Goal: Task Accomplishment & Management: Manage account settings

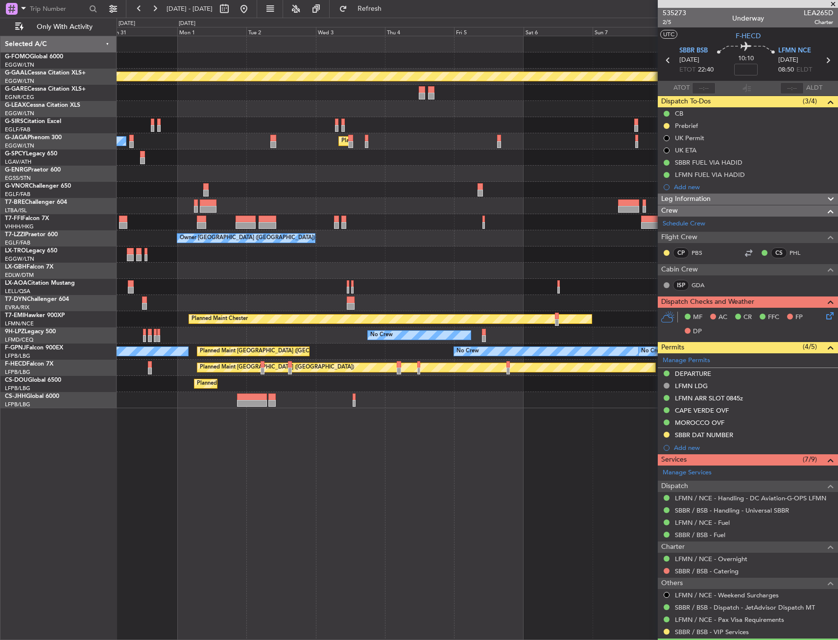
click at [172, 251] on div "Planned Maint Dusseldorf Planned Maint [GEOGRAPHIC_DATA] ([GEOGRAPHIC_DATA]) Ow…" at bounding box center [477, 222] width 721 height 372
click at [252, 235] on div "Planned Maint Dusseldorf Planned Maint [GEOGRAPHIC_DATA] ([GEOGRAPHIC_DATA]) Ow…" at bounding box center [477, 222] width 721 height 372
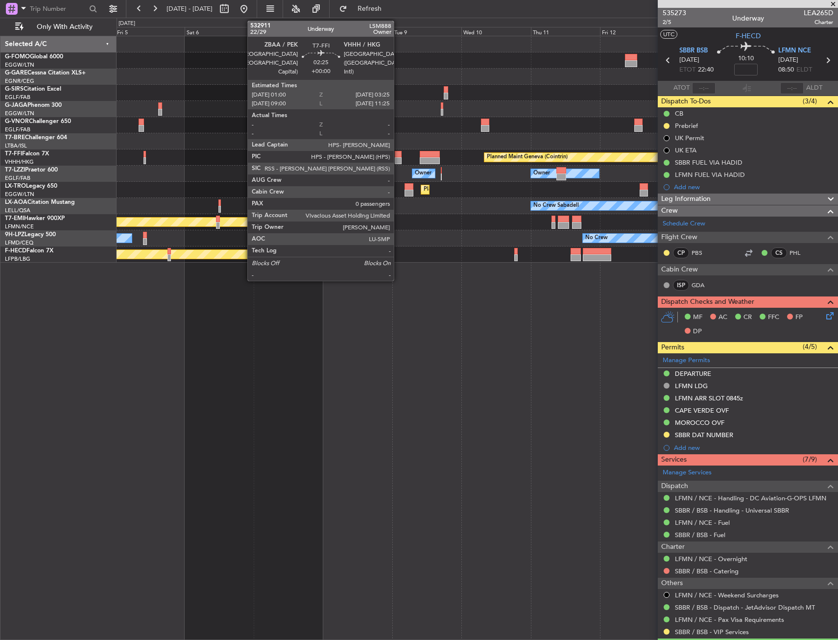
click at [398, 157] on div at bounding box center [398, 160] width 7 height 7
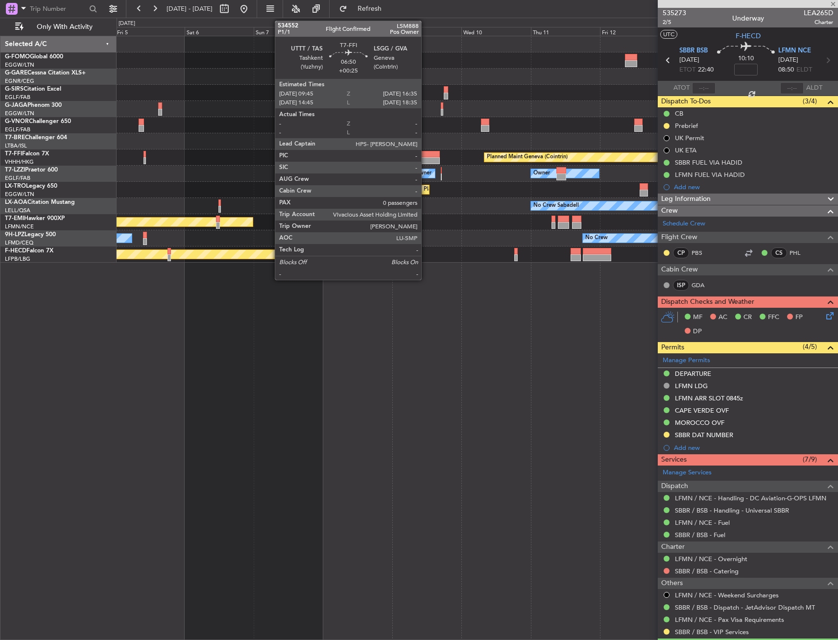
type input "0"
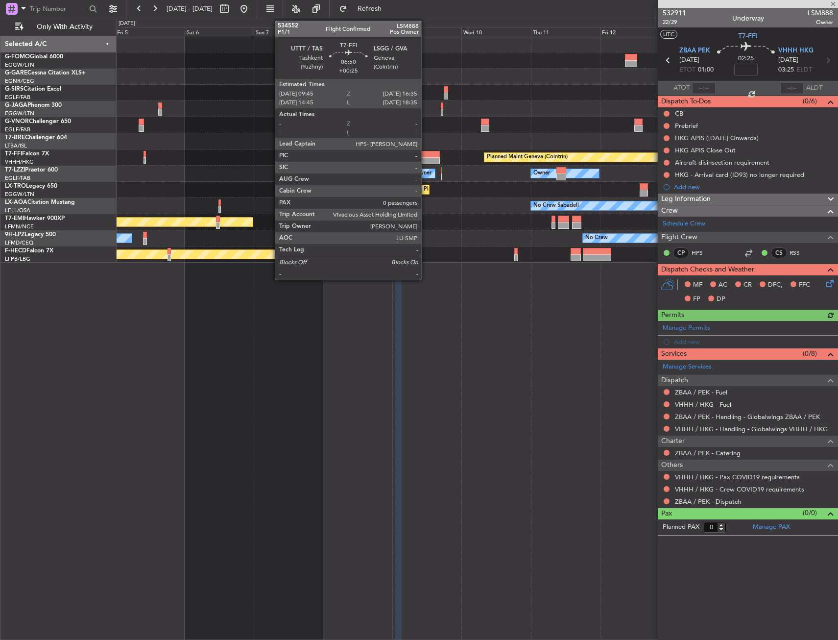
click at [426, 156] on div at bounding box center [430, 154] width 20 height 7
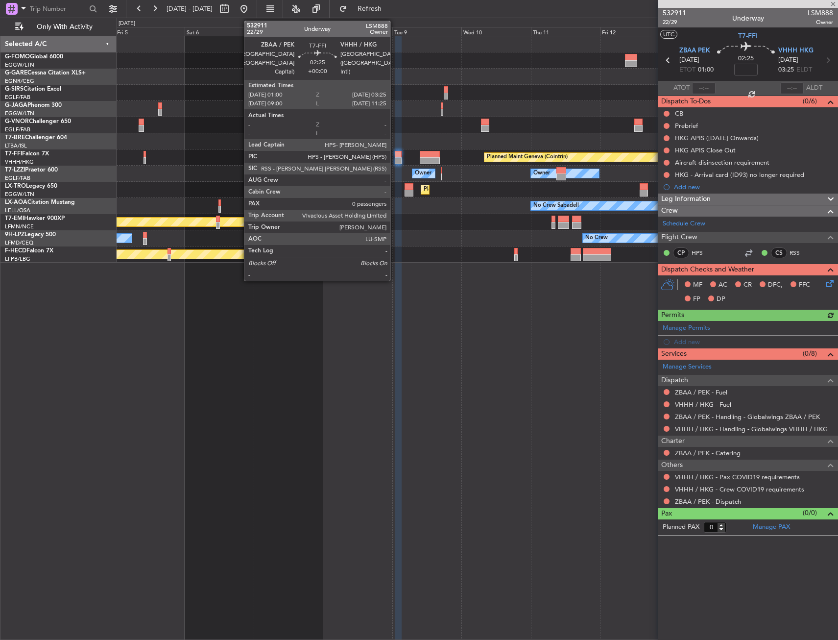
type input "+00:25"
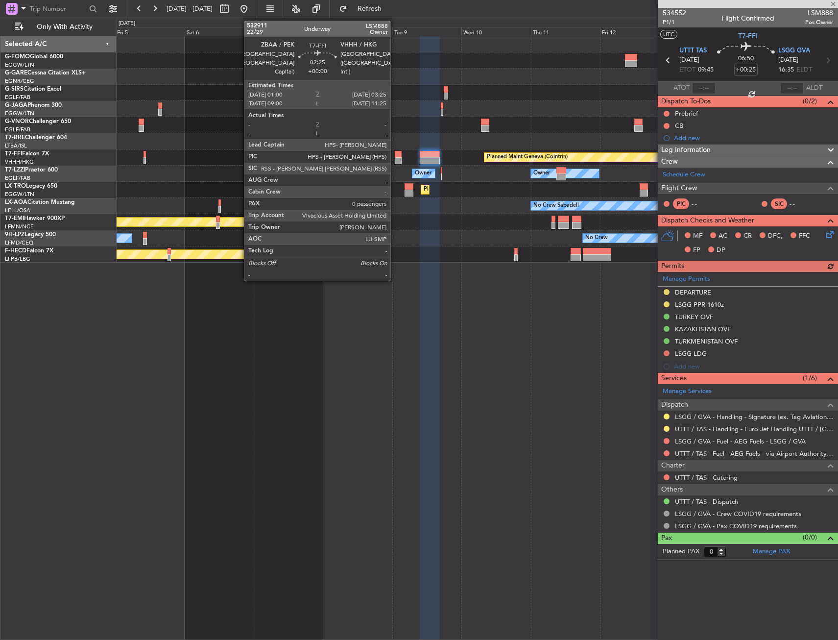
click at [395, 163] on div at bounding box center [398, 160] width 7 height 7
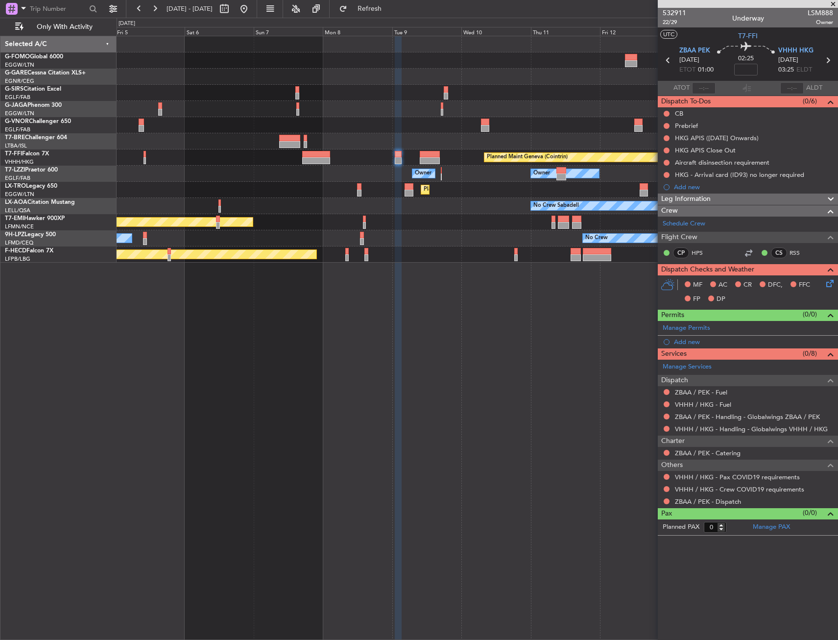
click at [663, 473] on div "Others VHHH / HKG - Pax COVID19 requirements VHHH / HKG - Crew COVID19 requirem…" at bounding box center [748, 483] width 180 height 48
click at [666, 474] on button at bounding box center [667, 477] width 6 height 6
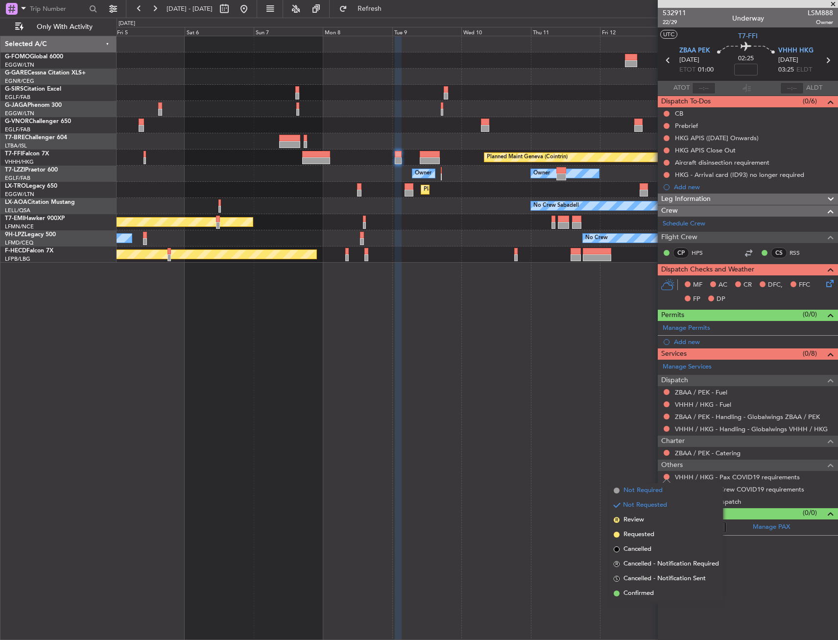
click at [661, 488] on span "Not Required" at bounding box center [643, 490] width 39 height 10
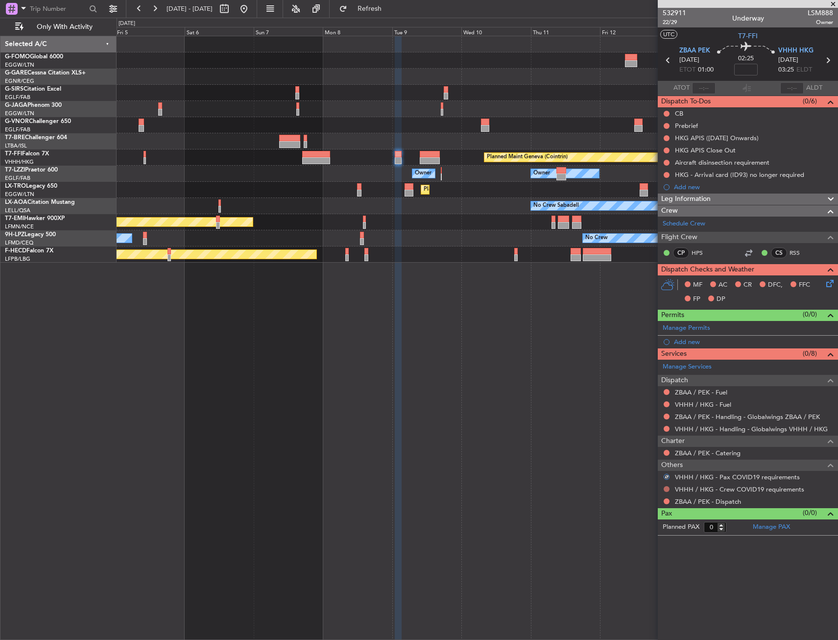
click at [666, 486] on button at bounding box center [667, 489] width 6 height 6
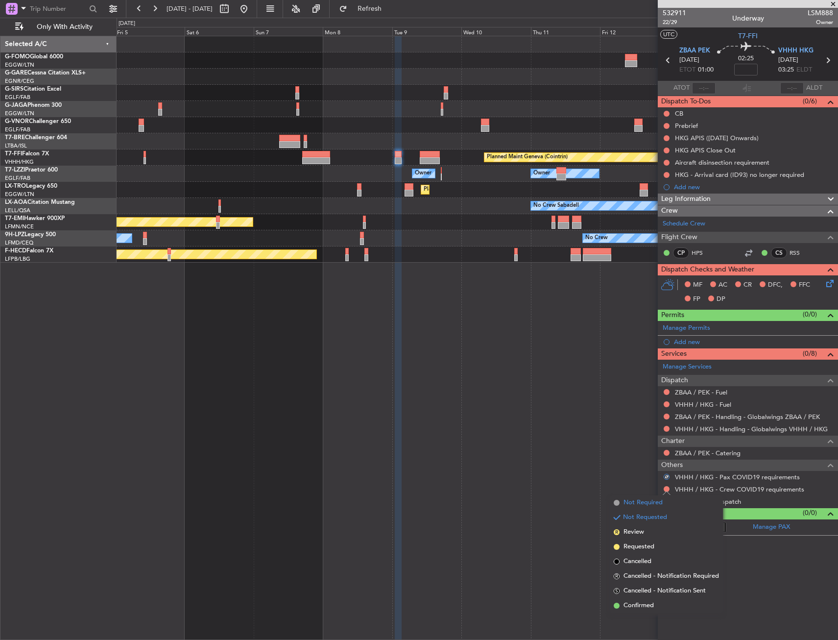
click at [650, 500] on span "Not Required" at bounding box center [643, 503] width 39 height 10
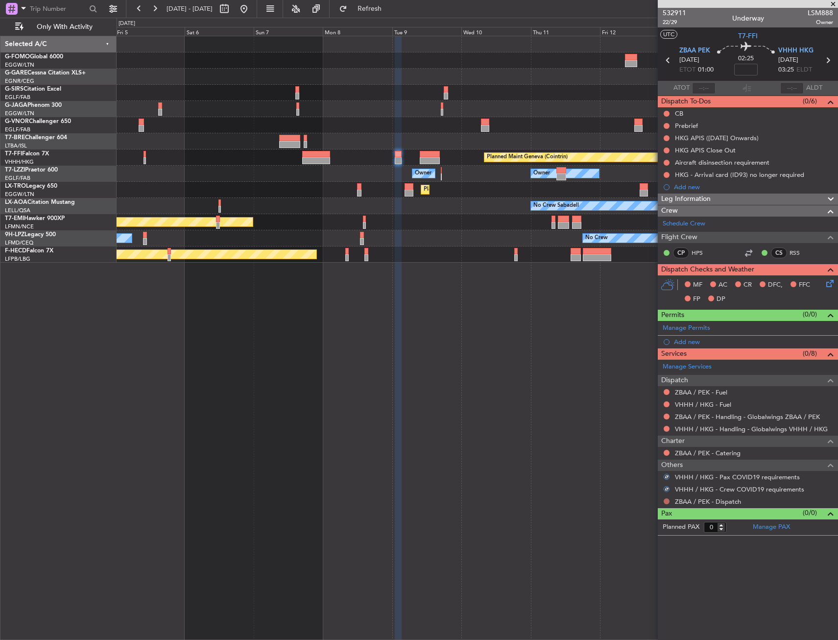
click at [664, 500] on button at bounding box center [667, 501] width 6 height 6
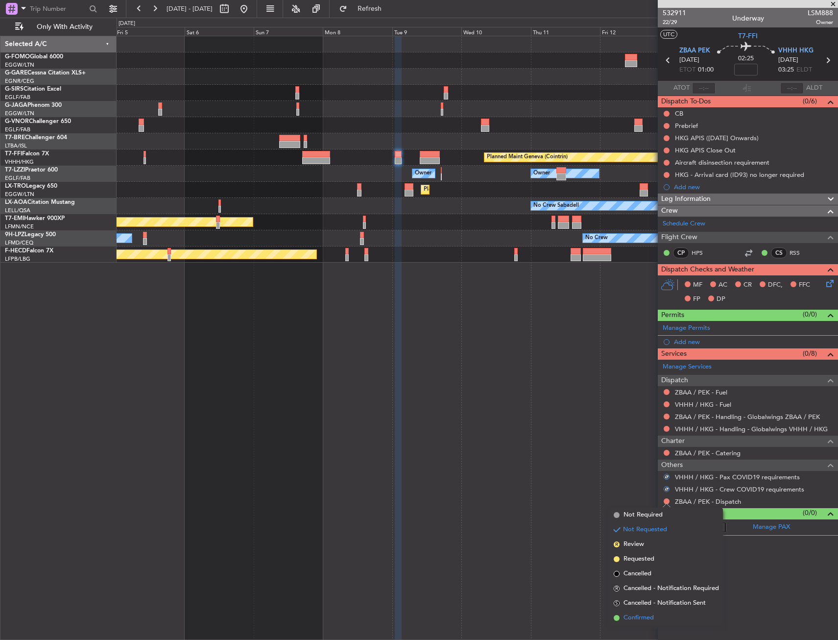
click at [630, 616] on span "Confirmed" at bounding box center [639, 618] width 30 height 10
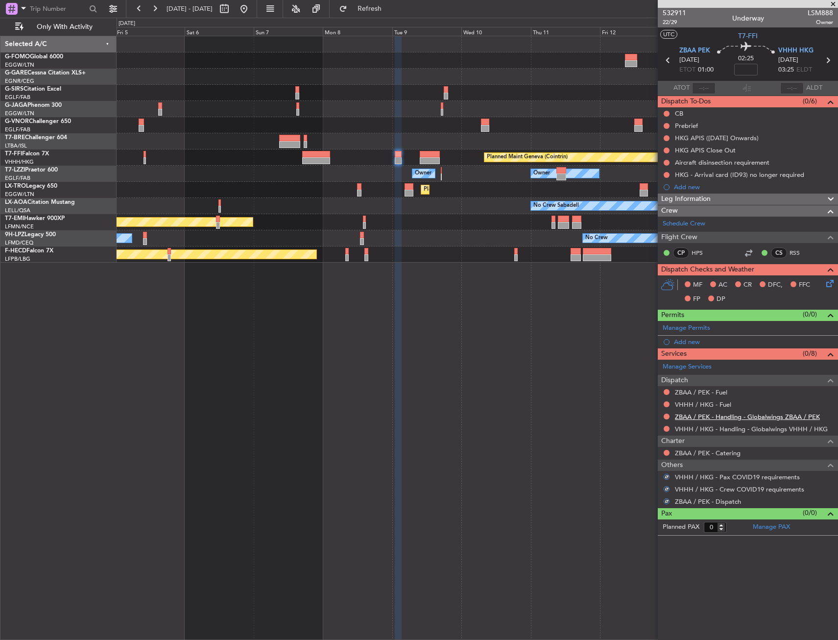
click at [734, 416] on link "ZBAA / PEK - Handling - Globalwings ZBAA / PEK" at bounding box center [747, 416] width 145 height 8
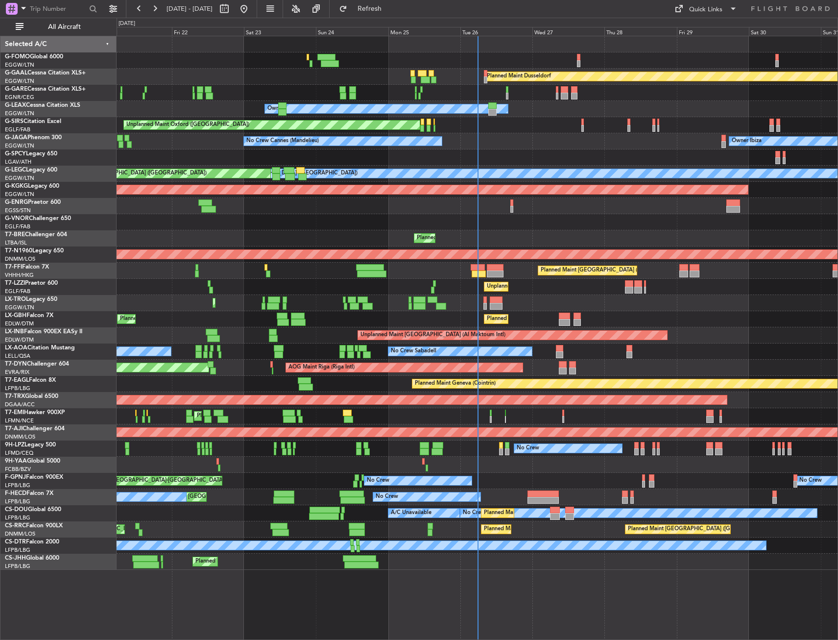
click at [72, 17] on div at bounding box center [53, 10] width 96 height 15
drag, startPoint x: 71, startPoint y: 19, endPoint x: 76, endPoint y: 37, distance: 19.4
click at [71, 19] on div "All Aircraft" at bounding box center [62, 27] width 125 height 18
click at [56, 24] on span "All Aircraft" at bounding box center [64, 27] width 78 height 7
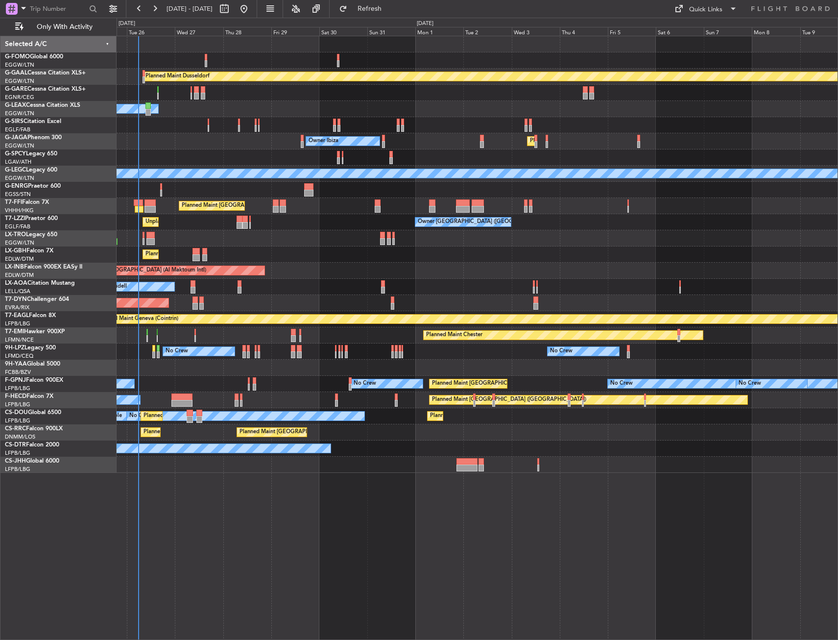
click at [191, 378] on div "Planned Maint Dusseldorf Owner Unplanned Maint Oxford (Kidlington) Owner Ibiza …" at bounding box center [477, 254] width 721 height 436
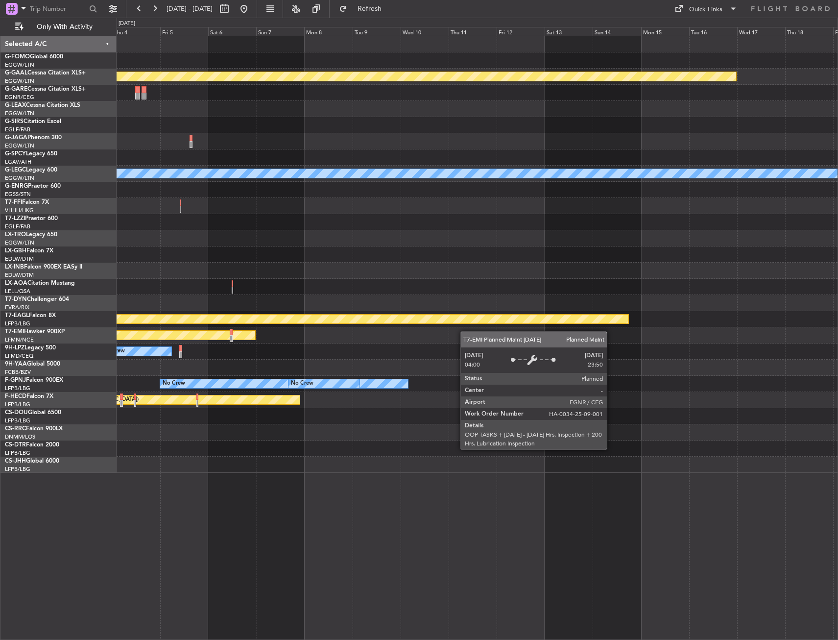
click at [215, 334] on div "Planned Maint Dusseldorf Planned Maint London (Luton) A/C Unavailable London (L…" at bounding box center [477, 254] width 721 height 436
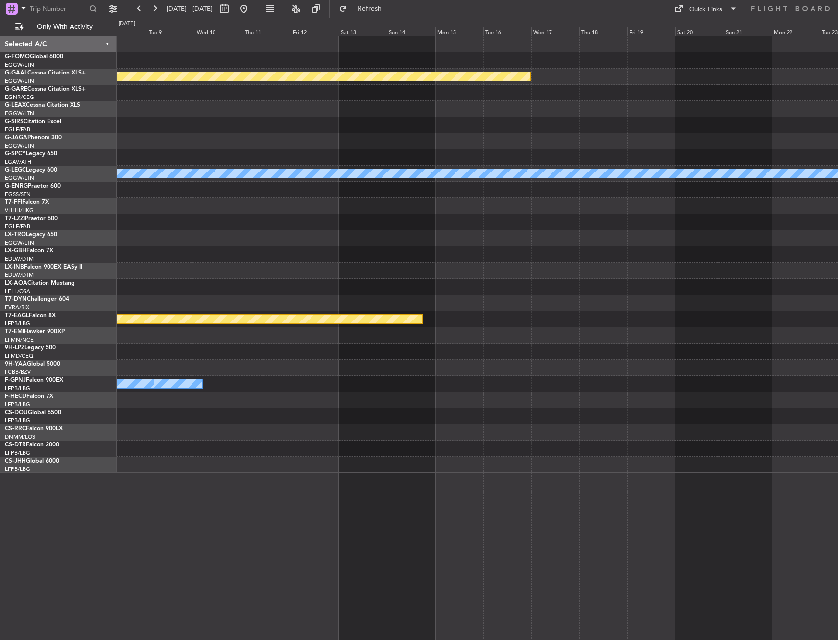
click at [227, 334] on div "Planned Maint Dusseldorf A/C Unavailable London (Luton) Planned Maint Geneva (C…" at bounding box center [477, 254] width 721 height 436
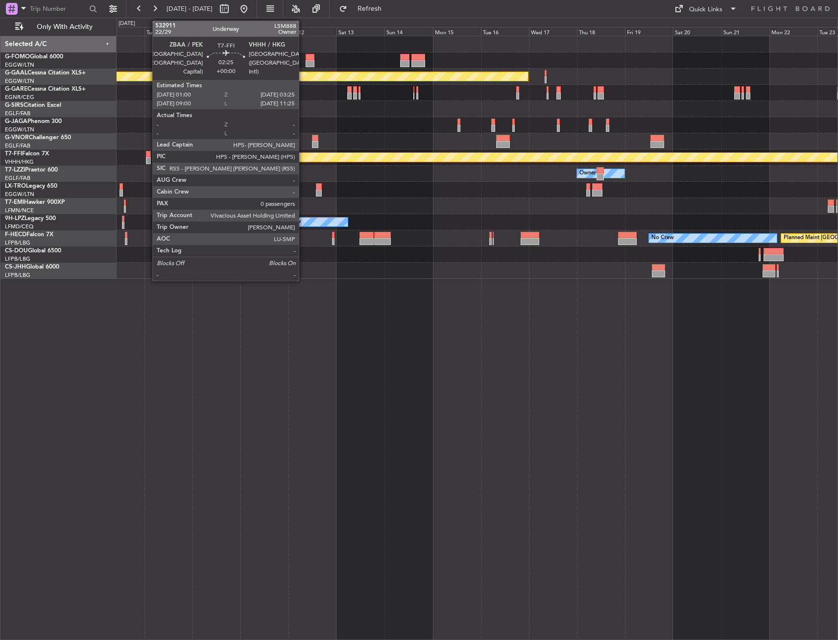
click at [147, 152] on div at bounding box center [148, 154] width 5 height 7
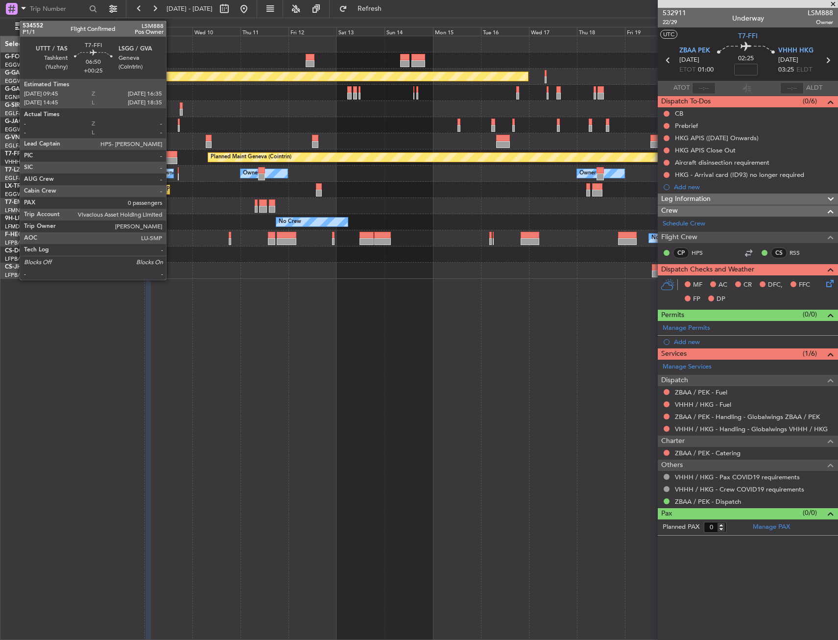
click at [170, 155] on div at bounding box center [170, 154] width 14 height 7
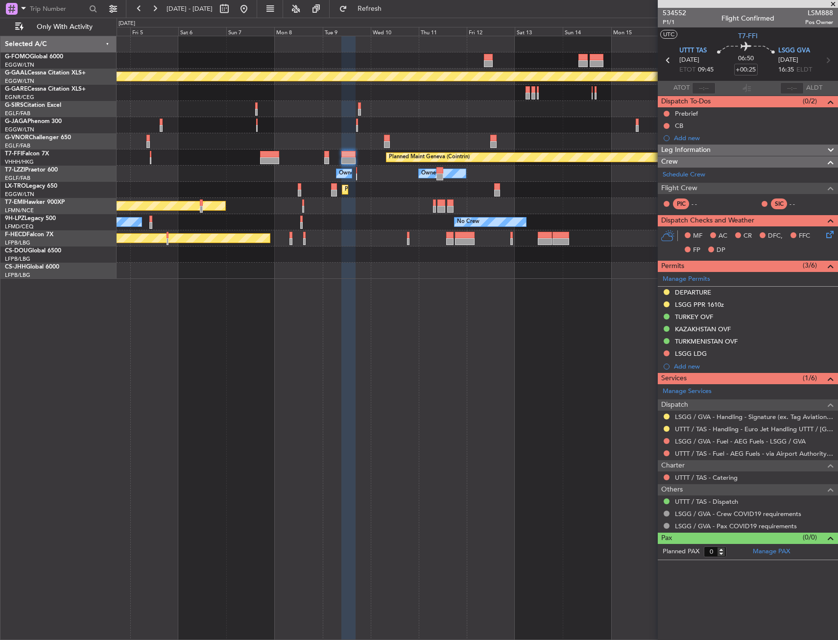
click at [488, 233] on div "Planned Maint Dusseldorf Planned Maint London (Luton) Planned Maint Geneva (Coi…" at bounding box center [477, 157] width 721 height 242
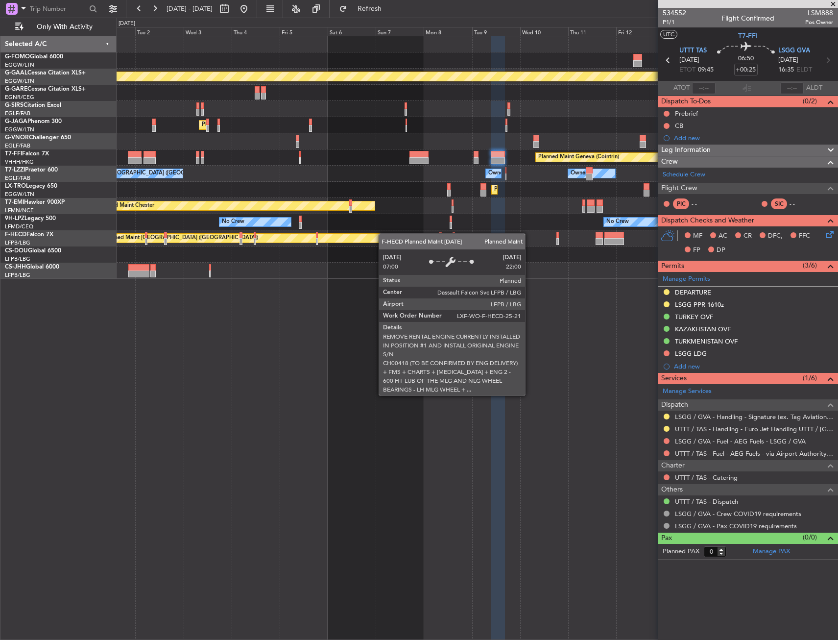
click at [385, 234] on div "Planned Maint Dusseldorf Planned Maint London (Luton) Owner Ibiza Planned Maint…" at bounding box center [477, 157] width 721 height 242
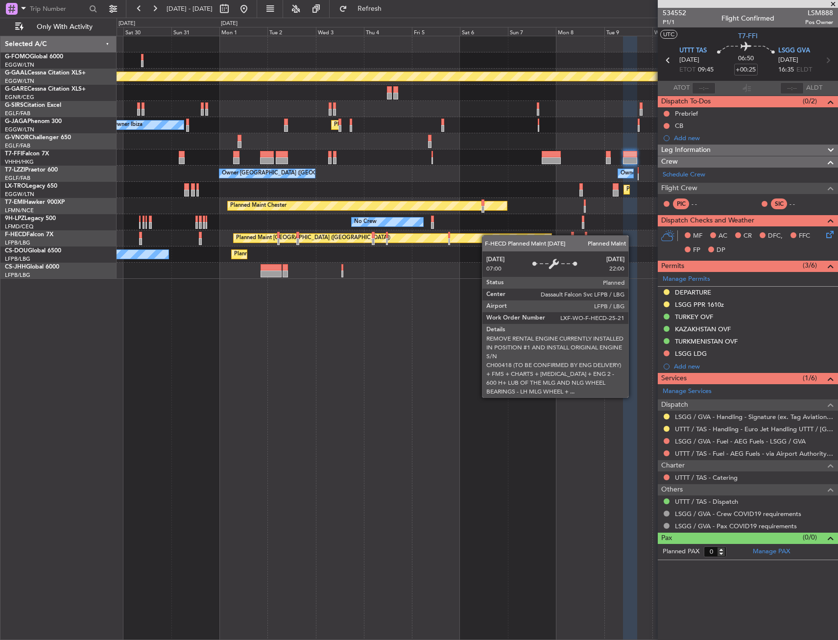
click at [493, 237] on div "Planned Maint Dusseldorf Planned Maint London (Luton) Owner Ibiza Planned Maint…" at bounding box center [477, 157] width 721 height 242
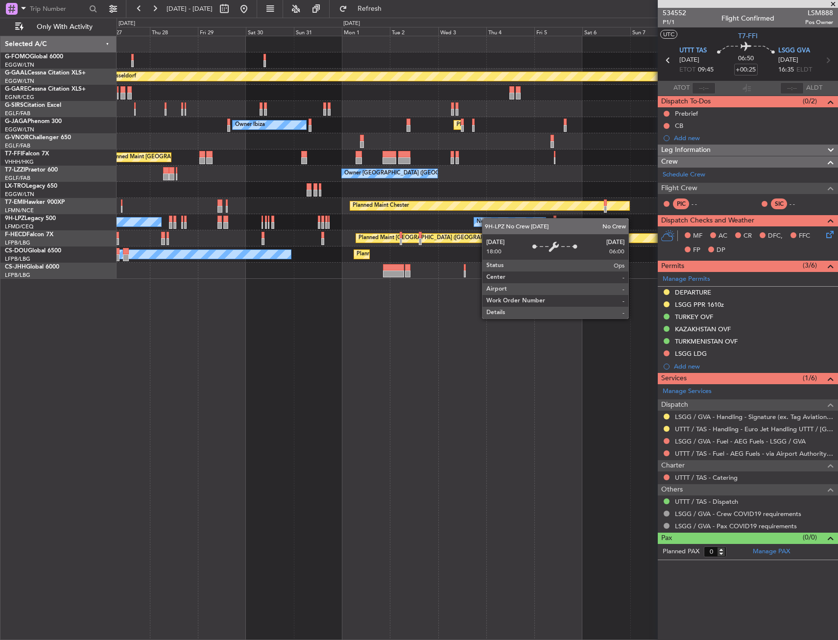
click at [490, 218] on div "Planned Maint Dusseldorf Unplanned Maint Oxford (Kidlington) Planned Maint Lond…" at bounding box center [477, 157] width 721 height 242
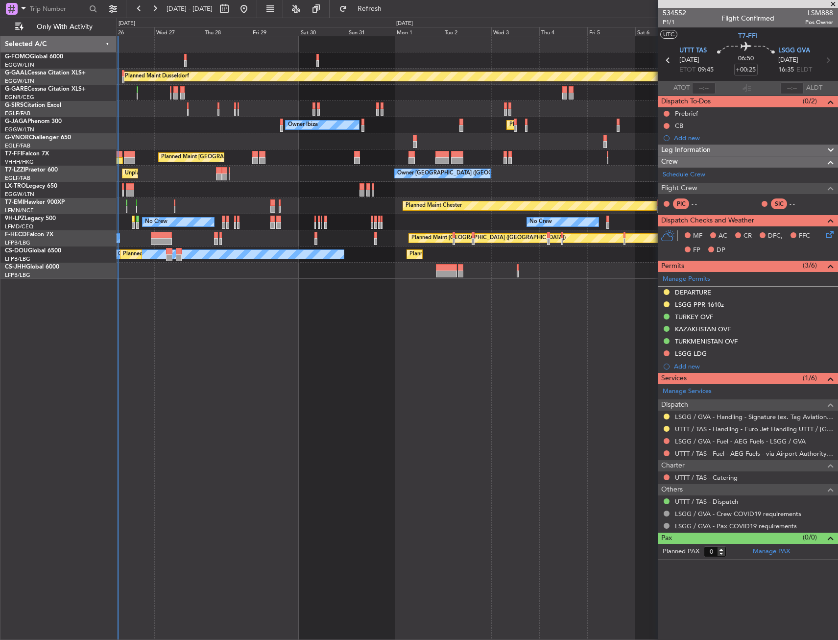
click at [376, 207] on div "Planned Maint Chester" at bounding box center [477, 206] width 721 height 16
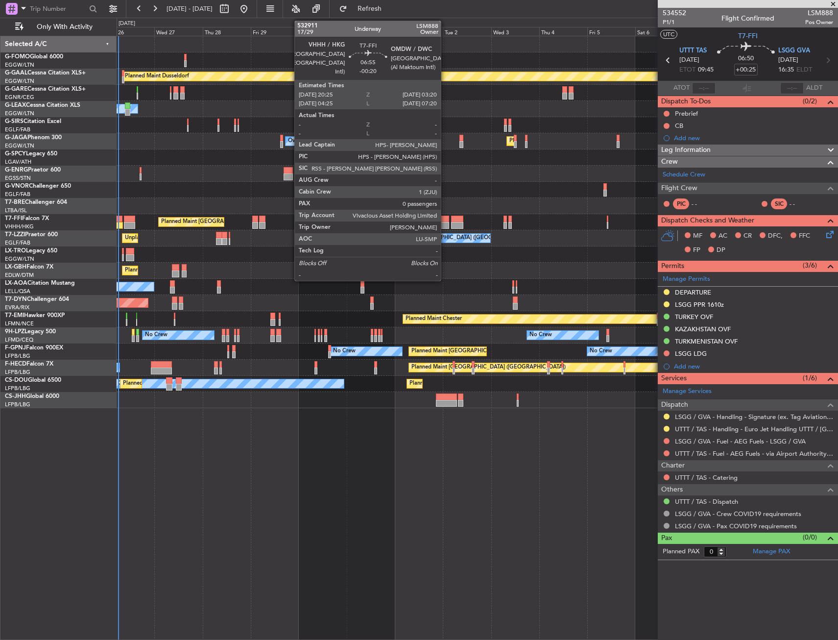
click at [445, 223] on div at bounding box center [442, 225] width 14 height 7
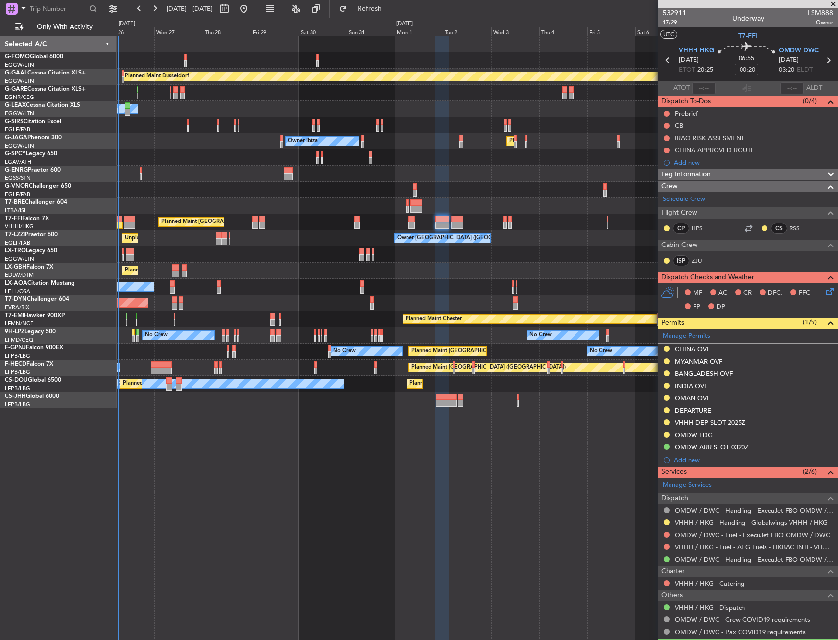
click at [458, 219] on div at bounding box center [457, 219] width 12 height 7
type input "+00:05"
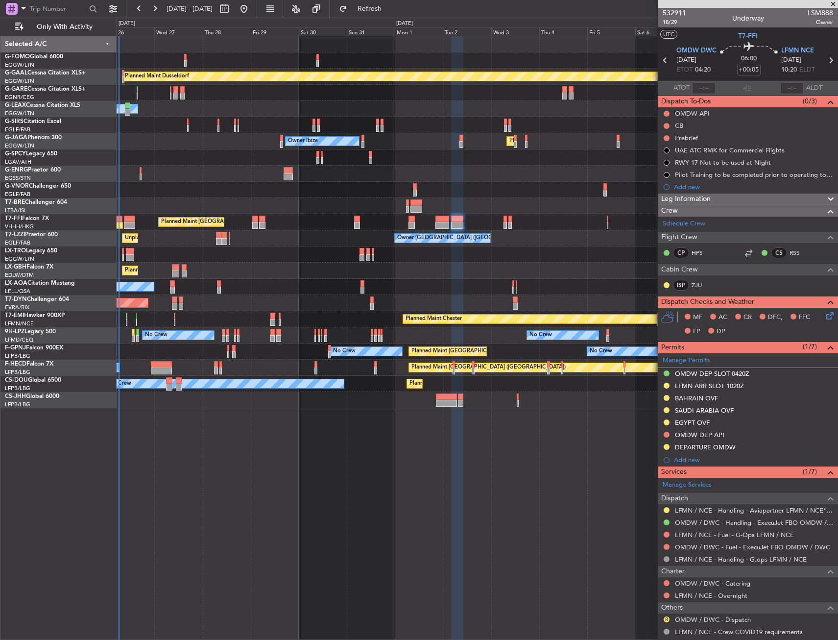
click at [315, 254] on div "Planned Maint Dusseldorf Owner Unplanned Maint Oxford (Kidlington) Owner Ibiza …" at bounding box center [477, 222] width 721 height 372
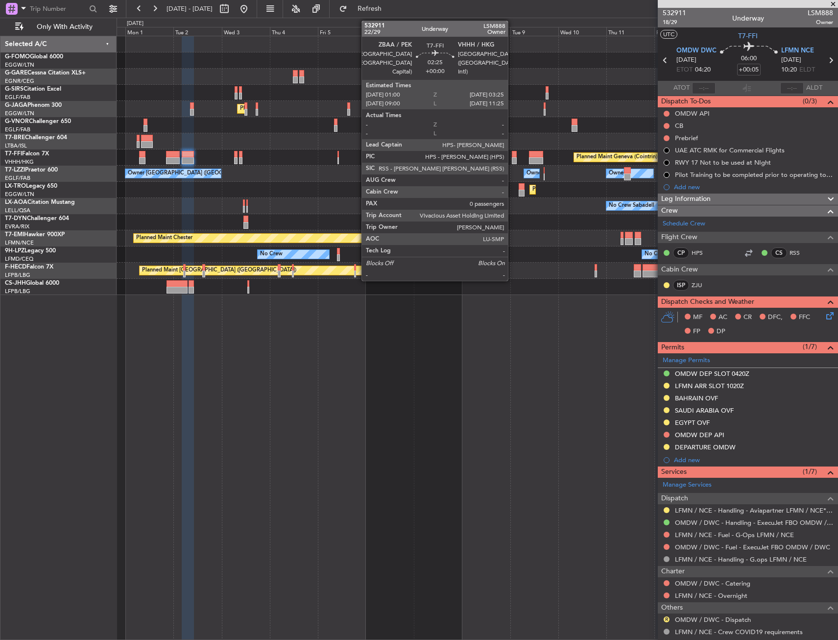
click at [512, 161] on div at bounding box center [514, 160] width 5 height 7
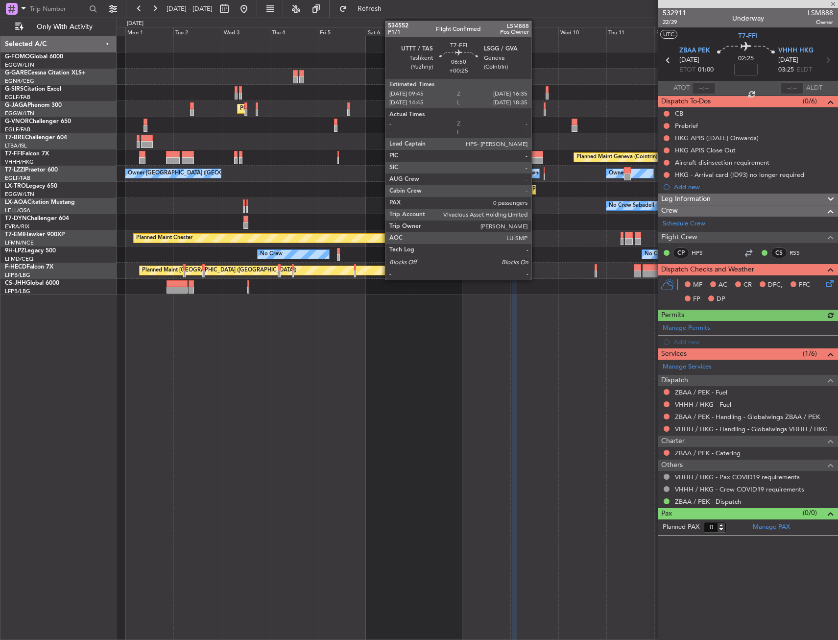
click at [536, 159] on div at bounding box center [536, 160] width 14 height 7
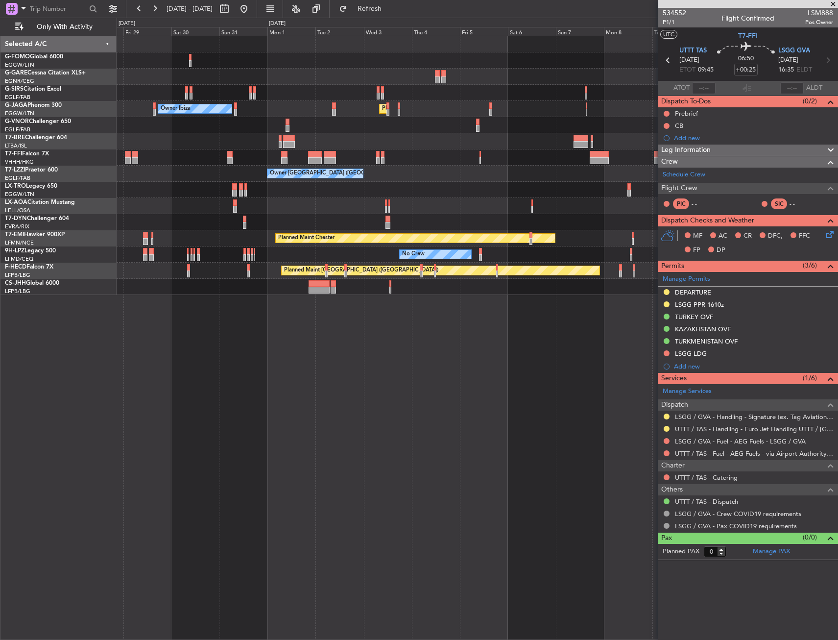
click at [540, 262] on div "No Crew No Crew No Crew" at bounding box center [477, 254] width 721 height 16
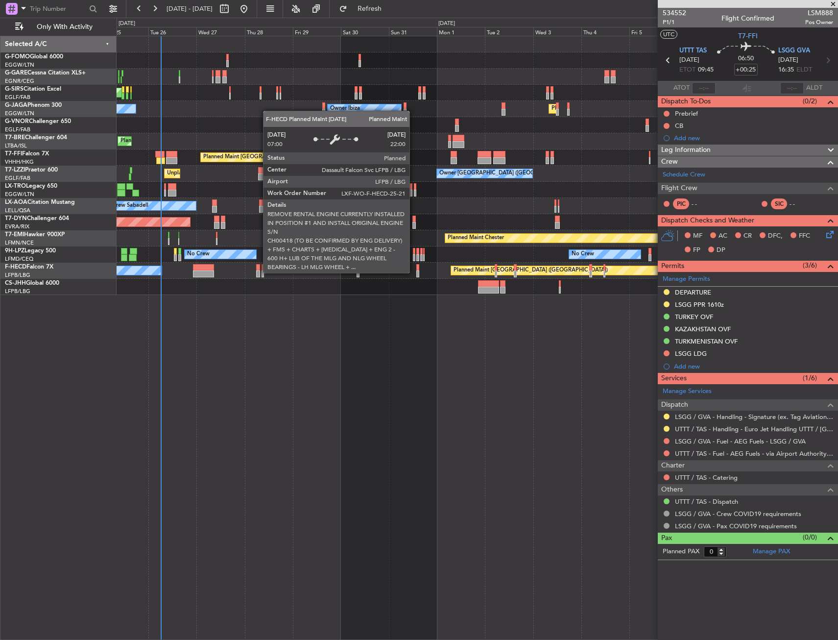
click at [517, 275] on div "Planned Maint [GEOGRAPHIC_DATA] ([GEOGRAPHIC_DATA])" at bounding box center [610, 270] width 319 height 10
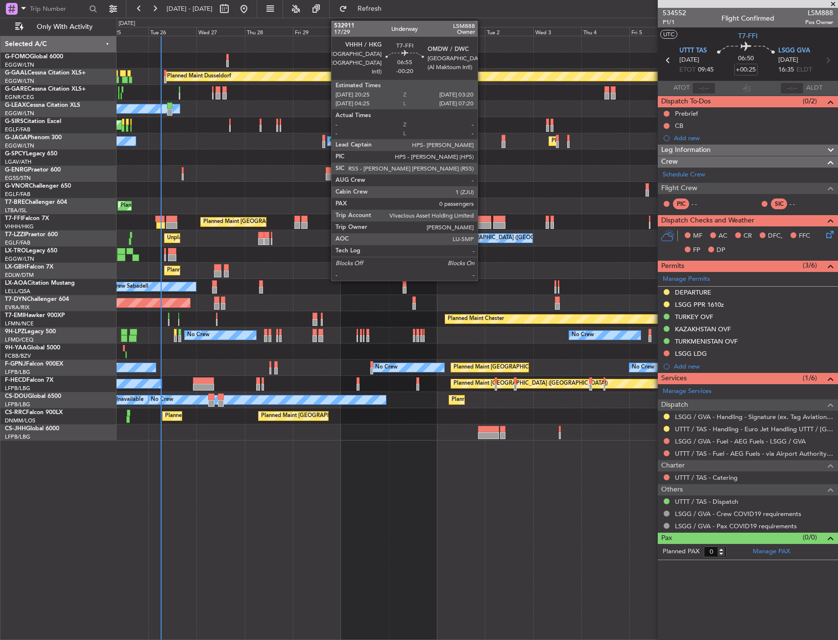
click at [482, 223] on div at bounding box center [485, 225] width 14 height 7
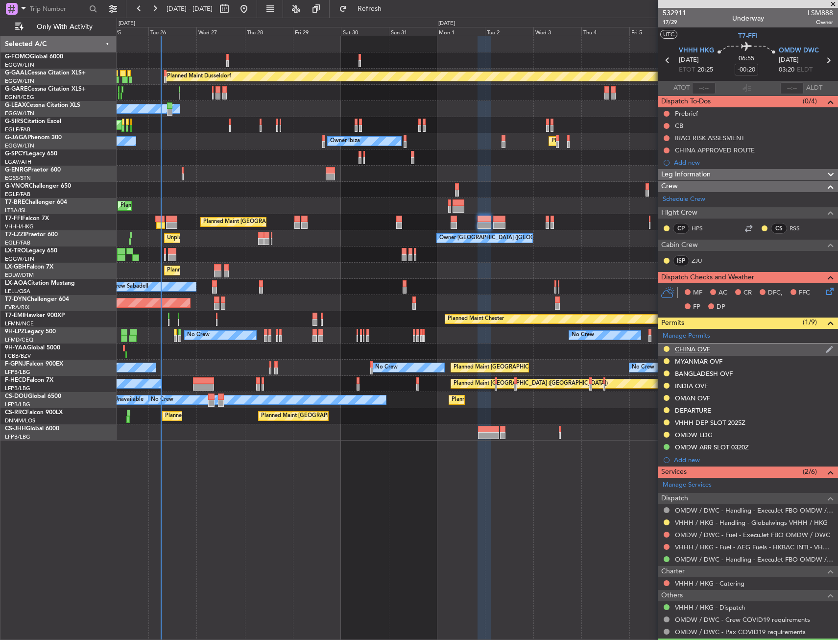
click at [782, 346] on div "CHINA OVF" at bounding box center [748, 349] width 180 height 12
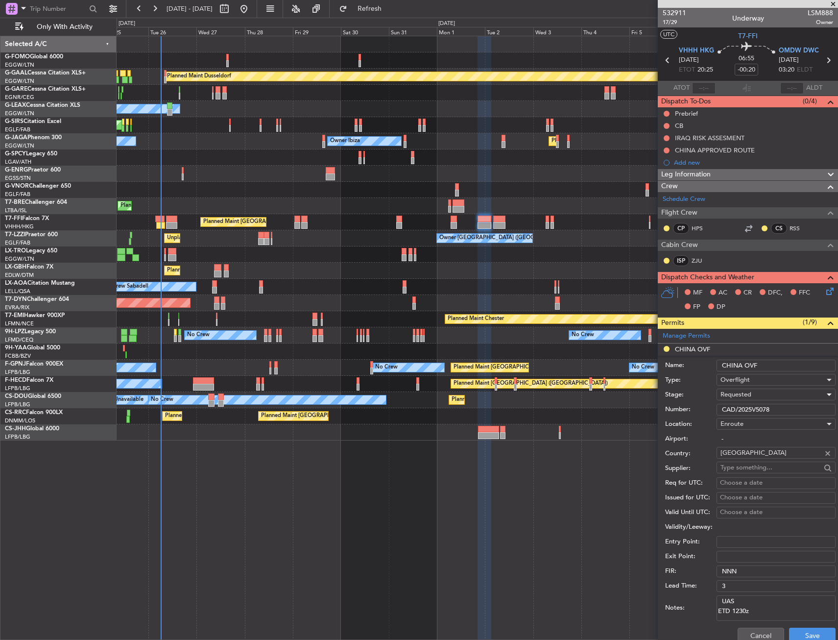
click at [735, 392] on span "Requested" at bounding box center [736, 394] width 31 height 9
click at [765, 475] on span "Received OK" at bounding box center [772, 468] width 103 height 15
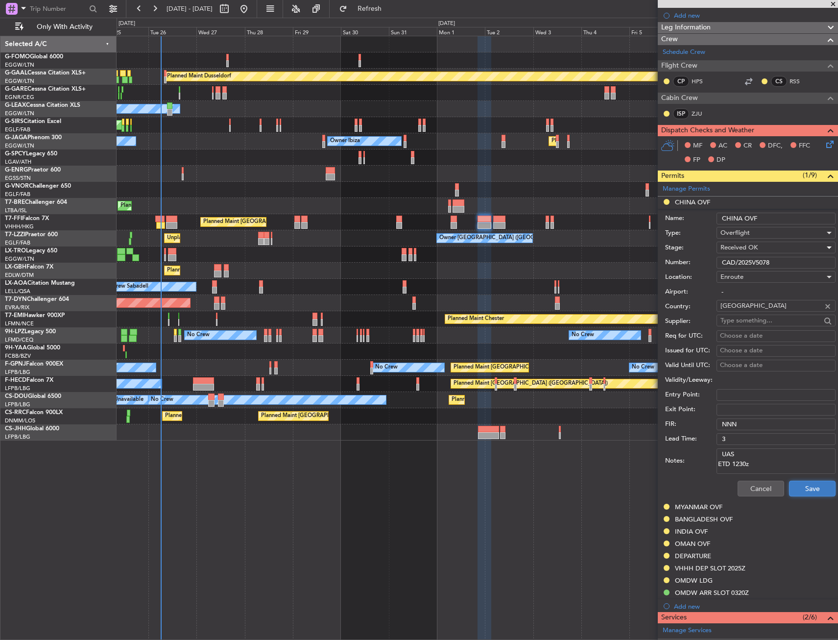
click at [796, 483] on button "Save" at bounding box center [812, 489] width 47 height 16
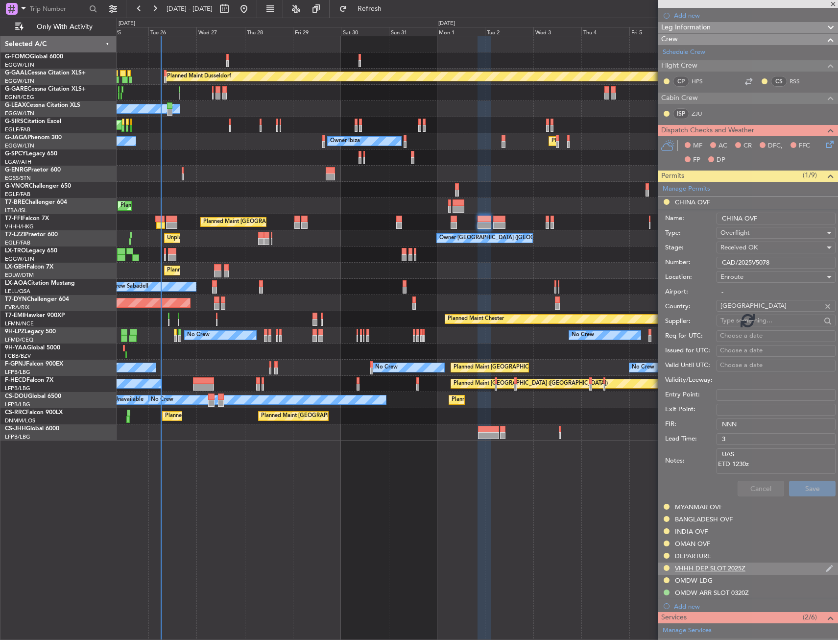
scroll to position [25, 0]
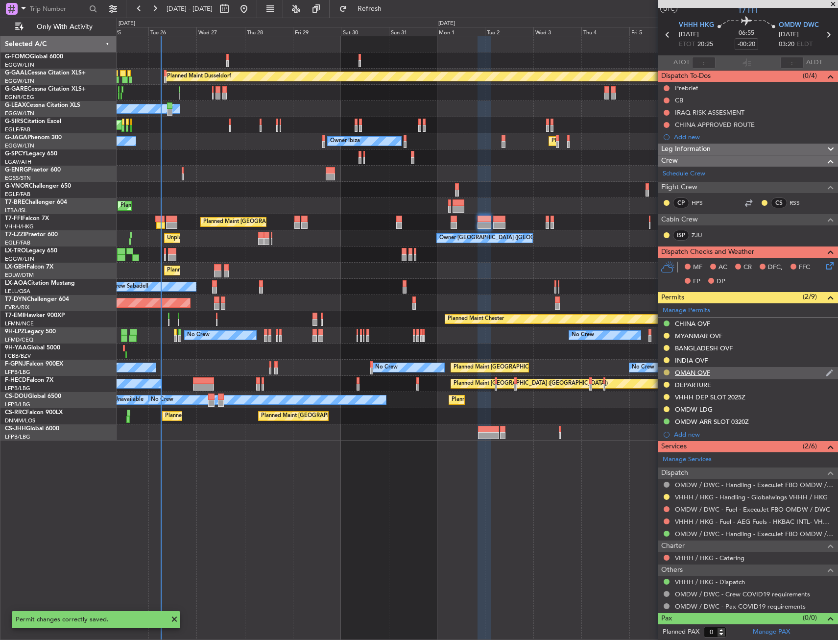
click at [668, 371] on button at bounding box center [667, 372] width 6 height 6
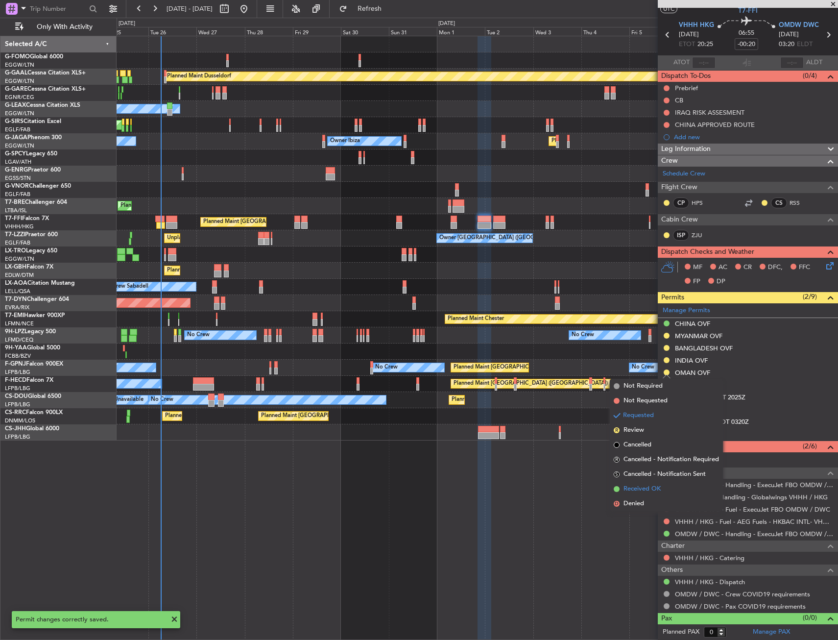
click at [687, 493] on li "Received OK" at bounding box center [666, 488] width 113 height 15
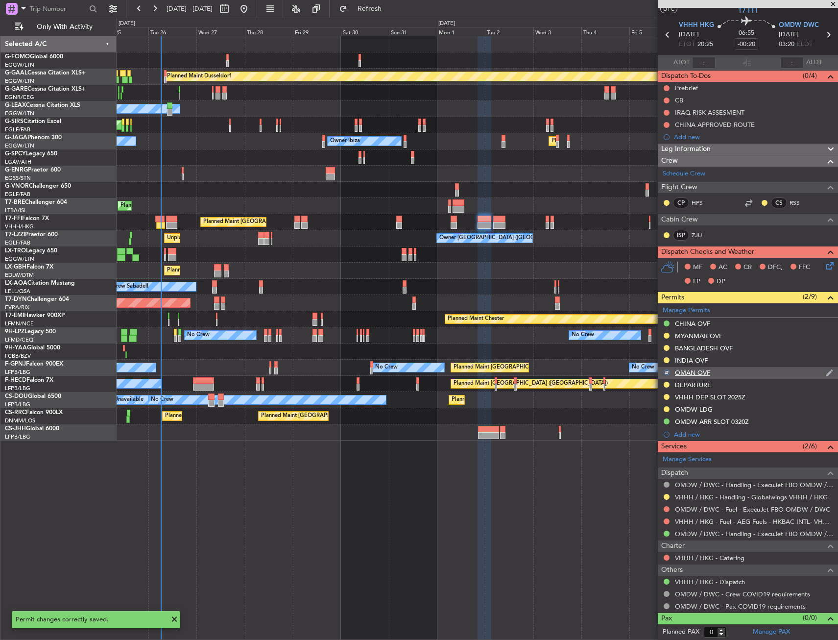
click at [706, 374] on div "OMAN OVF" at bounding box center [692, 372] width 35 height 8
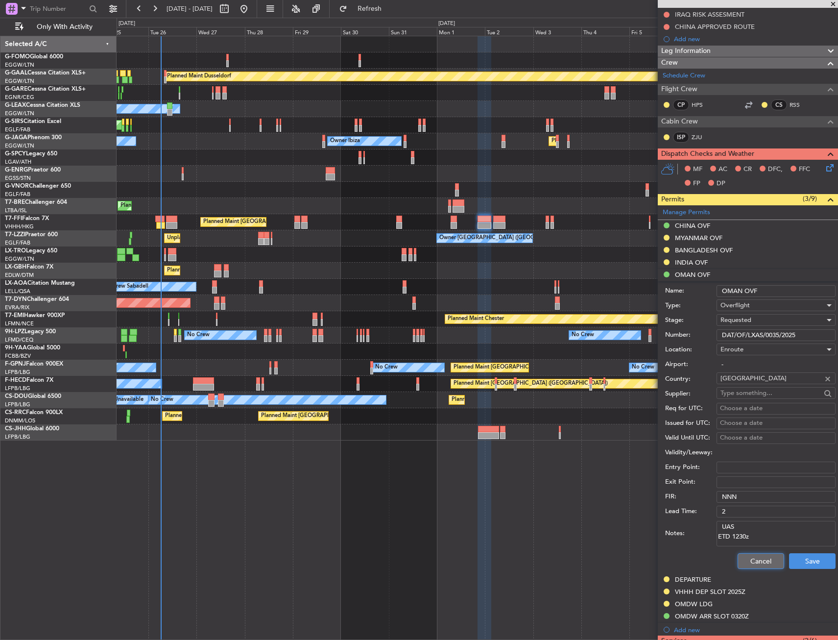
click at [738, 561] on button "Cancel" at bounding box center [761, 561] width 47 height 16
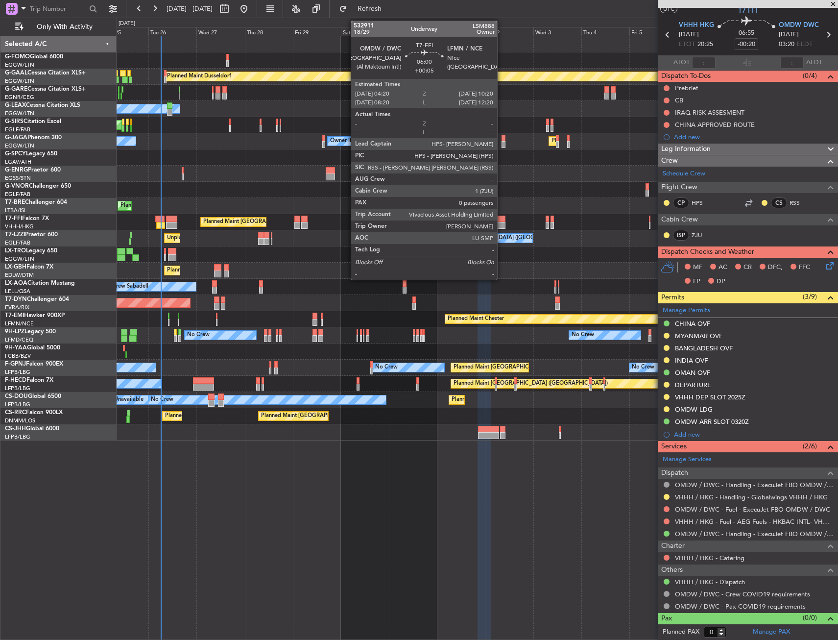
click at [502, 219] on div at bounding box center [499, 219] width 12 height 7
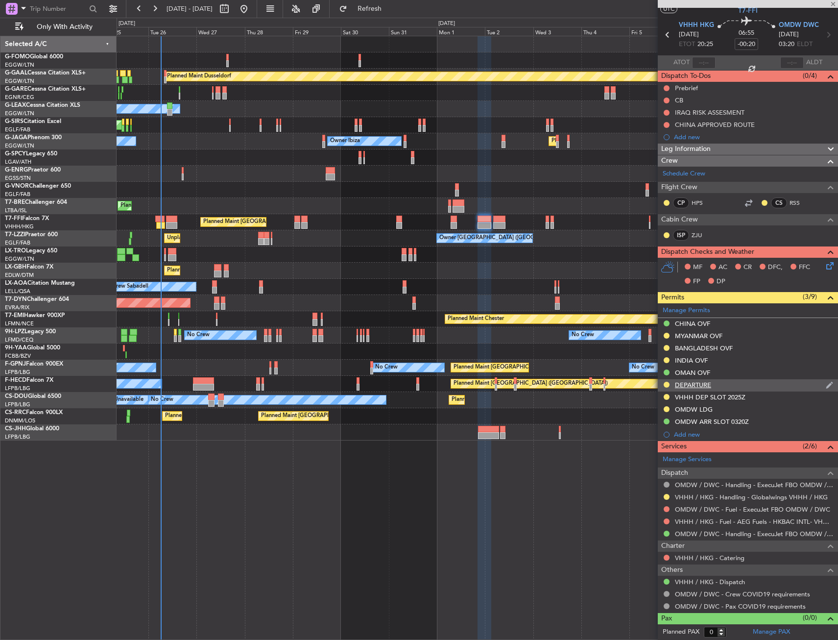
type input "+00:05"
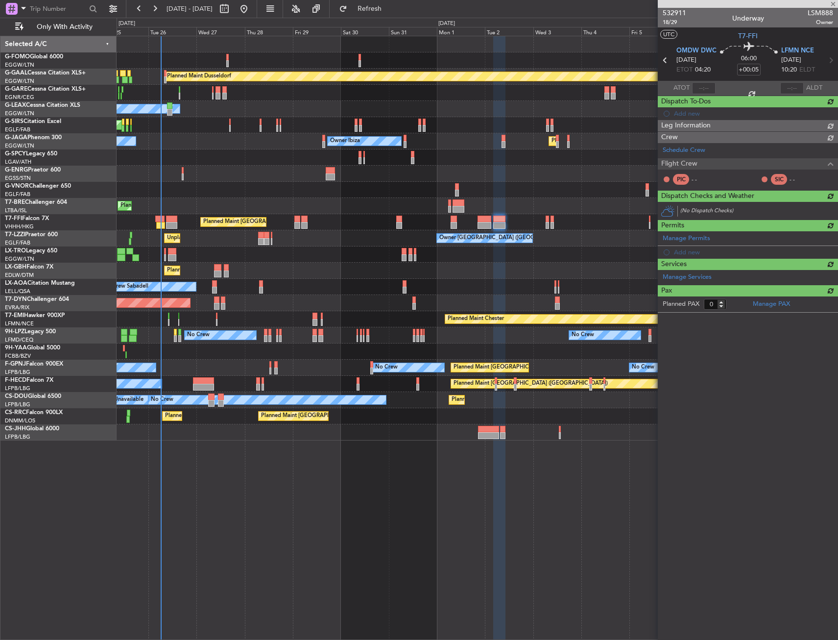
scroll to position [0, 0]
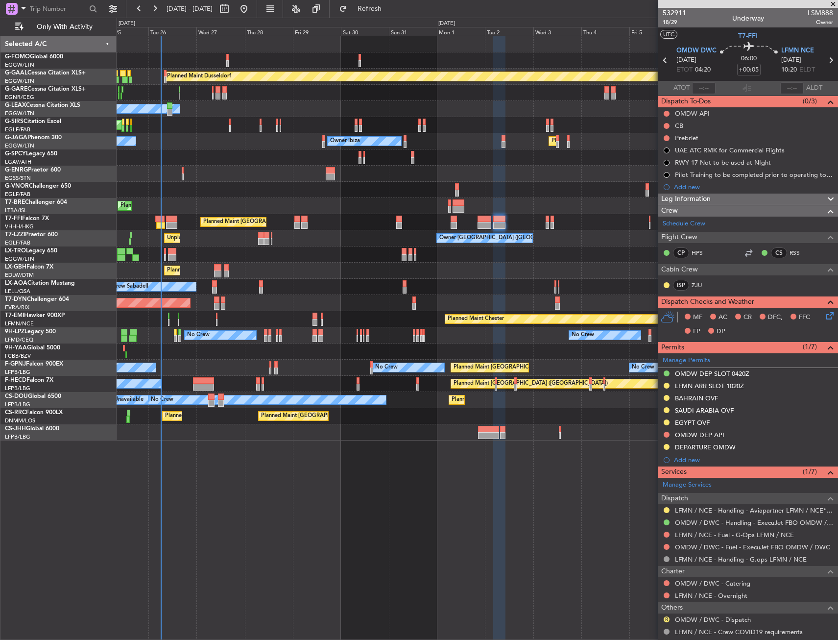
click at [750, 397] on div "BAHRAIN OVF" at bounding box center [748, 398] width 180 height 12
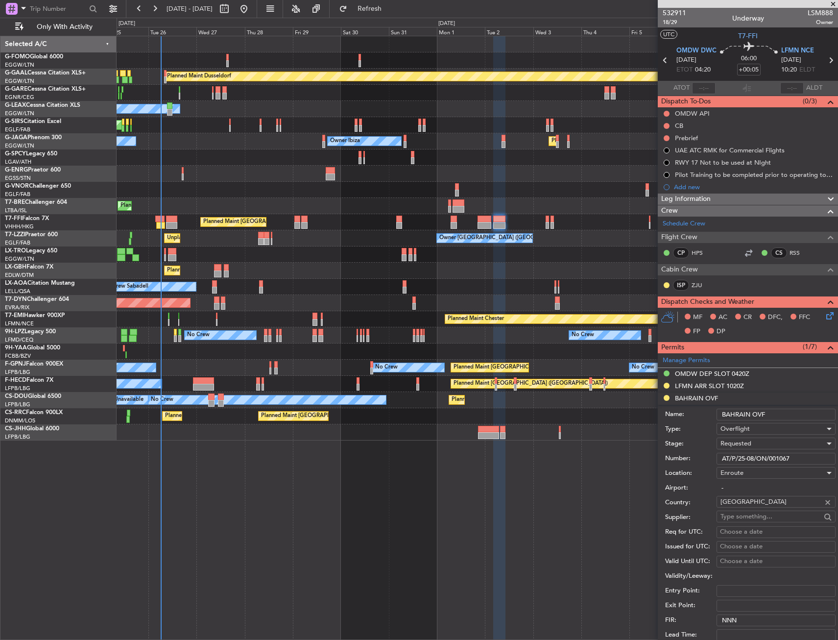
drag, startPoint x: 746, startPoint y: 471, endPoint x: 714, endPoint y: 472, distance: 31.9
click at [714, 472] on form "Name: BAHRAIN OVF Type: Overflight Stage: Requested Number: AT/P/25-08/ON/00106…" at bounding box center [748, 551] width 180 height 292
click at [758, 438] on div "Requested" at bounding box center [773, 443] width 104 height 15
click at [765, 517] on span "Received OK" at bounding box center [772, 517] width 103 height 15
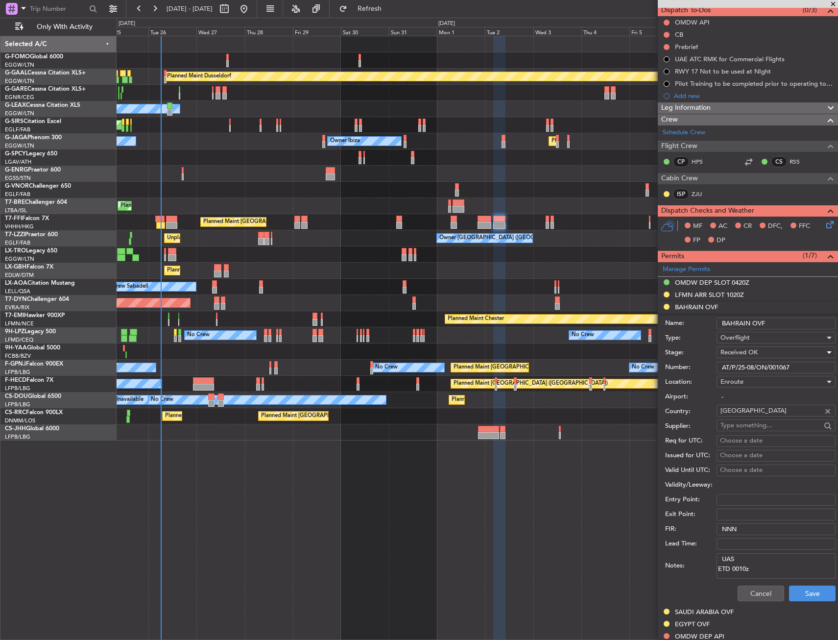
scroll to position [98, 0]
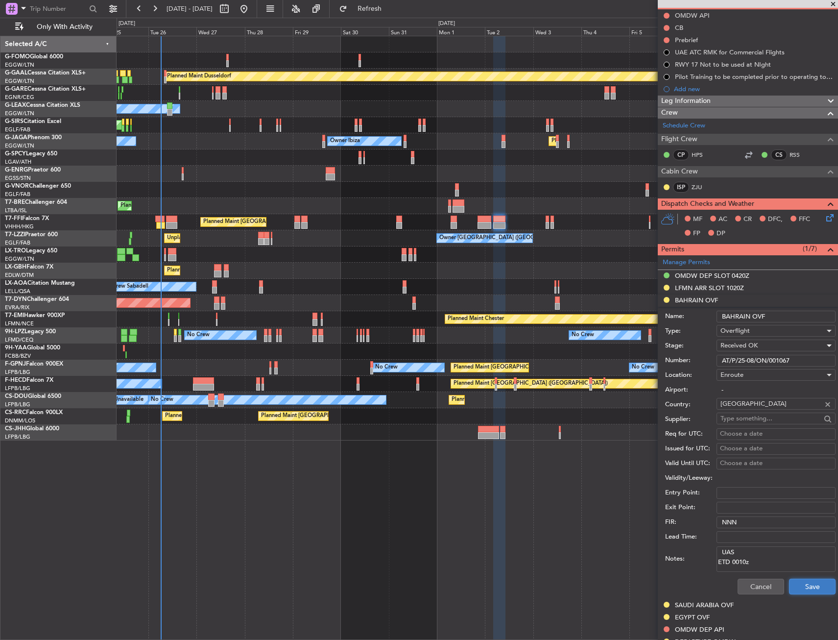
click at [812, 582] on button "Save" at bounding box center [812, 586] width 47 height 16
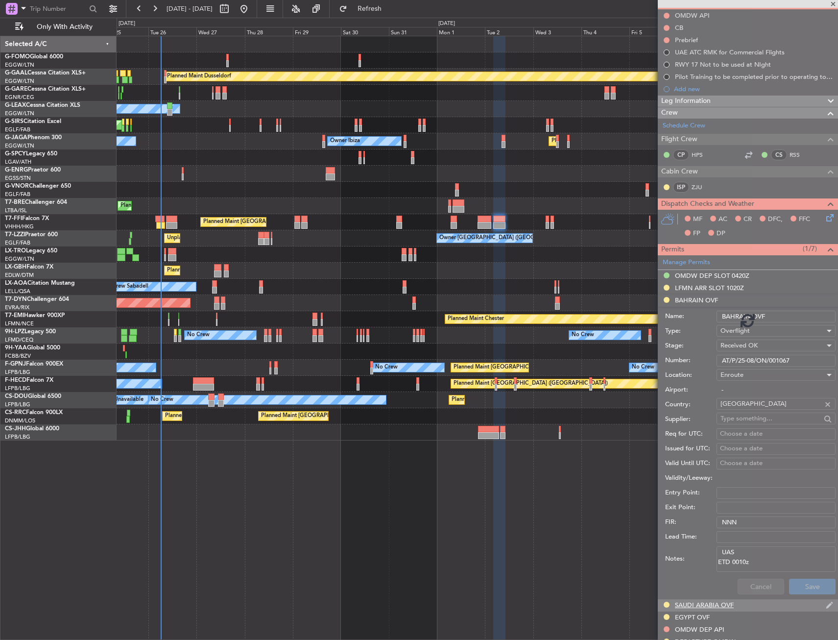
scroll to position [38, 0]
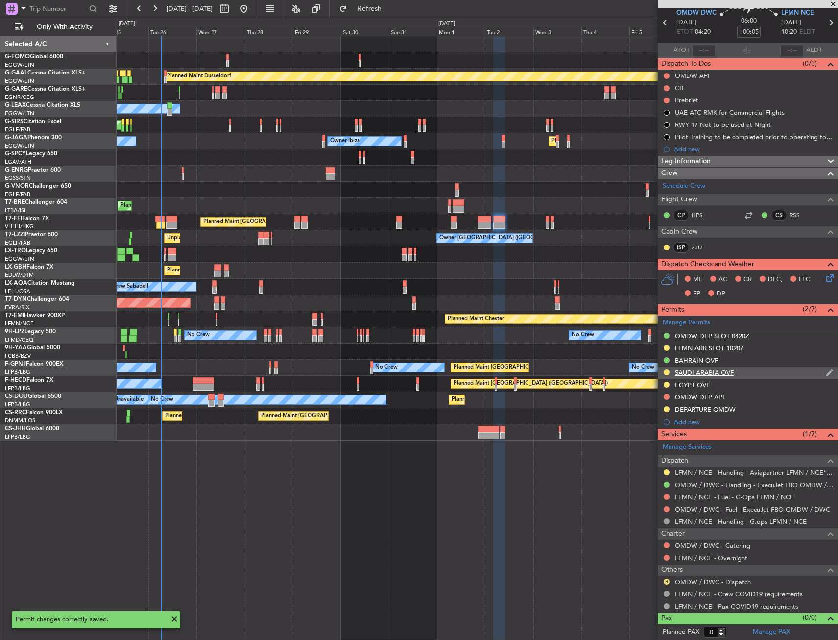
click at [712, 378] on div "SAUDI ARABIA OVF" at bounding box center [748, 373] width 180 height 12
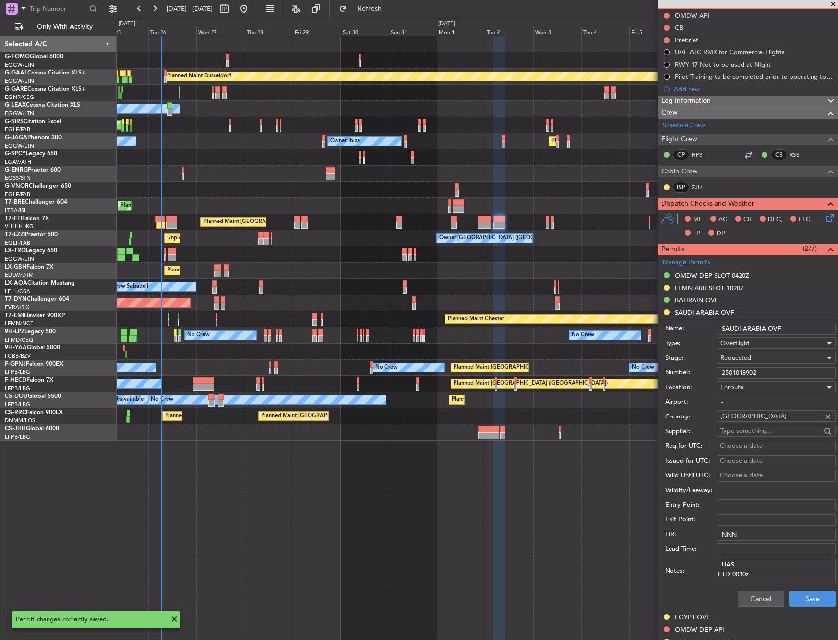
drag, startPoint x: 774, startPoint y: 371, endPoint x: 699, endPoint y: 380, distance: 75.0
click at [699, 380] on form "Name: SAUDI ARABIA OVF Type: Overflight Stage: Requested Number: 2501018902 Loc…" at bounding box center [748, 465] width 180 height 292
drag, startPoint x: 781, startPoint y: 368, endPoint x: 678, endPoint y: 387, distance: 104.5
click at [678, 387] on form "Name: SAUDI ARABIA OVF Type: Overflight Stage: Requested Number: 2501018902 Loc…" at bounding box center [748, 465] width 180 height 292
click at [741, 362] on div "Requested" at bounding box center [773, 357] width 104 height 15
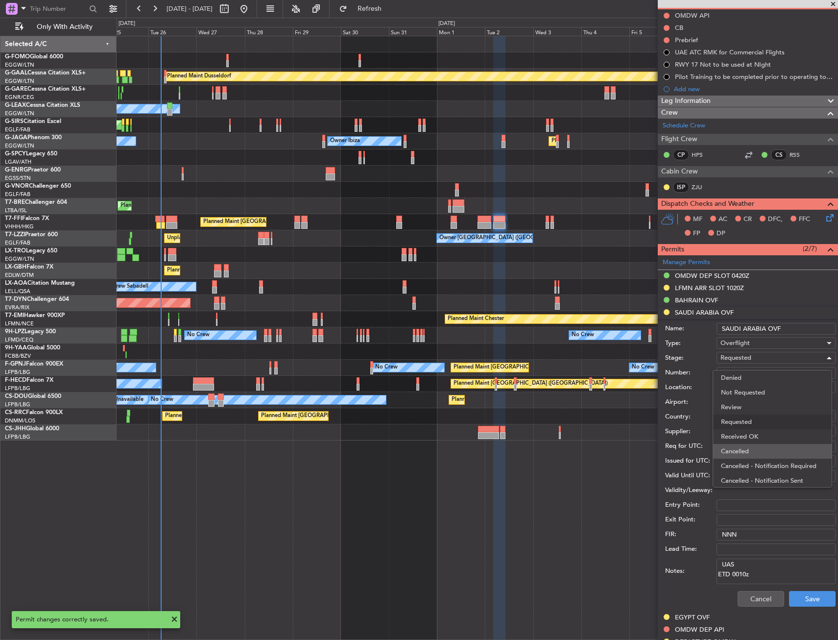
scroll to position [4, 0]
click at [763, 435] on span "Received OK" at bounding box center [772, 432] width 103 height 15
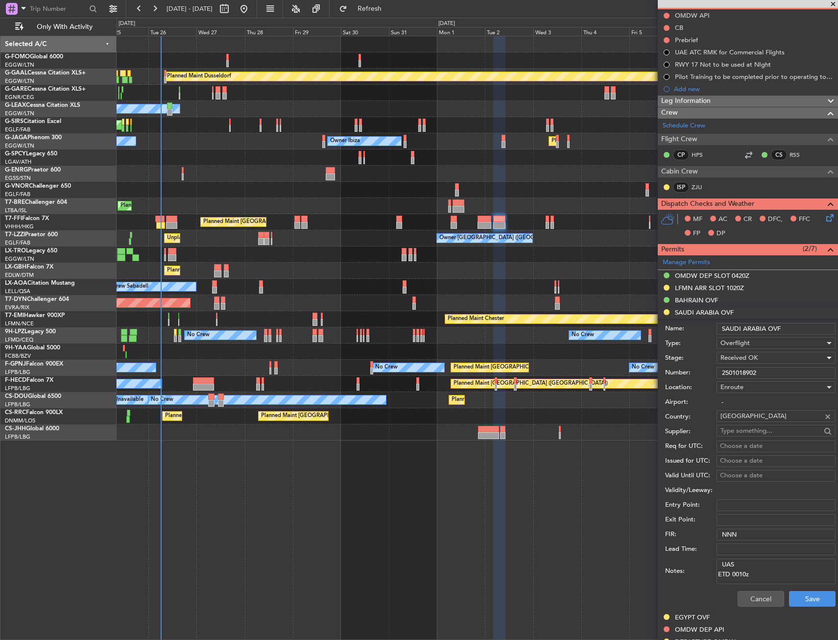
click at [814, 589] on div "Cancel Save" at bounding box center [750, 598] width 170 height 25
click at [796, 591] on button "Save" at bounding box center [812, 599] width 47 height 16
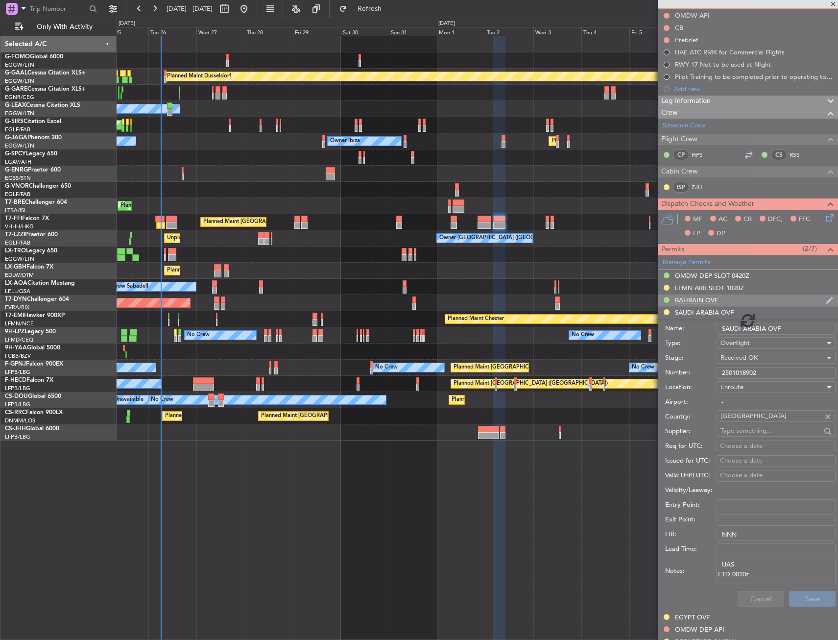
scroll to position [38, 0]
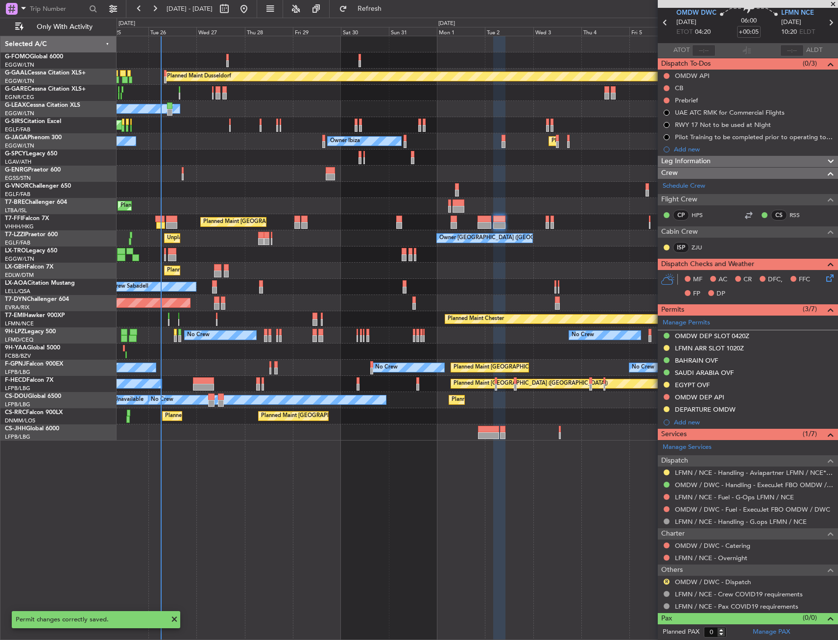
drag, startPoint x: 703, startPoint y: 386, endPoint x: 713, endPoint y: 393, distance: 11.6
click at [703, 386] on div "EGYPT OVF" at bounding box center [692, 385] width 35 height 8
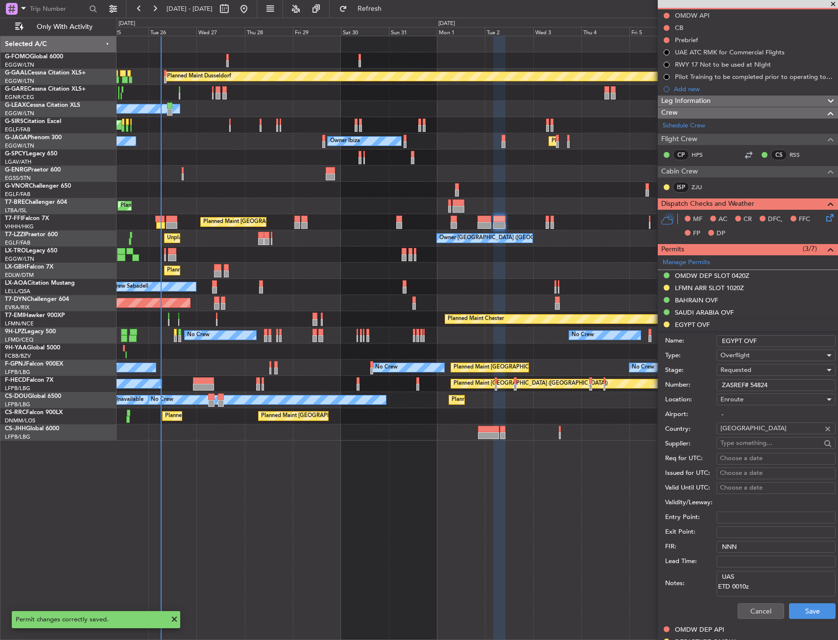
drag, startPoint x: 779, startPoint y: 385, endPoint x: 701, endPoint y: 395, distance: 78.1
click at [701, 395] on form "Name: EGYPT OVF Type: Overflight Stage: Requested Number: ZASREF# 54824 Locatio…" at bounding box center [748, 477] width 180 height 292
paste input "text"
type input "ZASREF# 54824"
click at [749, 370] on span "Requested" at bounding box center [736, 369] width 31 height 9
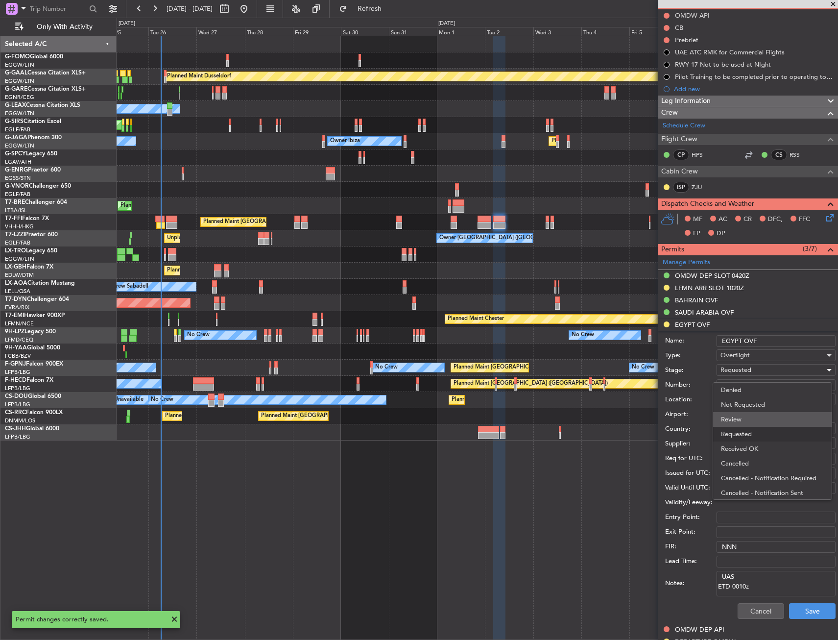
scroll to position [4, 0]
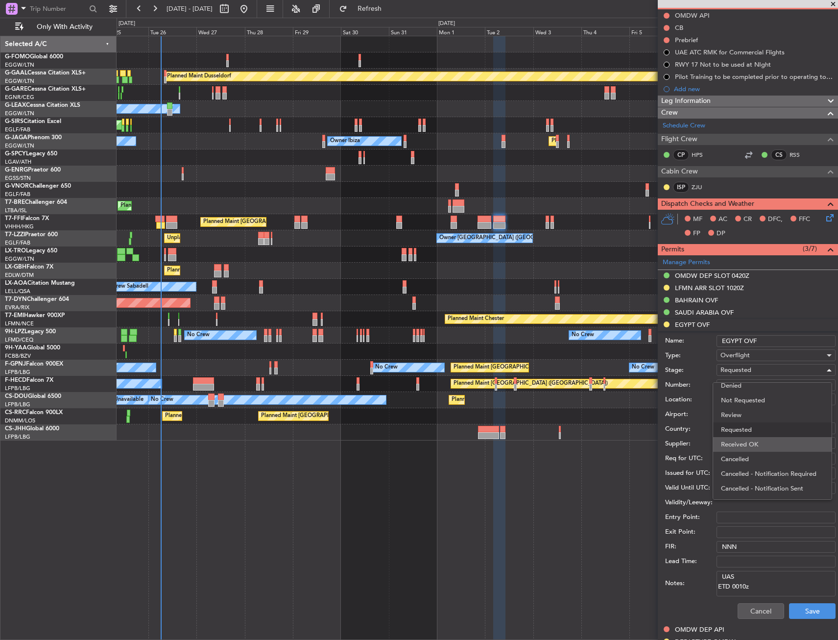
click at [760, 441] on span "Received OK" at bounding box center [772, 444] width 103 height 15
click at [819, 603] on button "Save" at bounding box center [812, 611] width 47 height 16
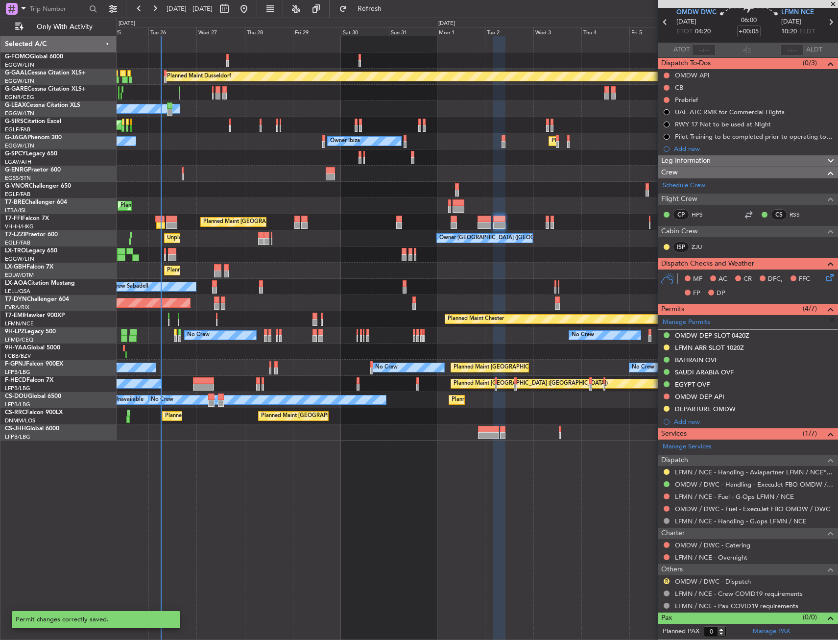
scroll to position [38, 0]
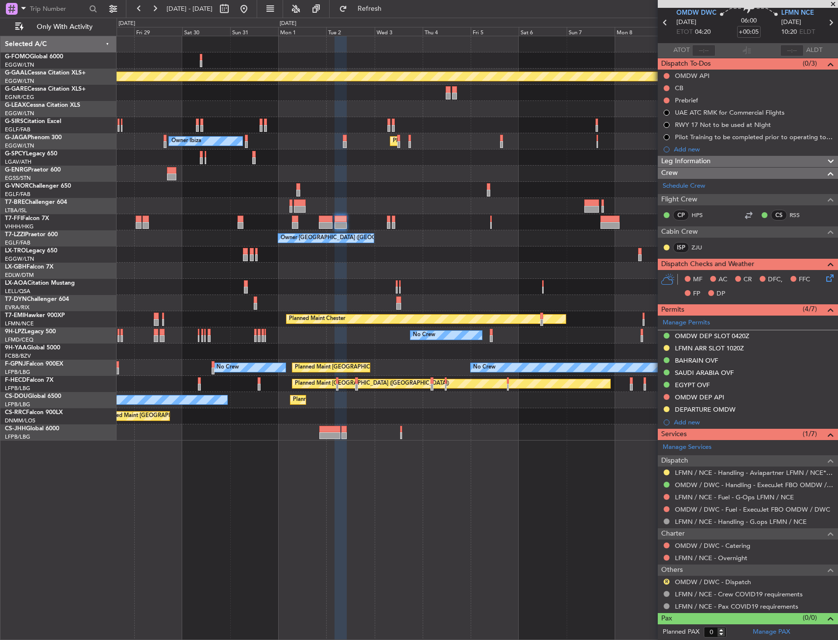
click at [391, 234] on div "Planned Maint Dusseldorf Owner Unplanned Maint Oxford (Kidlington) Owner Ibiza …" at bounding box center [477, 238] width 721 height 404
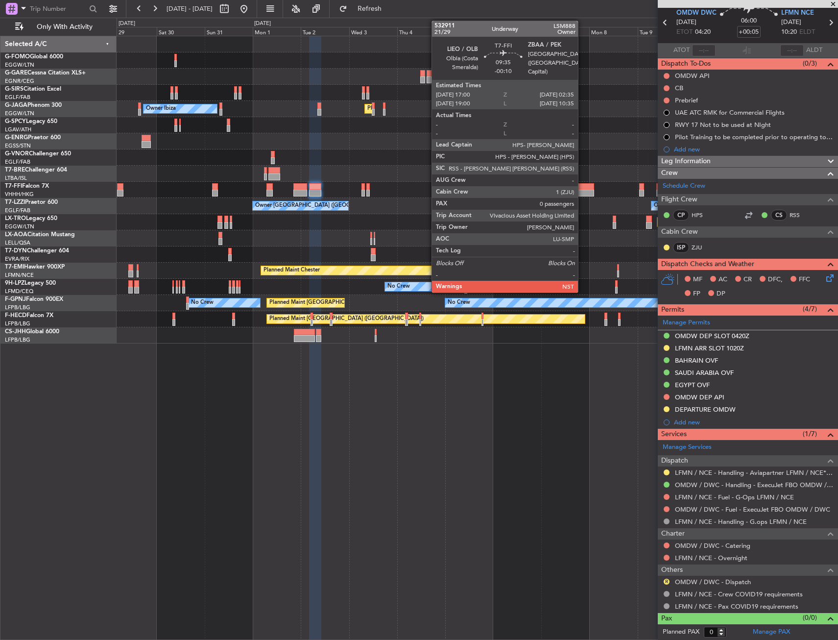
click at [582, 187] on div at bounding box center [585, 186] width 20 height 7
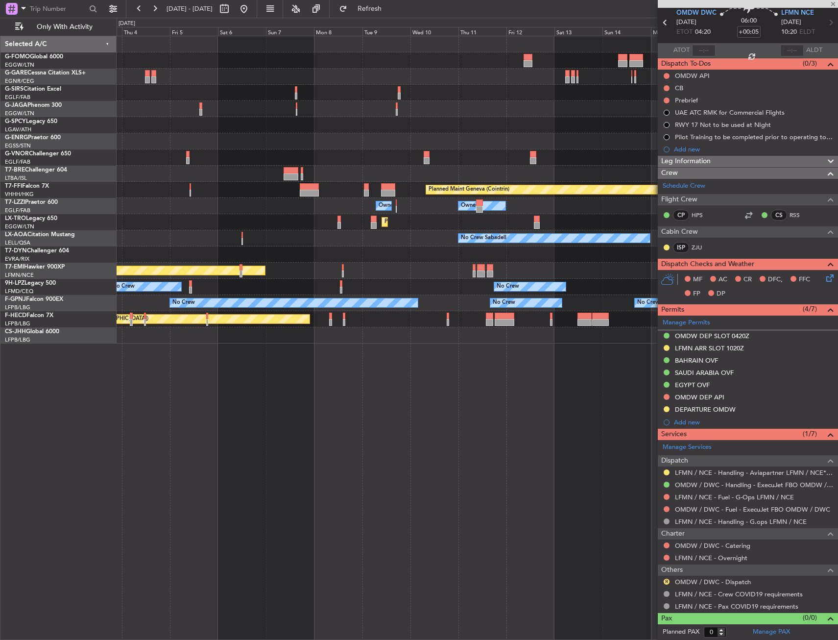
click at [292, 227] on div "Planned Maint London (Luton) Owner Ibiza Planned Maint Geneva (Cointrin) Owner …" at bounding box center [477, 189] width 721 height 307
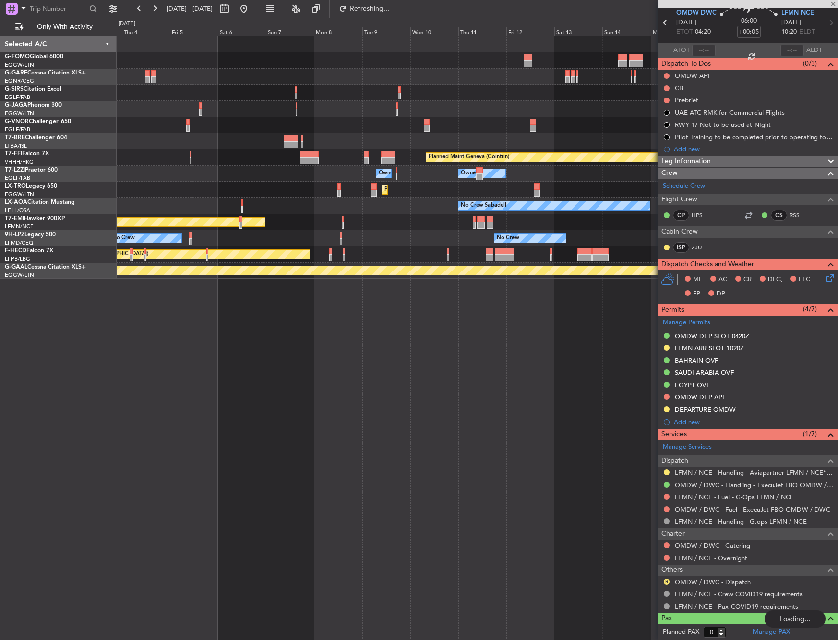
type input "-00:10"
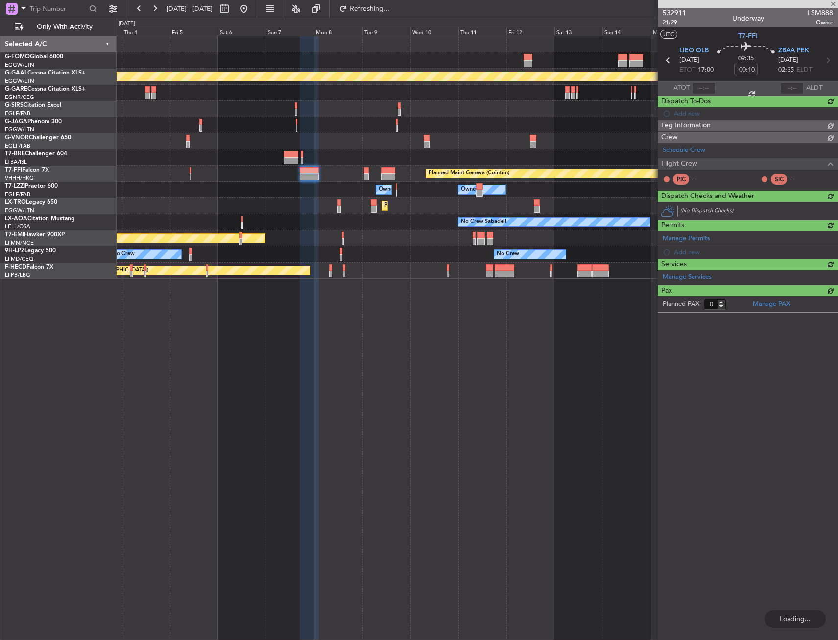
scroll to position [0, 0]
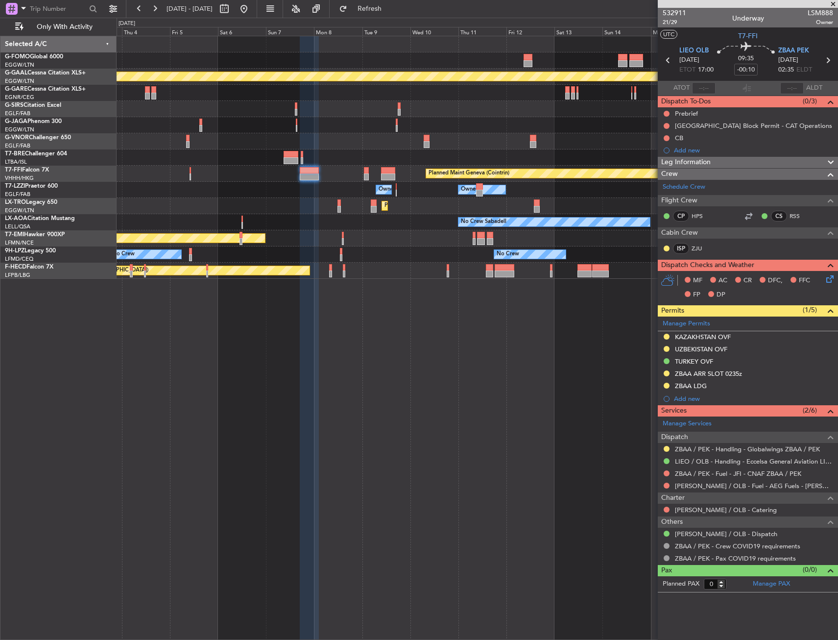
click at [669, 338] on button at bounding box center [667, 337] width 6 height 6
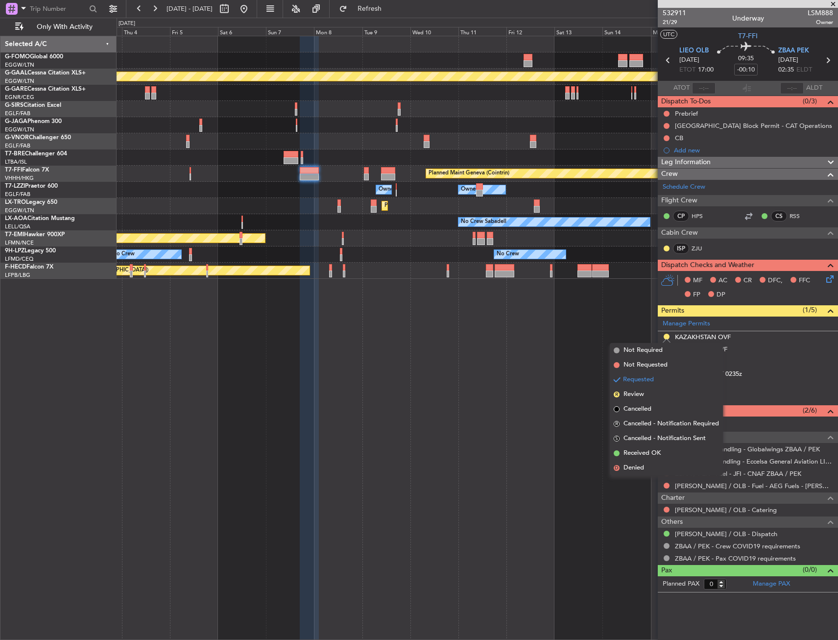
drag, startPoint x: 654, startPoint y: 453, endPoint x: 656, endPoint y: 446, distance: 7.1
click at [654, 452] on span "Received OK" at bounding box center [642, 453] width 37 height 10
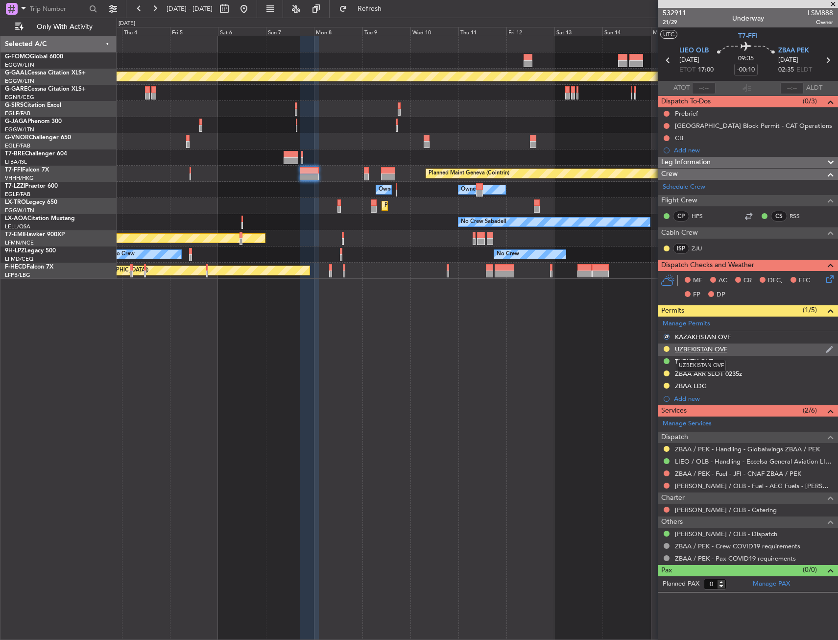
click at [711, 348] on div "UZBEKISTAN OVF" at bounding box center [701, 349] width 52 height 8
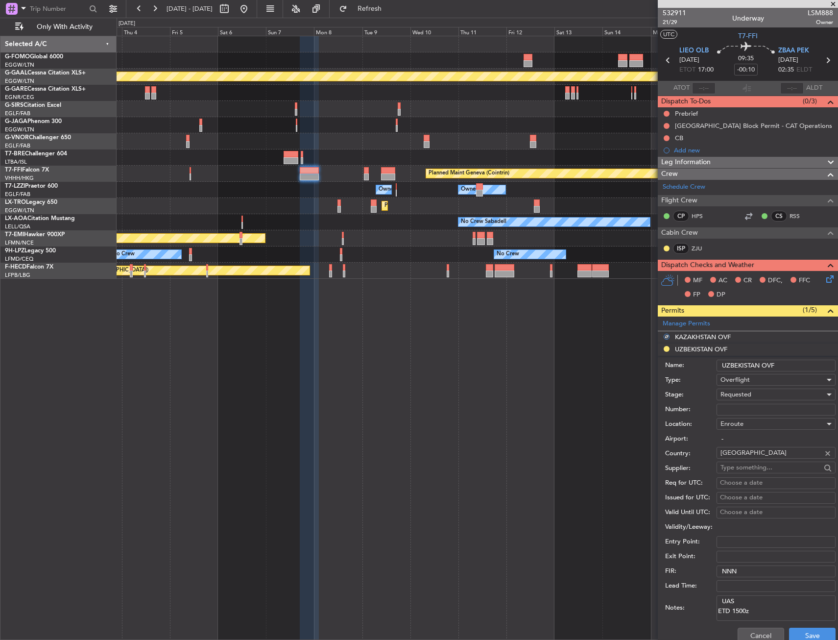
click at [764, 406] on input "Number:" at bounding box center [776, 410] width 119 height 12
paste input "08/25/458"
type input "08/25/458"
click at [760, 394] on div "Requested" at bounding box center [773, 394] width 104 height 15
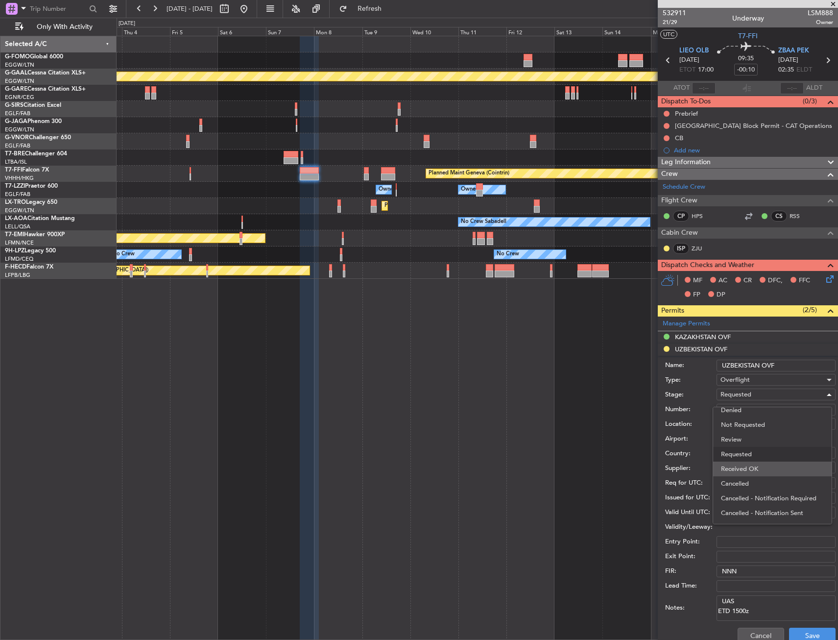
click at [775, 472] on span "Received OK" at bounding box center [772, 468] width 103 height 15
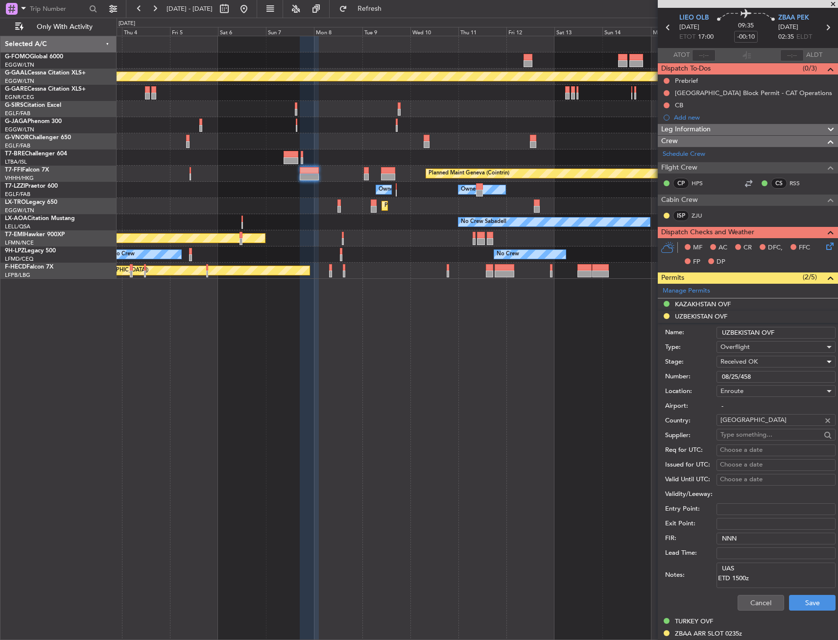
scroll to position [49, 0]
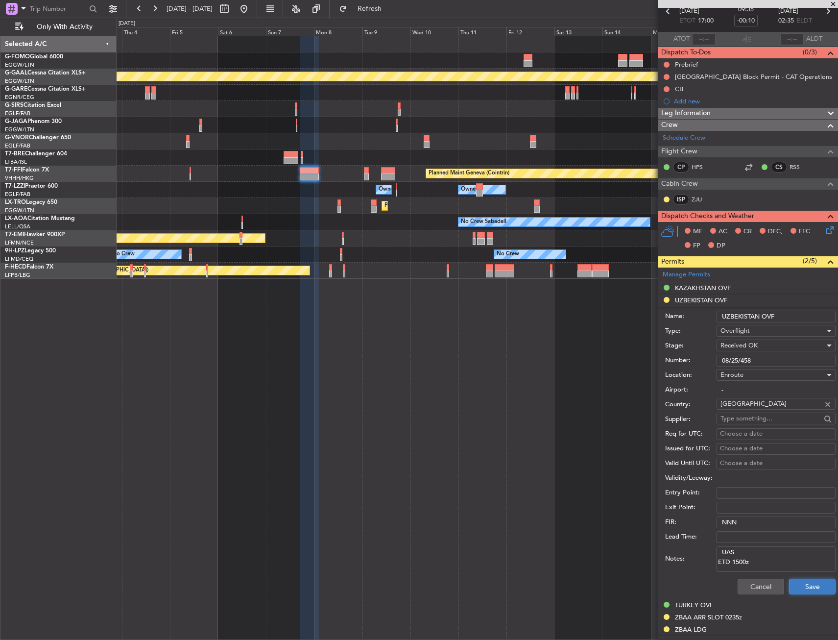
click at [822, 586] on button "Save" at bounding box center [812, 586] width 47 height 16
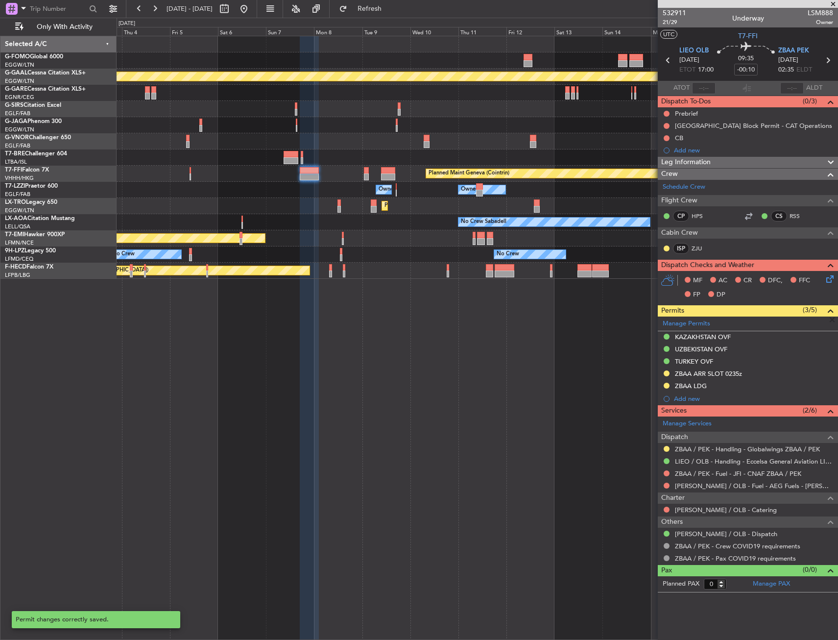
scroll to position [0, 0]
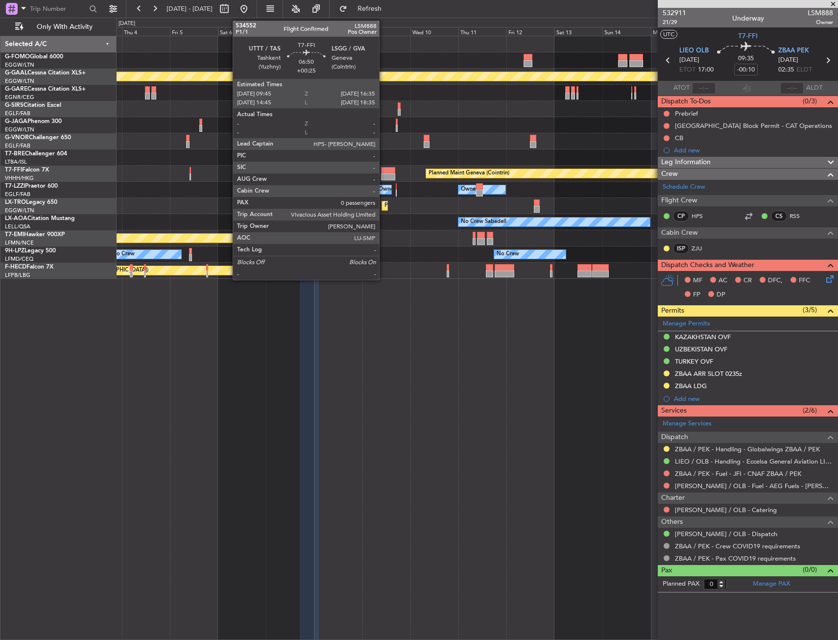
click at [384, 175] on div at bounding box center [388, 176] width 14 height 7
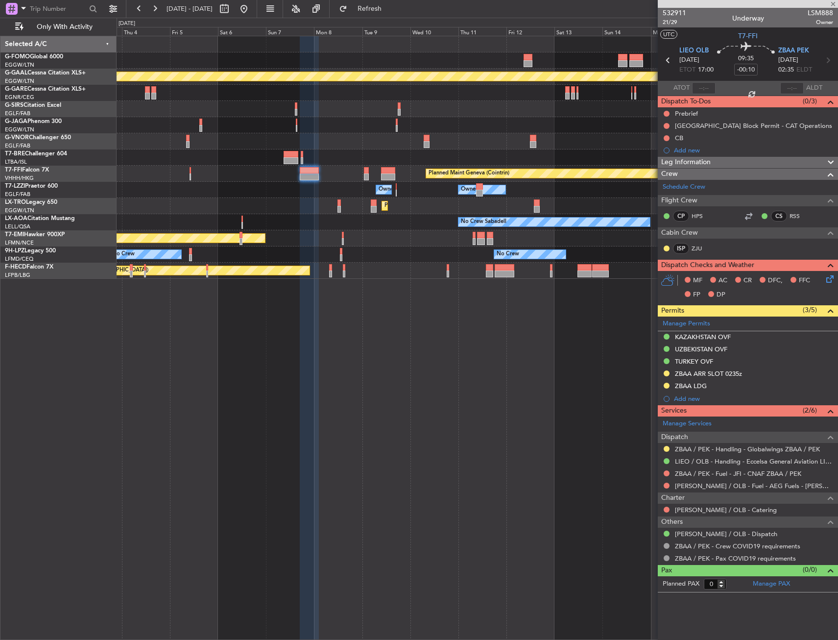
type input "+00:25"
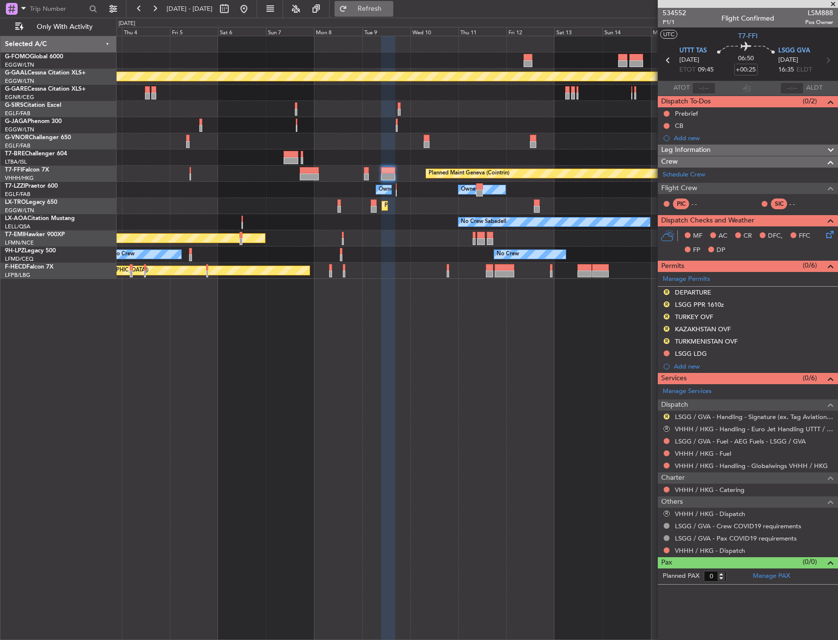
click at [383, 3] on button "Refresh" at bounding box center [364, 9] width 59 height 16
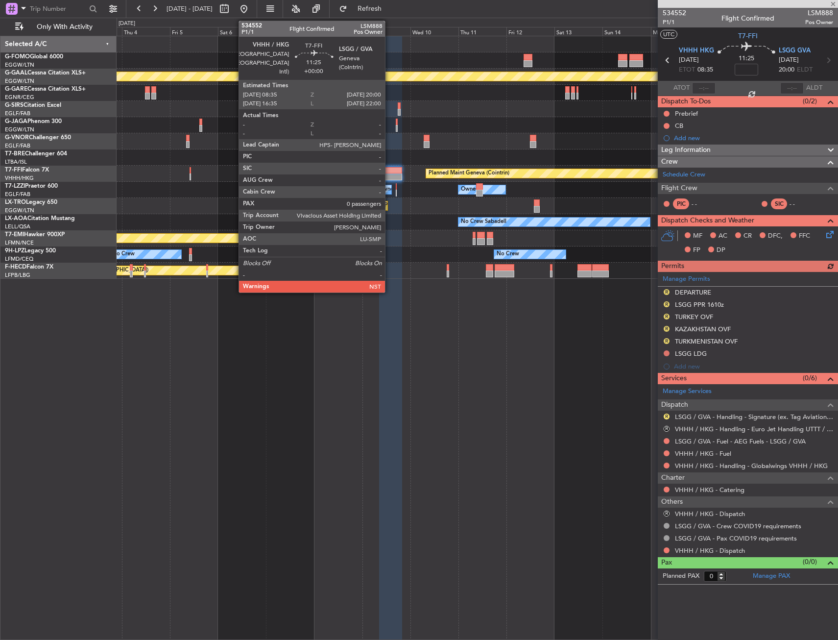
click at [389, 171] on div at bounding box center [390, 170] width 23 height 7
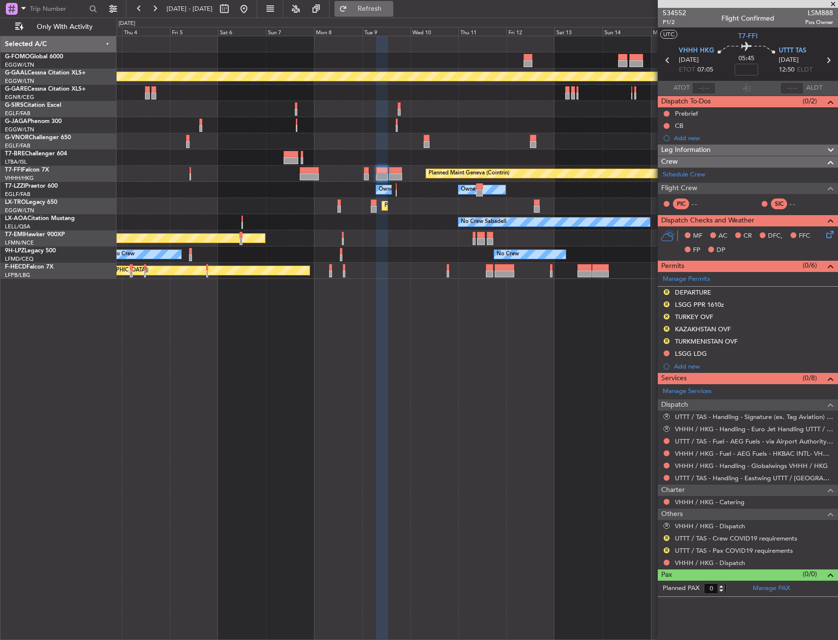
drag, startPoint x: 403, startPoint y: 7, endPoint x: 402, endPoint y: 12, distance: 5.0
click at [390, 7] on span "Refresh" at bounding box center [369, 8] width 41 height 7
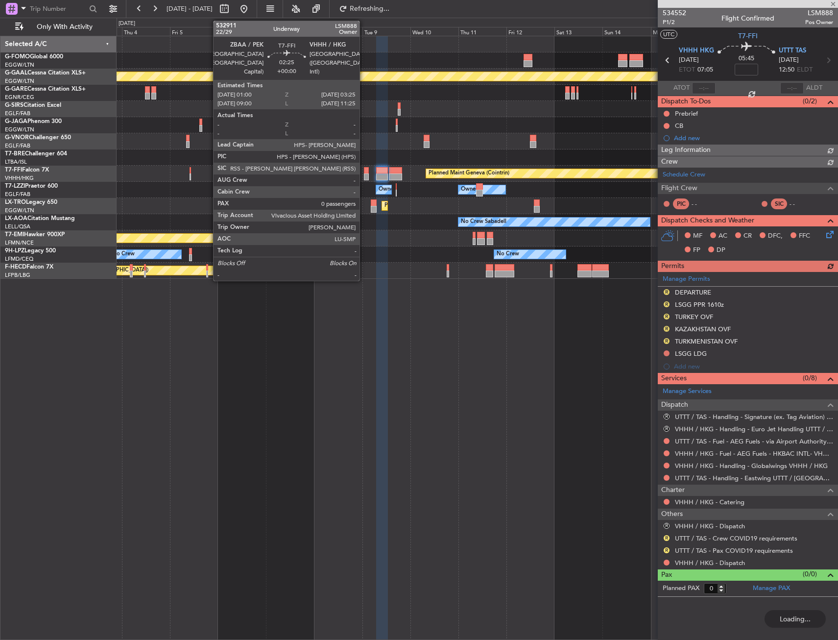
click at [364, 172] on div at bounding box center [366, 170] width 5 height 7
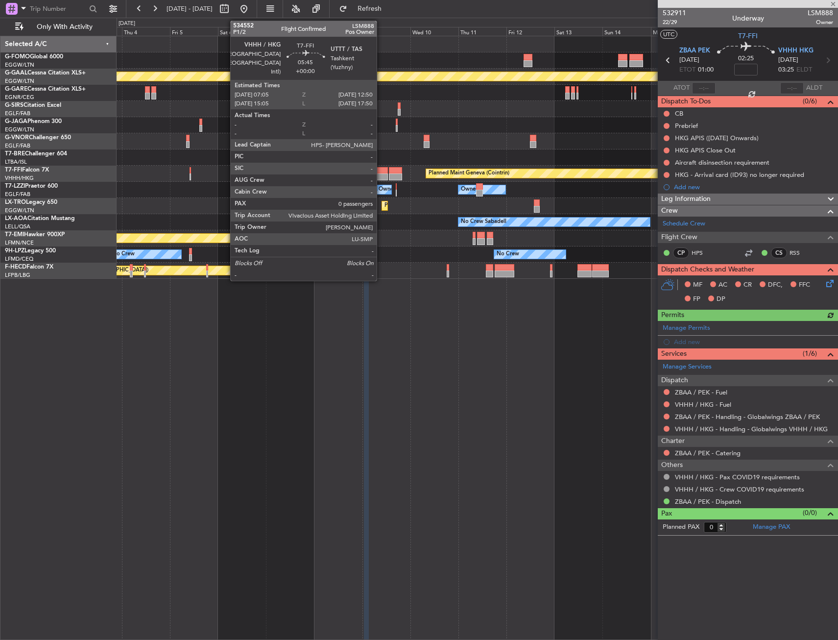
click at [381, 172] on div at bounding box center [382, 170] width 12 height 7
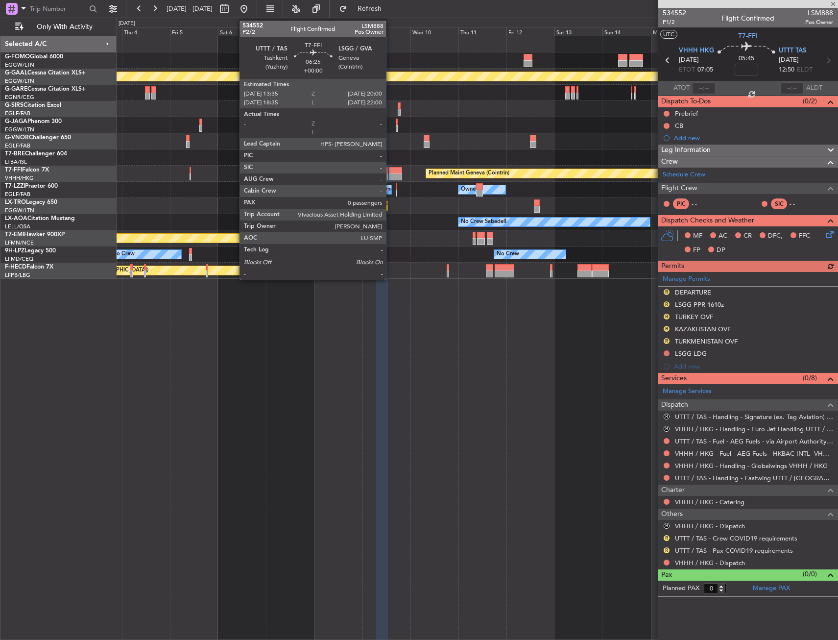
click at [390, 172] on div at bounding box center [395, 170] width 13 height 7
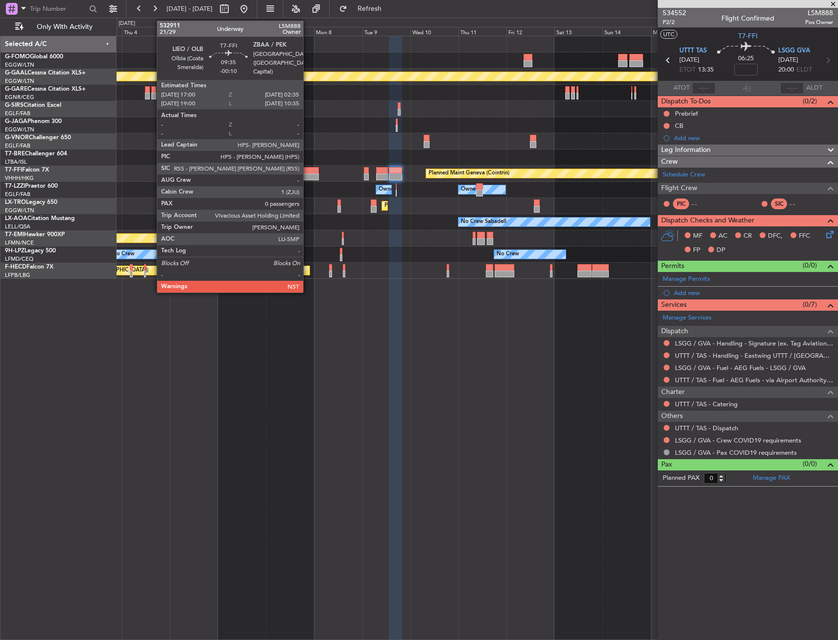
click at [308, 169] on div at bounding box center [310, 170] width 20 height 7
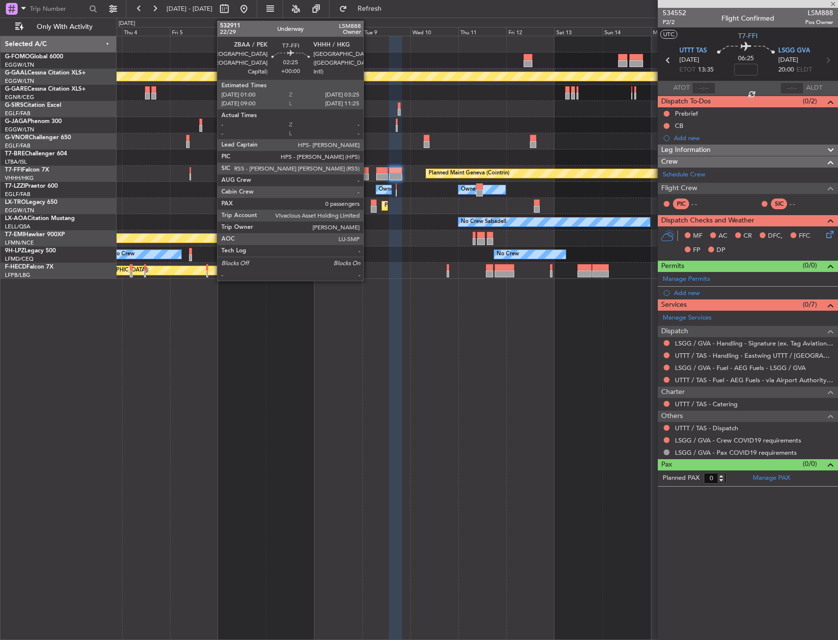
type input "-00:10"
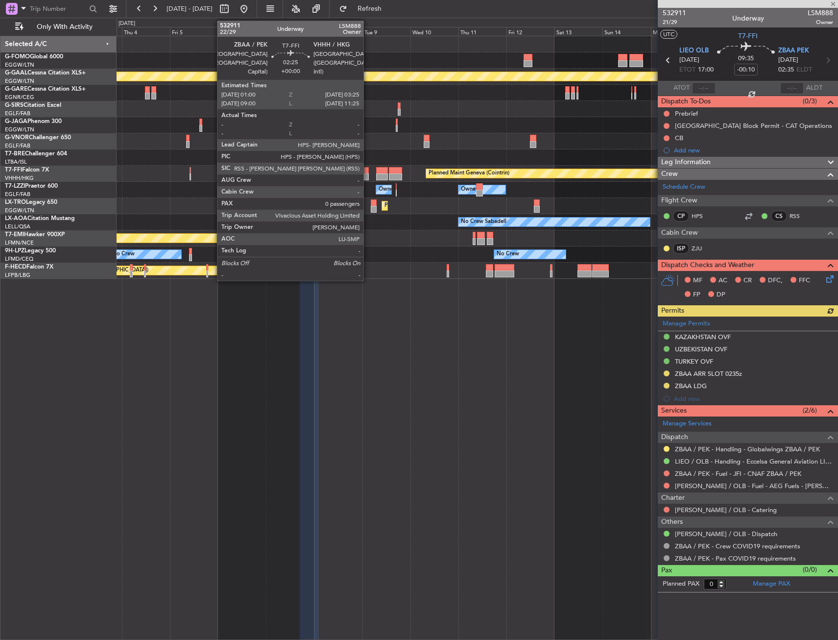
click at [368, 174] on div at bounding box center [366, 176] width 5 height 7
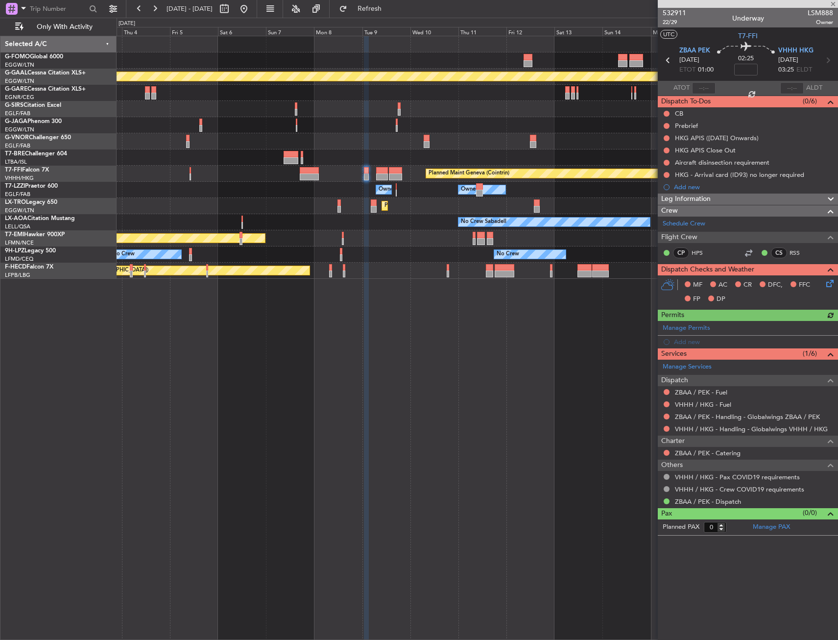
click at [320, 175] on div "Planned Maint Geneva (Cointrin)" at bounding box center [477, 174] width 721 height 16
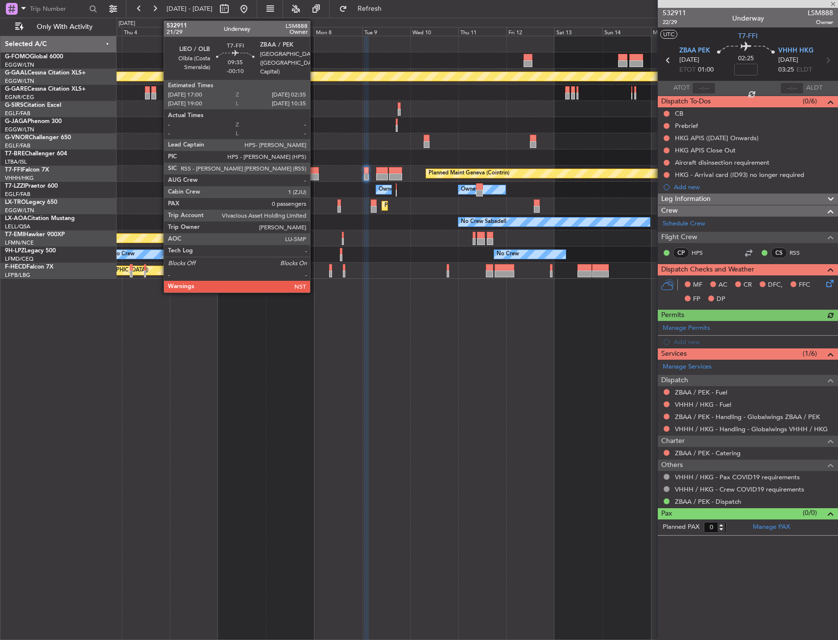
click at [315, 173] on div at bounding box center [310, 176] width 20 height 7
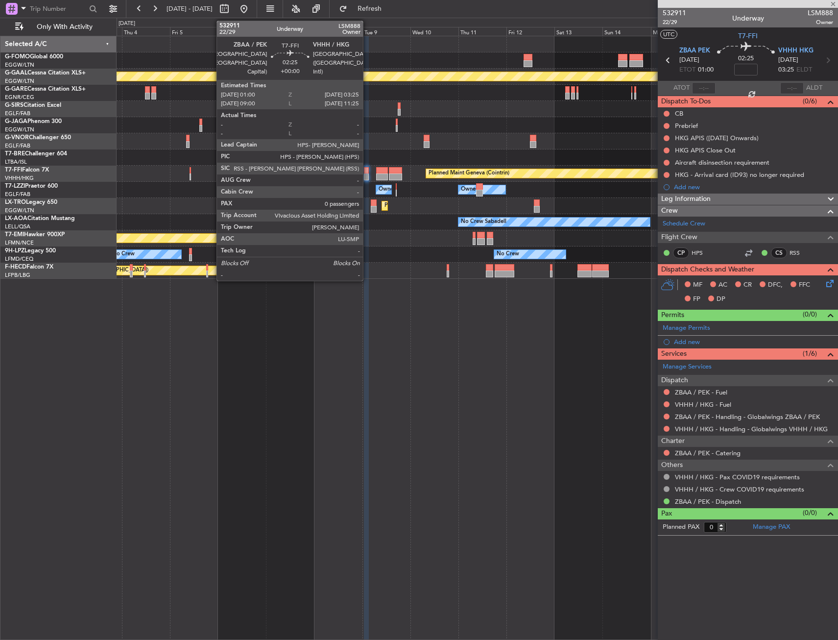
type input "-00:10"
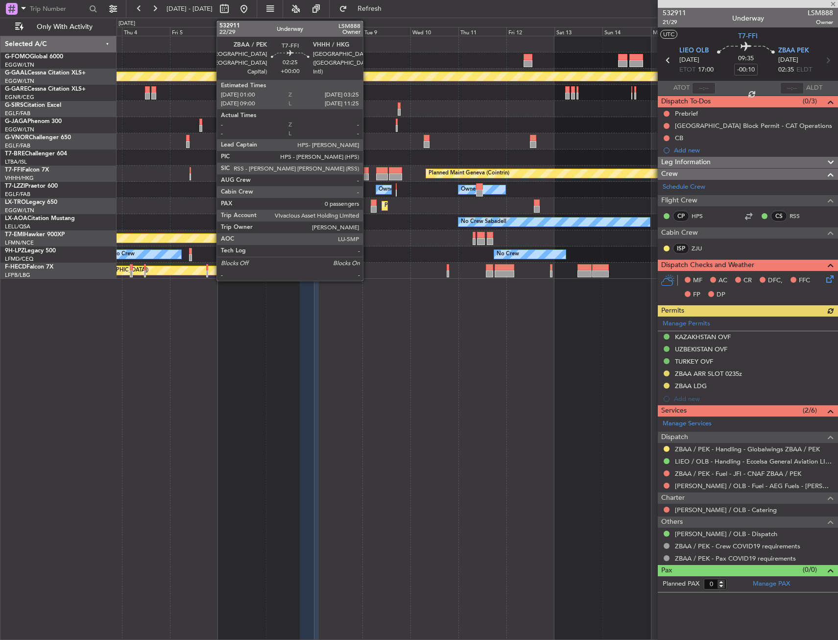
click at [367, 173] on div at bounding box center [366, 170] width 5 height 7
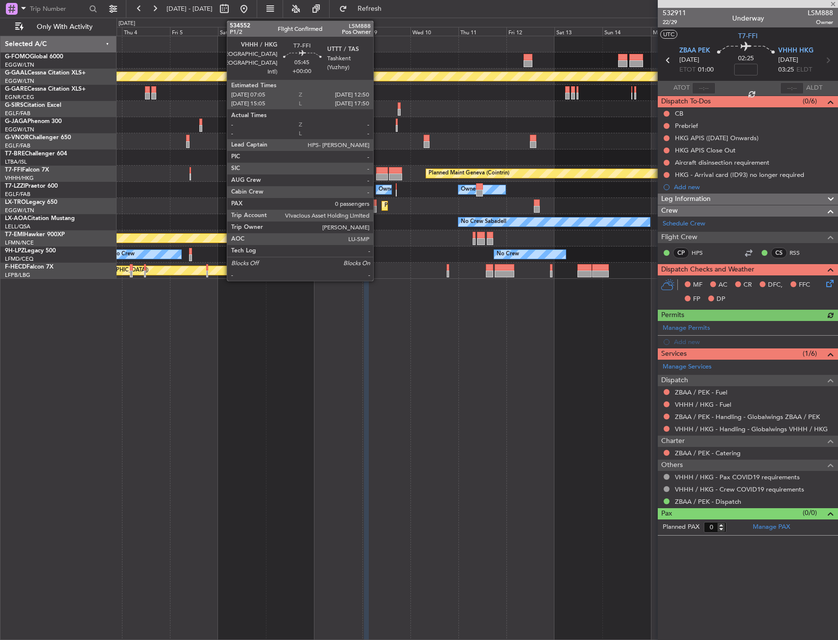
click at [378, 172] on div at bounding box center [382, 170] width 12 height 7
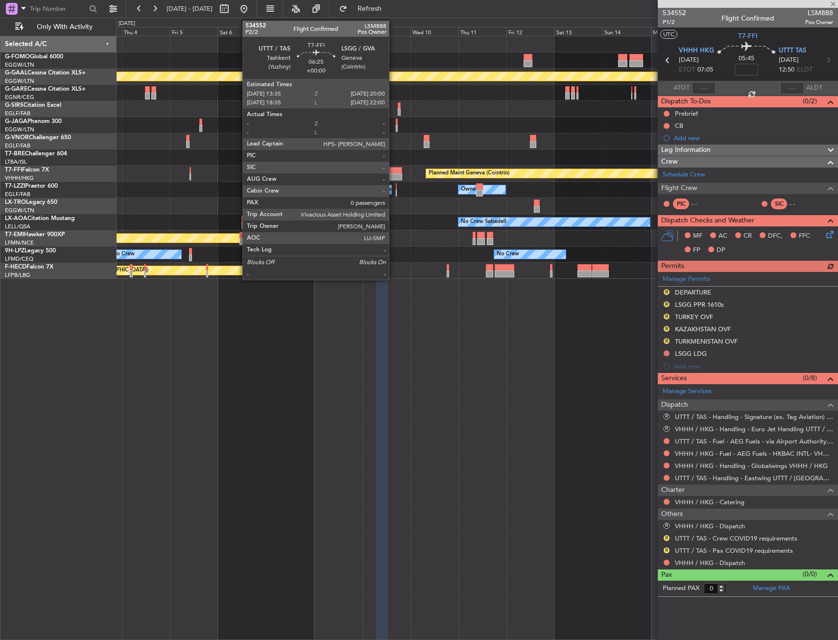
click at [393, 172] on div at bounding box center [395, 170] width 13 height 7
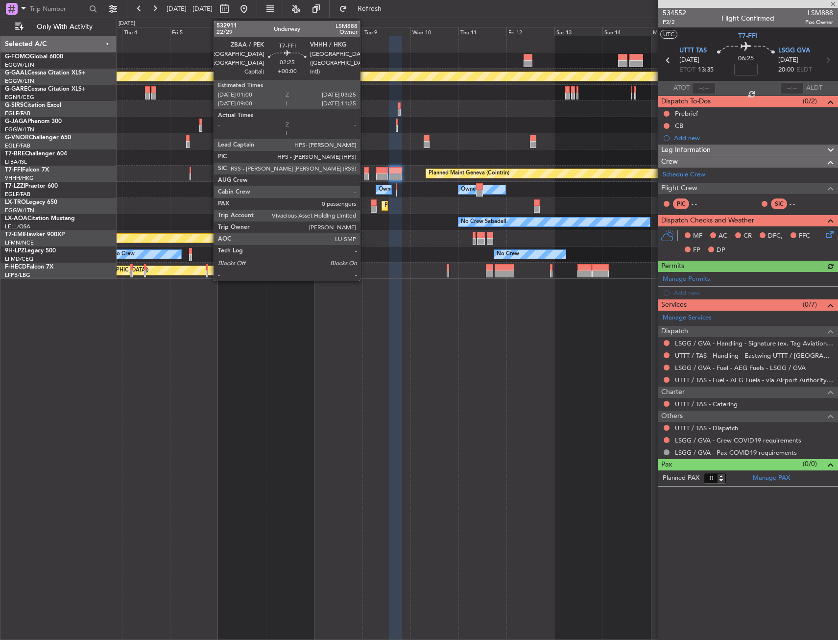
click at [364, 176] on div at bounding box center [366, 176] width 5 height 7
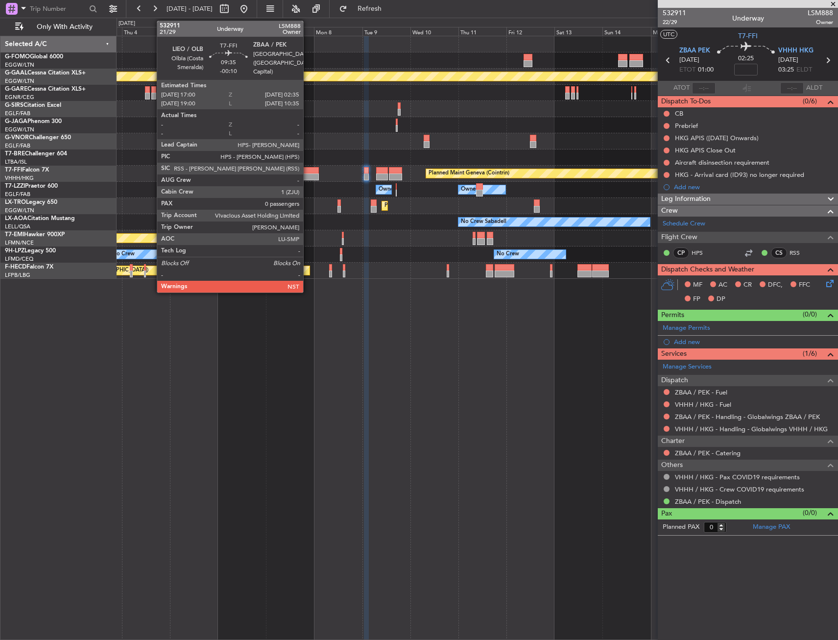
click at [308, 170] on div at bounding box center [310, 170] width 20 height 7
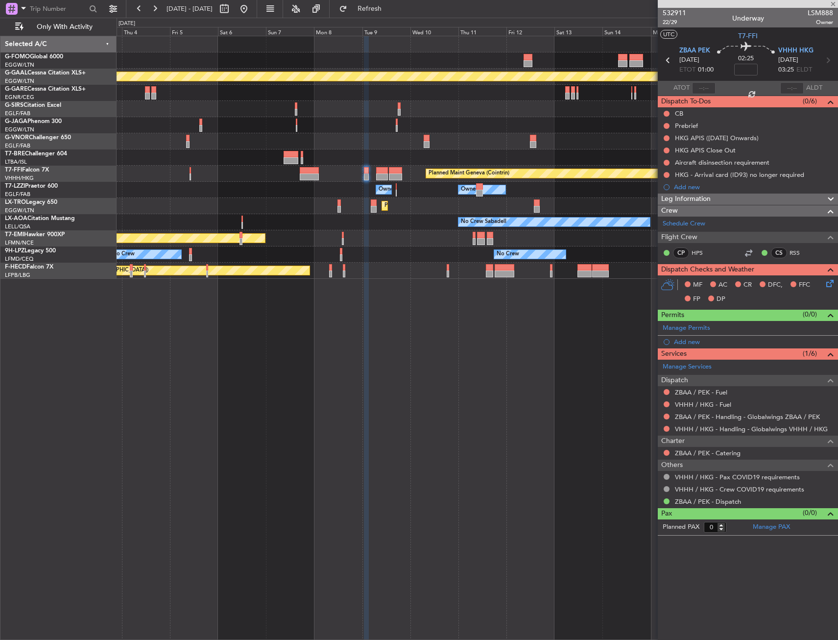
type input "-00:10"
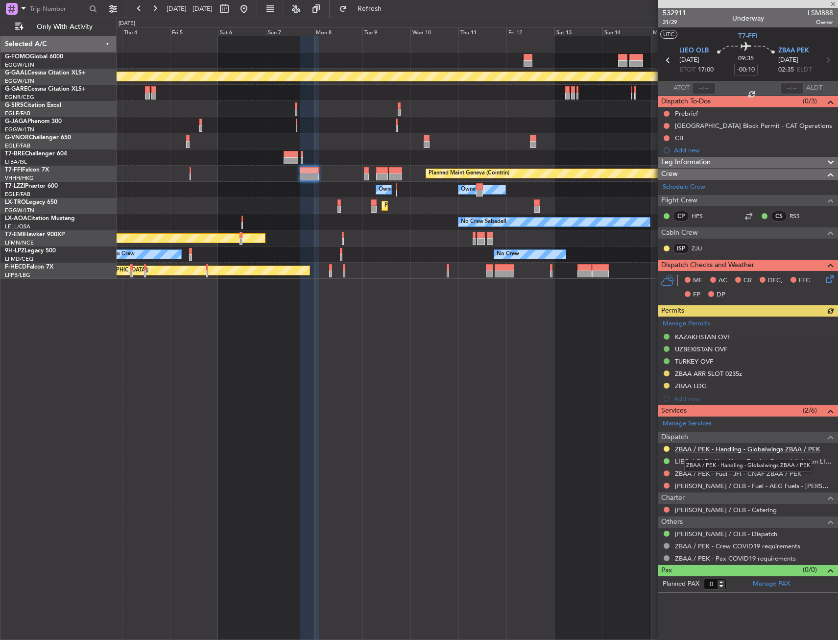
click at [719, 450] on link "ZBAA / PEK - Handling - Globalwings ZBAA / PEK" at bounding box center [747, 449] width 145 height 8
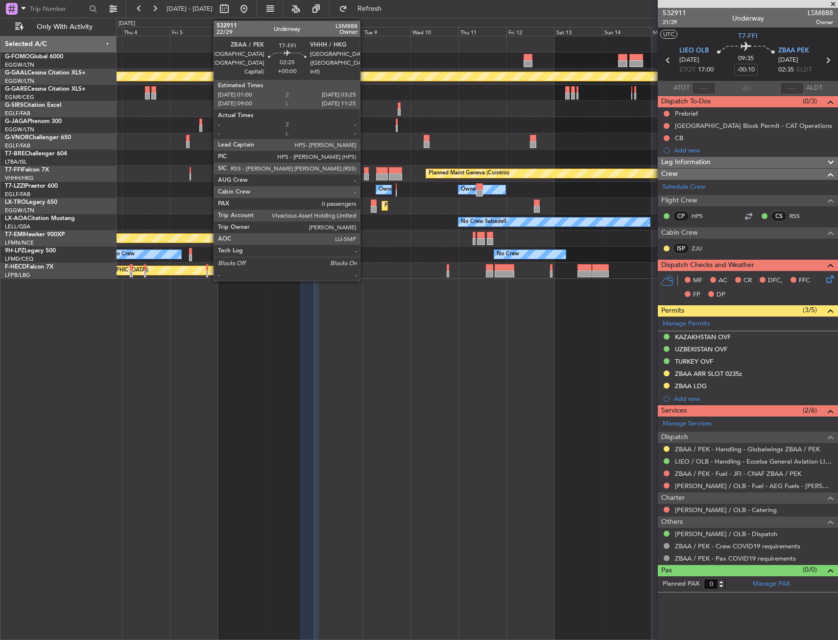
click at [363, 171] on div "Planned Maint Geneva (Cointrin)" at bounding box center [477, 174] width 721 height 16
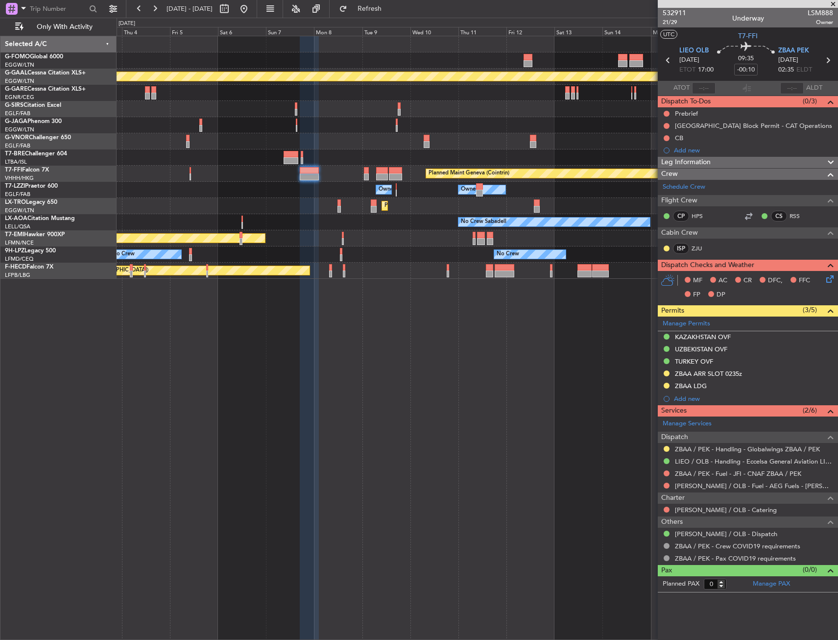
click at [369, 172] on div "Planned Maint Geneva (Cointrin)" at bounding box center [477, 174] width 721 height 16
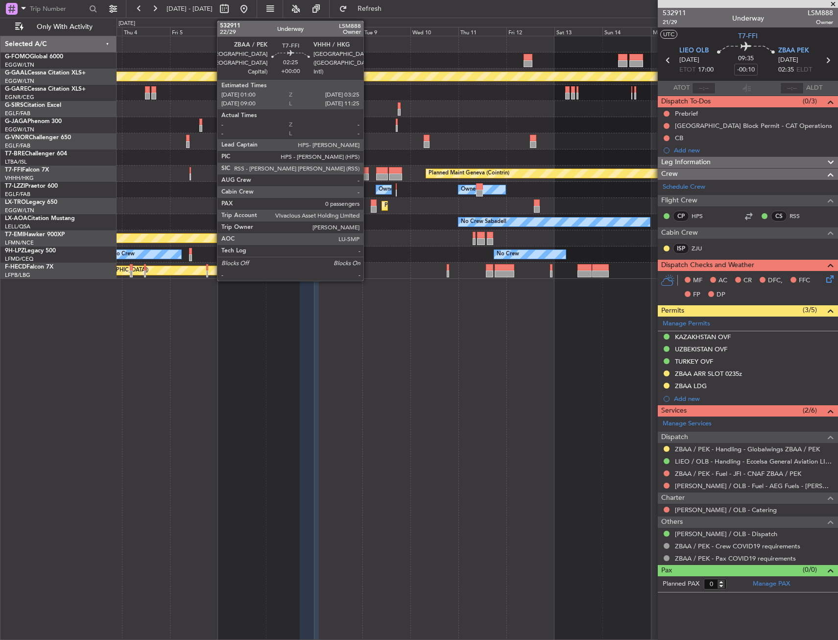
click at [368, 172] on div at bounding box center [366, 170] width 5 height 7
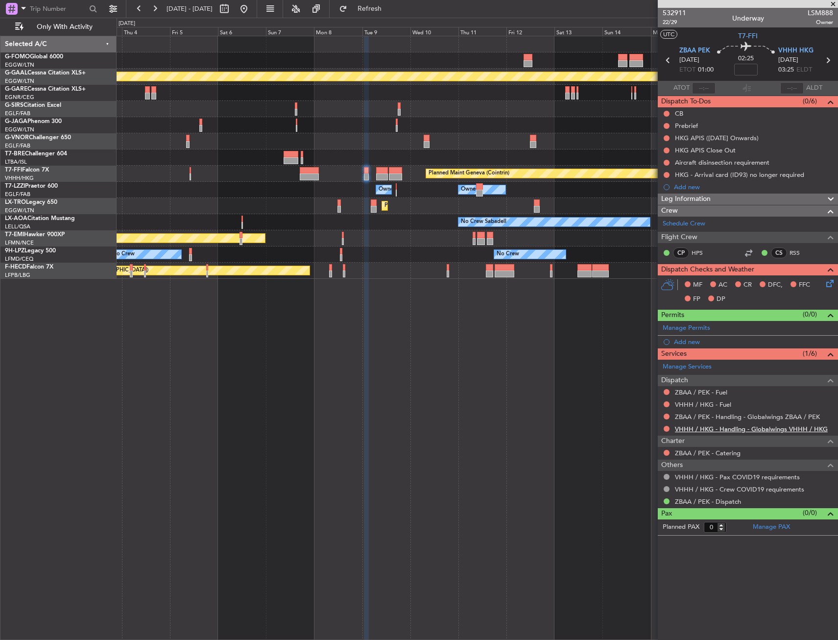
click at [698, 425] on link "VHHH / HKG - Handling - Globalwings VHHH / HKG" at bounding box center [751, 429] width 153 height 8
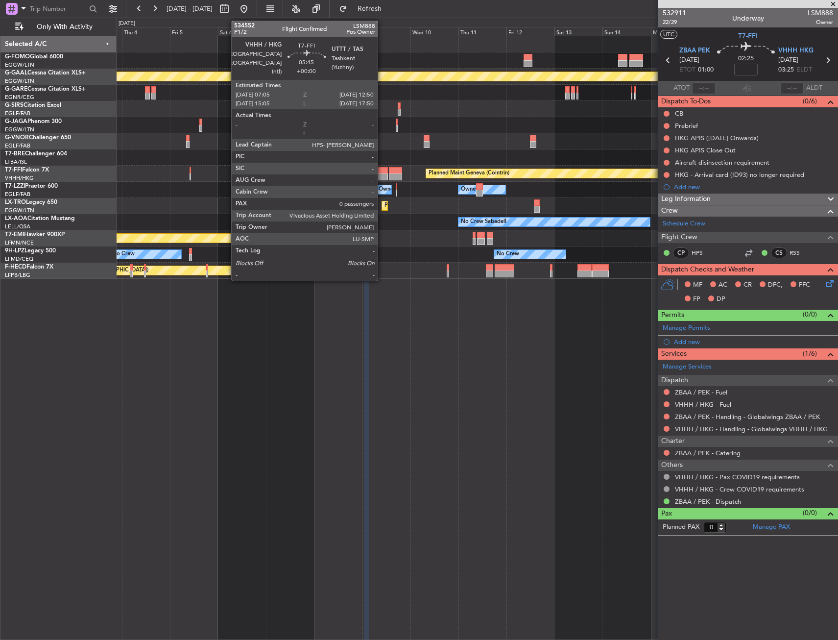
click at [382, 178] on div at bounding box center [382, 176] width 12 height 7
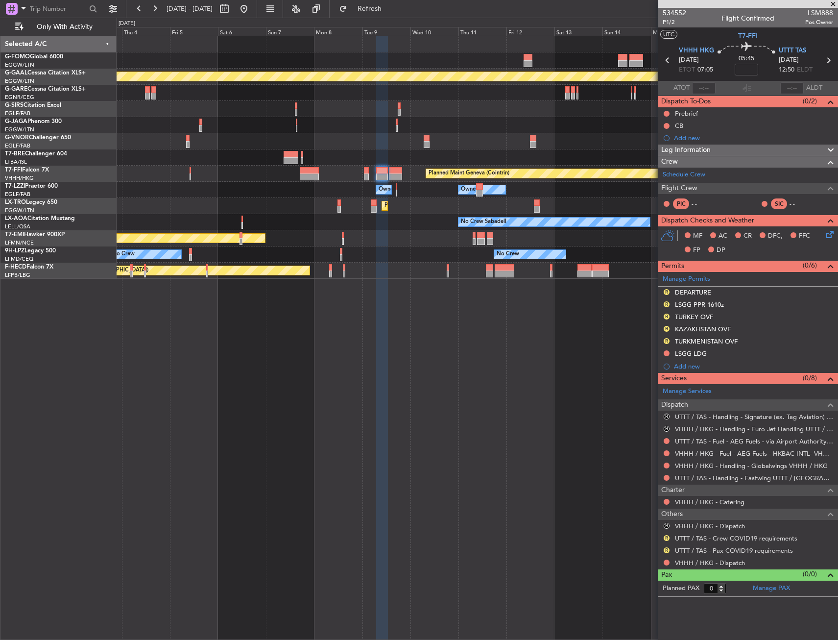
drag, startPoint x: 666, startPoint y: 414, endPoint x: 667, endPoint y: 427, distance: 12.3
click at [666, 414] on button "R" at bounding box center [667, 416] width 6 height 6
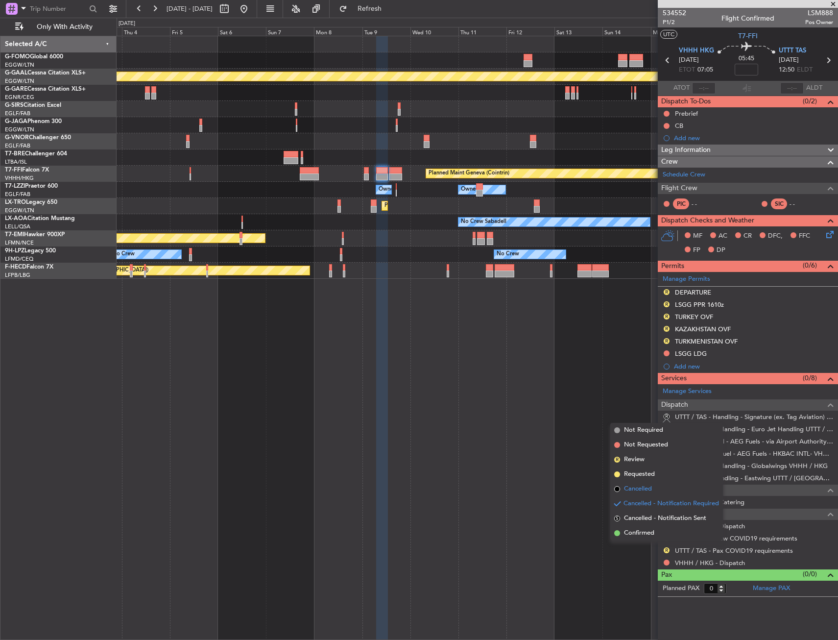
click at [629, 494] on li "Cancelled" at bounding box center [666, 488] width 113 height 15
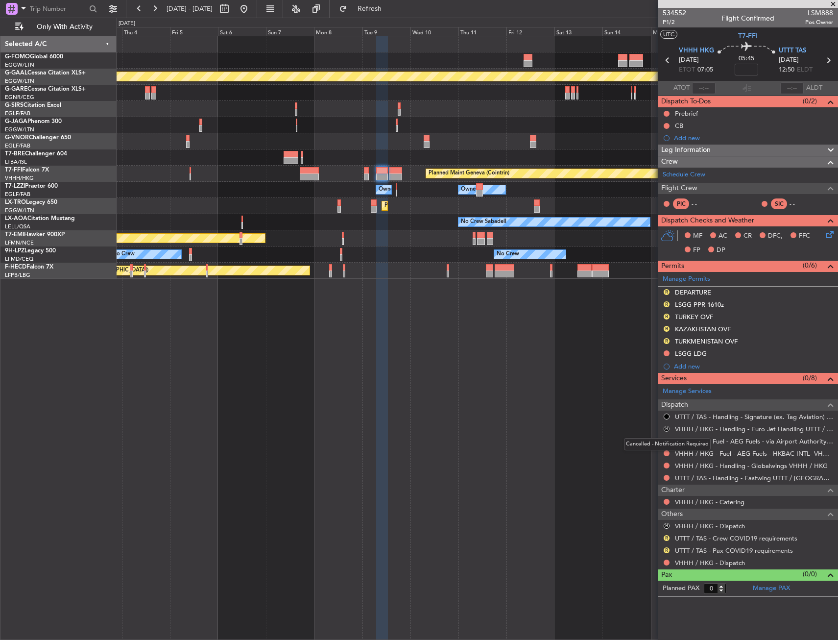
click at [665, 428] on button "R" at bounding box center [667, 429] width 6 height 6
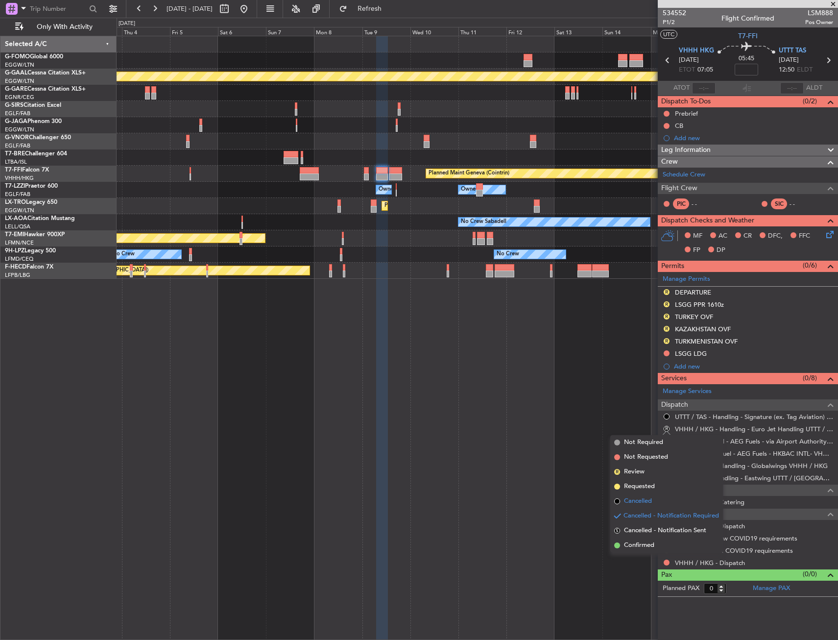
click at [655, 499] on li "Cancelled" at bounding box center [666, 501] width 113 height 15
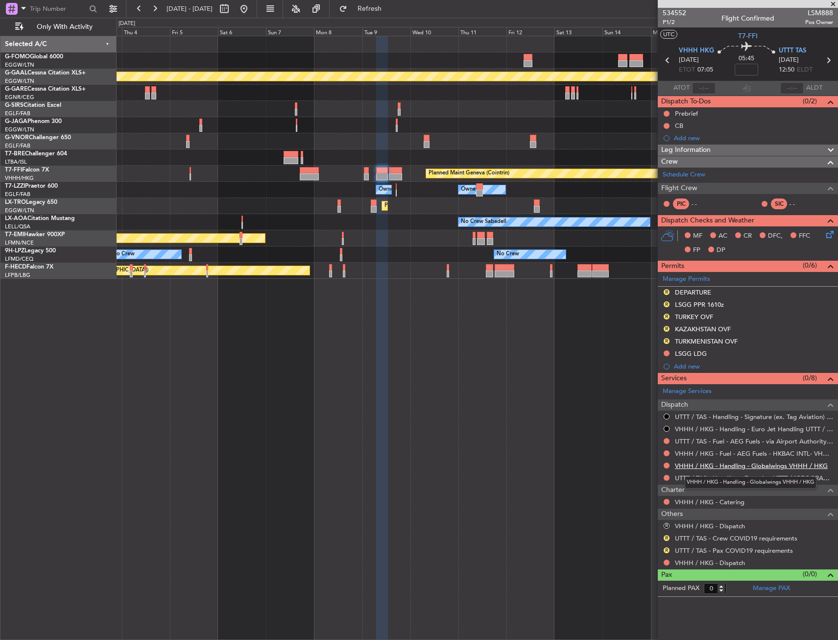
click at [742, 465] on link "VHHH / HKG - Handling - Globalwings VHHH / HKG" at bounding box center [751, 465] width 153 height 8
click at [828, 273] on span at bounding box center [829, 276] width 12 height 7
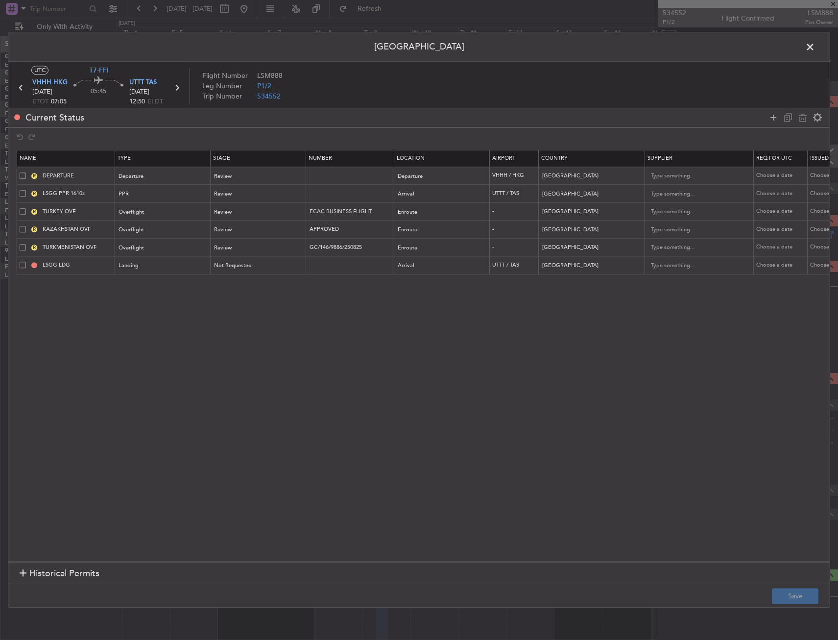
click at [20, 264] on td "LSGG LDG" at bounding box center [66, 265] width 98 height 18
click at [23, 265] on span at bounding box center [23, 265] width 6 height 6
click at [26, 262] on input "checkbox" at bounding box center [26, 262] width 0 height 0
click at [799, 120] on icon at bounding box center [803, 118] width 12 height 12
click at [799, 601] on button "Save" at bounding box center [795, 596] width 47 height 16
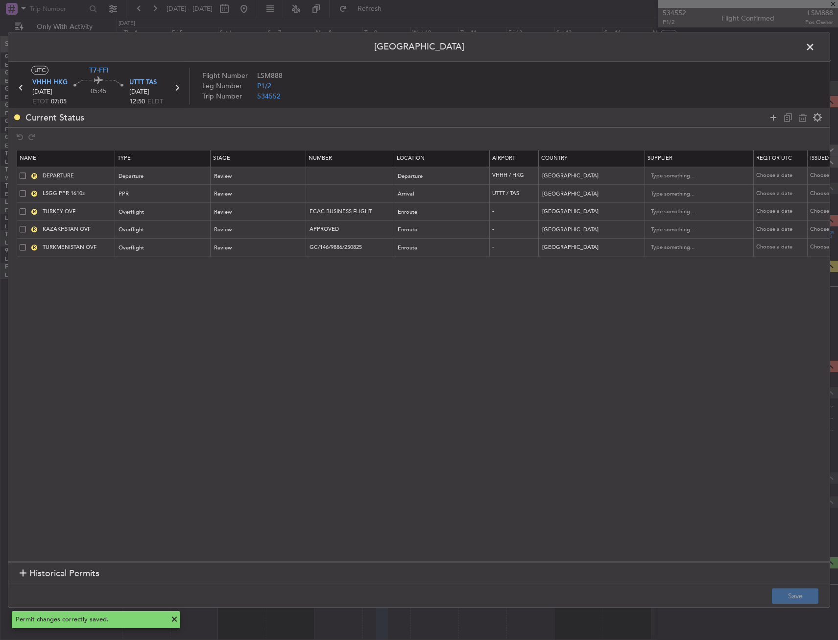
click at [23, 173] on span at bounding box center [23, 175] width 6 height 6
click at [26, 172] on input "checkbox" at bounding box center [26, 172] width 0 height 0
click at [20, 193] on span at bounding box center [23, 193] width 6 height 6
click at [26, 190] on input "checkbox" at bounding box center [26, 190] width 0 height 0
click at [19, 207] on td "R TURKEY OVF" at bounding box center [66, 212] width 98 height 18
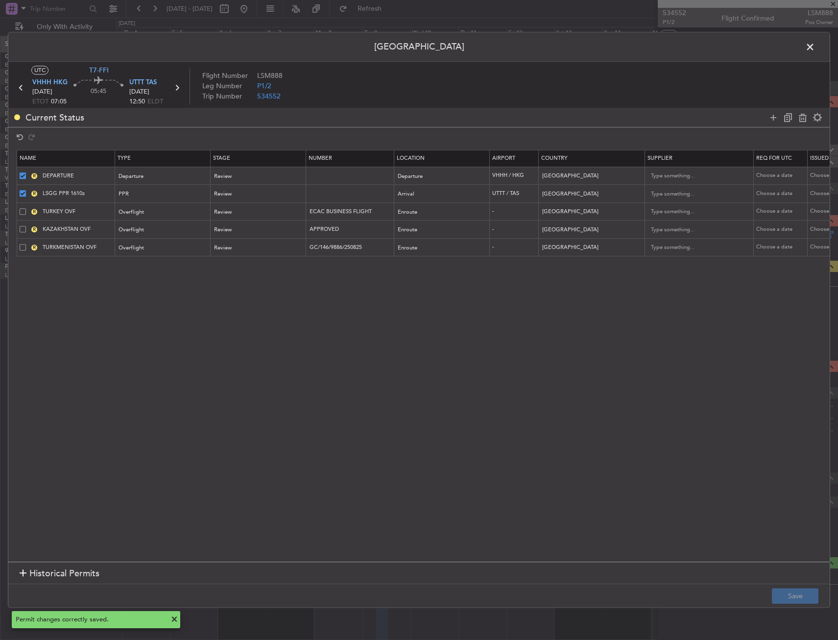
click at [22, 211] on span at bounding box center [23, 211] width 6 height 6
click at [26, 208] on input "checkbox" at bounding box center [26, 208] width 0 height 0
click at [23, 233] on div "R KAZAKHSTAN OVF" at bounding box center [67, 229] width 95 height 9
click at [23, 226] on span at bounding box center [23, 229] width 6 height 6
click at [26, 226] on input "checkbox" at bounding box center [26, 226] width 0 height 0
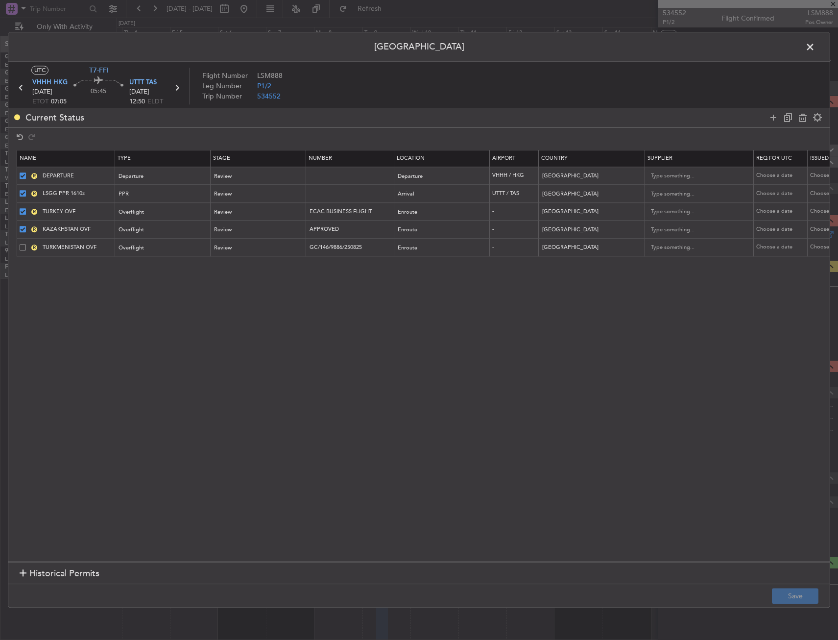
click at [23, 245] on span at bounding box center [23, 247] width 6 height 6
click at [26, 244] on input "checkbox" at bounding box center [26, 244] width 0 height 0
click at [800, 117] on icon at bounding box center [803, 118] width 12 height 12
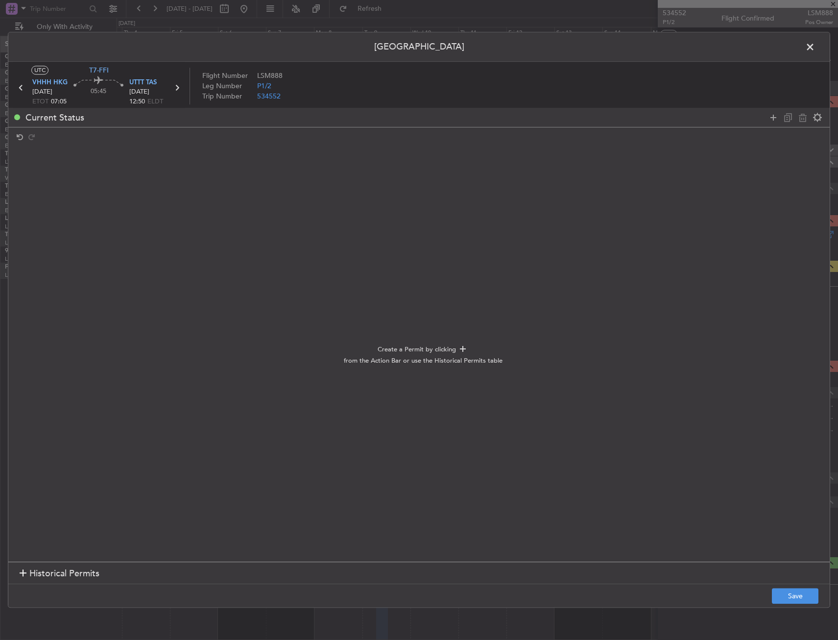
click at [797, 584] on footer "Save" at bounding box center [418, 596] width 821 height 24
click at [794, 582] on section "Historical Permits" at bounding box center [418, 573] width 821 height 24
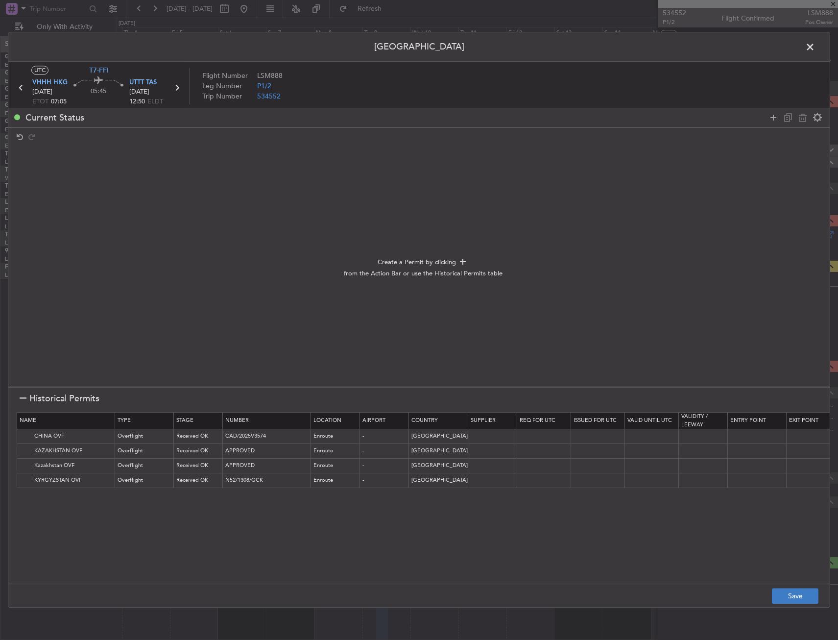
click at [788, 591] on footer "Save" at bounding box center [418, 596] width 821 height 24
click at [787, 597] on button "Save" at bounding box center [795, 596] width 47 height 16
click at [801, 44] on header "[GEOGRAPHIC_DATA]" at bounding box center [418, 46] width 821 height 29
click at [815, 48] on span at bounding box center [815, 50] width 0 height 20
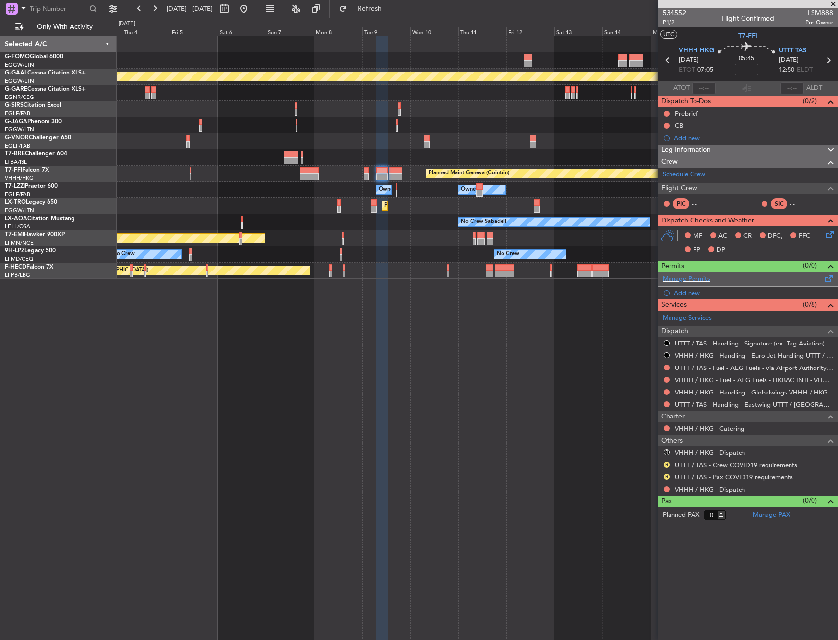
click at [828, 277] on span at bounding box center [829, 276] width 12 height 7
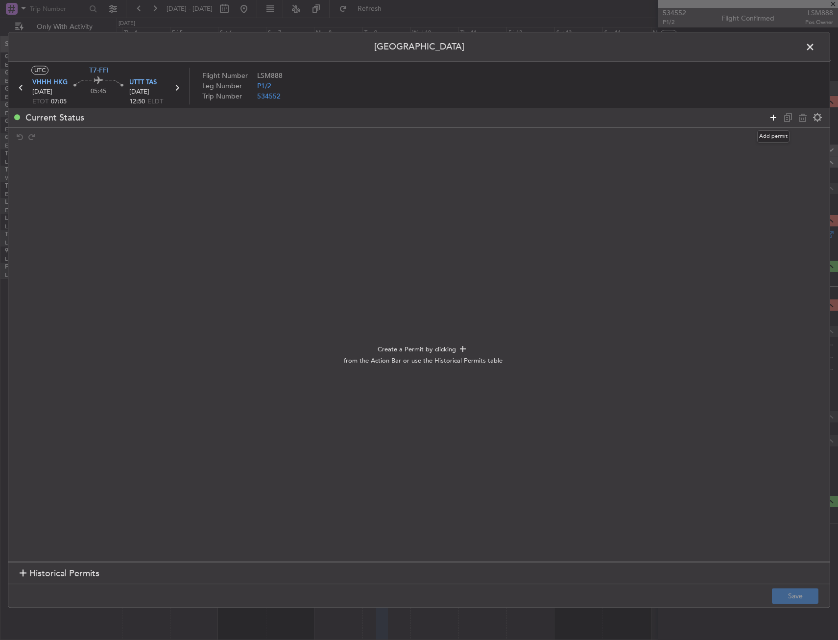
click at [770, 114] on icon at bounding box center [774, 118] width 12 height 12
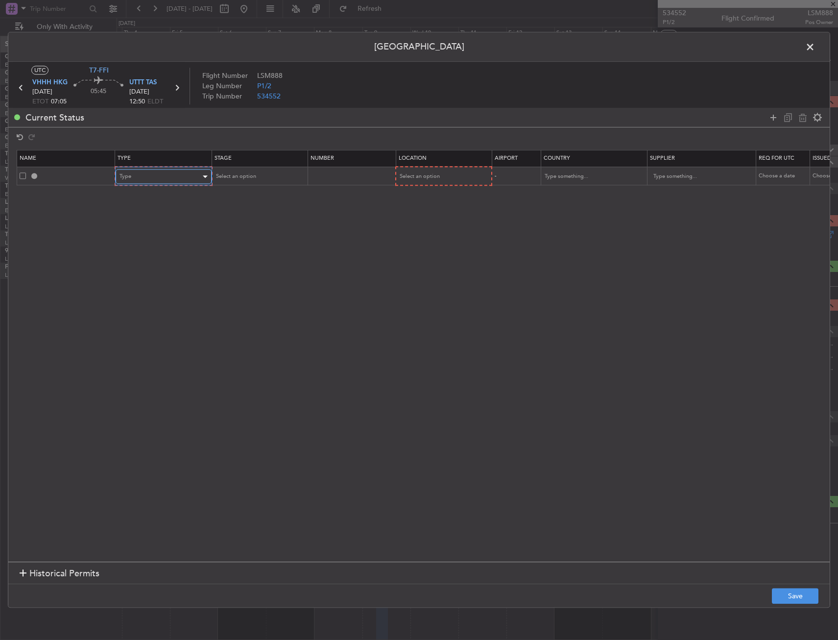
click at [126, 181] on div "Type" at bounding box center [160, 176] width 81 height 15
drag, startPoint x: 145, startPoint y: 271, endPoint x: 293, endPoint y: 248, distance: 149.3
click at [146, 271] on span "Slot" at bounding box center [163, 269] width 87 height 15
click at [428, 173] on span "Select an option" at bounding box center [419, 176] width 40 height 7
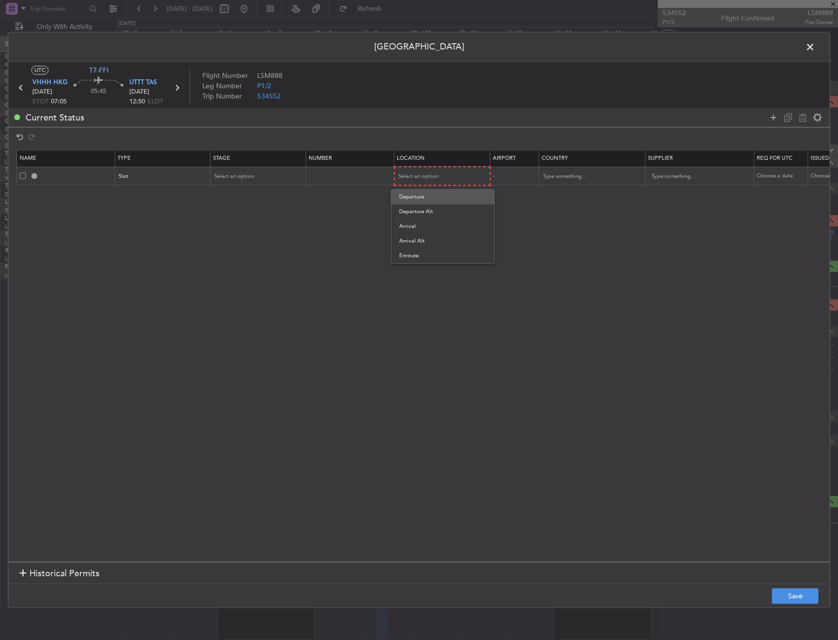
click at [419, 192] on span "Departure" at bounding box center [442, 197] width 87 height 15
click at [770, 119] on icon at bounding box center [774, 118] width 12 height 12
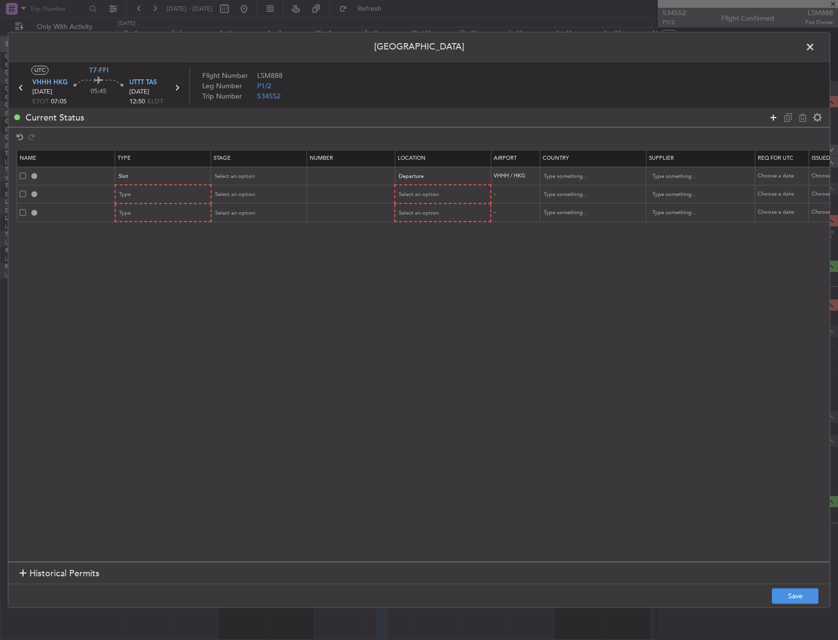
click at [770, 119] on icon at bounding box center [774, 118] width 12 height 12
click at [144, 193] on div "Type" at bounding box center [160, 195] width 81 height 15
click at [151, 285] on span "Slot" at bounding box center [163, 287] width 87 height 15
click at [152, 190] on div "Slot" at bounding box center [159, 194] width 81 height 15
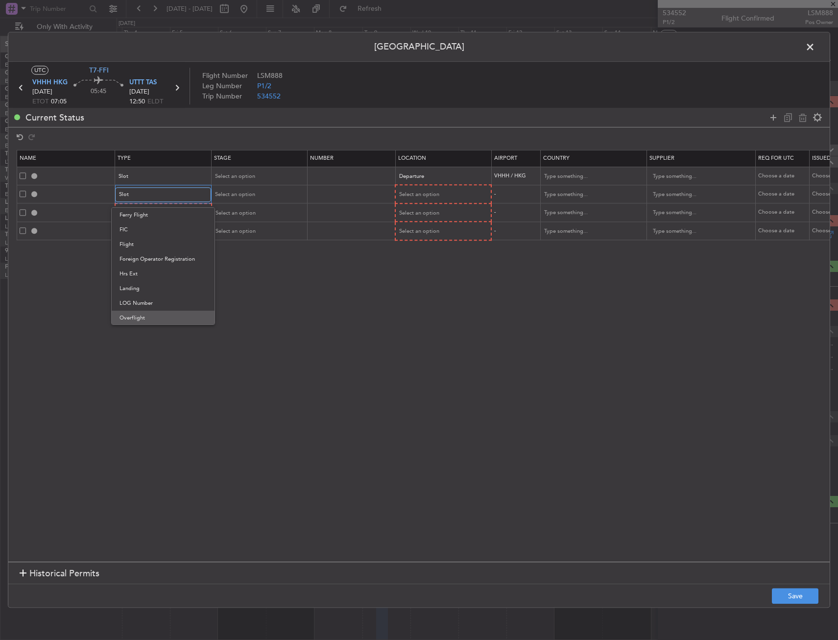
scroll to position [178, 0]
click at [152, 268] on span "Landing" at bounding box center [163, 272] width 87 height 15
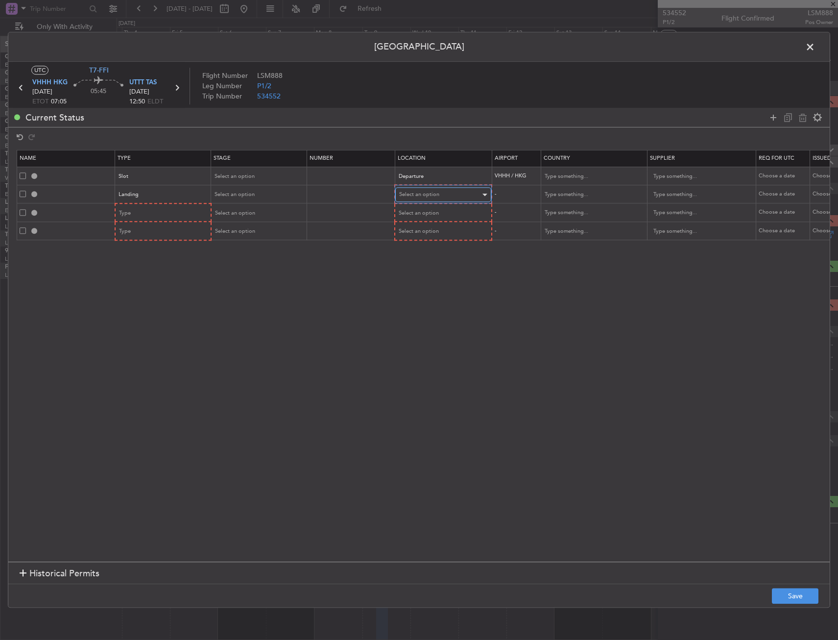
click at [409, 190] on div "Select an option" at bounding box center [439, 195] width 81 height 15
drag, startPoint x: 422, startPoint y: 249, endPoint x: 161, endPoint y: 245, distance: 261.1
click at [416, 249] on span "Arrival" at bounding box center [443, 244] width 87 height 15
click at [134, 207] on div "Type" at bounding box center [160, 212] width 81 height 15
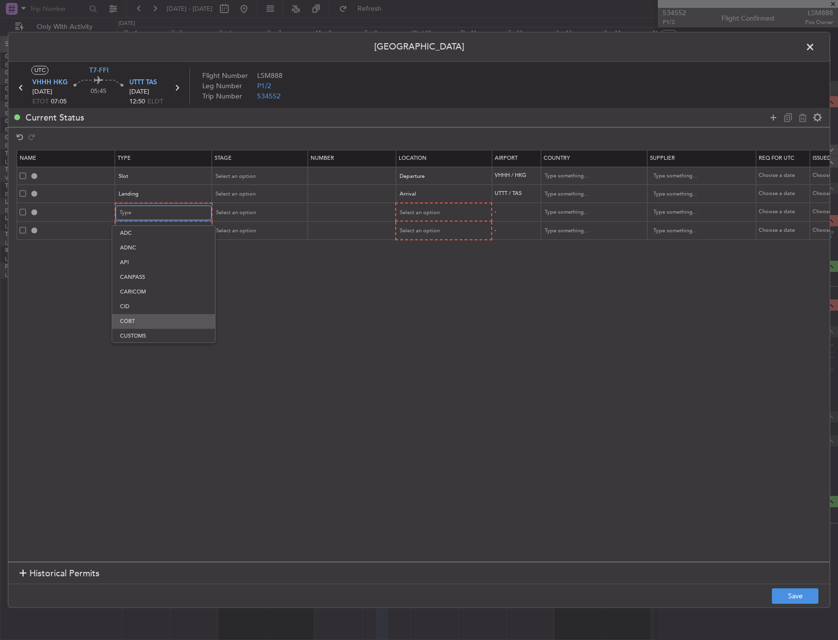
scroll to position [20, 0]
click at [141, 333] on span "Departure" at bounding box center [163, 330] width 87 height 15
click at [430, 209] on span "Select an option" at bounding box center [419, 212] width 40 height 7
click at [427, 229] on span "Departure" at bounding box center [443, 233] width 87 height 15
click at [792, 590] on button "Save" at bounding box center [795, 596] width 47 height 16
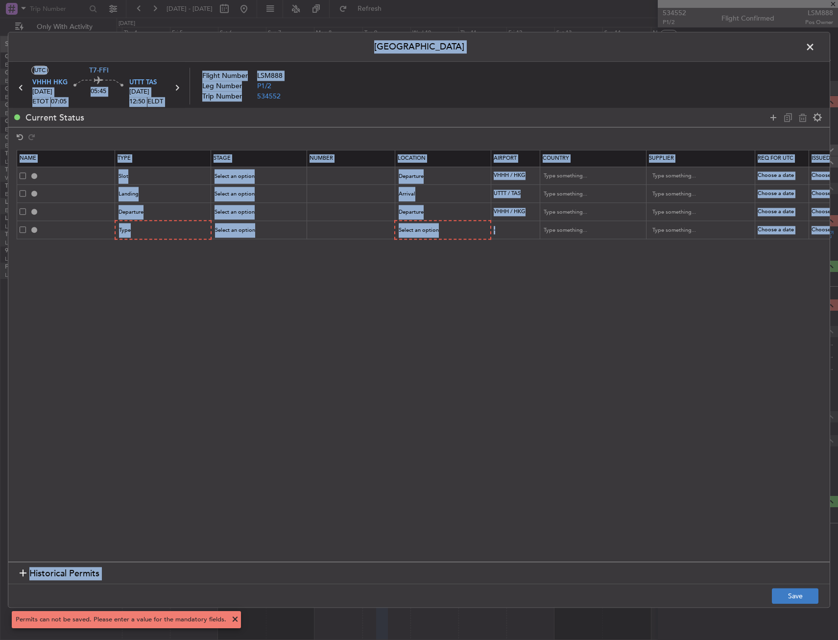
drag, startPoint x: 798, startPoint y: 603, endPoint x: 793, endPoint y: 599, distance: 6.6
click at [793, 599] on div "Permit Center UTC T7-FFI VHHH HKG 09/09/2025 ETOT 07:05 05:45 UTTT TAS 09/09/20…" at bounding box center [419, 320] width 838 height 640
drag, startPoint x: 793, startPoint y: 599, endPoint x: 784, endPoint y: 590, distance: 13.2
click at [786, 589] on button "Save" at bounding box center [795, 596] width 47 height 16
click at [255, 176] on div "Select an option" at bounding box center [255, 176] width 81 height 15
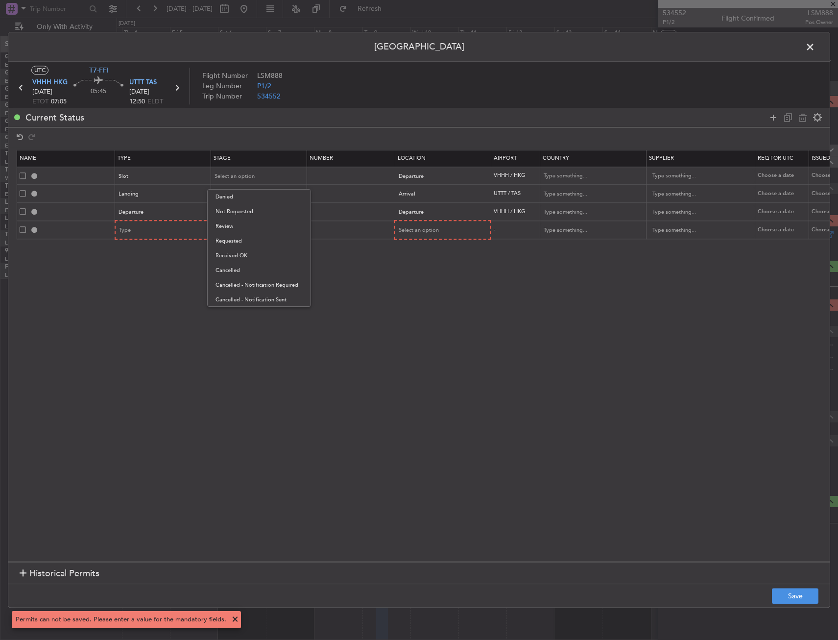
drag, startPoint x: 535, startPoint y: 310, endPoint x: 484, endPoint y: 256, distance: 74.1
click at [534, 310] on div at bounding box center [419, 320] width 838 height 640
click at [448, 229] on div "Select an option" at bounding box center [439, 230] width 81 height 15
drag, startPoint x: 322, startPoint y: 275, endPoint x: 230, endPoint y: 250, distance: 94.8
click at [315, 275] on div at bounding box center [419, 320] width 838 height 640
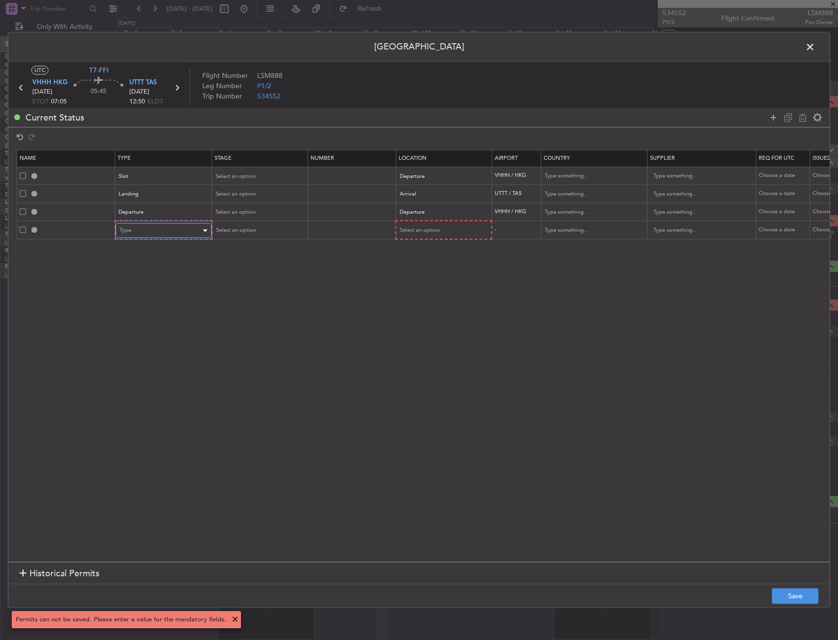
click at [191, 233] on div "Type" at bounding box center [160, 230] width 81 height 15
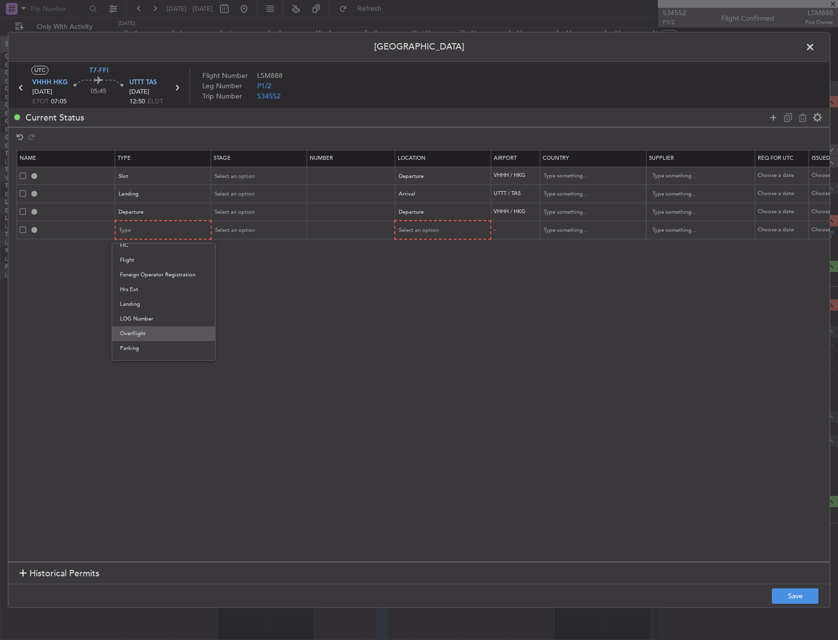
click at [139, 334] on span "Overflight" at bounding box center [163, 333] width 87 height 15
click at [444, 230] on div "Select an option" at bounding box center [439, 230] width 81 height 15
click at [424, 305] on span "Enroute" at bounding box center [442, 309] width 87 height 15
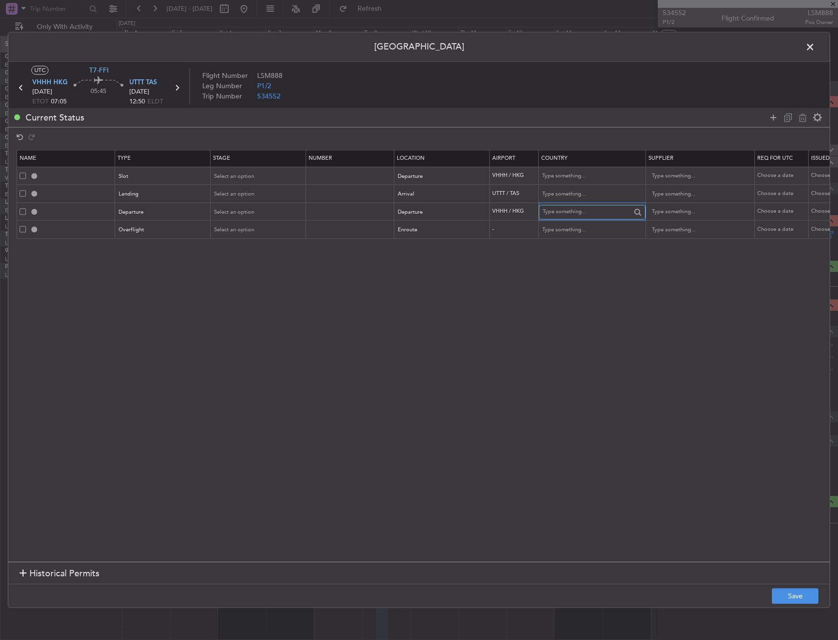
click at [588, 217] on input "text" at bounding box center [587, 212] width 88 height 15
click at [532, 237] on td "-" at bounding box center [514, 229] width 49 height 18
click at [555, 232] on input "text" at bounding box center [587, 229] width 88 height 15
click at [586, 244] on span "China" at bounding box center [592, 246] width 91 height 15
type input "China"
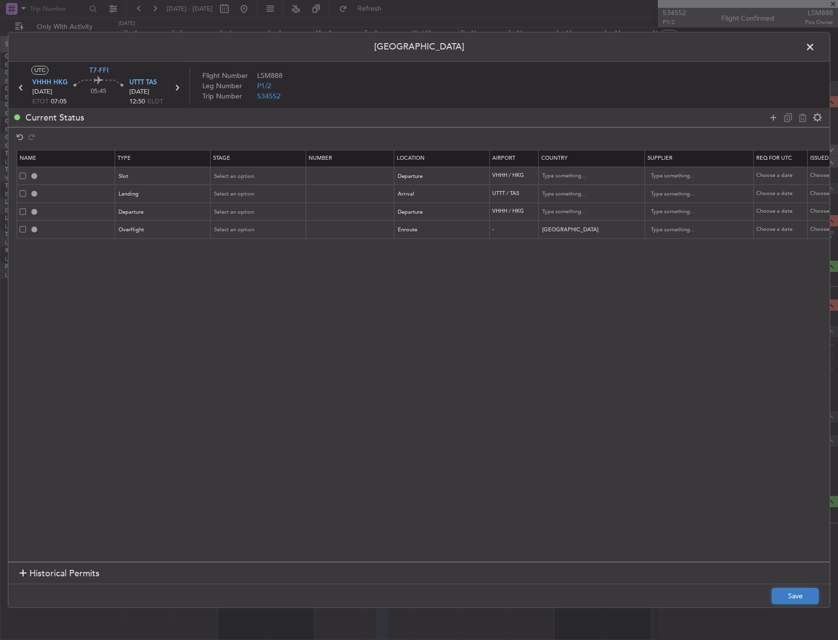
click at [796, 595] on button "Save" at bounding box center [795, 596] width 47 height 16
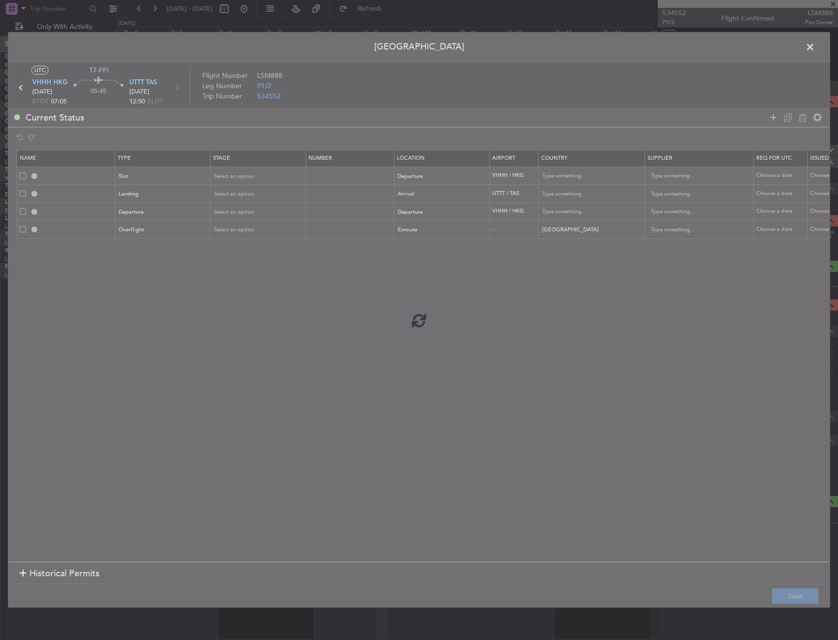
type input "VHHH DEP SLOT"
type input "Hong Kong"
type input "NNN"
type input "UTTT LDG"
type input "Uzbekistan"
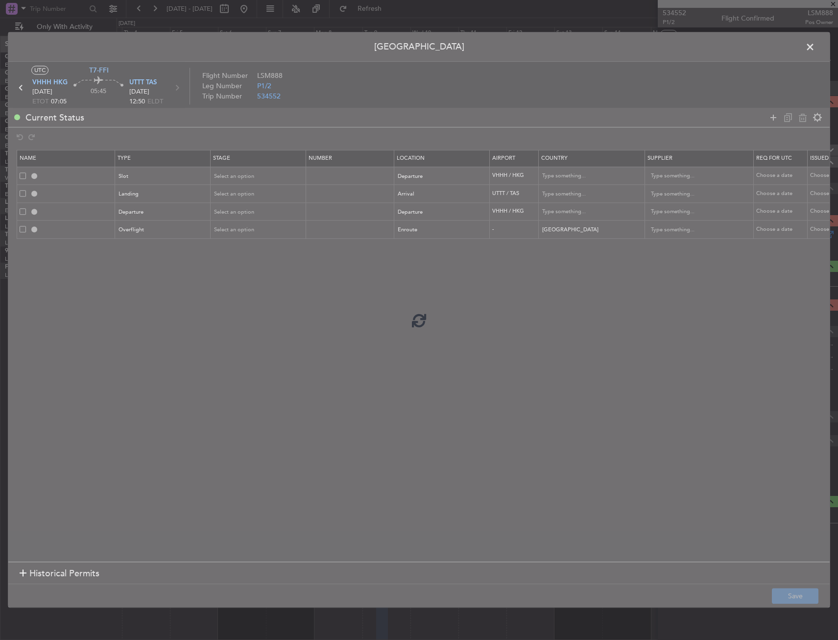
type input "NNN"
type input "DEPARTURE"
type input "Hong Kong"
type input "NNN"
type input "CHINA OVF"
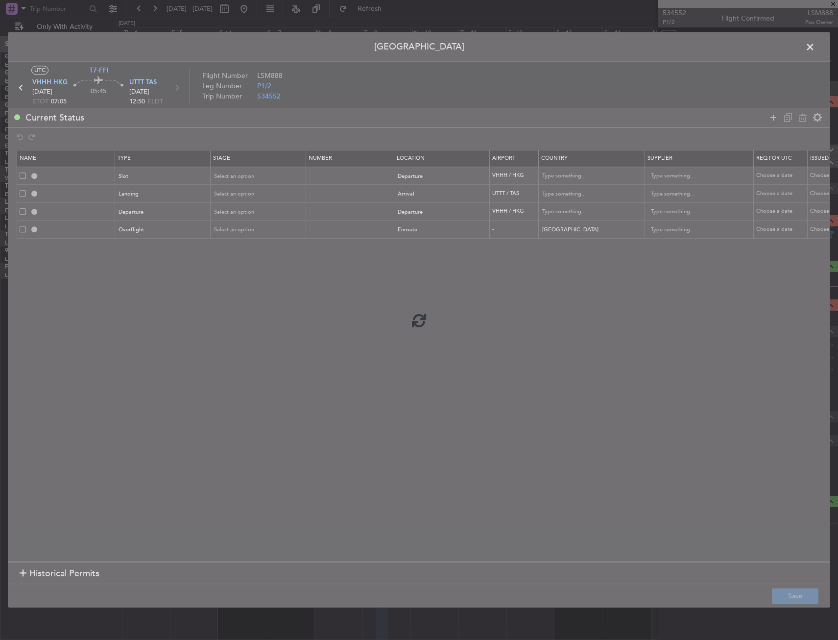
type input "NNN"
type input "3"
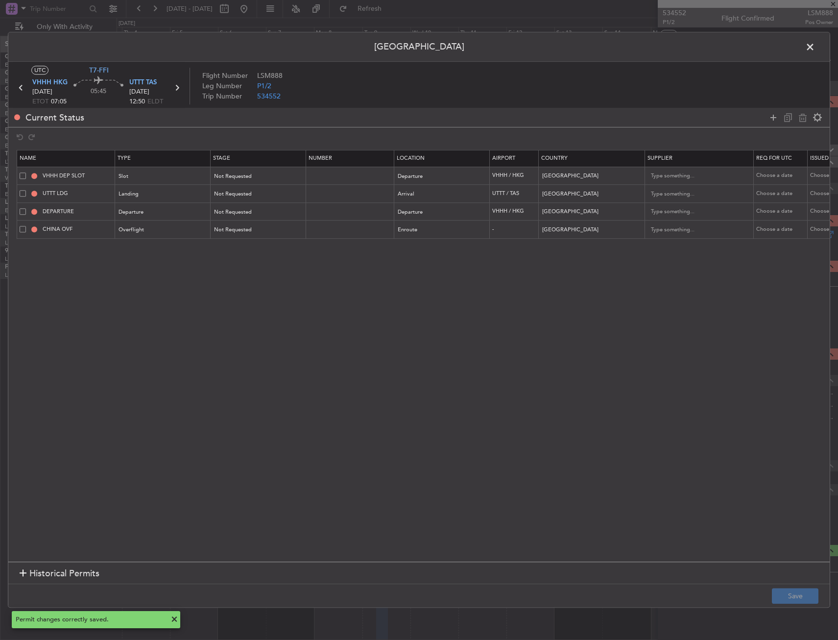
click at [815, 48] on span at bounding box center [815, 50] width 0 height 20
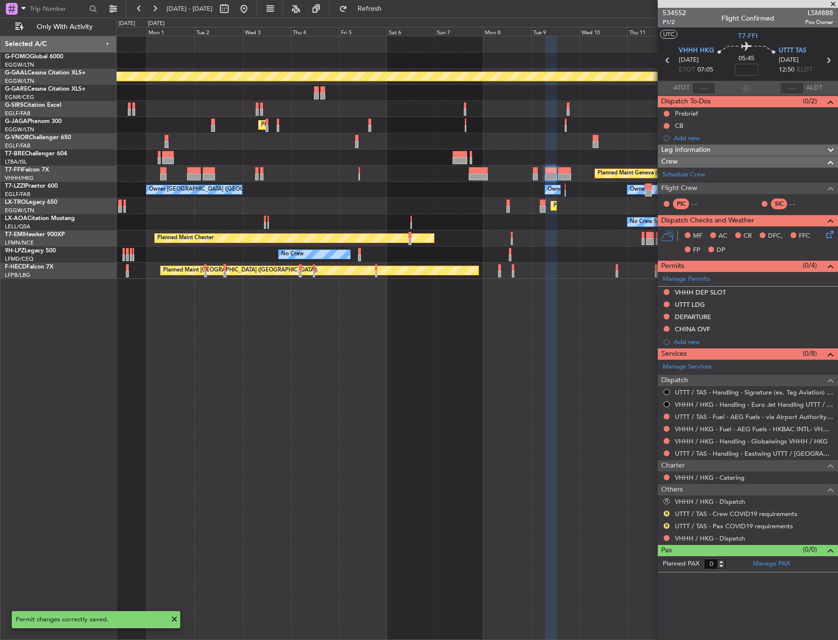
click at [447, 194] on div "Owner Owner Owner London (Farnborough) Owner" at bounding box center [477, 190] width 721 height 16
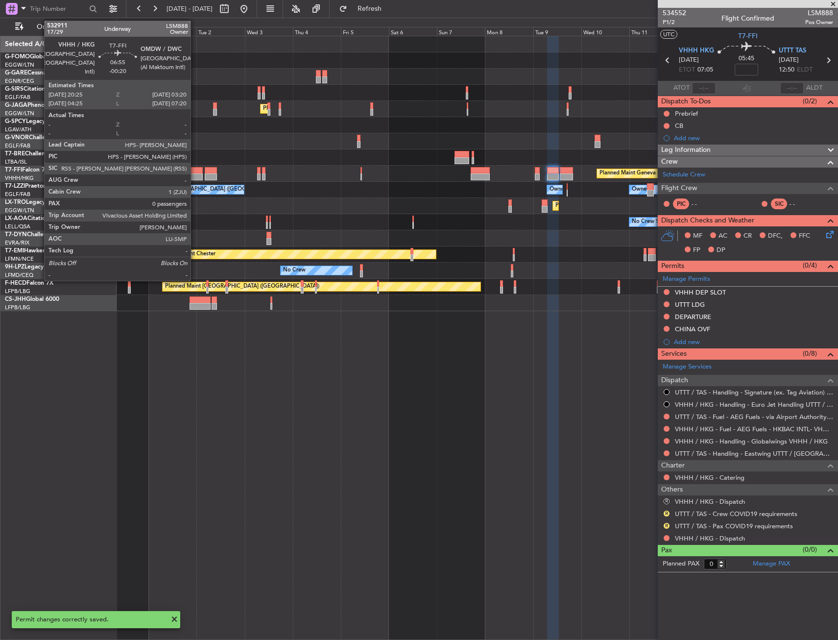
click at [195, 176] on div at bounding box center [196, 176] width 14 height 7
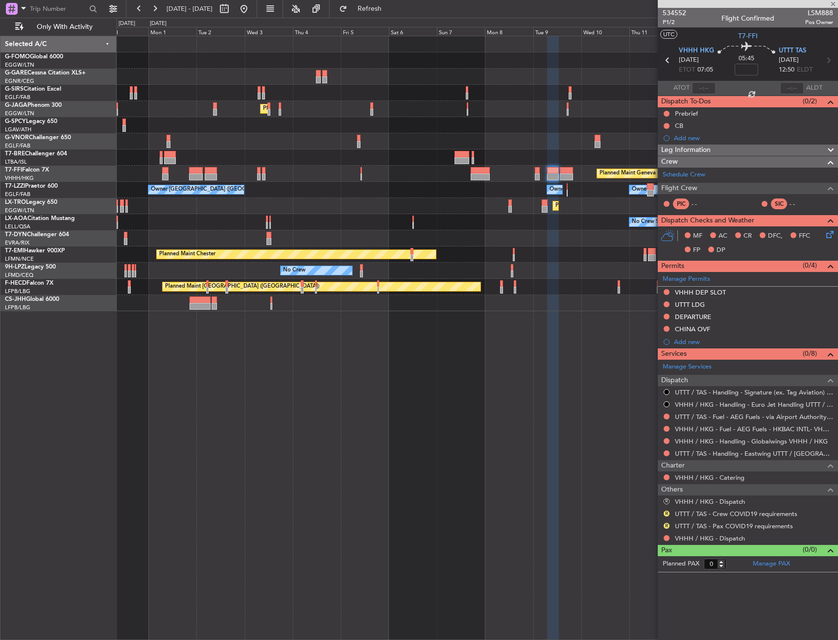
type input "-00:20"
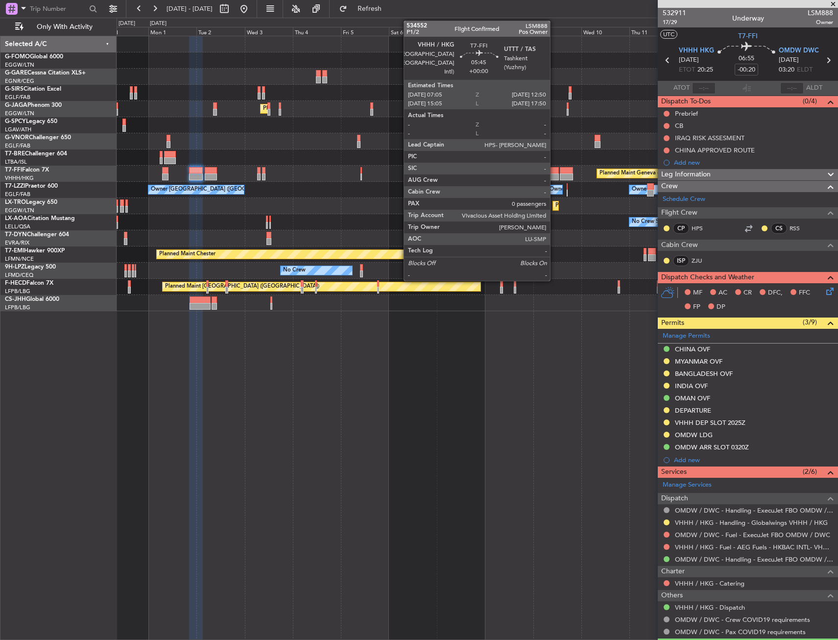
click at [555, 174] on div at bounding box center [553, 176] width 12 height 7
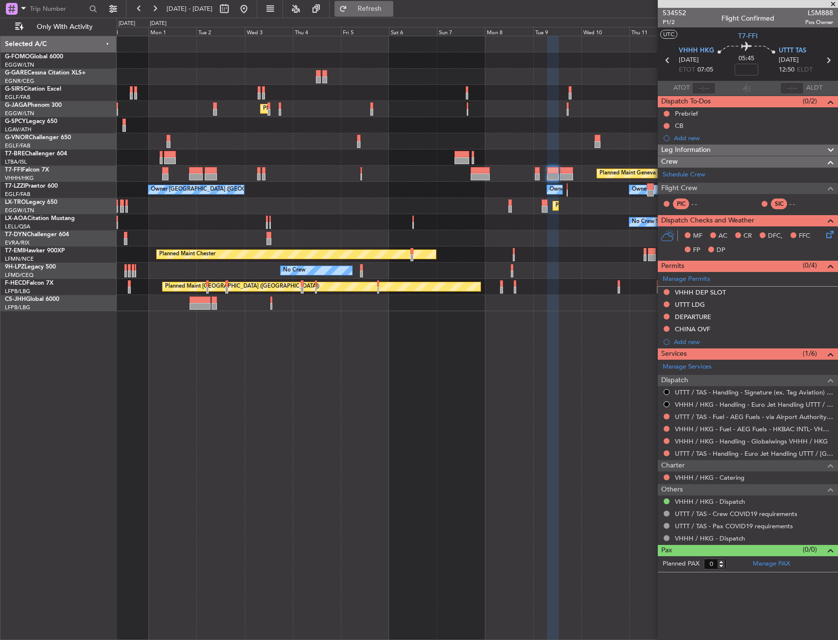
click at [390, 12] on span "Refresh" at bounding box center [369, 8] width 41 height 7
click at [393, 5] on button "Refresh" at bounding box center [364, 9] width 59 height 16
click at [666, 314] on div "Manage Permits VHHH DEP SLOT UTTT LDG DEPARTURE CHINA OVF Add new" at bounding box center [748, 310] width 180 height 76
click at [734, 451] on link "UTTT / TAS - Handling - Euro Jet Handling UTTT / TAS" at bounding box center [754, 453] width 158 height 8
click at [669, 314] on button at bounding box center [667, 316] width 6 height 6
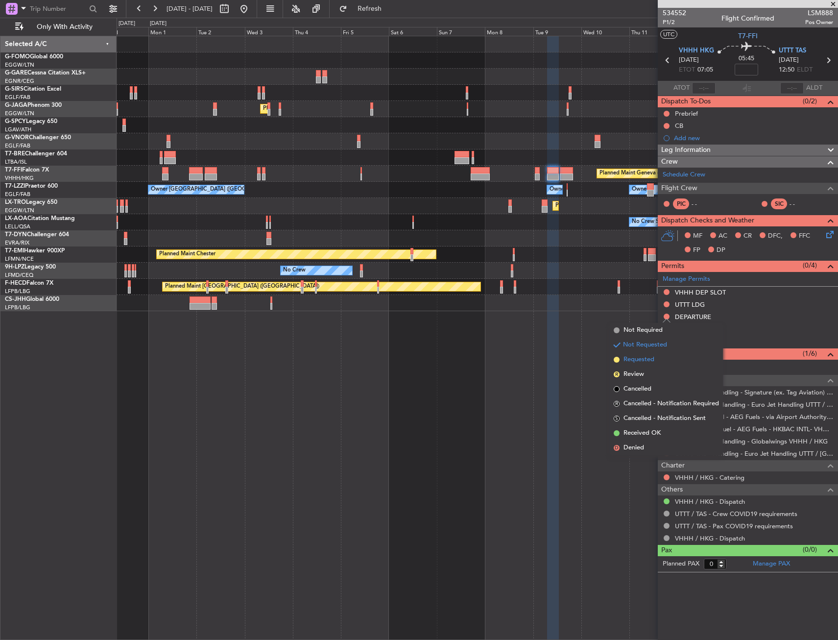
click at [648, 359] on span "Requested" at bounding box center [639, 360] width 31 height 10
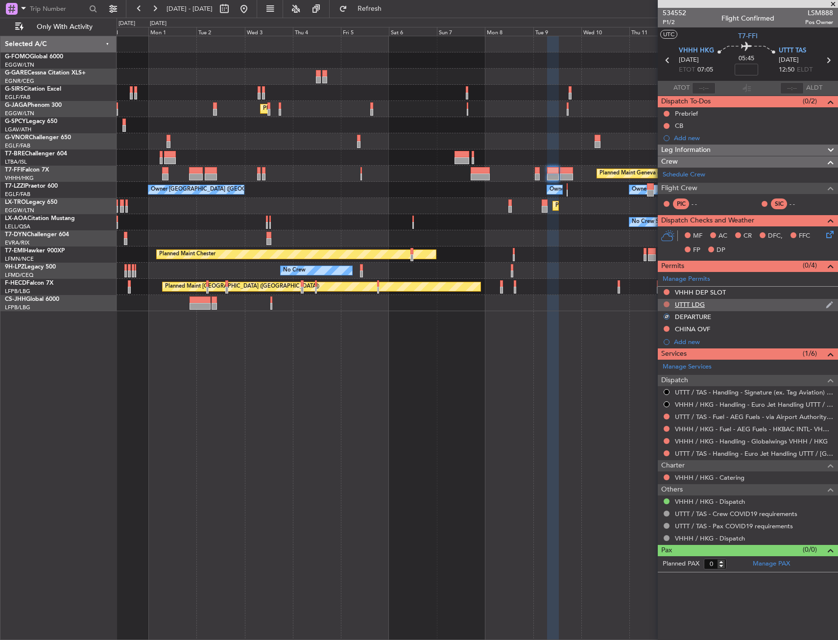
click at [665, 303] on button at bounding box center [667, 304] width 6 height 6
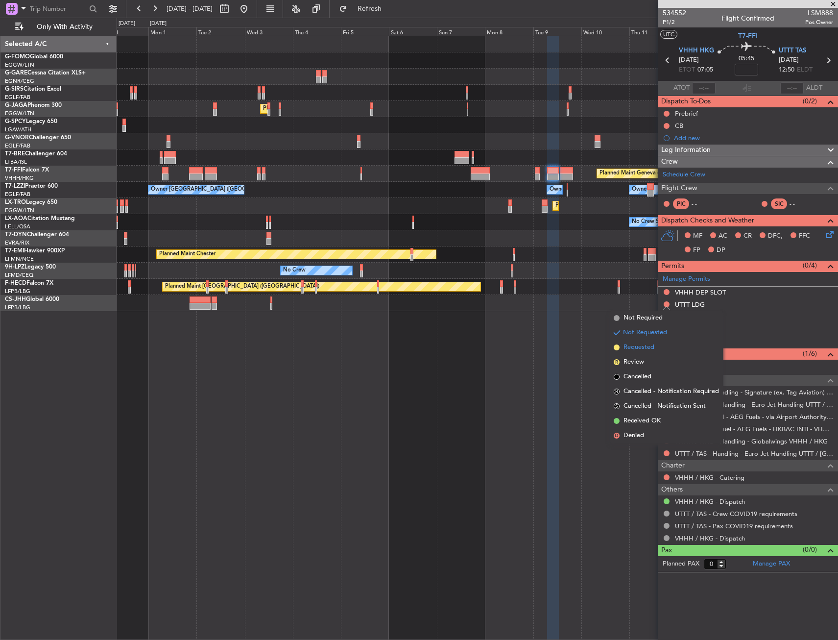
click at [650, 347] on span "Requested" at bounding box center [639, 347] width 31 height 10
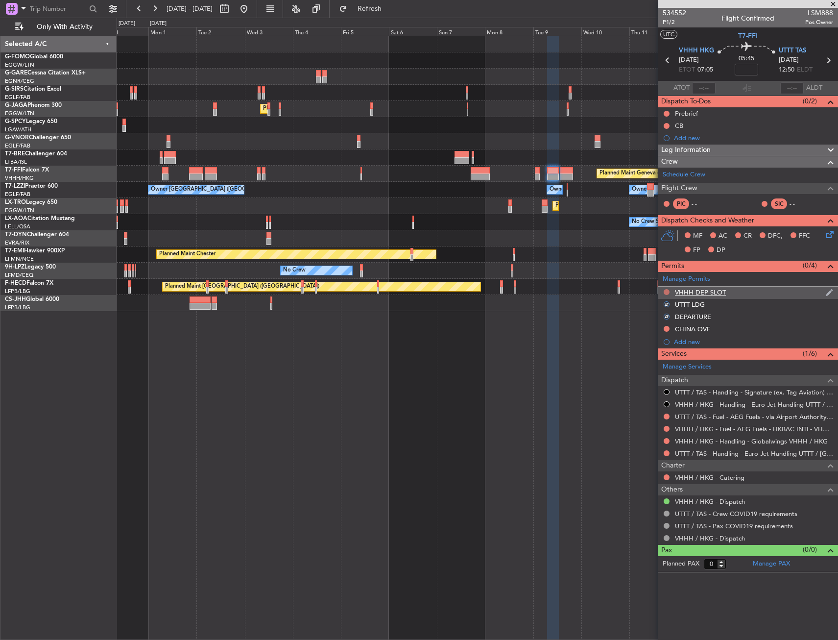
click at [668, 289] on button at bounding box center [667, 292] width 6 height 6
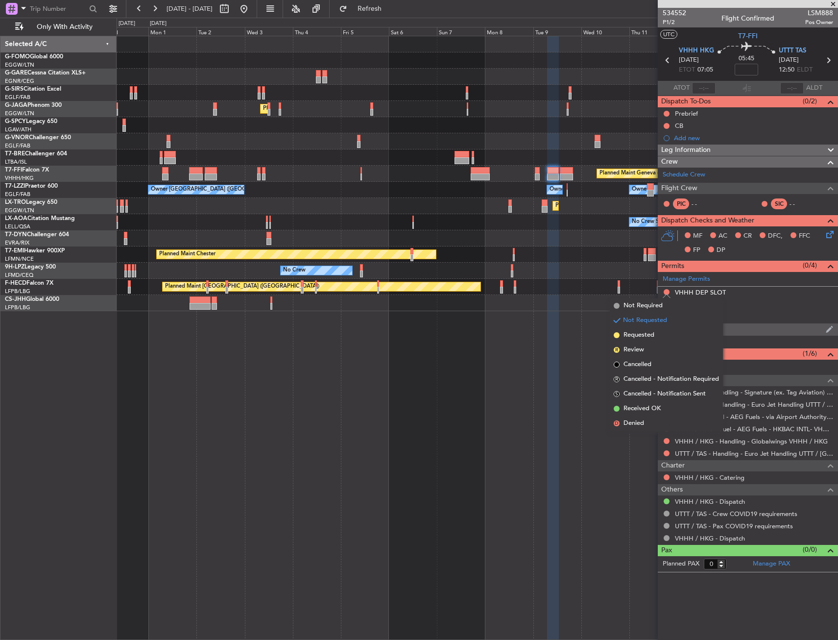
drag, startPoint x: 658, startPoint y: 337, endPoint x: 669, endPoint y: 327, distance: 15.2
click at [658, 337] on li "Requested" at bounding box center [666, 335] width 113 height 15
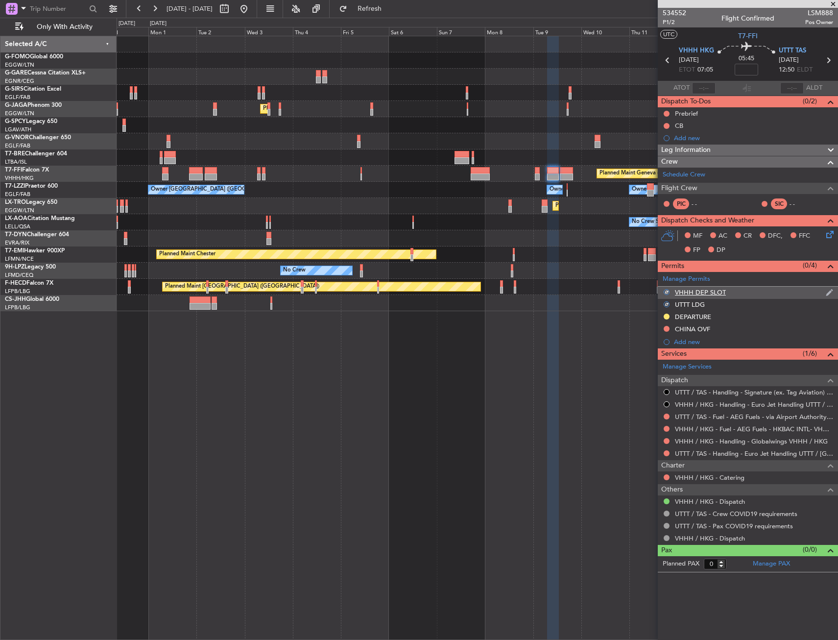
click at [720, 290] on div "VHHH DEP SLOT" at bounding box center [700, 292] width 51 height 8
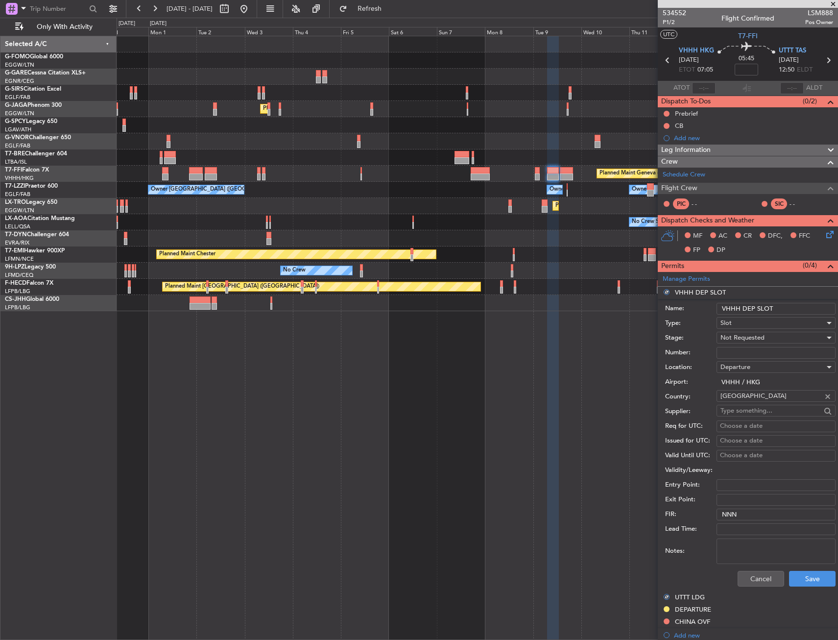
click at [795, 309] on input "VHHH DEP SLOT" at bounding box center [776, 309] width 119 height 12
type input "VHHH DEP SLOT 0705z"
click at [802, 591] on div "UTTT LDG" at bounding box center [748, 597] width 180 height 12
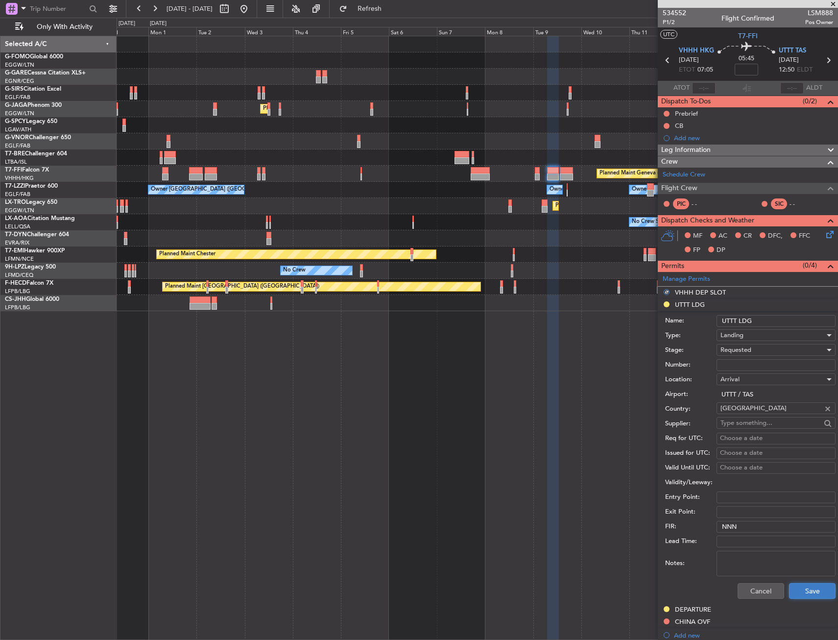
click at [805, 584] on button "Save" at bounding box center [812, 591] width 47 height 16
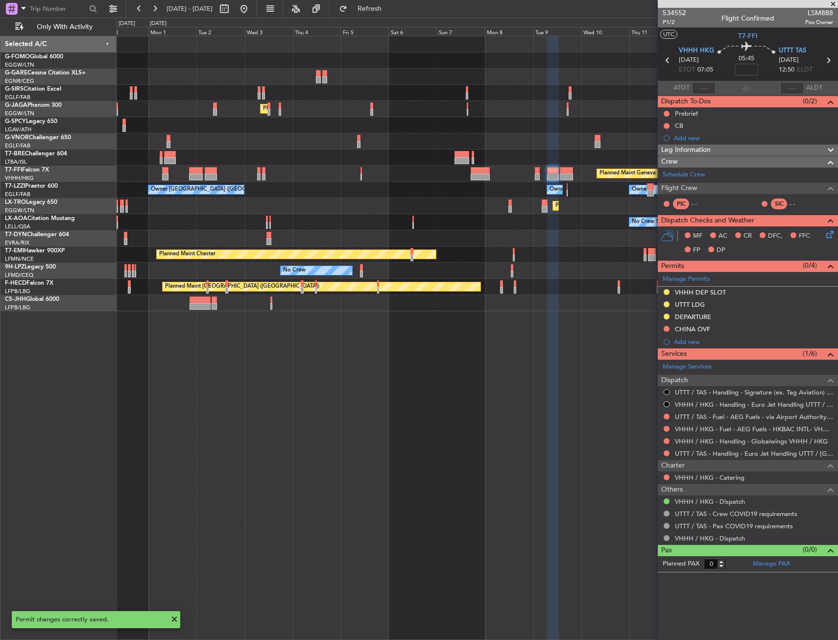
click at [739, 298] on div "VHHH DEP SLOT" at bounding box center [748, 293] width 180 height 12
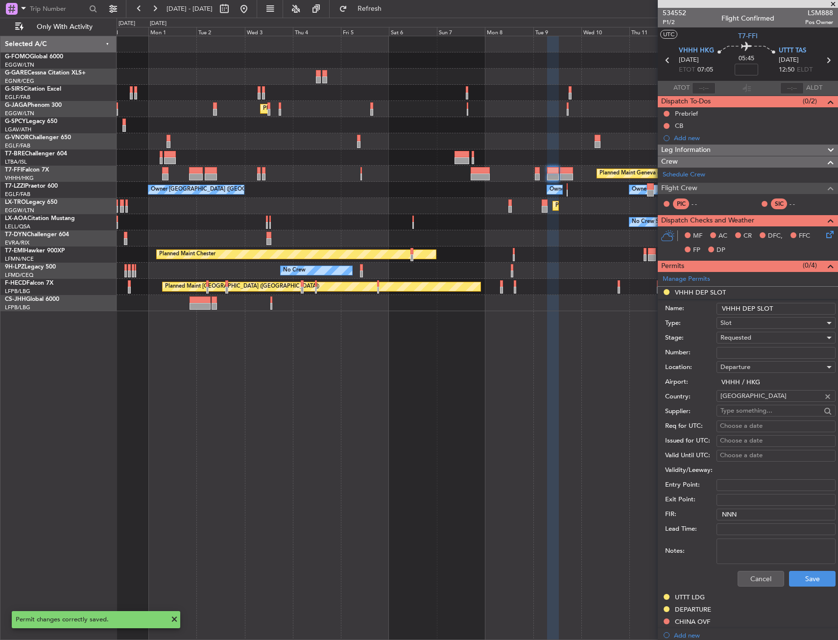
click at [785, 308] on input "VHHH DEP SLOT" at bounding box center [776, 309] width 119 height 12
type input "VHHH DEP SLOT 0705z"
click at [811, 575] on button "Save" at bounding box center [812, 579] width 47 height 16
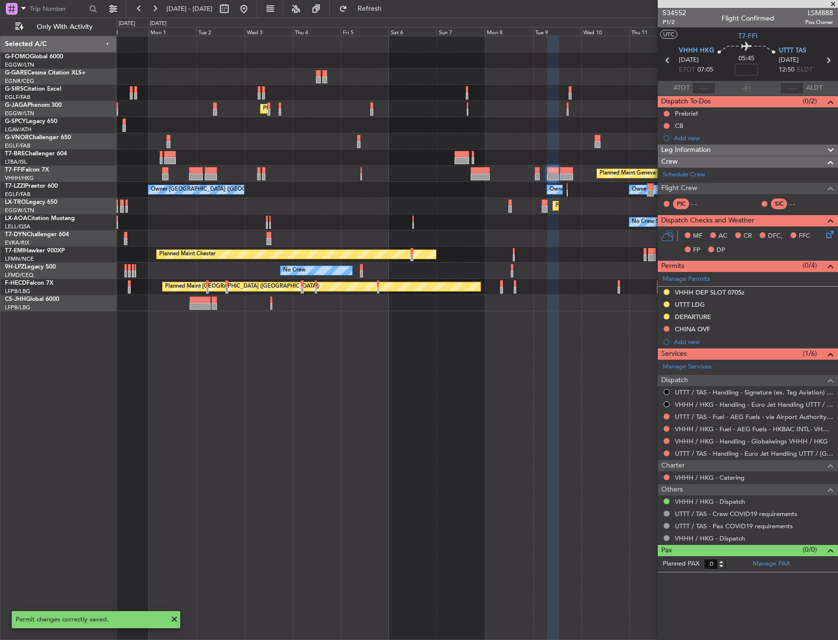
click at [533, 174] on div "Planned Maint Geneva (Cointrin) Planned Maint Hong Kong (Hong Kong Intl)" at bounding box center [477, 174] width 721 height 16
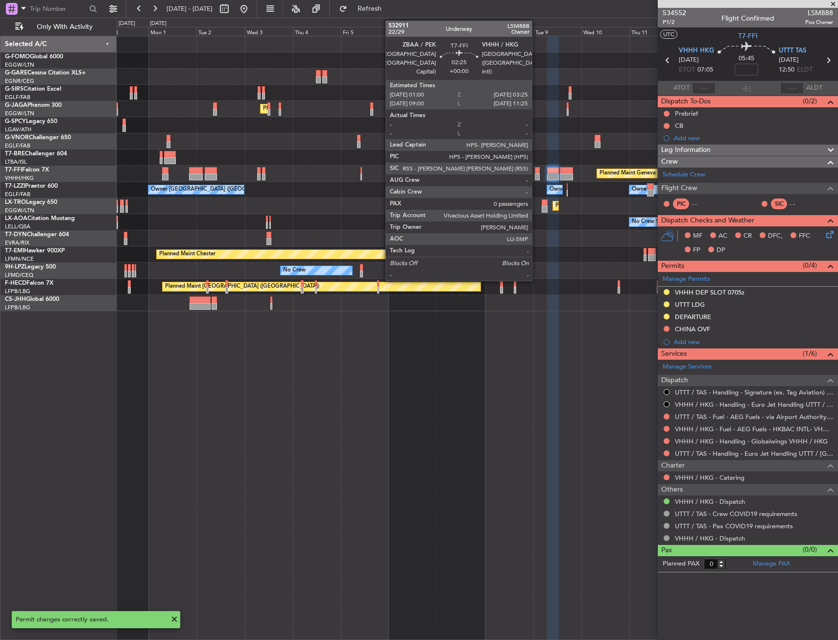
click at [536, 172] on div at bounding box center [537, 170] width 5 height 7
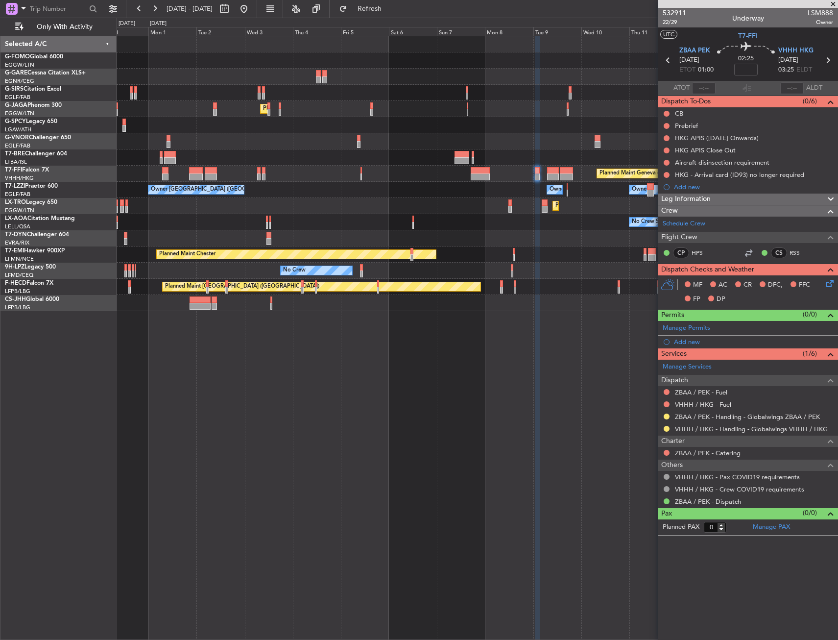
click at [0, 0] on span at bounding box center [0, 0] width 0 height 0
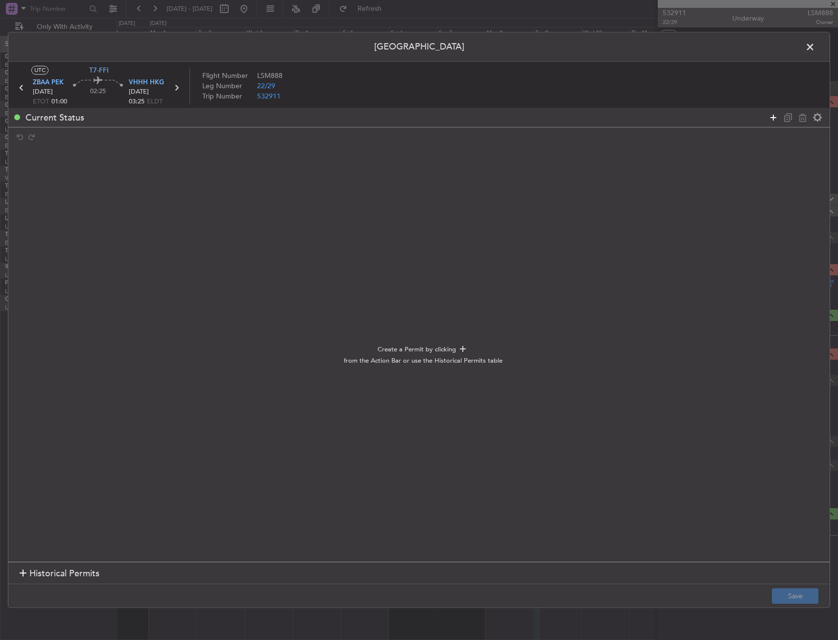
click at [772, 115] on icon at bounding box center [774, 118] width 12 height 12
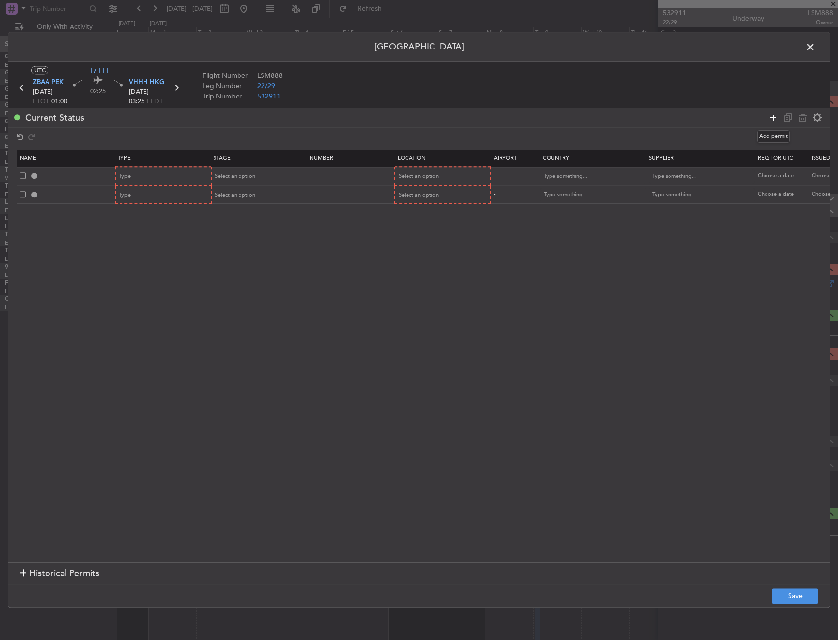
click at [772, 115] on icon at bounding box center [774, 118] width 12 height 12
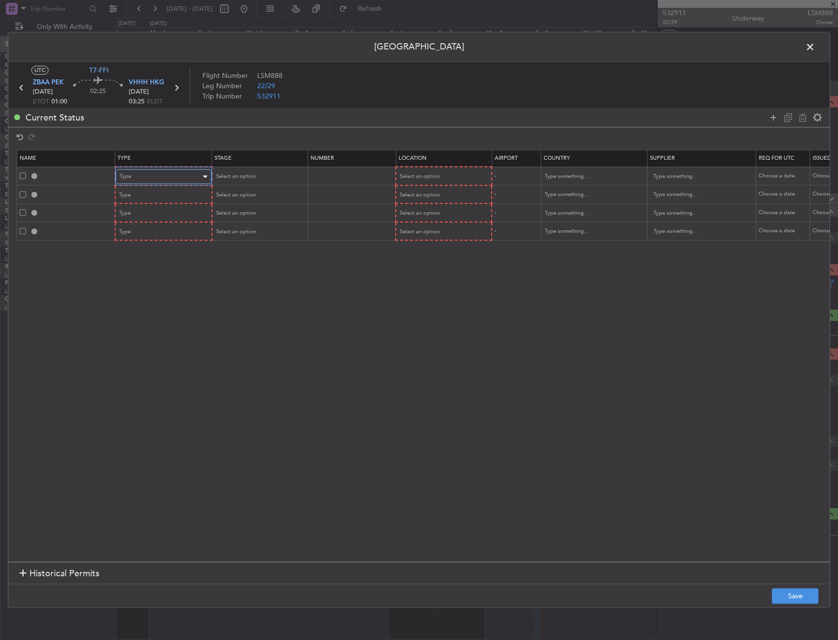
click at [151, 171] on div "Type" at bounding box center [160, 176] width 81 height 15
click at [153, 281] on span "TASP" at bounding box center [163, 284] width 87 height 15
click at [163, 178] on div "TASP" at bounding box center [159, 176] width 81 height 15
click at [145, 272] on span "Slot" at bounding box center [163, 269] width 87 height 15
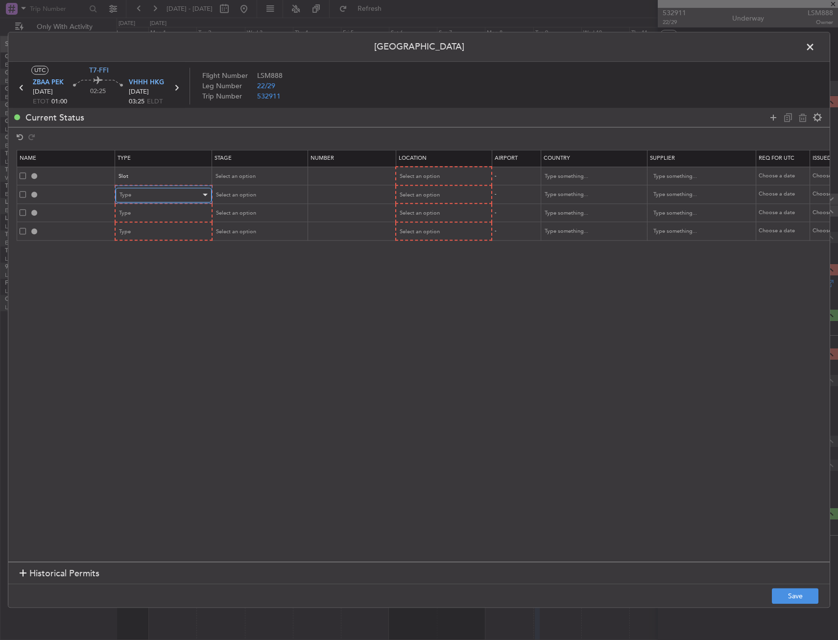
click at [156, 196] on div "Type" at bounding box center [160, 195] width 81 height 15
click at [147, 284] on span "Slot" at bounding box center [163, 288] width 87 height 15
click at [158, 213] on div "Type" at bounding box center [160, 213] width 81 height 15
click at [140, 327] on span "Departure" at bounding box center [163, 331] width 87 height 15
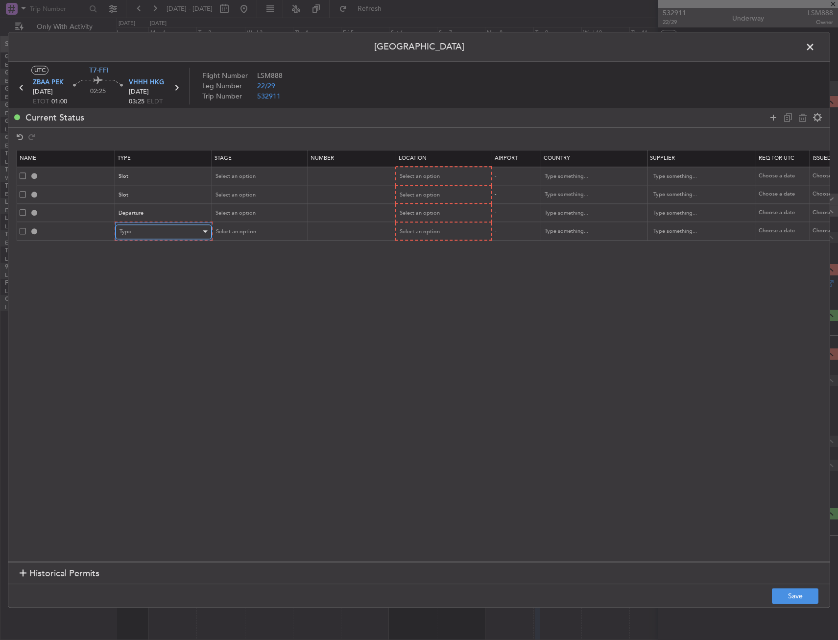
click at [163, 234] on div "Type" at bounding box center [160, 231] width 81 height 15
click at [147, 331] on span "Landing" at bounding box center [163, 338] width 87 height 15
click at [428, 181] on div "Select an option" at bounding box center [439, 176] width 81 height 15
click at [426, 198] on span "Departure" at bounding box center [442, 197] width 87 height 15
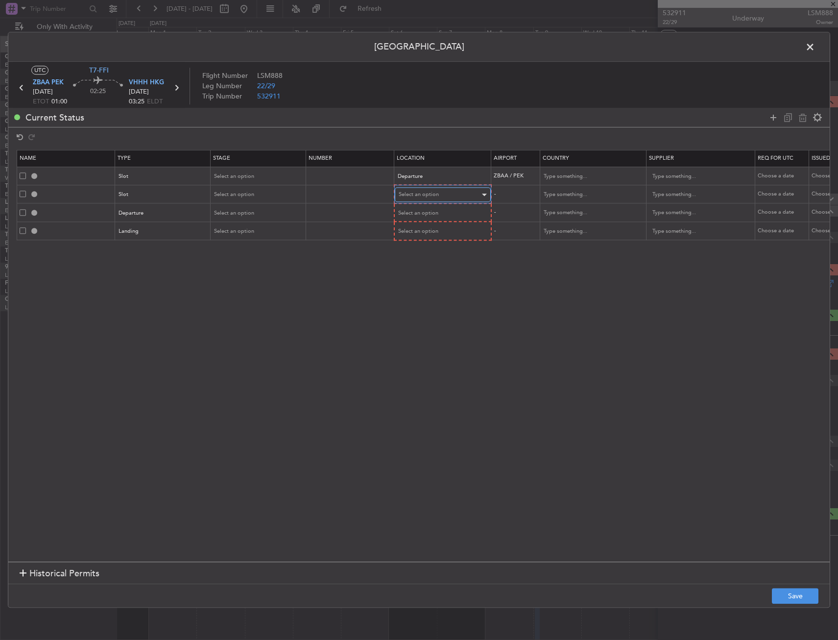
click at [426, 195] on span "Select an option" at bounding box center [419, 194] width 40 height 7
click at [417, 241] on span "Arrival" at bounding box center [442, 244] width 87 height 15
click at [416, 213] on span "Select an option" at bounding box center [419, 212] width 40 height 7
click at [417, 231] on span "Departure" at bounding box center [442, 233] width 87 height 15
click at [418, 225] on div "Select an option" at bounding box center [439, 230] width 81 height 15
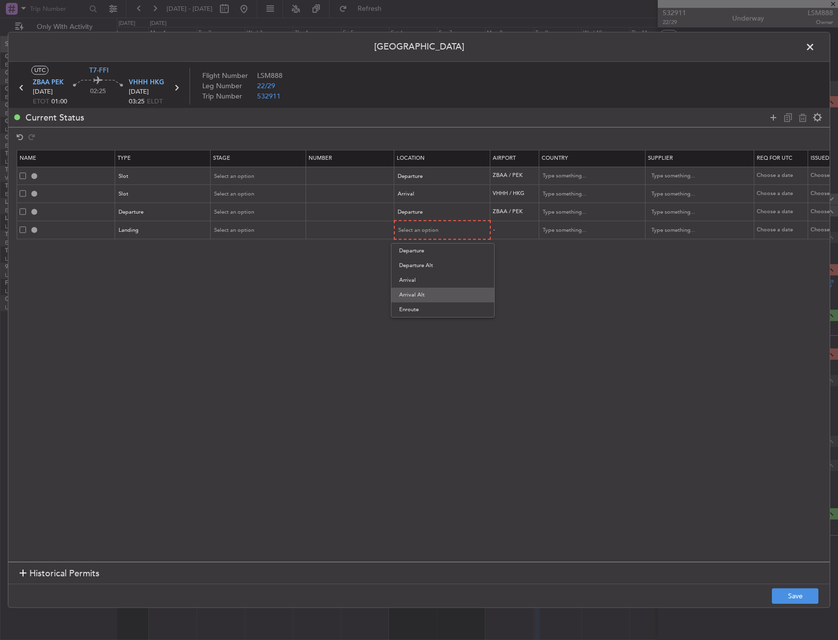
click at [417, 293] on span "Arrival Alt" at bounding box center [442, 295] width 87 height 15
click at [241, 174] on span "Select an option" at bounding box center [235, 175] width 40 height 7
drag, startPoint x: 243, startPoint y: 241, endPoint x: 242, endPoint y: 232, distance: 9.3
click at [243, 241] on span "Requested" at bounding box center [258, 241] width 87 height 15
click at [248, 212] on span "Select an option" at bounding box center [235, 211] width 40 height 7
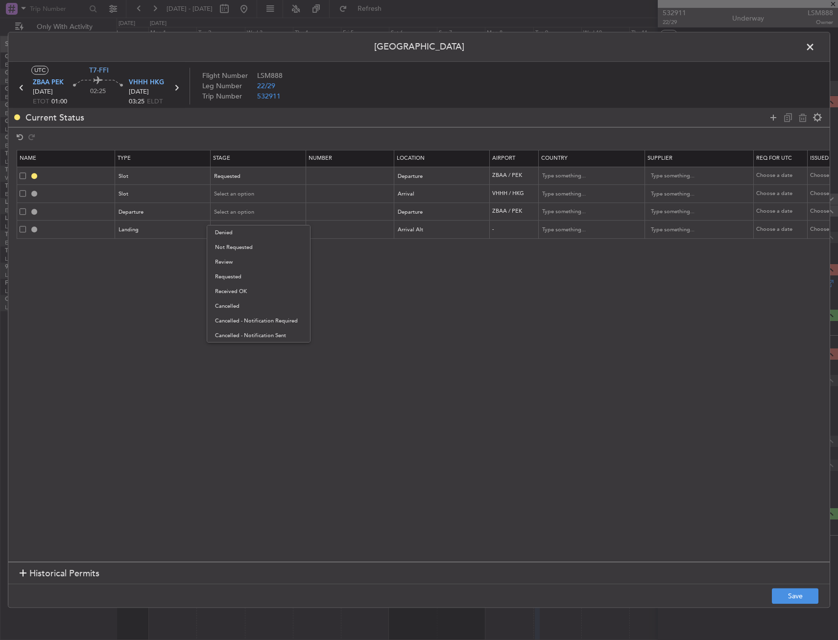
drag, startPoint x: 242, startPoint y: 290, endPoint x: 245, endPoint y: 270, distance: 20.2
click at [243, 288] on span "Received OK" at bounding box center [258, 291] width 87 height 15
click at [238, 205] on div "Received OK" at bounding box center [255, 212] width 81 height 15
click at [239, 263] on span "Requested" at bounding box center [258, 266] width 87 height 15
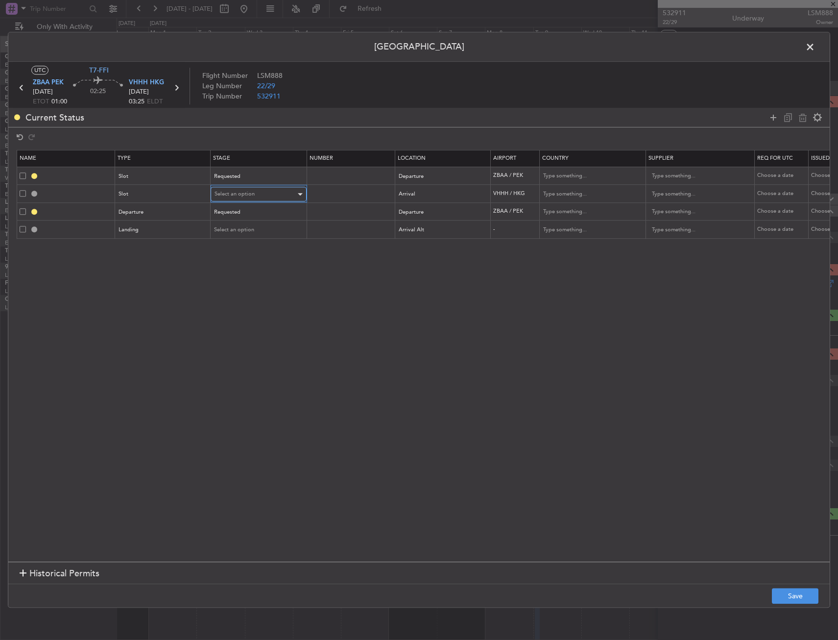
click at [242, 191] on span "Select an option" at bounding box center [235, 194] width 40 height 7
click at [249, 257] on span "Requested" at bounding box center [258, 258] width 87 height 15
click at [247, 225] on div "Select an option" at bounding box center [255, 230] width 81 height 15
click at [243, 293] on span "Requested" at bounding box center [258, 294] width 87 height 15
click at [807, 594] on button "Save" at bounding box center [795, 596] width 47 height 16
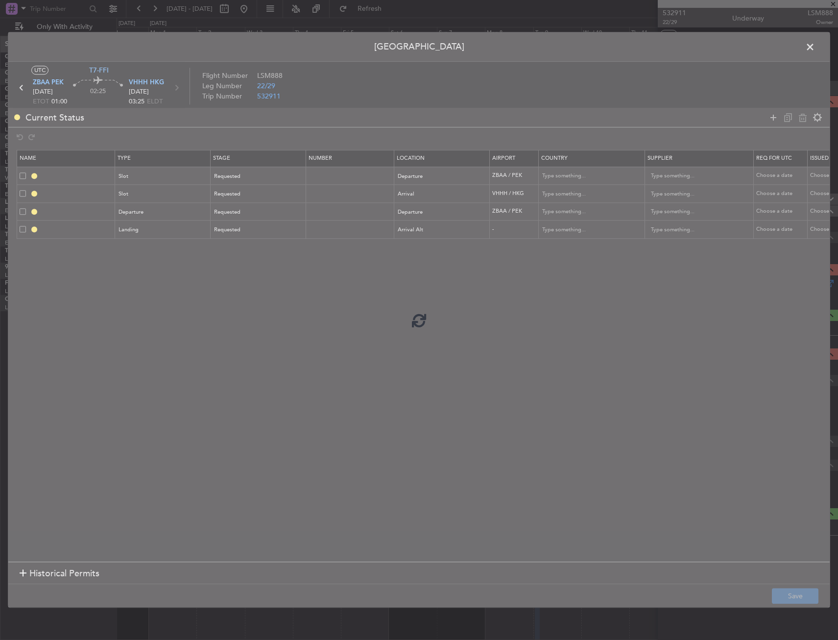
type input "ZBAA DEP SLOT"
type input "China"
type input "NNN"
type input "3"
type input "VHHH ARR SLOT"
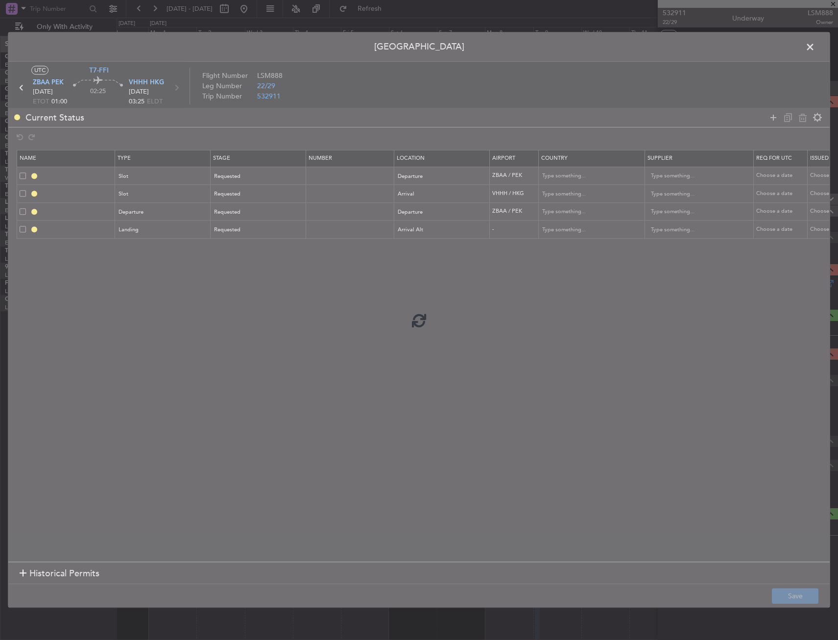
type input "Hong Kong"
type input "NNN"
type input "DEPARTURE"
type input "China"
type input "NNN"
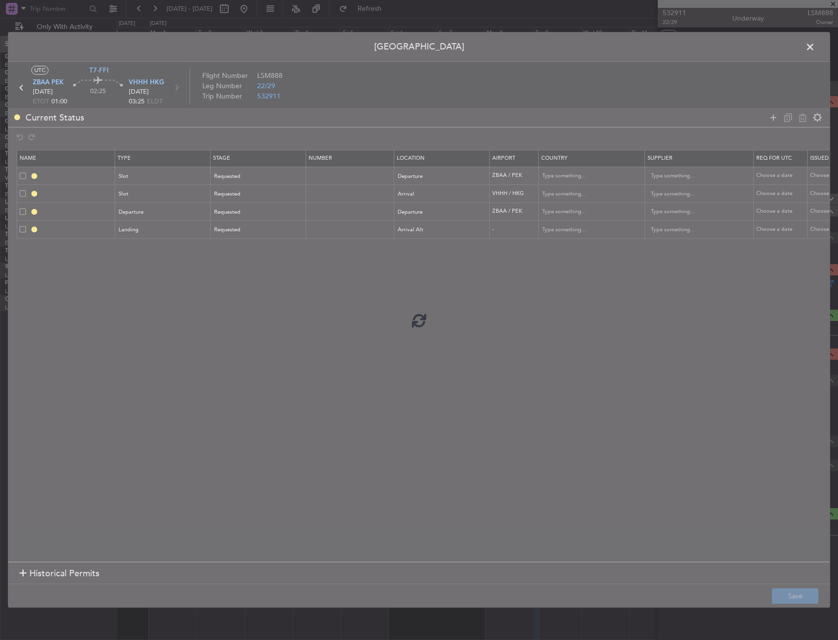
type input "3"
type input "VHHH LDG"
type input "NNN"
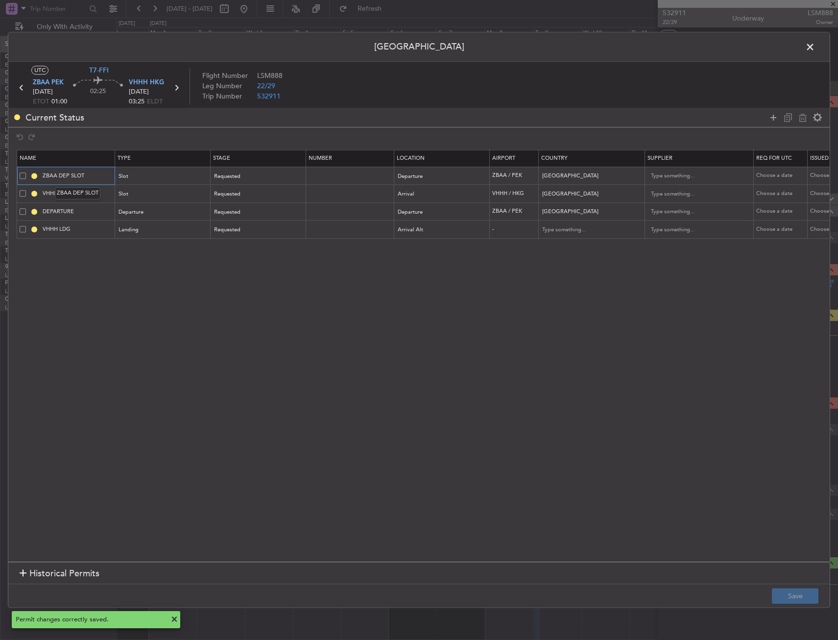
click at [96, 173] on input "ZBAA DEP SLOT" at bounding box center [77, 175] width 73 height 8
type input "ZBAA DEP SLOT 0100z"
click at [99, 193] on input "VHHH ARR SLOT" at bounding box center [77, 194] width 73 height 8
type input "VHHH ARR SLOT 0325z"
click at [791, 605] on footer "Save" at bounding box center [418, 596] width 821 height 24
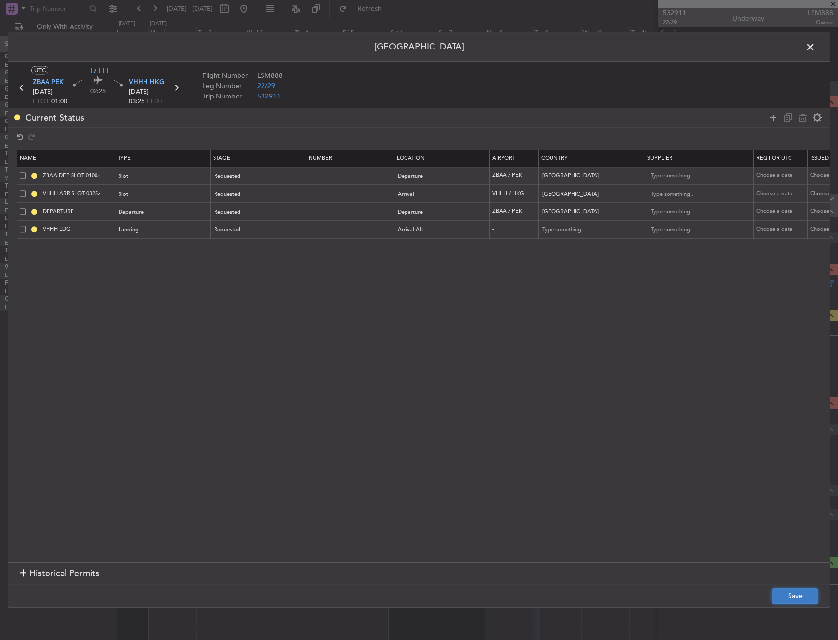
click at [794, 594] on button "Save" at bounding box center [795, 596] width 47 height 16
click at [815, 45] on span at bounding box center [815, 50] width 0 height 20
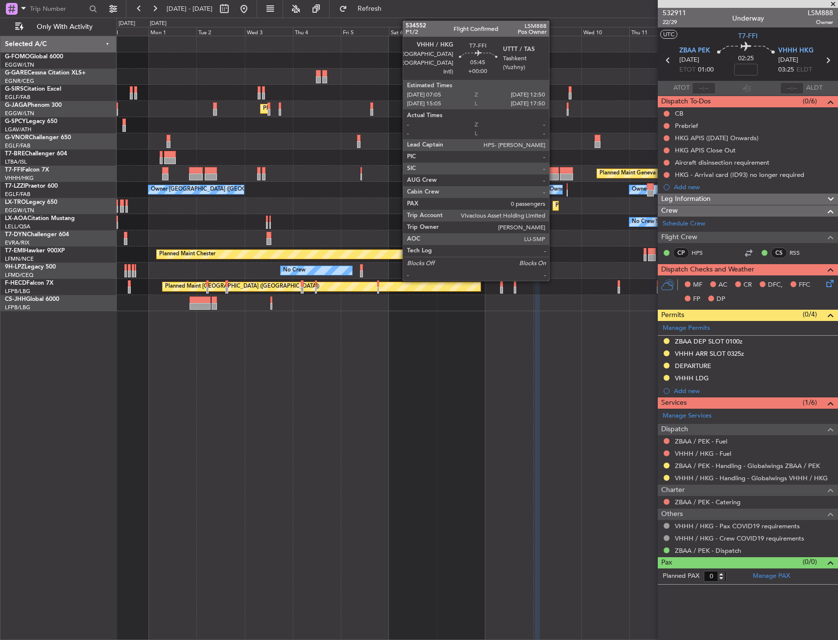
click at [553, 170] on div at bounding box center [553, 170] width 12 height 7
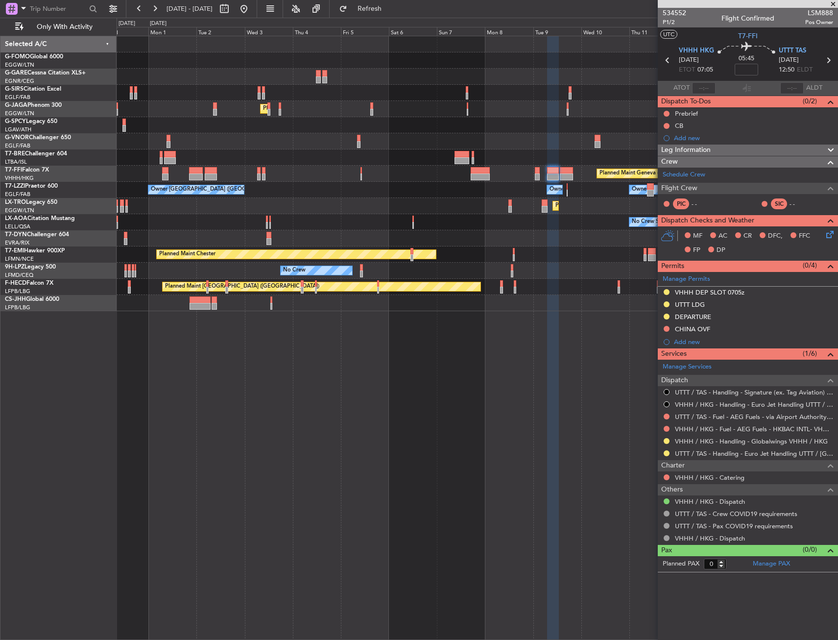
drag, startPoint x: 722, startPoint y: 148, endPoint x: 452, endPoint y: 286, distance: 303.4
click at [722, 148] on div "Leg Information" at bounding box center [748, 149] width 180 height 11
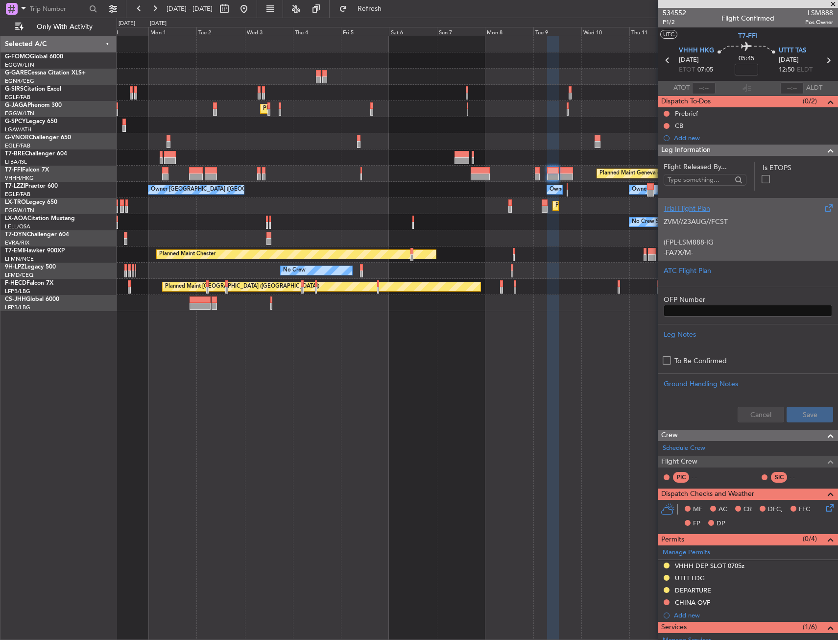
click at [718, 231] on p at bounding box center [748, 232] width 168 height 10
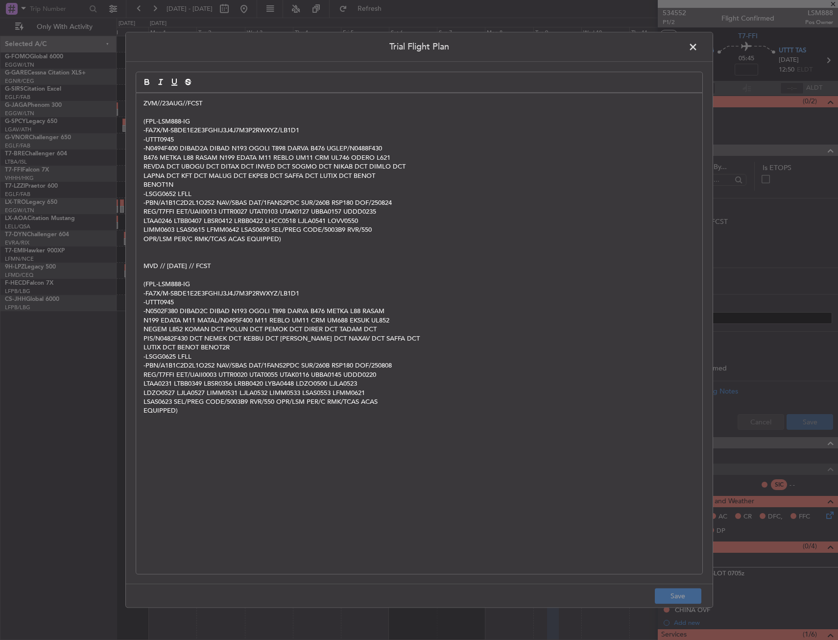
click at [139, 99] on div "ZVM//23AUG//FCST (FPL-LSM888-IG -FA7X/M-SBDE1E2E3FGHIJ3J4J7M3P2RWXYZ/LB1D1 -UTT…" at bounding box center [419, 333] width 566 height 481
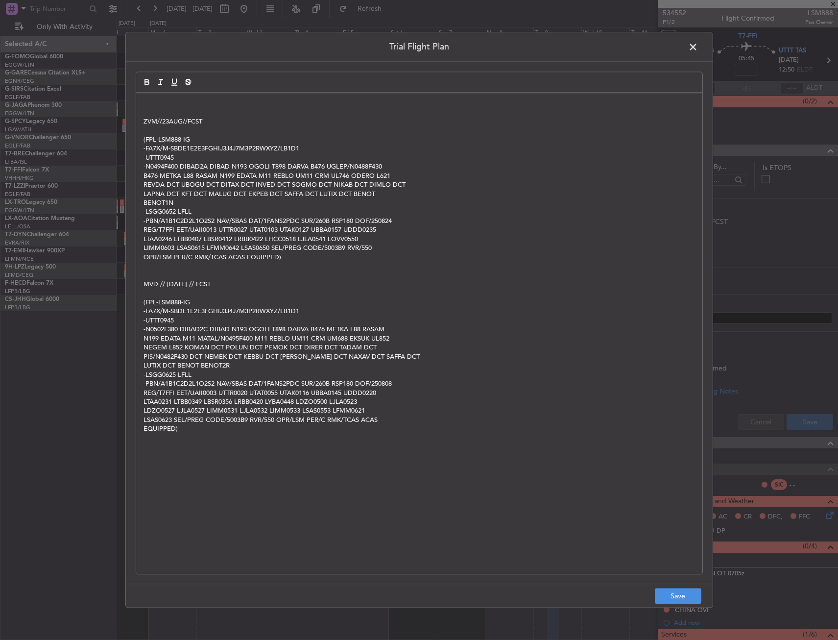
click at [175, 96] on div "ZVM//23AUG//FCST (FPL-LSM888-IG -FA7X/M-SBDE1E2E3FGHIJ3J4J7M3P2RWXYZ/LB1D1 -UTT…" at bounding box center [419, 333] width 566 height 481
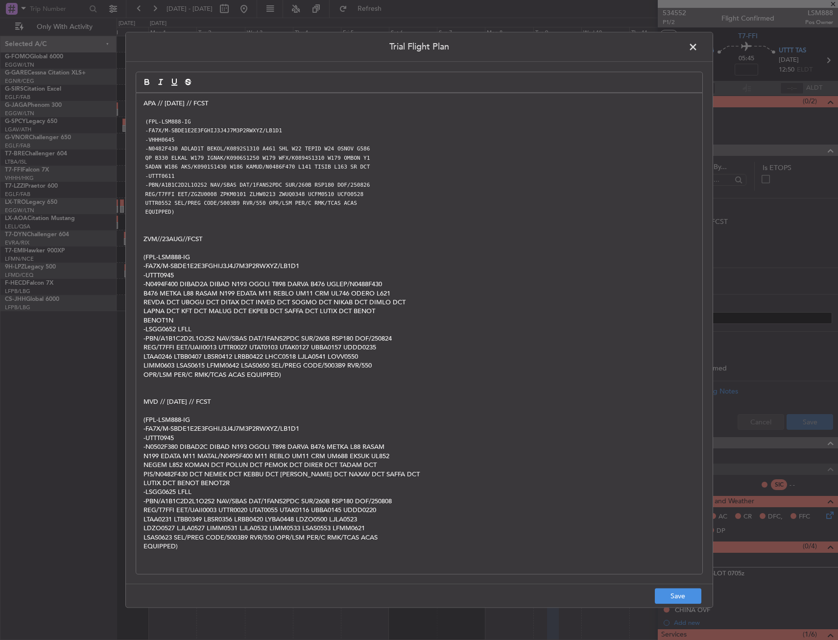
scroll to position [0, 0]
drag, startPoint x: 691, startPoint y: 595, endPoint x: 697, endPoint y: 594, distance: 5.6
click at [691, 595] on button "Save" at bounding box center [678, 596] width 47 height 16
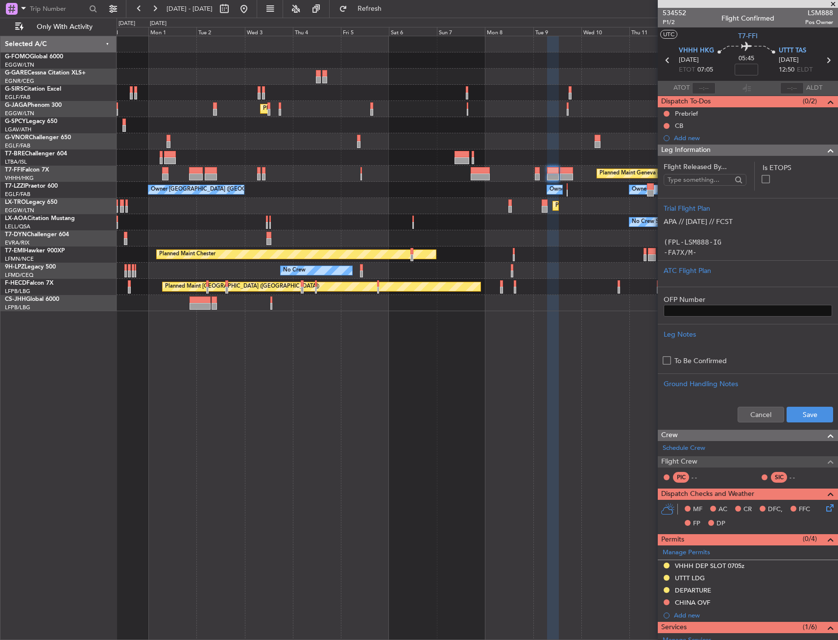
click at [795, 401] on div "Cancel Save" at bounding box center [748, 414] width 180 height 29
click at [800, 411] on button "Save" at bounding box center [810, 415] width 47 height 16
click at [825, 149] on span at bounding box center [831, 150] width 12 height 12
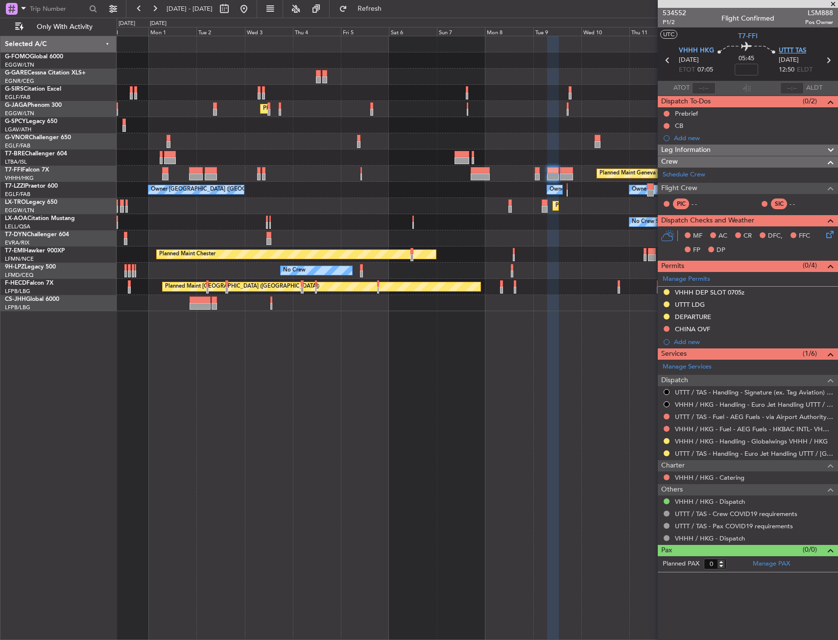
click at [806, 53] on span "UTTT TAS" at bounding box center [792, 51] width 27 height 10
click at [703, 339] on div "Add new" at bounding box center [749, 341] width 150 height 8
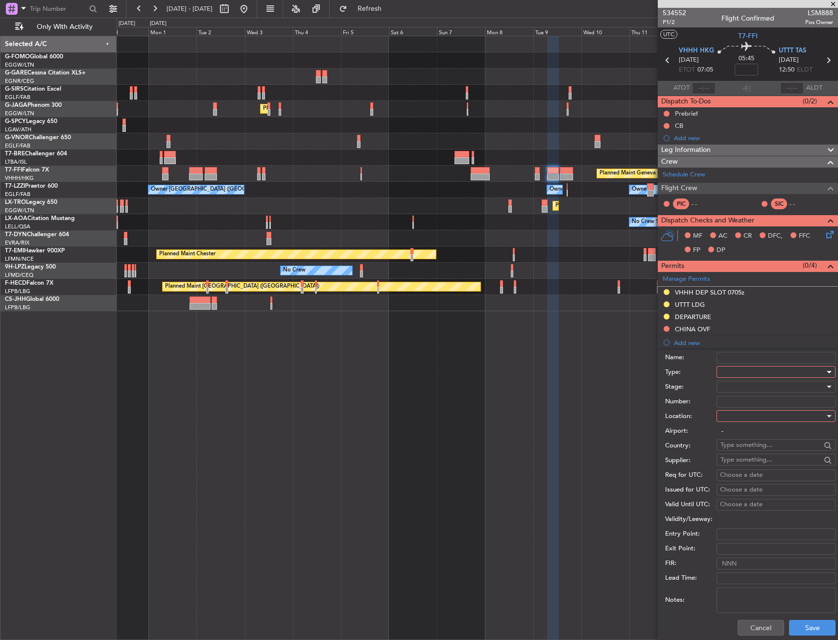
click at [733, 371] on div at bounding box center [773, 371] width 104 height 15
click at [745, 627] on div at bounding box center [419, 320] width 838 height 640
click at [747, 628] on button "Cancel" at bounding box center [761, 628] width 47 height 16
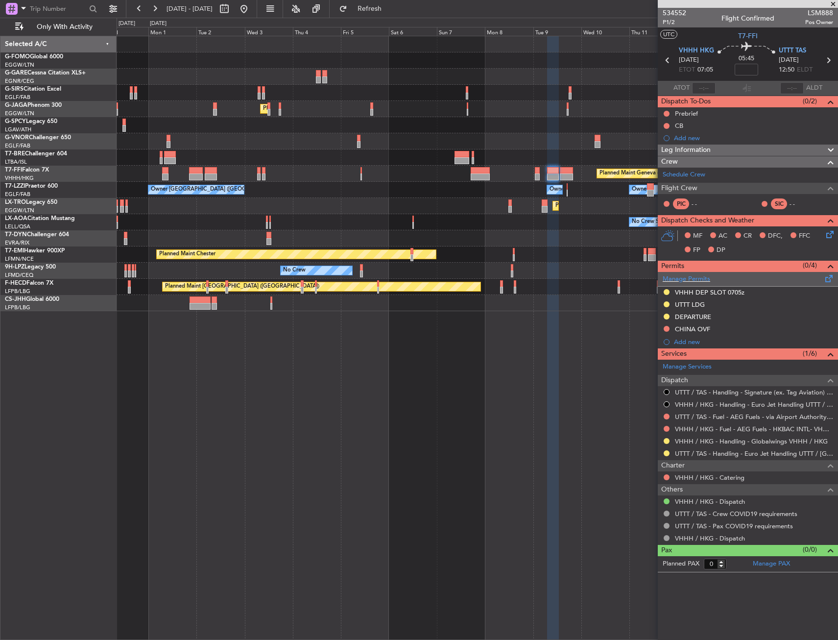
click at [834, 278] on span at bounding box center [829, 276] width 12 height 7
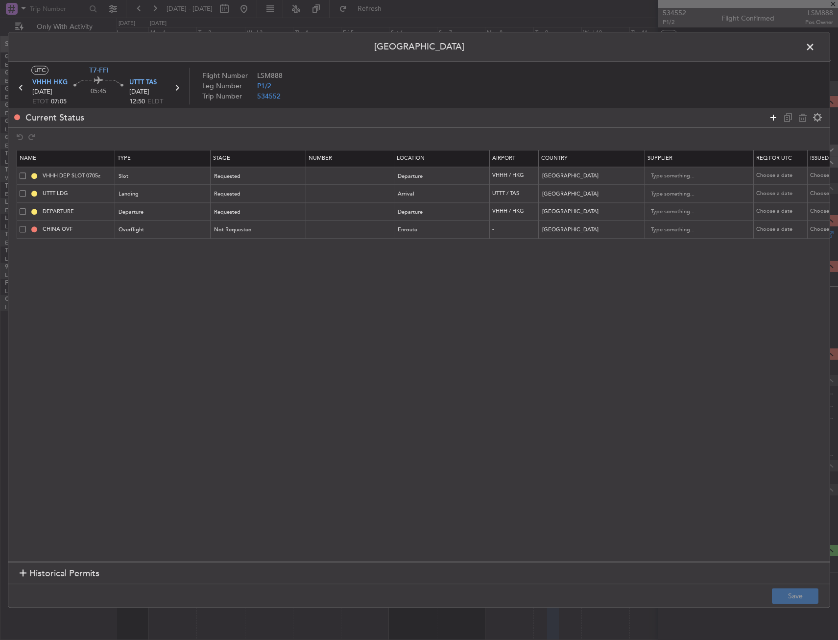
click at [771, 112] on icon at bounding box center [774, 118] width 12 height 12
click at [133, 253] on div "Type" at bounding box center [160, 248] width 81 height 15
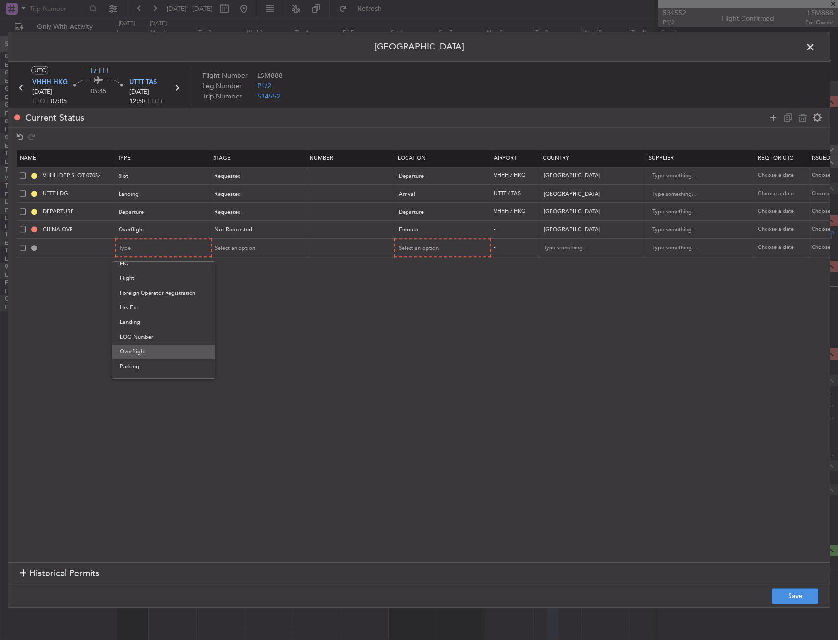
click at [143, 348] on span "Overflight" at bounding box center [163, 351] width 87 height 15
click at [254, 247] on div "Select an option" at bounding box center [255, 248] width 81 height 15
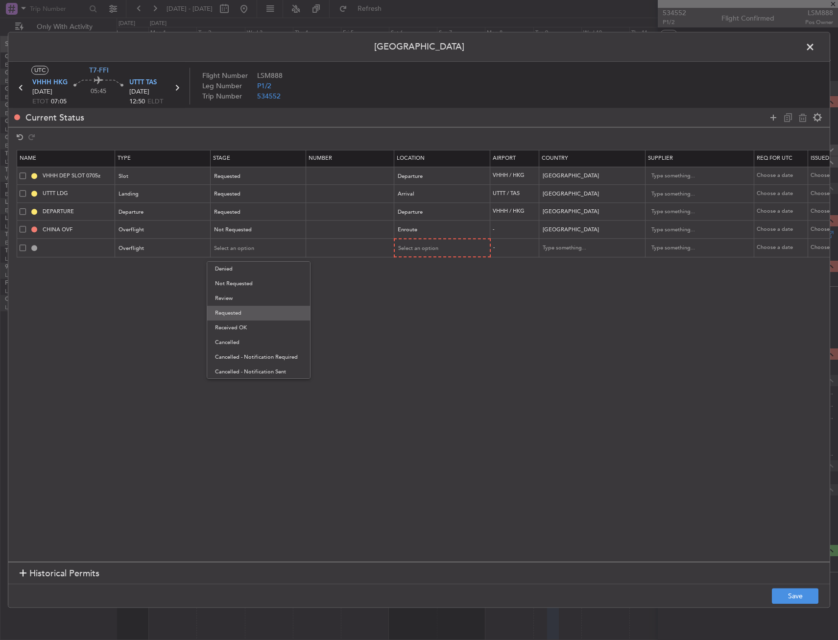
click at [242, 311] on span "Requested" at bounding box center [258, 313] width 87 height 15
click at [416, 249] on span "Select an option" at bounding box center [419, 247] width 40 height 7
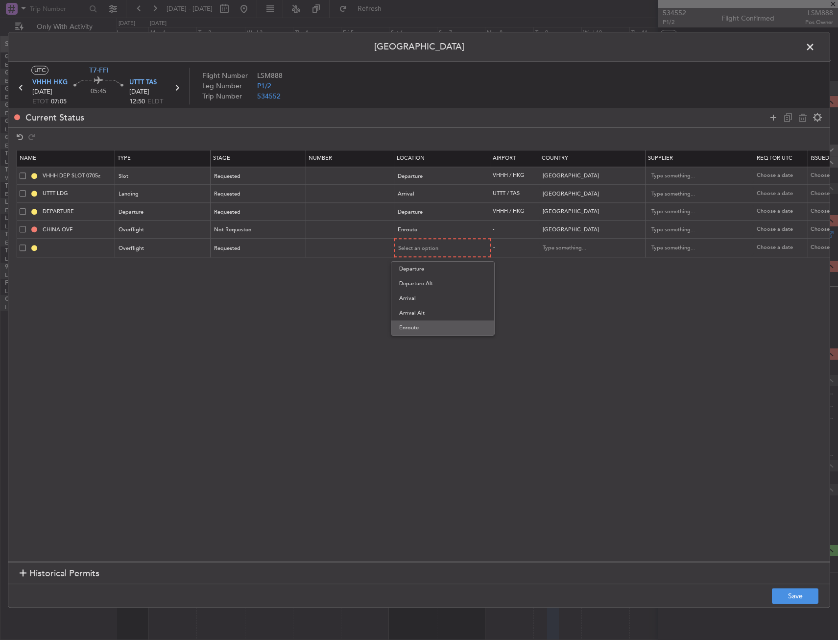
click at [429, 327] on span "Enroute" at bounding box center [442, 327] width 87 height 15
click at [231, 252] on div "Requested" at bounding box center [255, 248] width 81 height 15
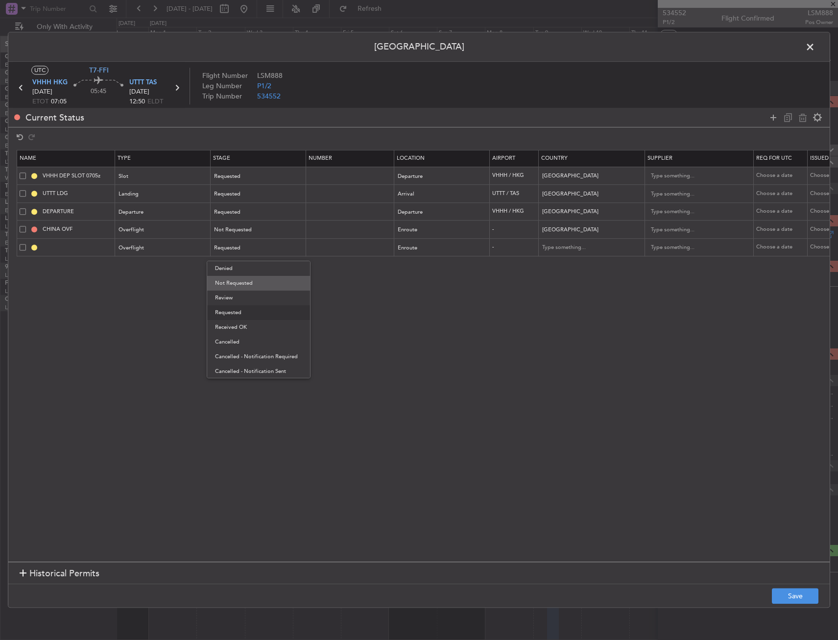
click at [246, 283] on span "Not Requested" at bounding box center [258, 283] width 87 height 15
click at [562, 246] on input "text" at bounding box center [587, 248] width 88 height 15
click at [566, 264] on span "Kyrgyzstan" at bounding box center [592, 263] width 91 height 15
type input "Kyrgyzstan"
click at [791, 581] on section "Historical Permits" at bounding box center [418, 573] width 821 height 24
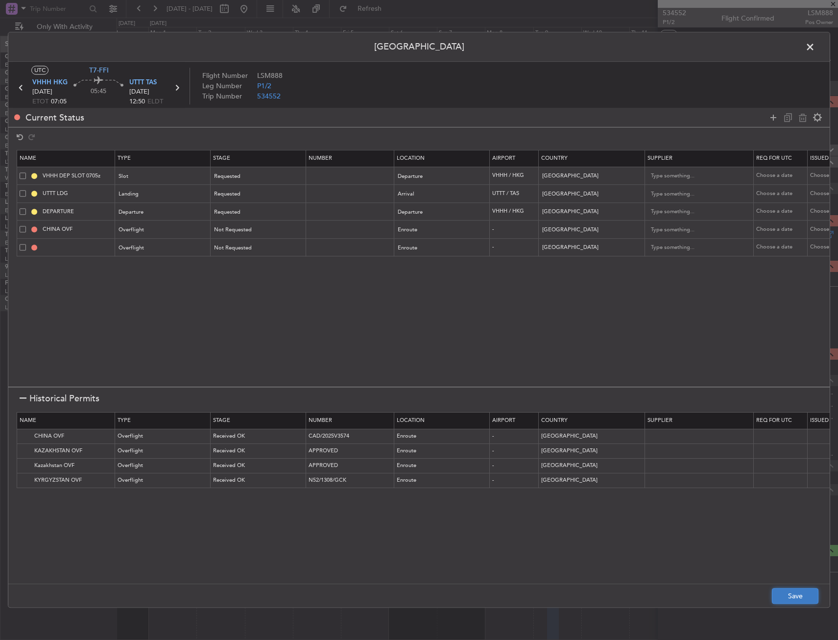
click at [794, 589] on button "Save" at bounding box center [795, 596] width 47 height 16
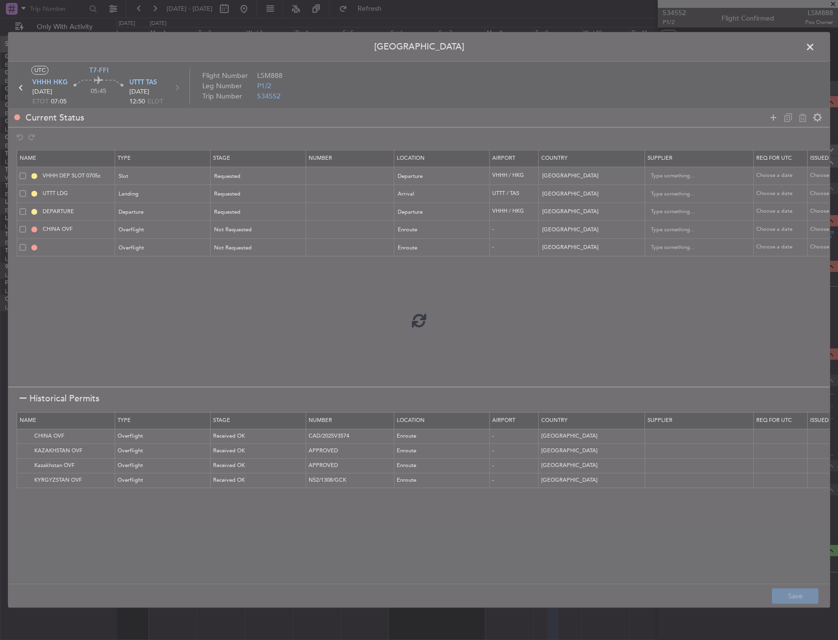
type input "KYRGYZSTAN OVF"
type input "NNN"
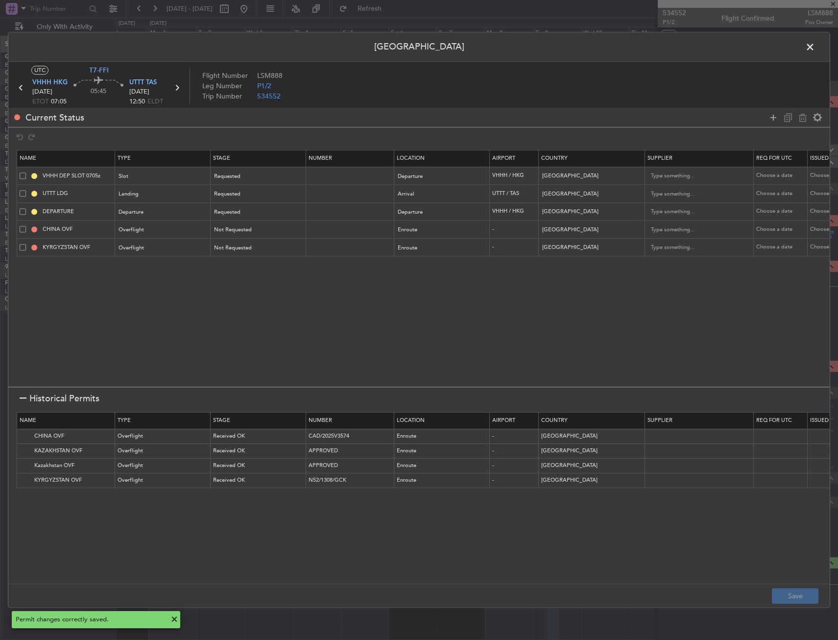
click at [815, 43] on span at bounding box center [815, 50] width 0 height 20
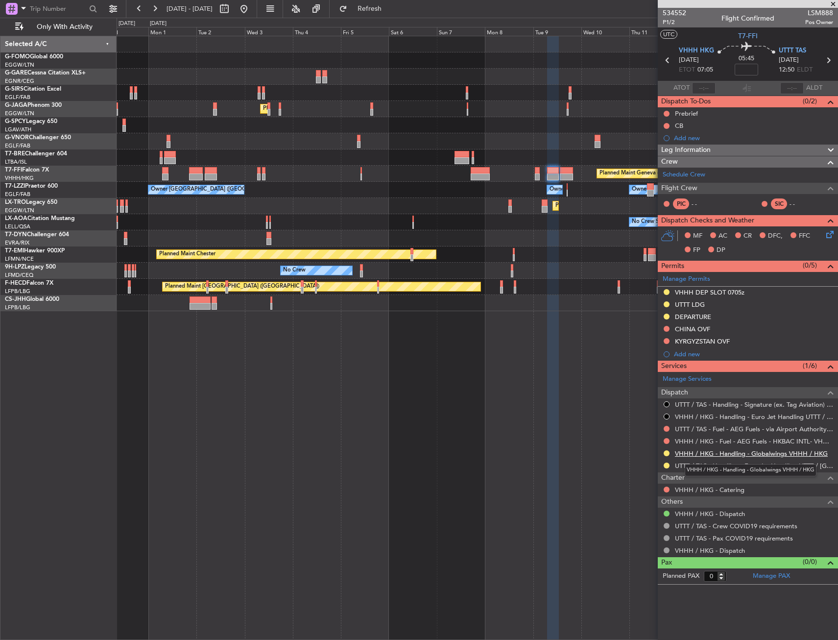
click at [698, 454] on link "VHHH / HKG - Handling - Globalwings VHHH / HKG" at bounding box center [751, 453] width 153 height 8
drag, startPoint x: 809, startPoint y: 12, endPoint x: 833, endPoint y: 10, distance: 23.6
click at [833, 10] on span "LSM888" at bounding box center [819, 13] width 28 height 10
copy span "LSM888"
click at [747, 147] on div "Leg Information" at bounding box center [748, 149] width 180 height 11
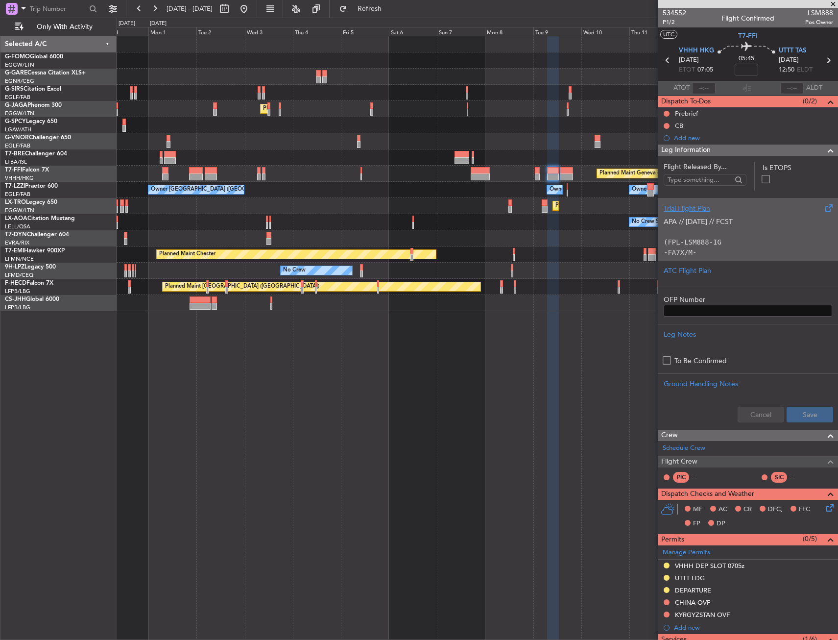
click at [731, 211] on div "Trial Flight Plan" at bounding box center [748, 208] width 168 height 10
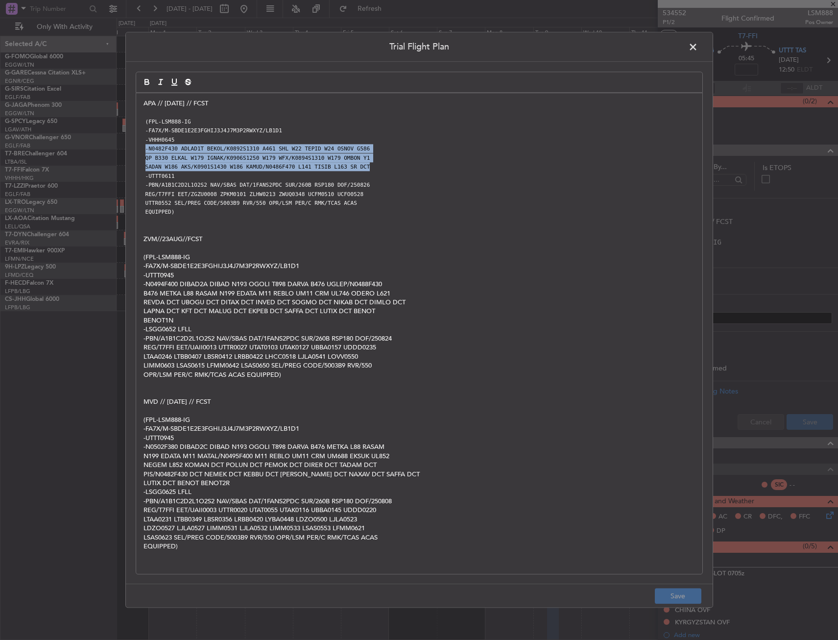
drag, startPoint x: 149, startPoint y: 150, endPoint x: 377, endPoint y: 168, distance: 229.0
click at [377, 168] on div "APA // 26AUG // FCST (FPL-LSM888-IG -FA7X/M-SBDE1E2E3FGHIJ3J4J7M3P2RWXYZ/LB1D1 …" at bounding box center [419, 333] width 566 height 481
copy div "-N0482F430 ADLAD1T BEKOL/K0892S1310 A461 SHL W22 TEPID W24 OSNOV G586 QP B330 E…"
click at [700, 46] on header "Trial Flight Plan" at bounding box center [419, 46] width 587 height 29
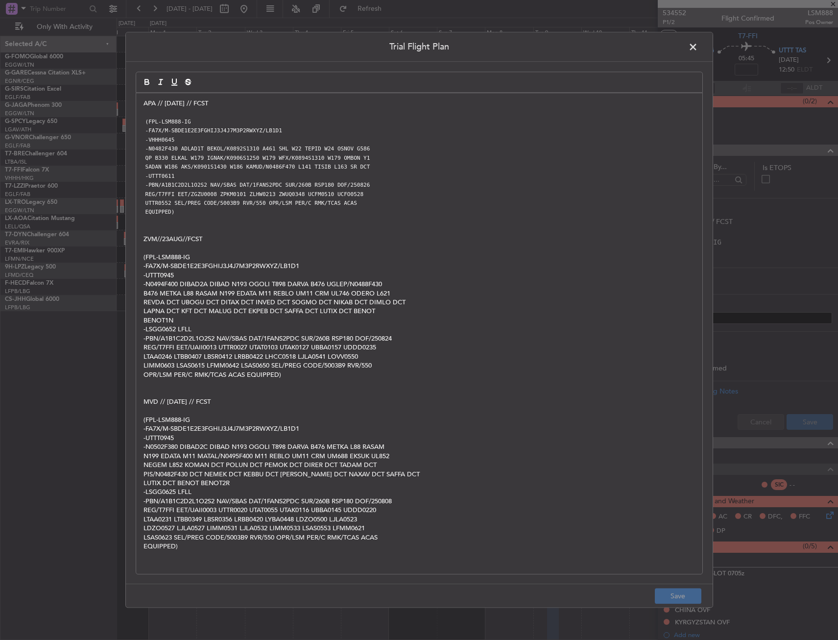
click at [698, 45] on span at bounding box center [698, 50] width 0 height 20
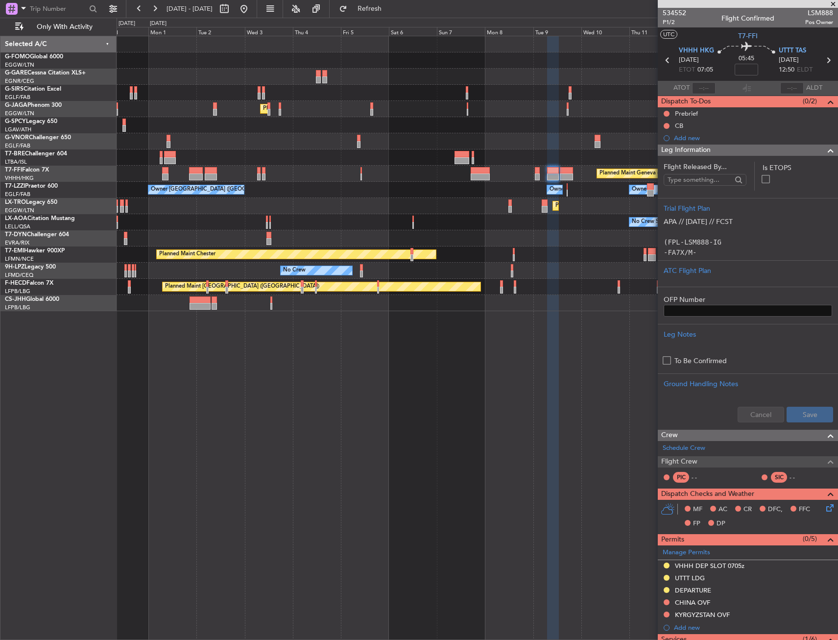
click at [797, 149] on div "Leg Information" at bounding box center [748, 149] width 180 height 11
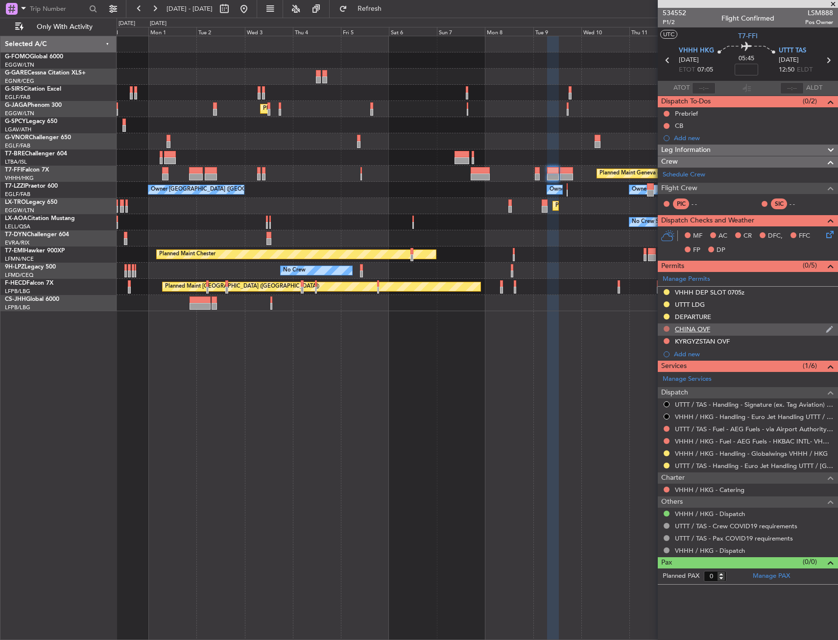
click at [668, 327] on button at bounding box center [667, 329] width 6 height 6
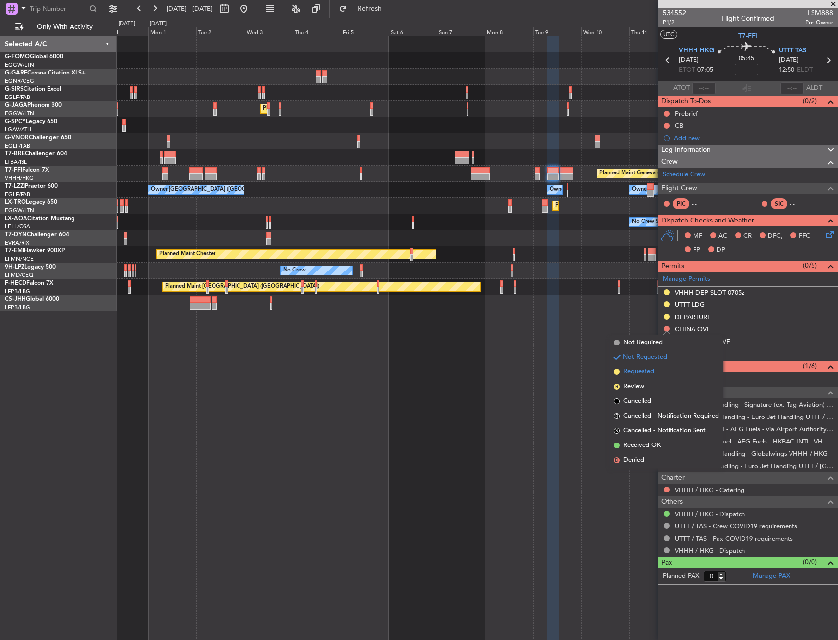
click at [653, 366] on li "Requested" at bounding box center [666, 371] width 113 height 15
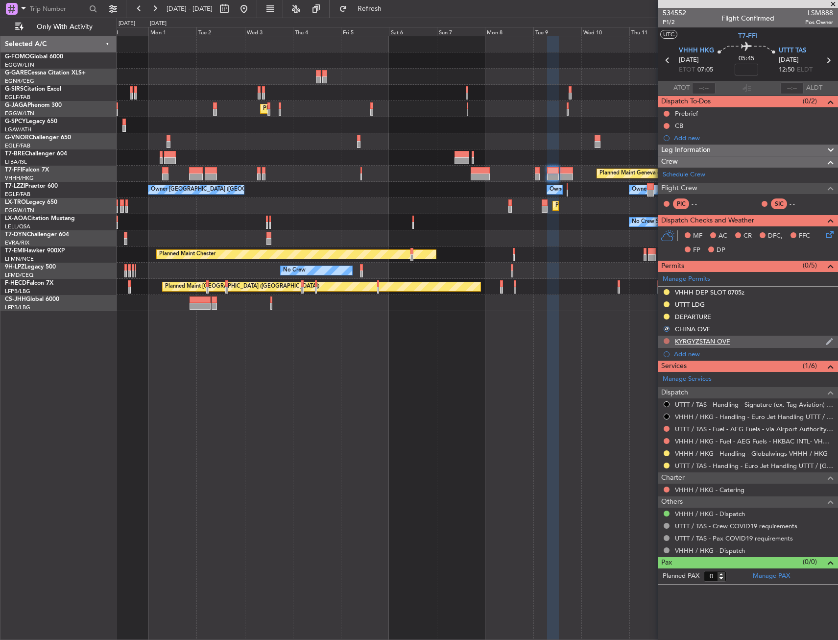
click at [668, 341] on button at bounding box center [667, 341] width 6 height 6
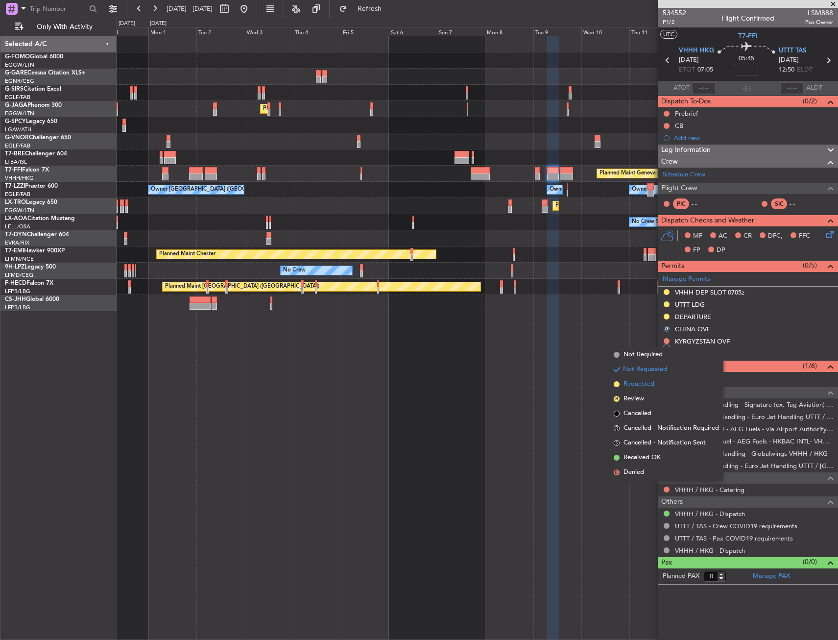
click at [642, 384] on span "Requested" at bounding box center [639, 384] width 31 height 10
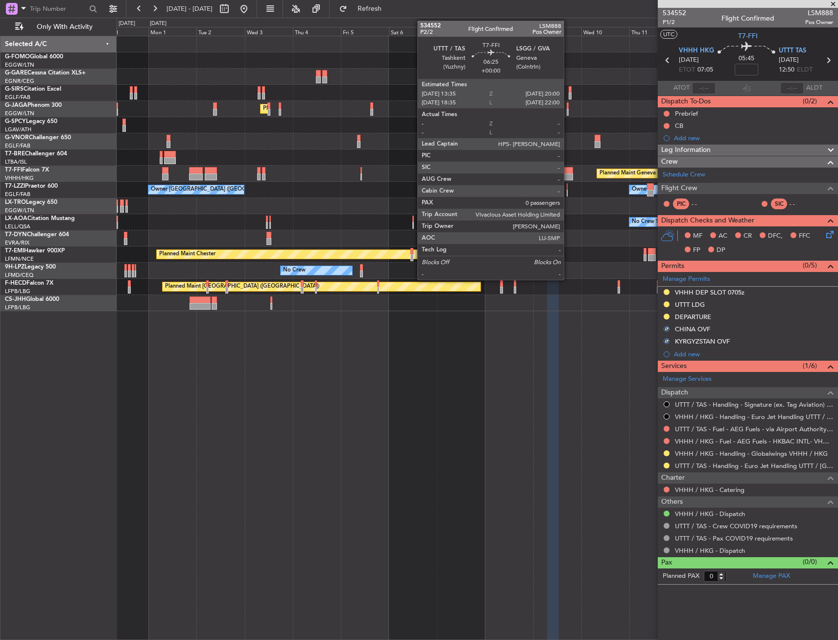
click at [568, 175] on div at bounding box center [566, 176] width 13 height 7
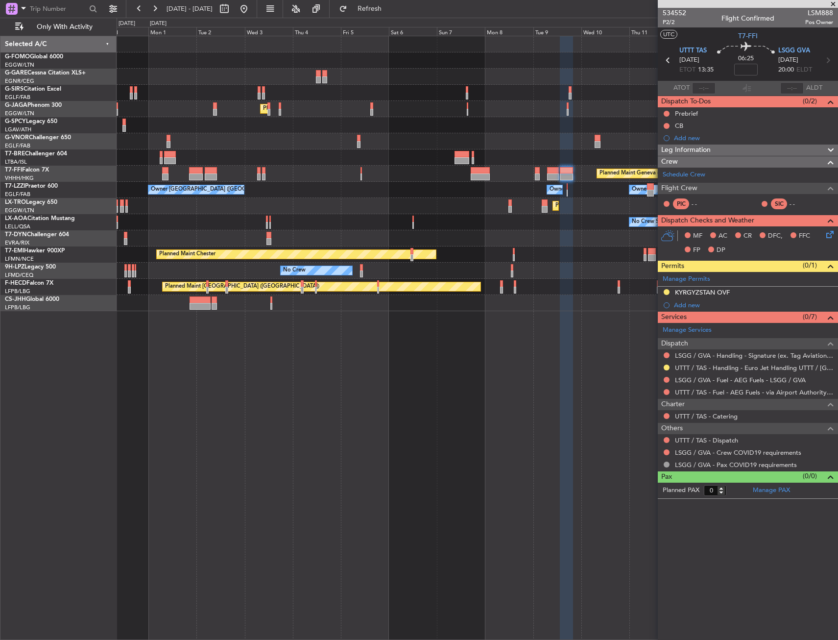
click at [726, 161] on div "Crew" at bounding box center [748, 161] width 180 height 11
click at [727, 159] on div "Crew" at bounding box center [748, 161] width 180 height 11
click at [725, 148] on div "Leg Information" at bounding box center [748, 149] width 180 height 11
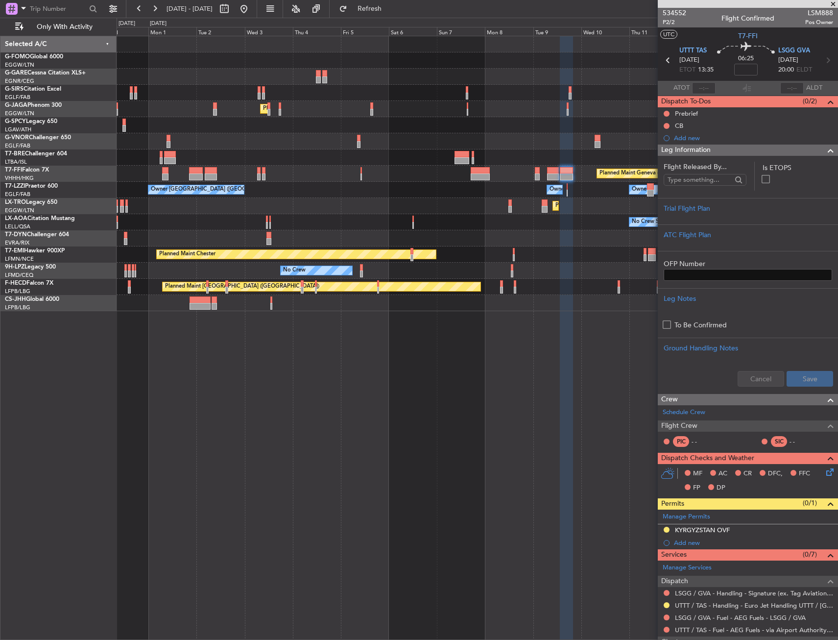
click at [742, 102] on div "Dispatch To-Dos (0/2)" at bounding box center [748, 101] width 180 height 11
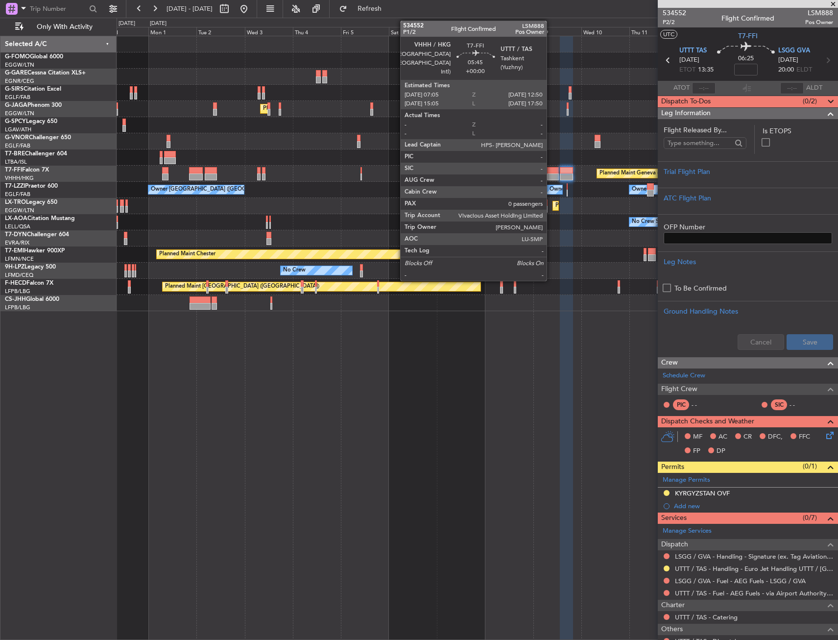
click at [551, 173] on div at bounding box center [553, 176] width 12 height 7
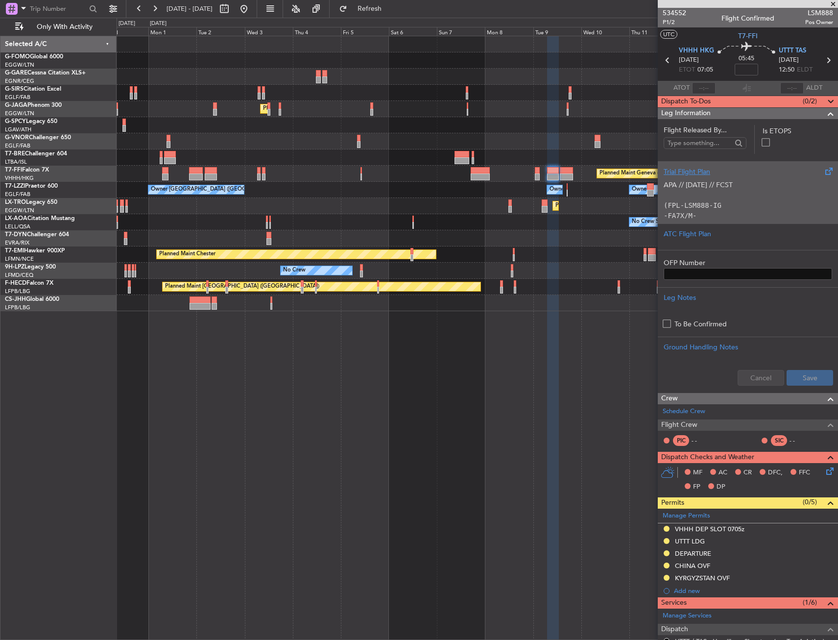
click at [722, 188] on p "APA // 26AUG // FCST" at bounding box center [748, 185] width 168 height 10
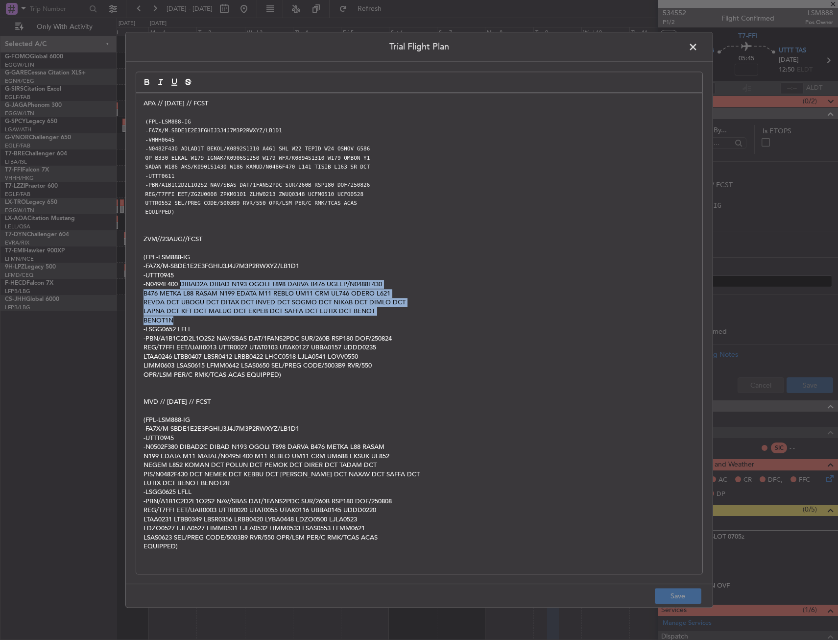
drag, startPoint x: 182, startPoint y: 287, endPoint x: 226, endPoint y: 317, distance: 53.5
click at [226, 317] on div "APA // 26AUG // FCST (FPL-LSM888-IG -FA7X/M-SBDE1E2E3FGHIJ3J4J7M3P2RWXYZ/LB1D1 …" at bounding box center [419, 333] width 566 height 481
copy div "DIBAD2A DIBAD N193 OGOLI T898 DARVA B476 UGLEP/N0488F430 B476 METKA L88 RASAM N…"
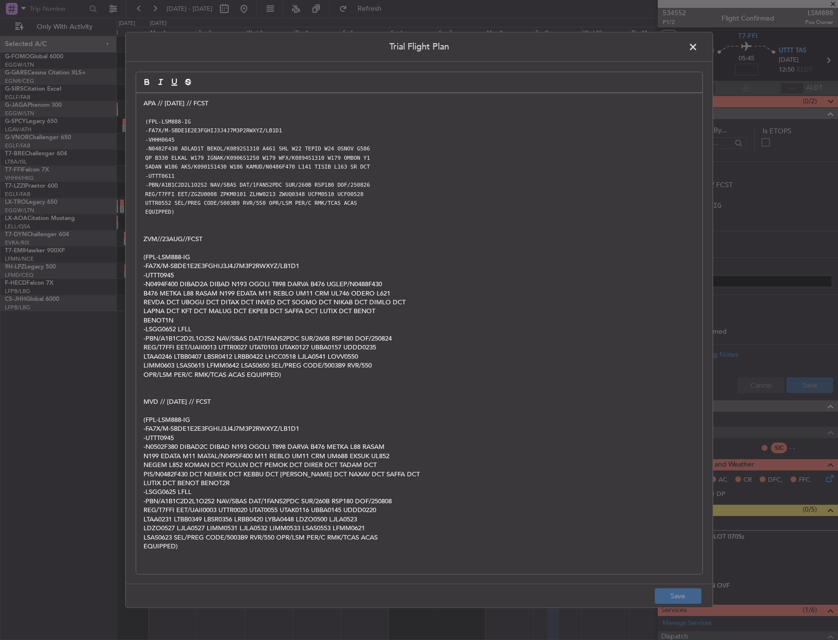
click at [698, 48] on span at bounding box center [698, 50] width 0 height 20
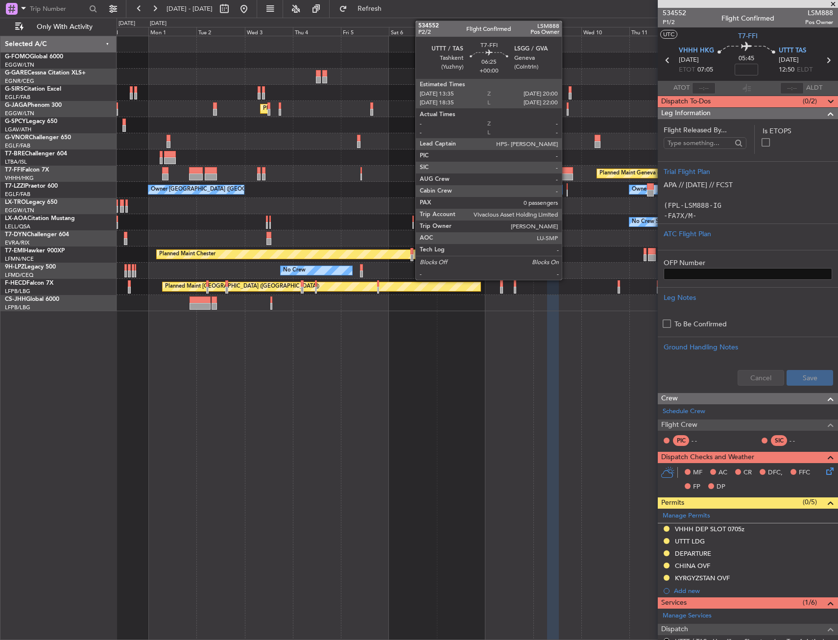
click at [566, 174] on div at bounding box center [566, 176] width 13 height 7
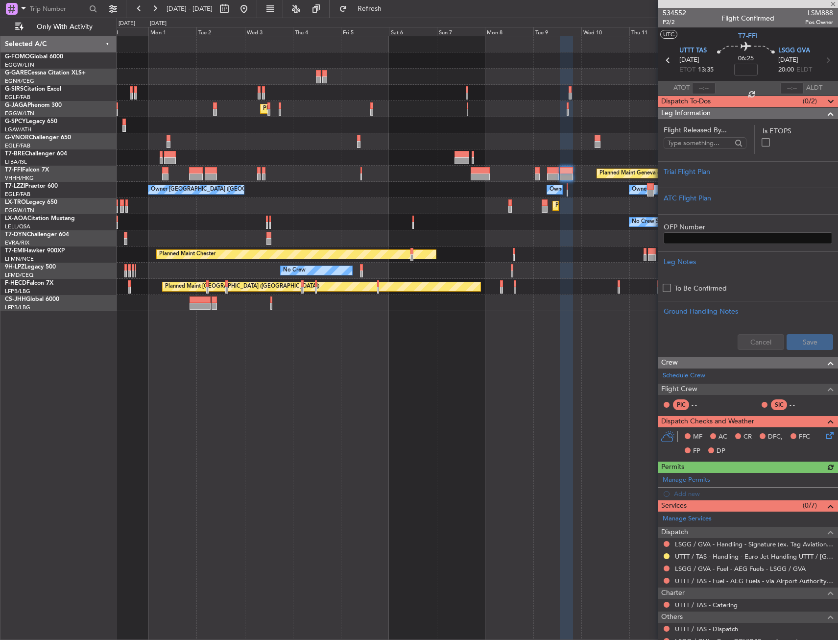
click at [799, 112] on div "Leg Information" at bounding box center [748, 113] width 180 height 11
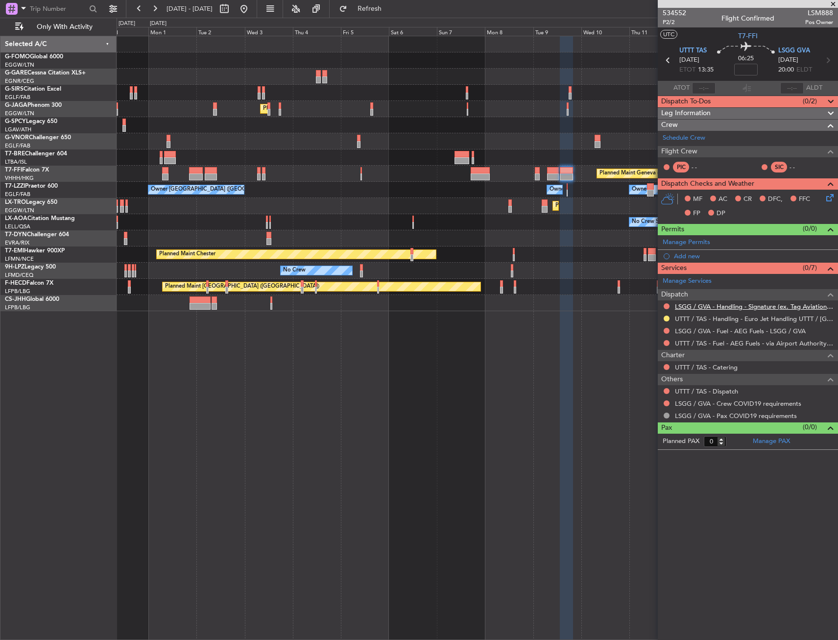
click at [729, 304] on link "LSGG / GVA - Handling - Signature (ex. Tag Aviation) LSGG / GVA" at bounding box center [754, 306] width 158 height 8
click at [827, 240] on span at bounding box center [829, 239] width 12 height 7
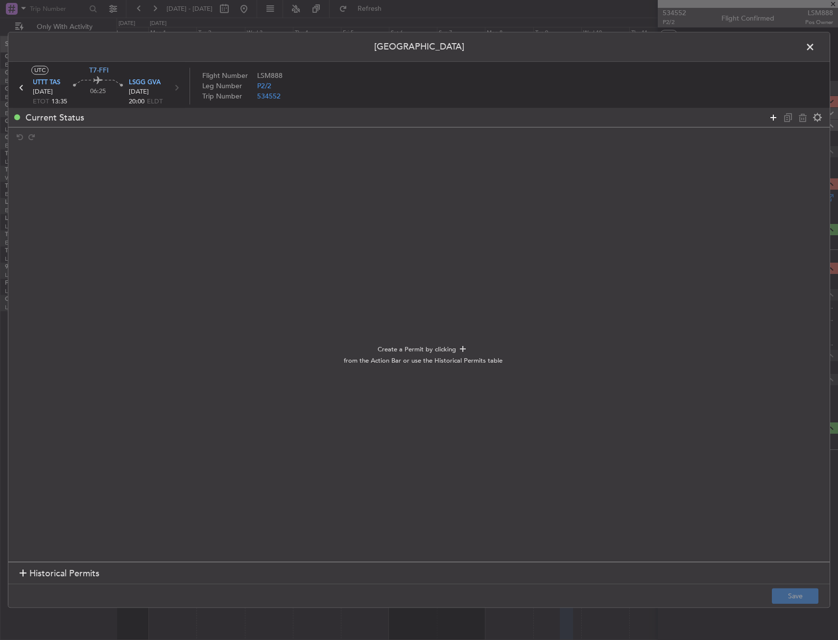
click at [776, 120] on icon at bounding box center [774, 118] width 12 height 12
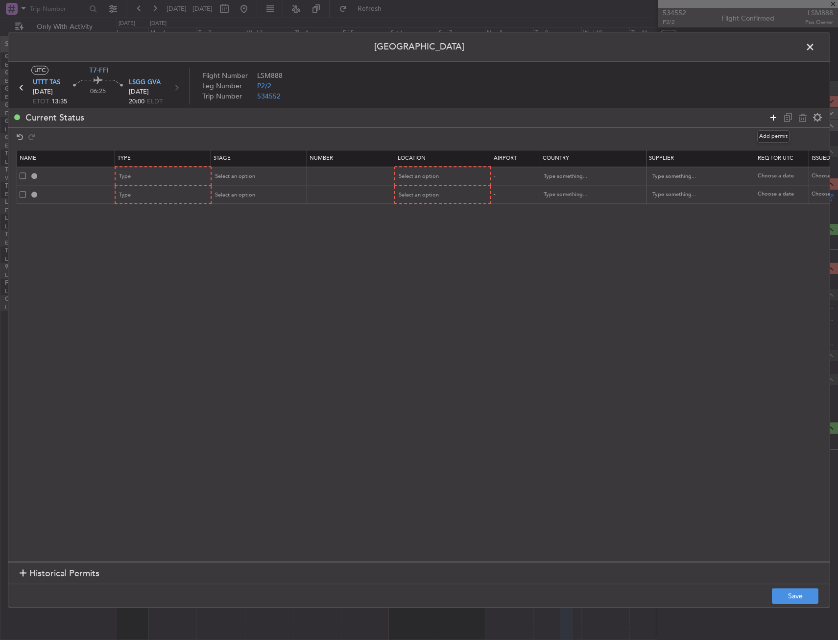
click at [776, 120] on icon at bounding box center [774, 118] width 12 height 12
click at [170, 181] on div "Type" at bounding box center [160, 176] width 81 height 15
drag, startPoint x: 158, startPoint y: 282, endPoint x: 240, endPoint y: 243, distance: 90.9
click at [158, 280] on span "Landing" at bounding box center [163, 282] width 87 height 15
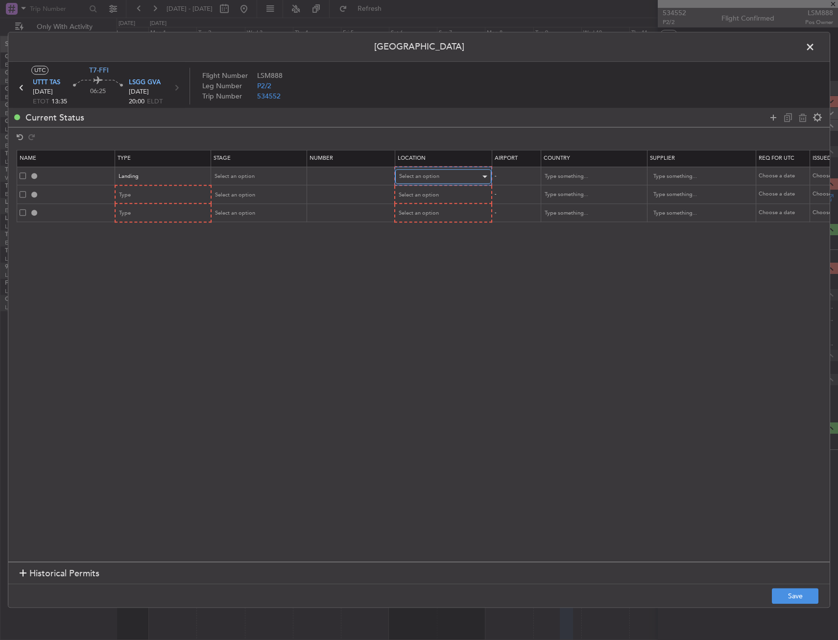
click at [416, 176] on span "Select an option" at bounding box center [419, 176] width 40 height 7
click at [423, 229] on span "Arrival" at bounding box center [443, 226] width 87 height 15
click at [254, 176] on div "Select an option" at bounding box center [255, 176] width 81 height 15
click at [257, 210] on span "Not Requested" at bounding box center [259, 211] width 87 height 15
click at [171, 195] on div "Type" at bounding box center [160, 195] width 81 height 15
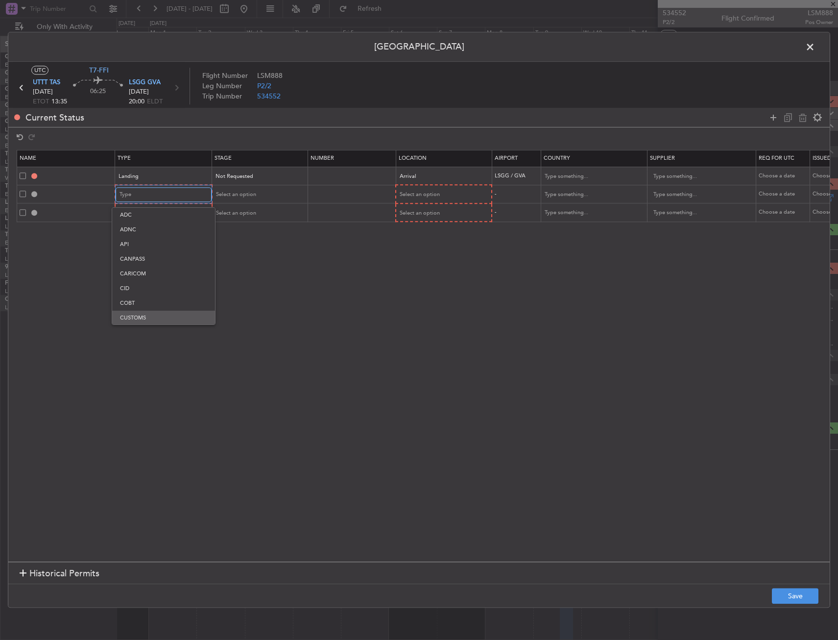
scroll to position [20, 0]
click at [155, 309] on span "Departure" at bounding box center [163, 312] width 87 height 15
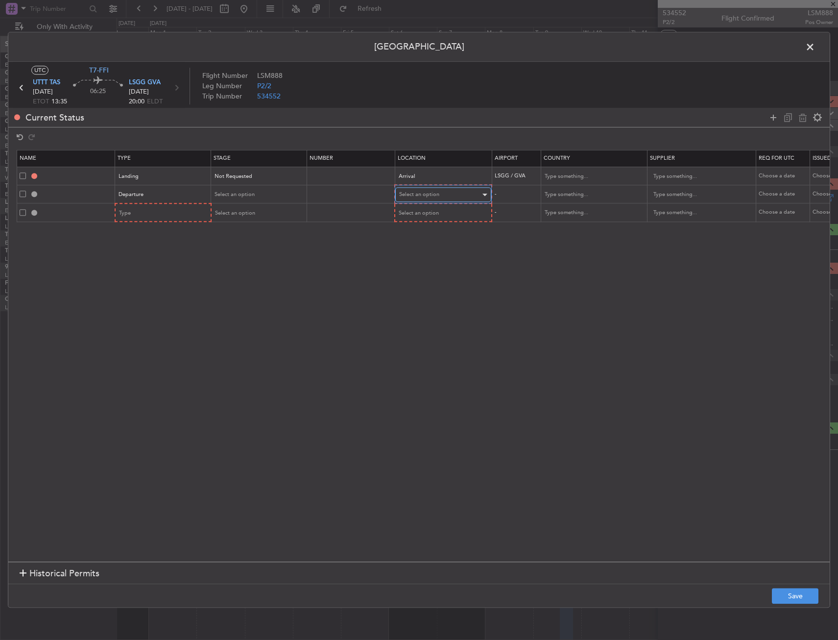
click at [420, 188] on div "Select an option" at bounding box center [439, 195] width 81 height 15
drag, startPoint x: 425, startPoint y: 217, endPoint x: 417, endPoint y: 217, distance: 7.8
click at [421, 217] on span "Departure" at bounding box center [443, 215] width 87 height 15
click at [209, 190] on div "Departure" at bounding box center [163, 194] width 96 height 15
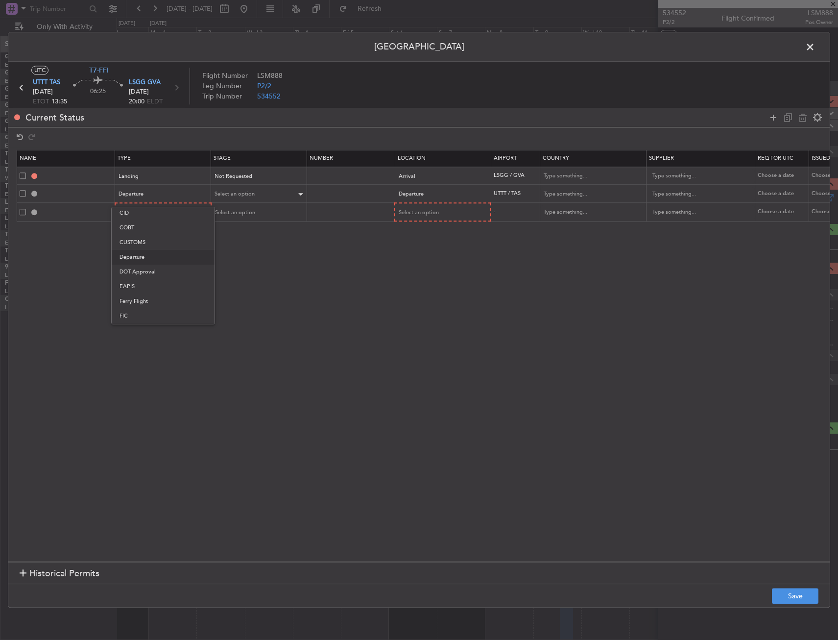
click at [228, 192] on div at bounding box center [419, 320] width 838 height 640
click at [231, 193] on span "Select an option" at bounding box center [235, 194] width 40 height 7
click at [237, 257] on span "Requested" at bounding box center [259, 259] width 87 height 15
click at [172, 212] on div "Type" at bounding box center [160, 212] width 81 height 15
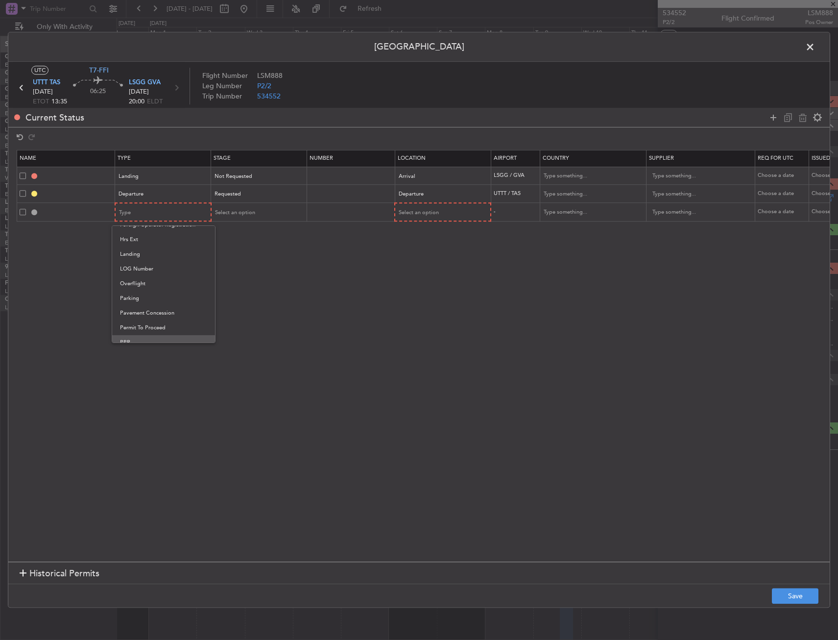
click at [149, 337] on span "PPR" at bounding box center [163, 342] width 87 height 15
click at [404, 213] on span "Select an option" at bounding box center [419, 212] width 40 height 7
click at [411, 268] on span "Arrival" at bounding box center [442, 262] width 87 height 15
click at [252, 215] on span "Select an option" at bounding box center [235, 211] width 40 height 7
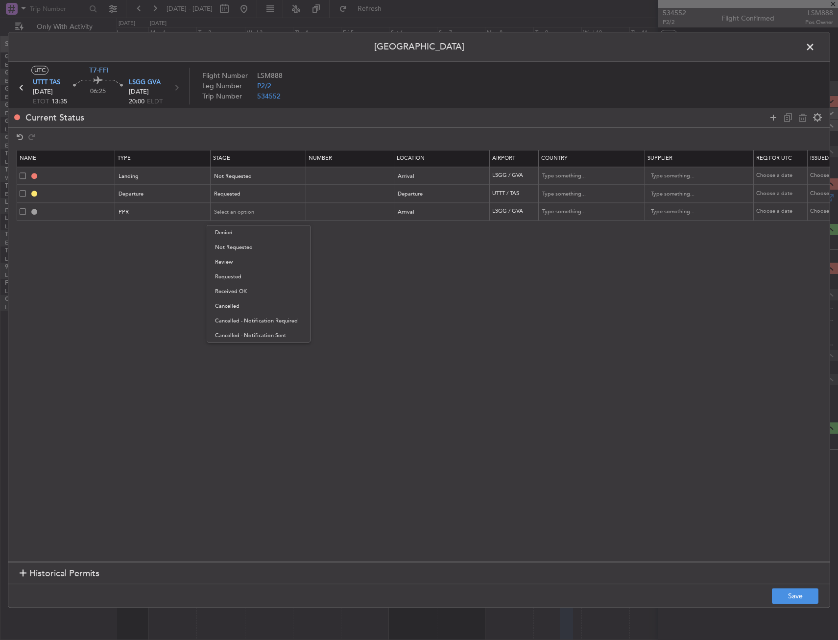
click at [260, 277] on span "Requested" at bounding box center [258, 276] width 87 height 15
click at [787, 592] on button "Save" at bounding box center [795, 596] width 47 height 16
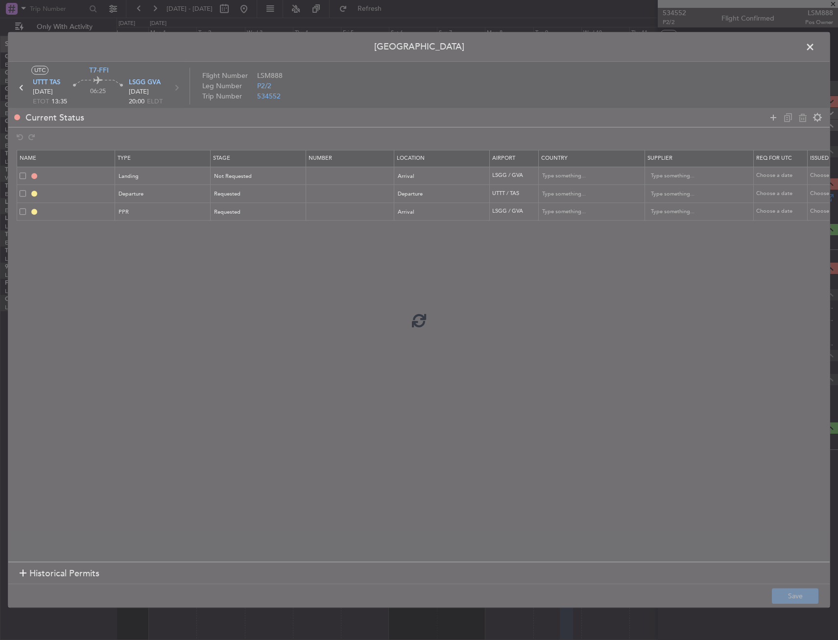
type input "LSGG LDG"
type input "Switzerland"
type input "NNN"
type input "DEPARTURE"
type input "Uzbekistan"
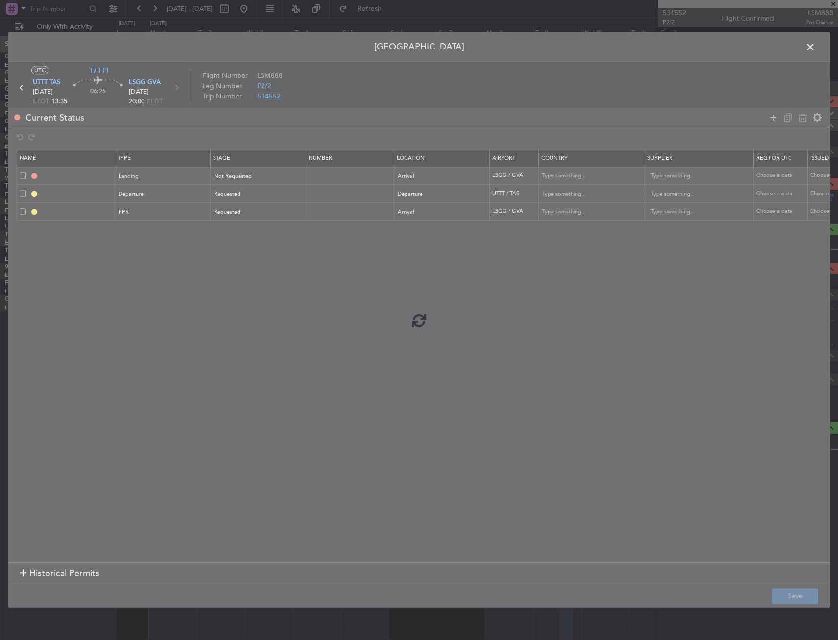
type input "NNN"
type input "LSGG PPR"
type input "Switzerland"
type input "NNN"
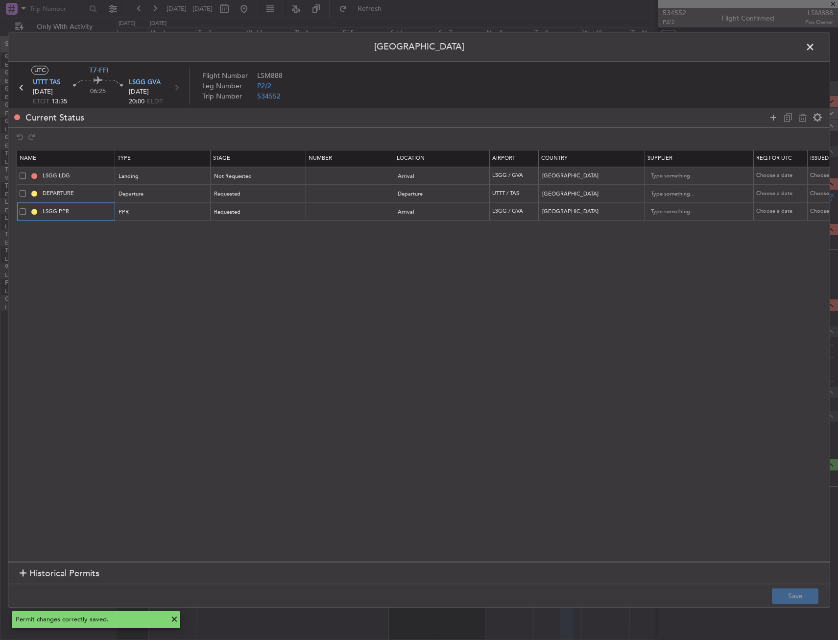
click at [83, 211] on input "LSGG PPR" at bounding box center [77, 211] width 73 height 8
type input "LSGG PPR 2000Z"
click at [789, 594] on button "Save" at bounding box center [795, 596] width 47 height 16
click at [774, 117] on icon at bounding box center [774, 118] width 12 height 12
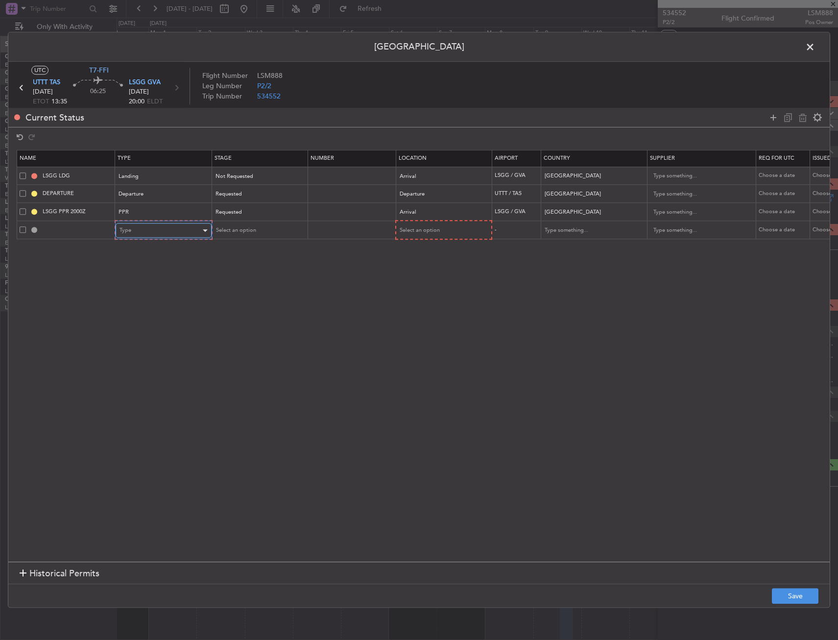
click at [146, 225] on div "Type" at bounding box center [160, 230] width 81 height 15
drag, startPoint x: 139, startPoint y: 333, endPoint x: 370, endPoint y: 220, distance: 256.7
click at [140, 333] on span "Overflight" at bounding box center [163, 333] width 87 height 15
click at [433, 229] on span "Select an option" at bounding box center [419, 230] width 40 height 7
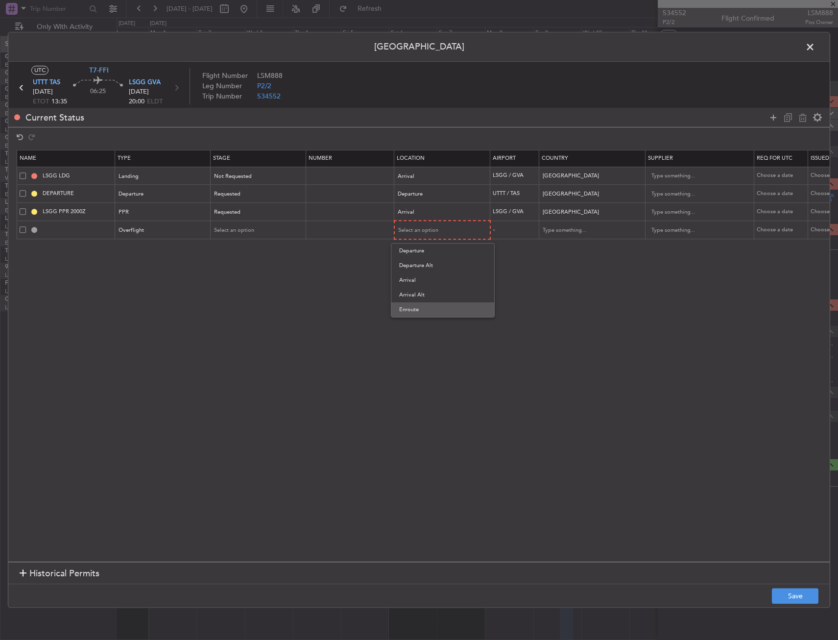
click at [422, 305] on span "Enroute" at bounding box center [442, 309] width 87 height 15
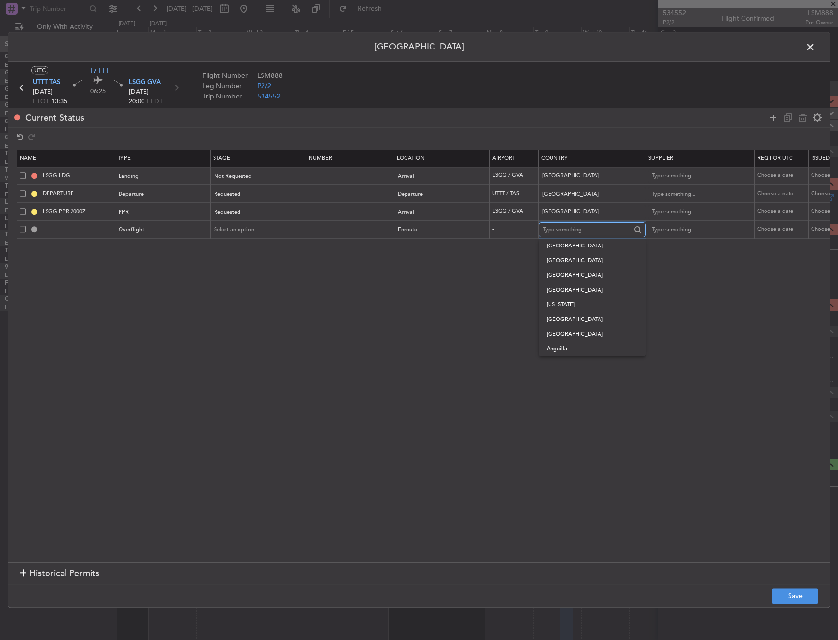
click at [574, 230] on input "text" at bounding box center [587, 229] width 88 height 15
click at [590, 258] on span "Turkmenistan" at bounding box center [592, 260] width 91 height 15
type input "Turkmenistan"
click at [774, 119] on icon at bounding box center [774, 118] width 12 height 12
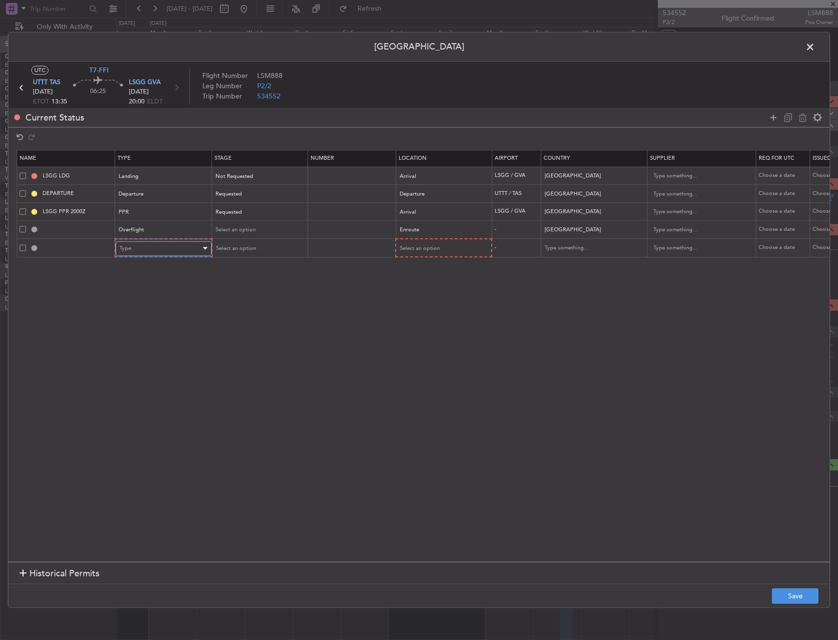
click at [137, 253] on div "Type" at bounding box center [160, 248] width 81 height 15
click at [139, 352] on span "Overflight" at bounding box center [163, 351] width 87 height 15
click at [440, 243] on div "Select an option" at bounding box center [439, 248] width 81 height 15
drag, startPoint x: 407, startPoint y: 325, endPoint x: 457, endPoint y: 292, distance: 59.8
click at [408, 324] on span "Enroute" at bounding box center [442, 327] width 87 height 15
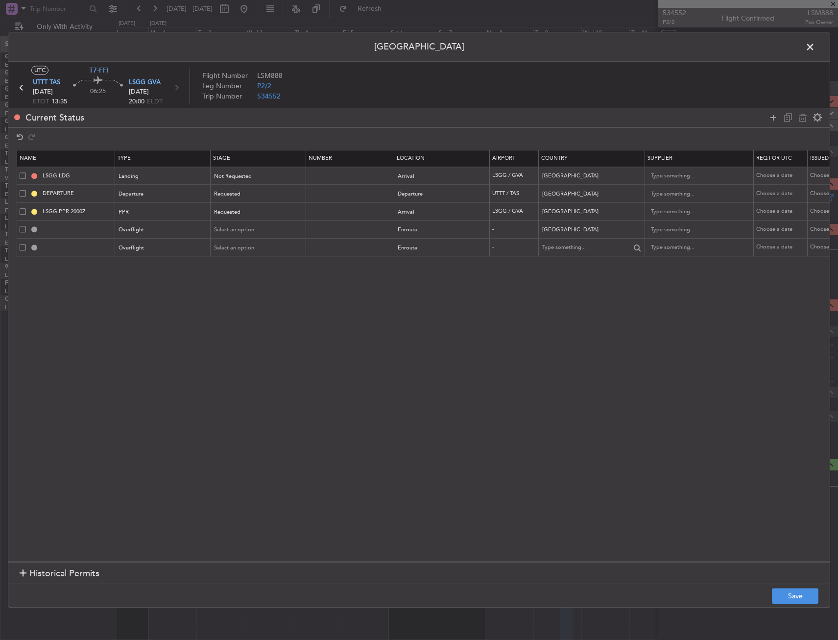
click at [572, 240] on div at bounding box center [592, 247] width 106 height 15
click at [569, 241] on input "text" at bounding box center [587, 248] width 88 height 15
drag, startPoint x: 571, startPoint y: 265, endPoint x: 469, endPoint y: 263, distance: 101.4
click at [570, 264] on span "Turkey" at bounding box center [592, 263] width 91 height 15
type input "Turkey"
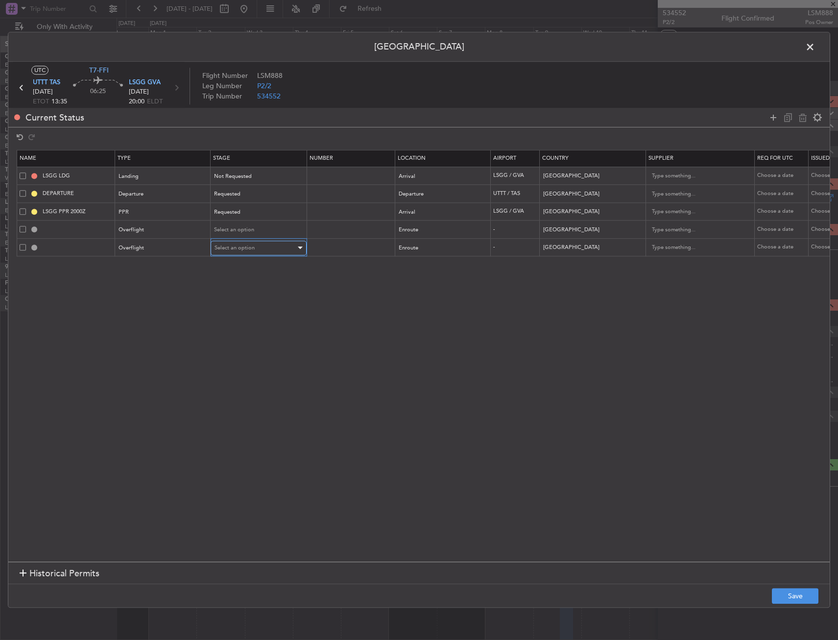
click at [243, 248] on span "Select an option" at bounding box center [235, 247] width 40 height 7
drag, startPoint x: 256, startPoint y: 333, endPoint x: 320, endPoint y: 299, distance: 72.3
click at [259, 330] on span "Received OK" at bounding box center [258, 327] width 87 height 15
click at [354, 245] on input "text" at bounding box center [351, 247] width 85 height 8
type input "ECAC BUSINESS FLIGHT"
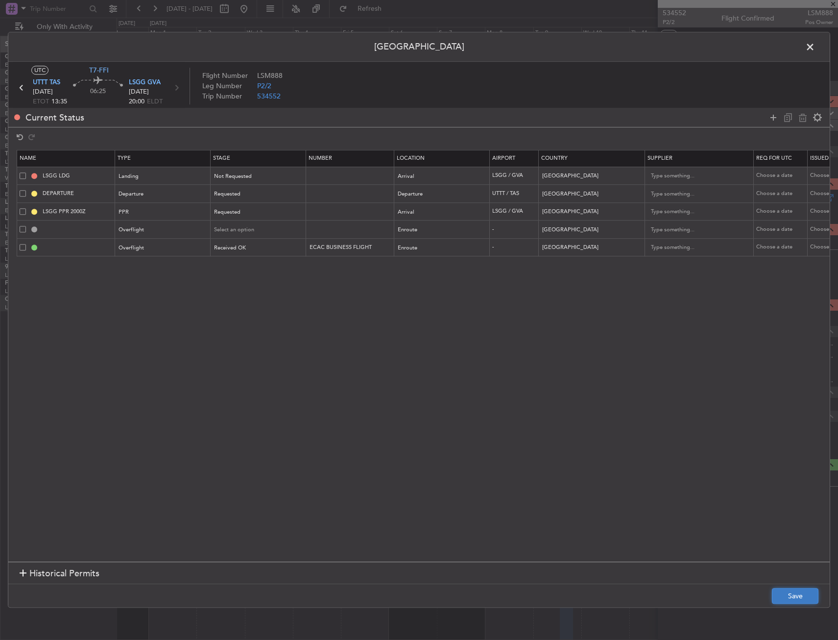
click at [793, 595] on button "Save" at bounding box center [795, 596] width 47 height 16
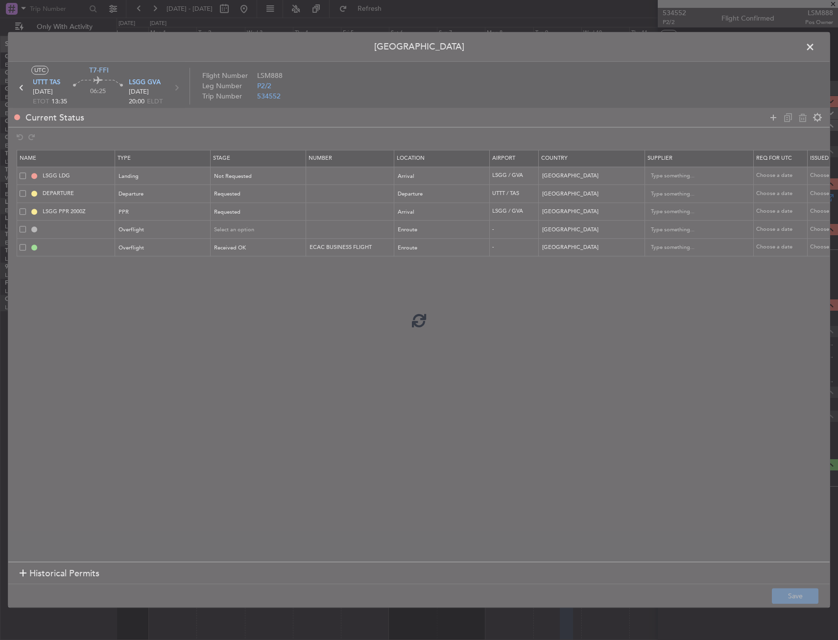
type input "TURKMENISTAN OVF"
type input "NNN"
type input "TURKEY OVF"
type input "ECAC BUSINESS FLIGHT"
type input "NNN"
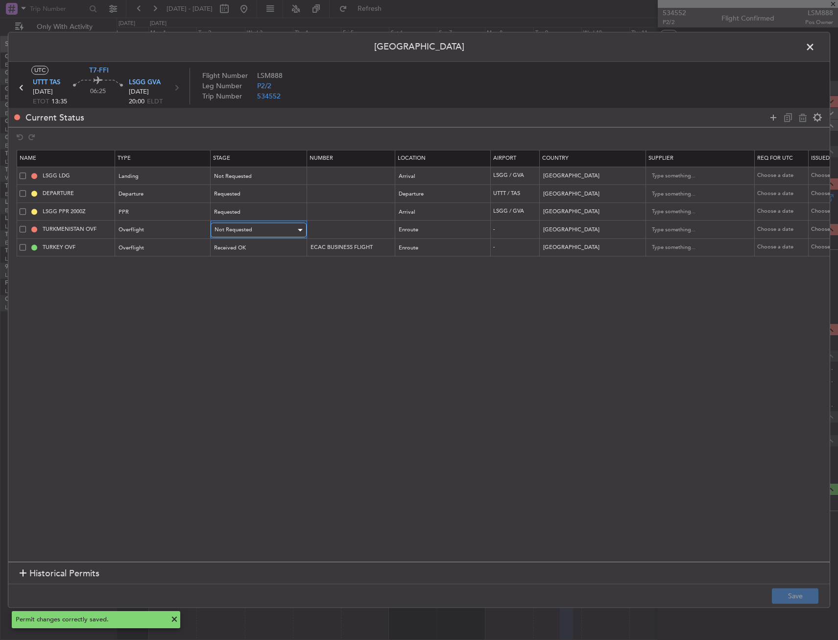
click at [253, 229] on div "Not Requested" at bounding box center [255, 230] width 81 height 15
click at [253, 297] on span "Requested" at bounding box center [258, 294] width 87 height 15
click at [814, 596] on button "Save" at bounding box center [795, 596] width 47 height 16
click at [770, 112] on icon at bounding box center [774, 118] width 12 height 12
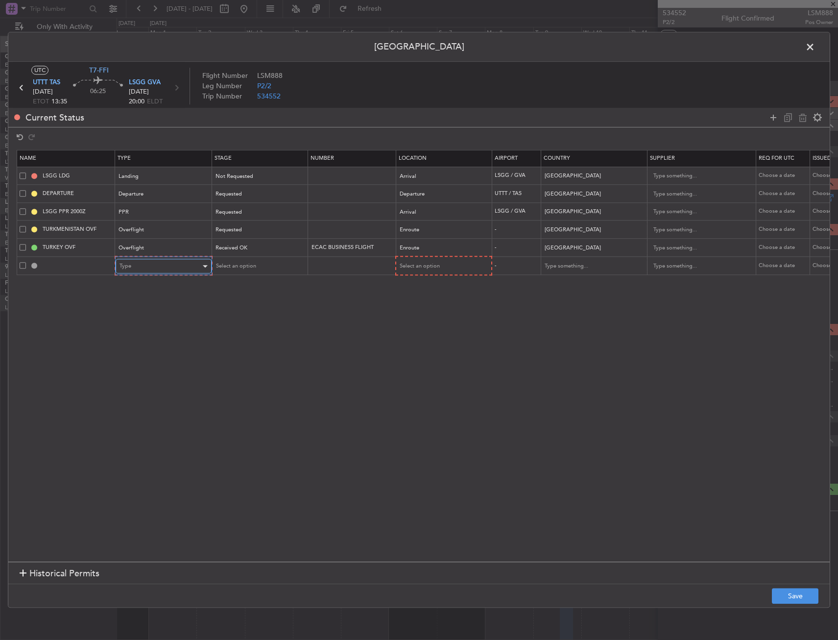
click at [153, 264] on div "Type" at bounding box center [160, 266] width 81 height 15
click at [141, 369] on span "Overflight" at bounding box center [163, 369] width 87 height 15
click at [442, 262] on div "Select an option" at bounding box center [439, 266] width 81 height 15
click at [424, 347] on span "Enroute" at bounding box center [442, 345] width 87 height 15
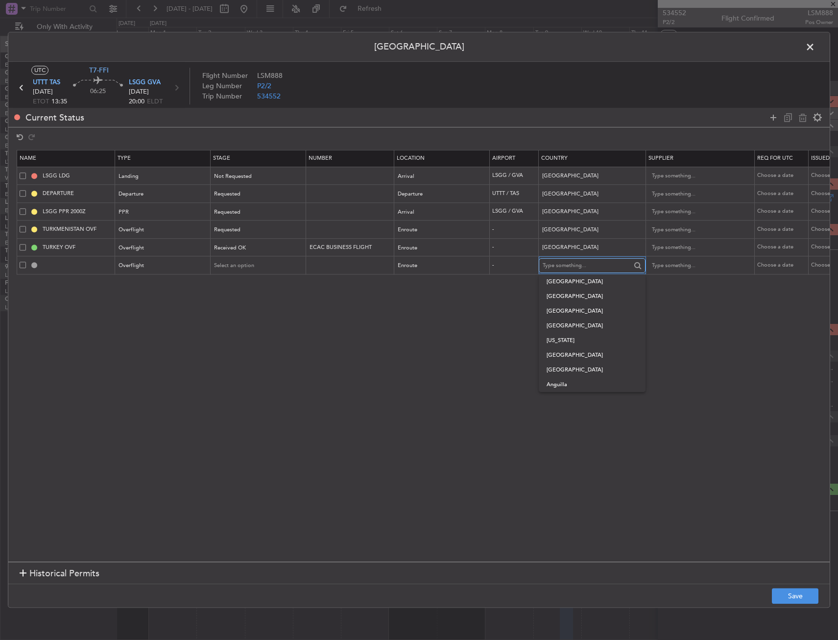
click at [577, 269] on input "text" at bounding box center [587, 265] width 88 height 15
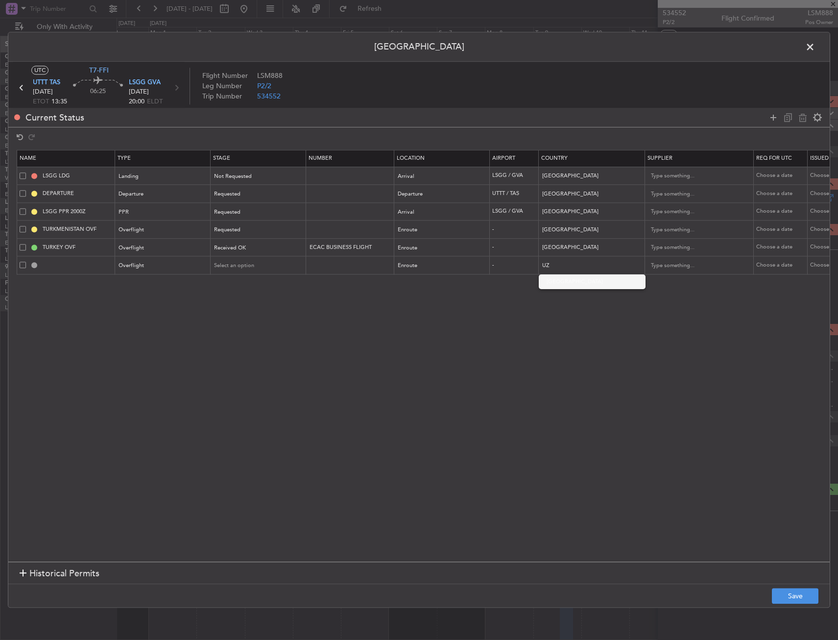
click at [567, 287] on span "Uzbekistan" at bounding box center [592, 281] width 91 height 15
type input "Uzbekistan"
click at [231, 265] on span "Select an option" at bounding box center [235, 265] width 40 height 7
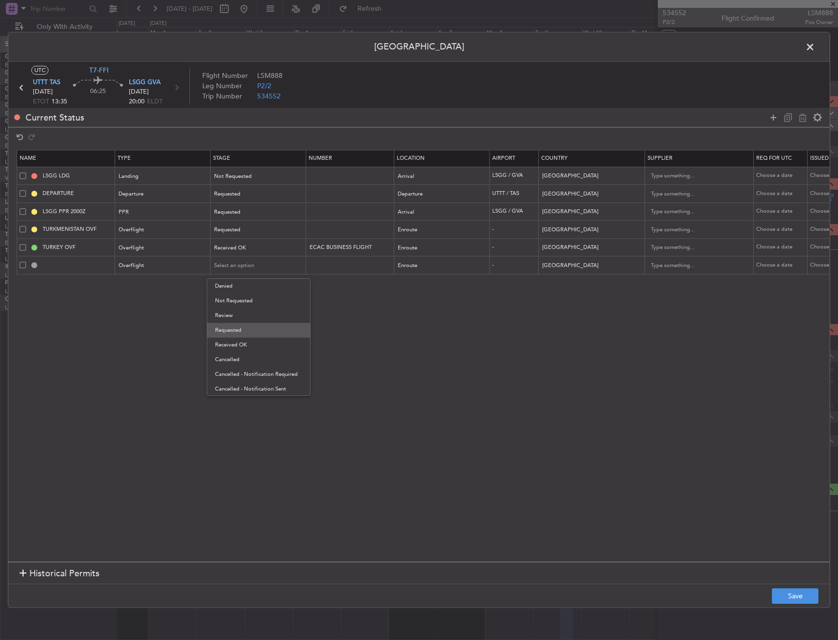
click at [242, 327] on span "Requested" at bounding box center [258, 330] width 87 height 15
click at [805, 597] on button "Save" at bounding box center [795, 596] width 47 height 16
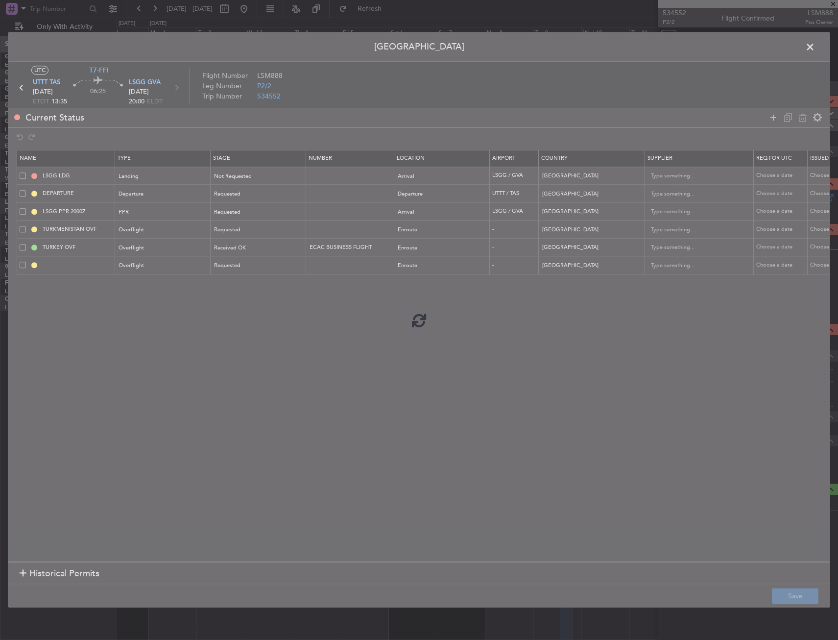
type input "UZBEKISTAN OVF"
type input "NNN"
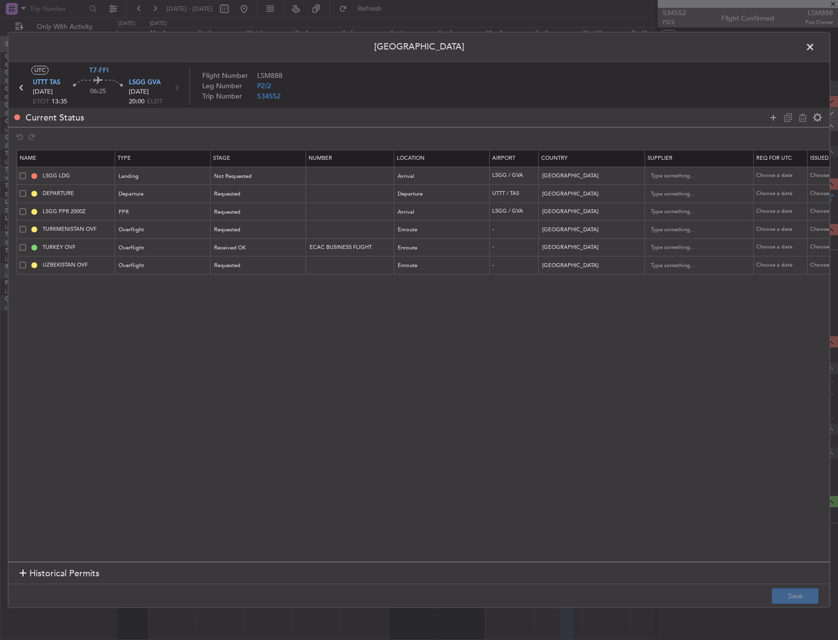
click at [815, 47] on span at bounding box center [815, 50] width 0 height 20
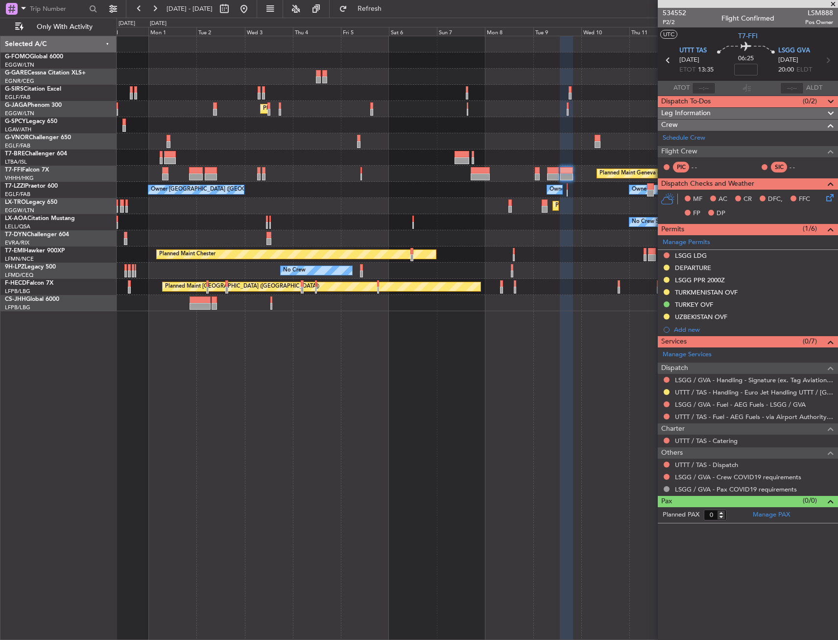
drag, startPoint x: 738, startPoint y: 119, endPoint x: 736, endPoint y: 129, distance: 10.5
click at [738, 120] on div "Crew" at bounding box center [748, 125] width 180 height 11
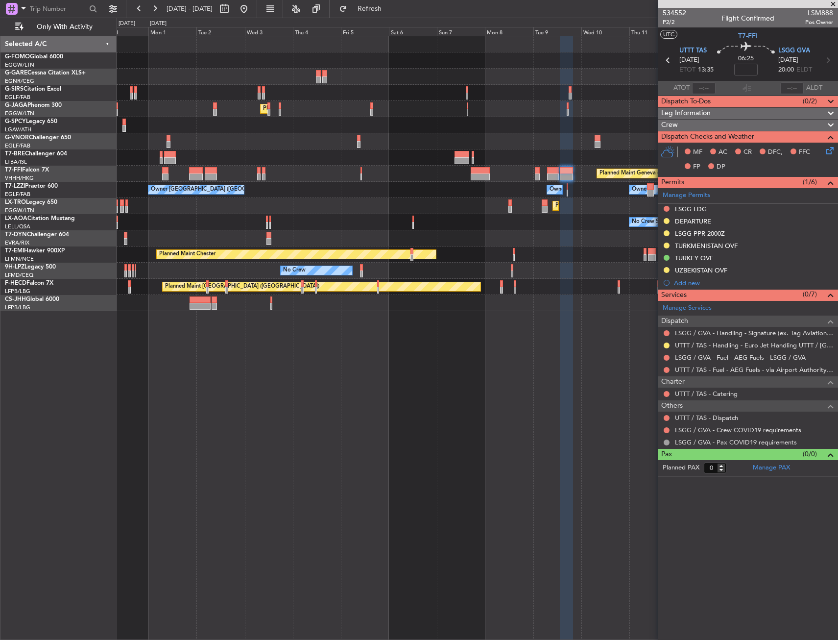
click at [734, 110] on div "Leg Information" at bounding box center [748, 113] width 180 height 11
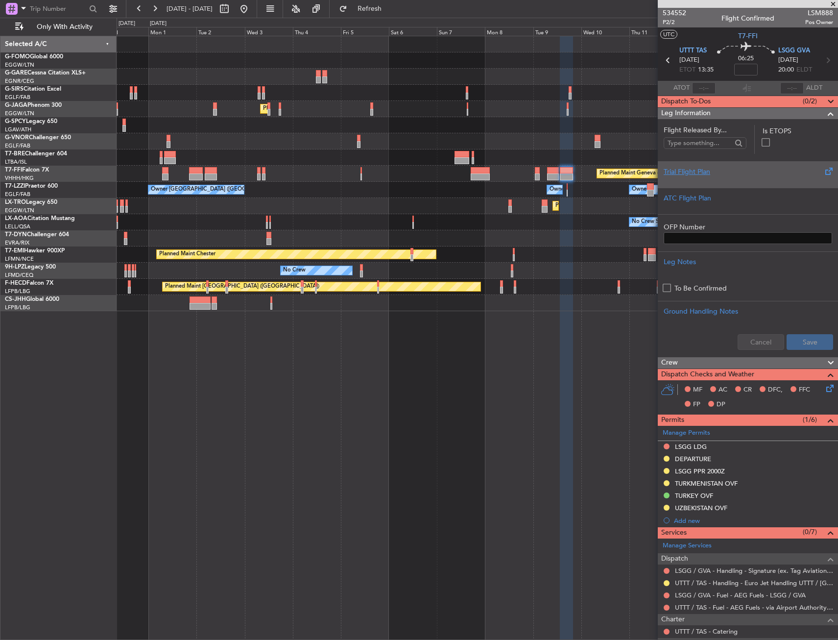
click at [695, 180] on div at bounding box center [748, 180] width 168 height 6
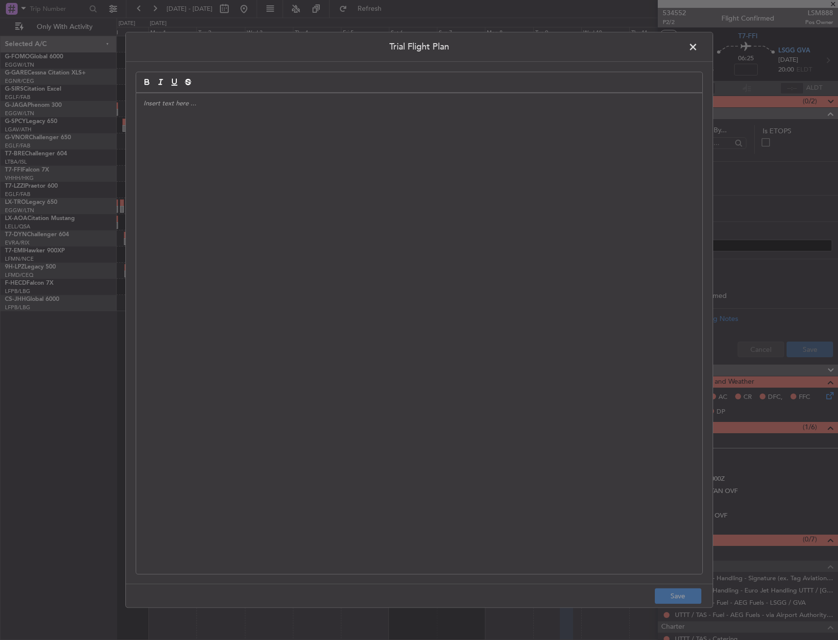
click at [406, 198] on div at bounding box center [419, 333] width 566 height 481
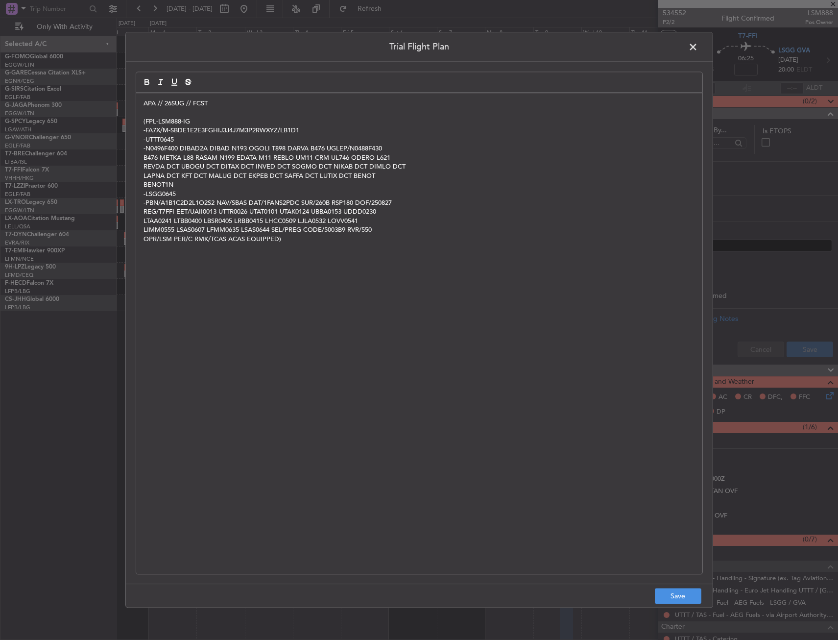
scroll to position [0, 0]
click at [694, 606] on footer "Save" at bounding box center [419, 596] width 587 height 24
click at [688, 592] on button "Save" at bounding box center [678, 596] width 47 height 16
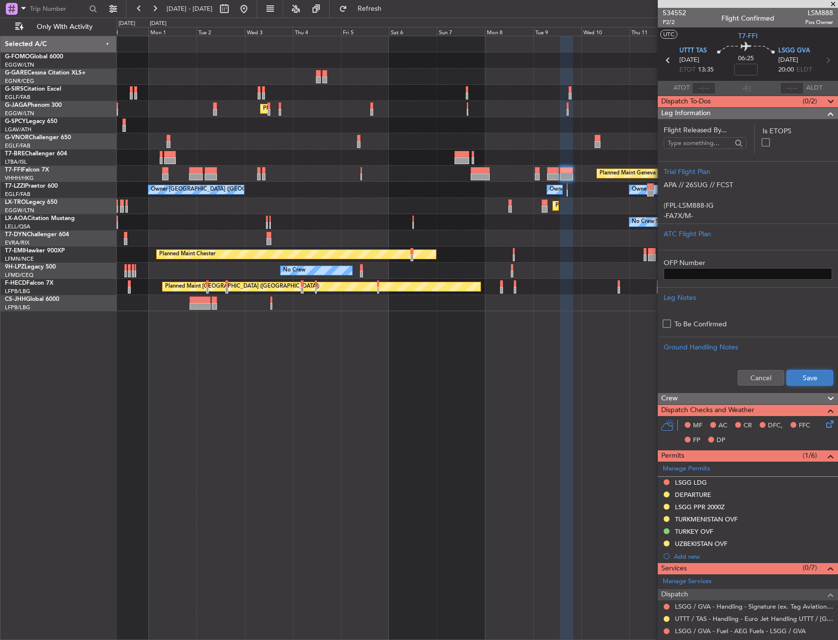
click at [814, 372] on button "Save" at bounding box center [810, 378] width 47 height 16
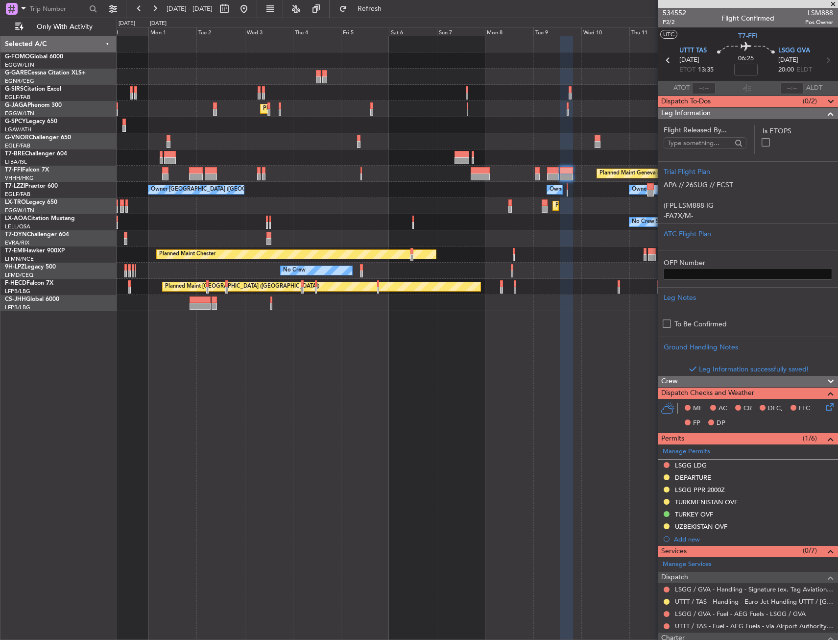
click at [794, 113] on div "Leg Information" at bounding box center [748, 113] width 180 height 11
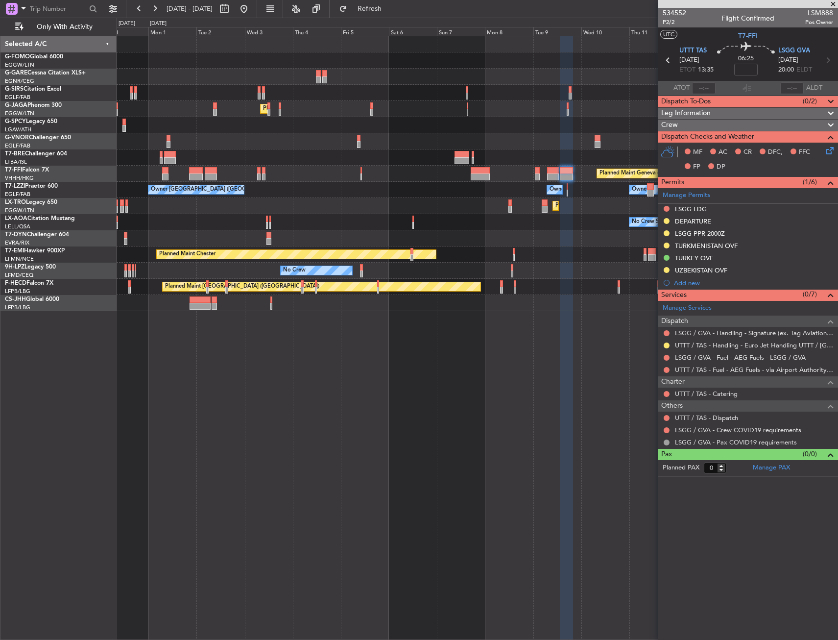
click at [727, 116] on div "Leg Information" at bounding box center [748, 113] width 180 height 11
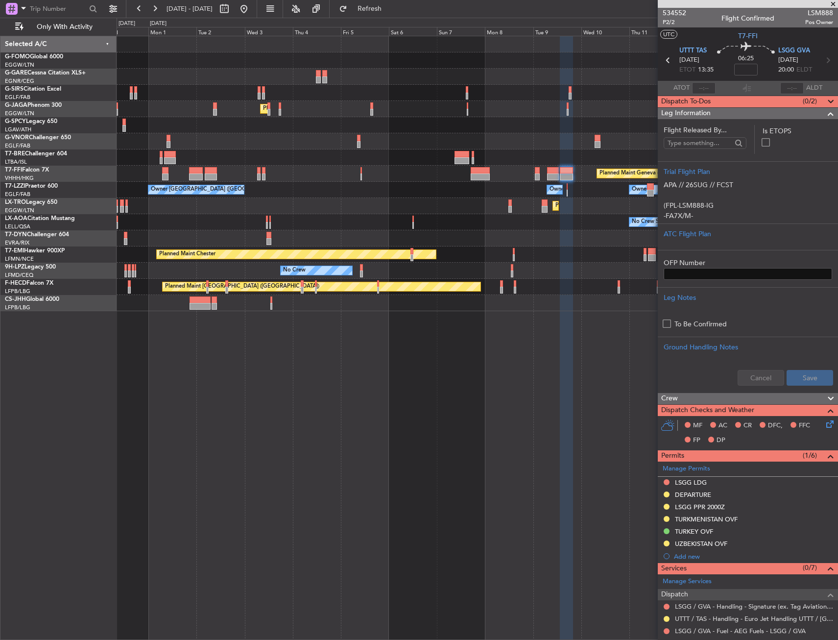
click at [718, 119] on section "Flight Released By... Is ETOPS Trial Flight Plan APA // 26SUG // FCST (FPL-LSM8…" at bounding box center [748, 255] width 180 height 273
click at [711, 112] on div "Leg Information" at bounding box center [748, 113] width 180 height 11
click at [711, 100] on span "Dispatch To-Dos" at bounding box center [685, 101] width 49 height 11
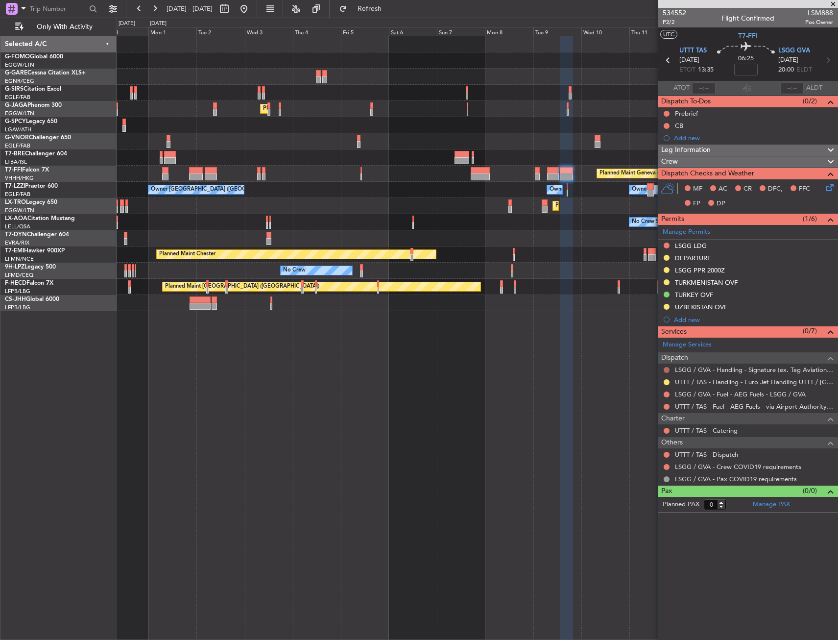
click at [668, 368] on button at bounding box center [667, 370] width 6 height 6
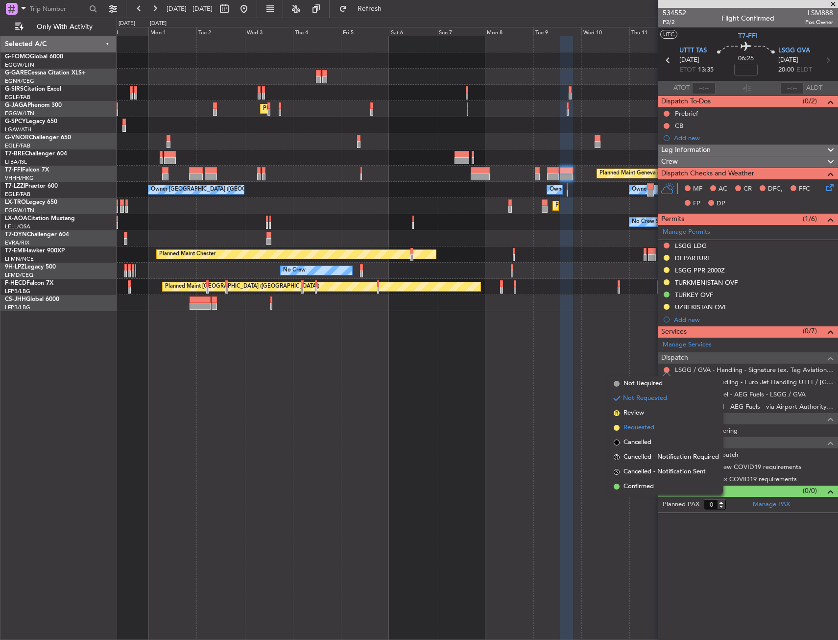
click at [654, 424] on span "Requested" at bounding box center [639, 428] width 31 height 10
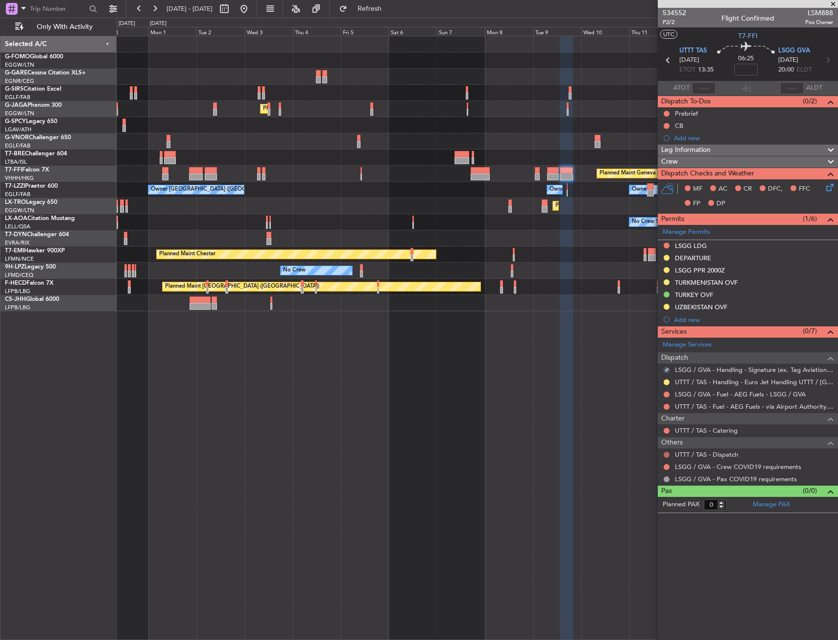
click at [667, 455] on button at bounding box center [667, 455] width 6 height 6
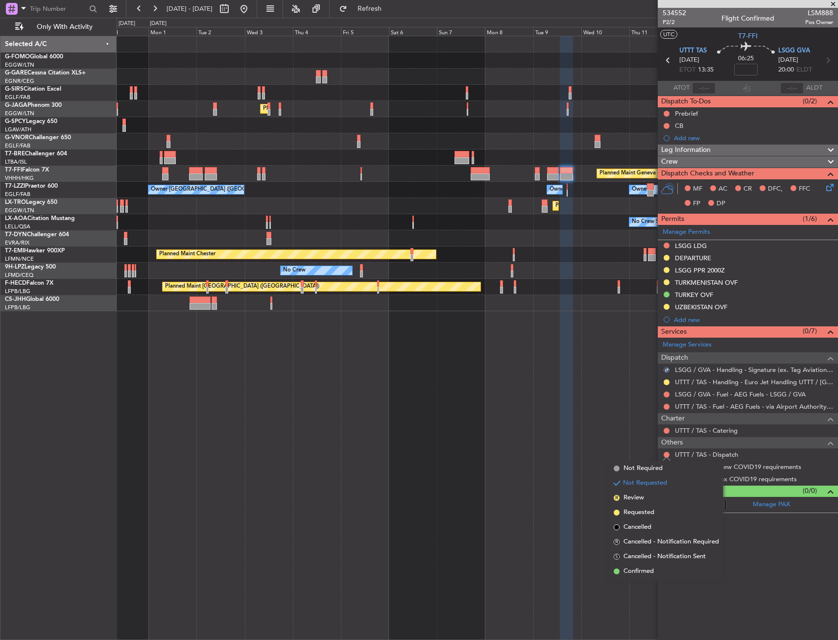
drag, startPoint x: 631, startPoint y: 573, endPoint x: 673, endPoint y: 497, distance: 86.6
click at [632, 572] on span "Confirmed" at bounding box center [639, 571] width 30 height 10
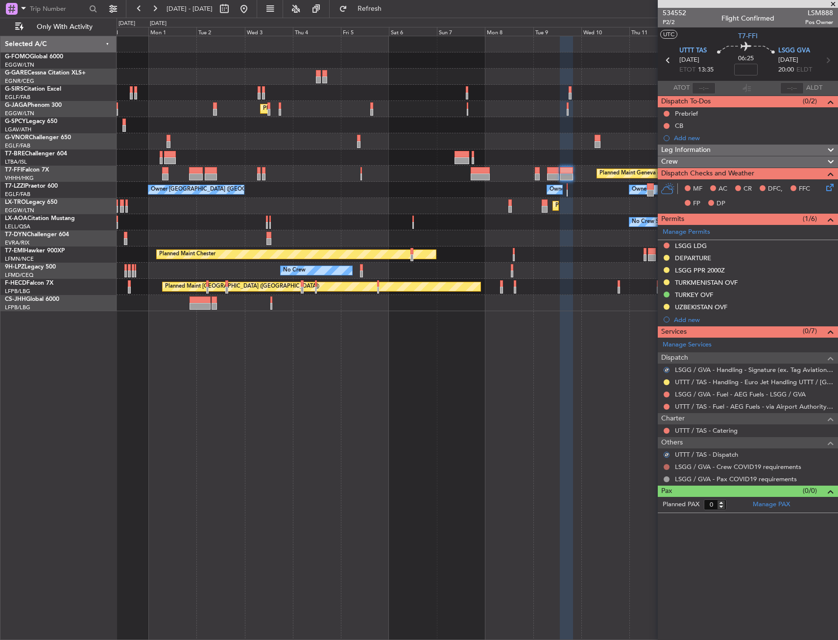
click at [666, 465] on button at bounding box center [667, 467] width 6 height 6
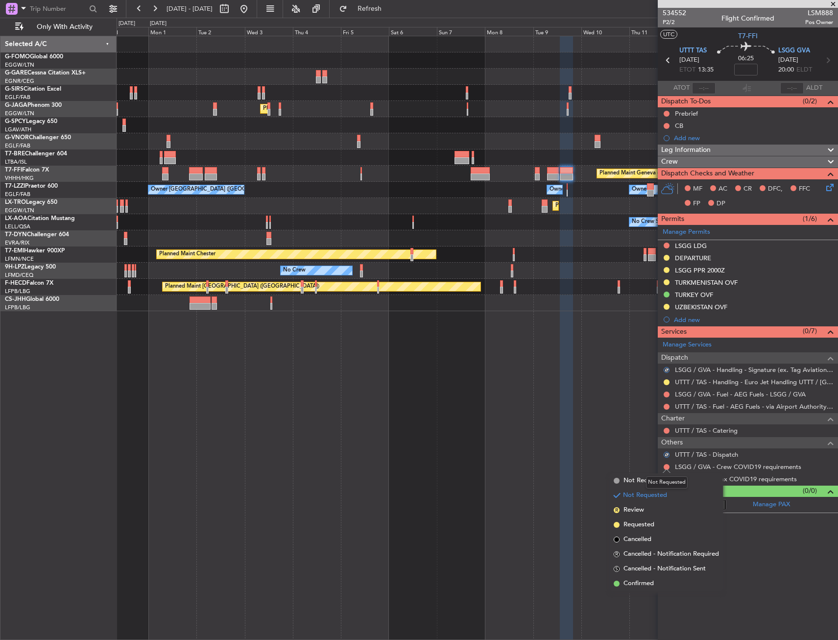
click at [650, 482] on div "Not Requested" at bounding box center [667, 482] width 42 height 12
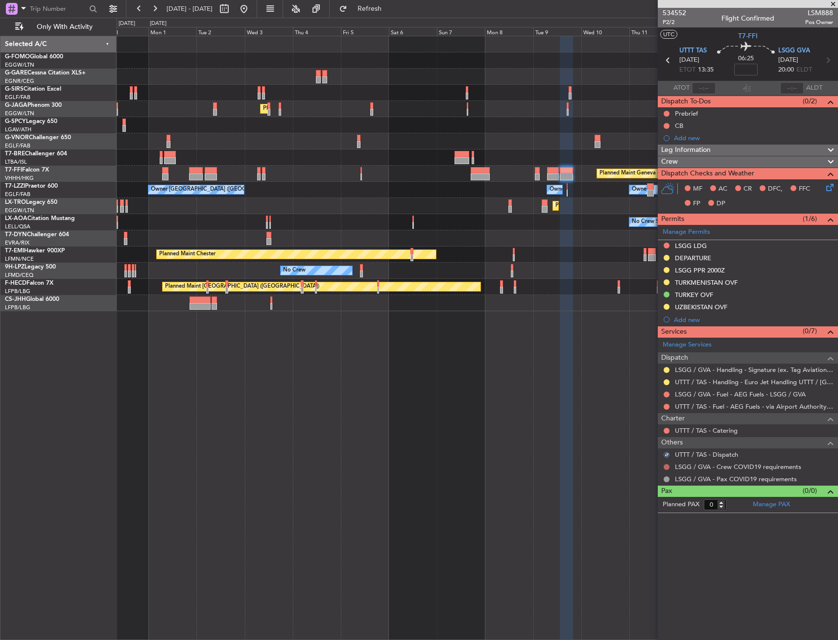
click at [667, 465] on button at bounding box center [667, 467] width 6 height 6
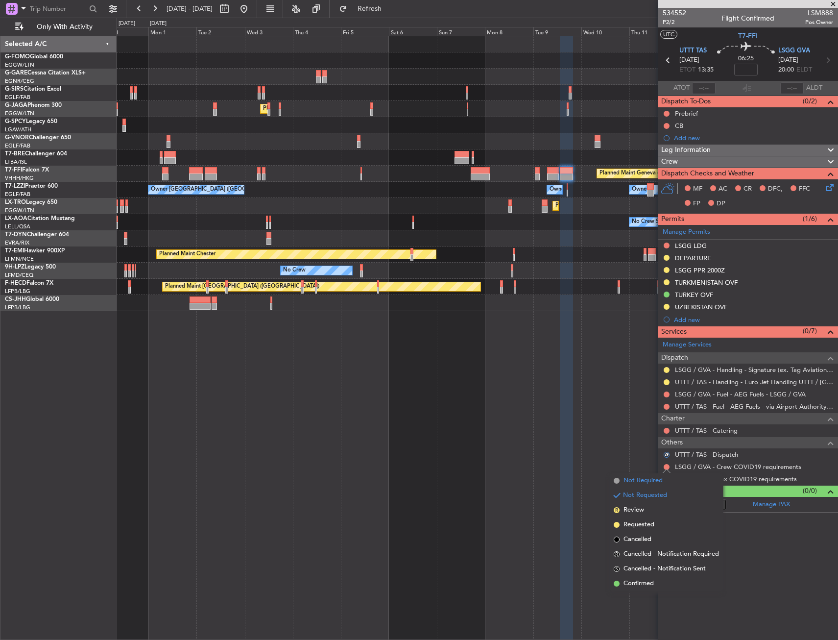
click at [648, 480] on span "Not Required" at bounding box center [643, 481] width 39 height 10
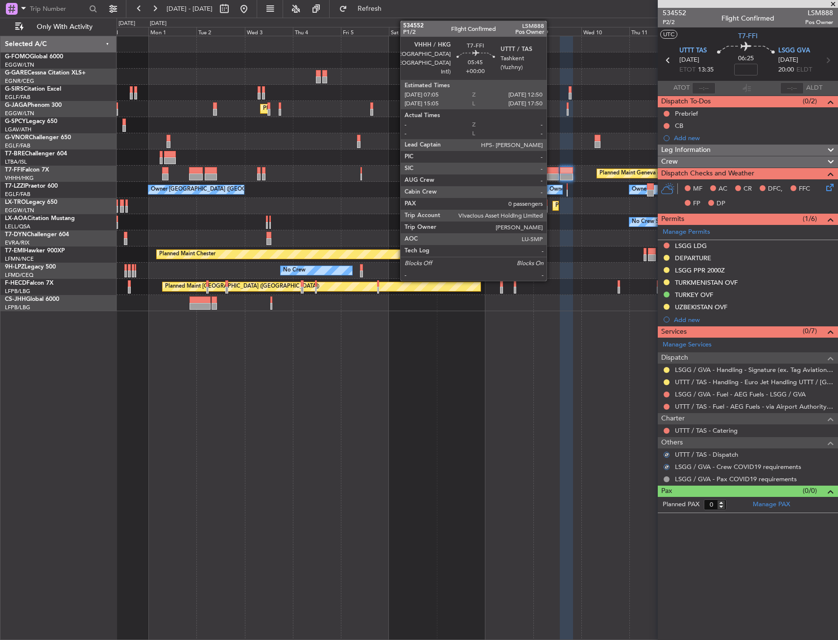
click at [551, 176] on div at bounding box center [553, 176] width 12 height 7
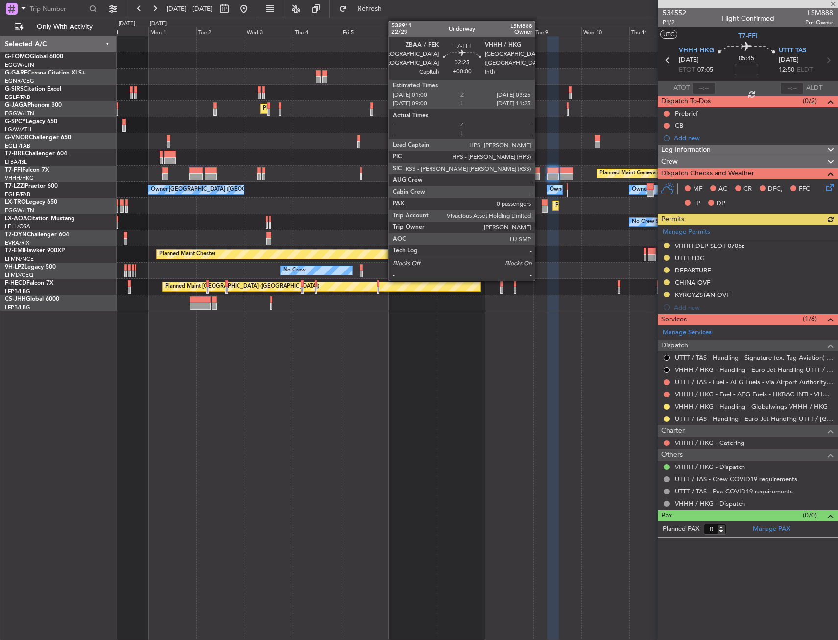
click at [539, 171] on div at bounding box center [537, 170] width 5 height 7
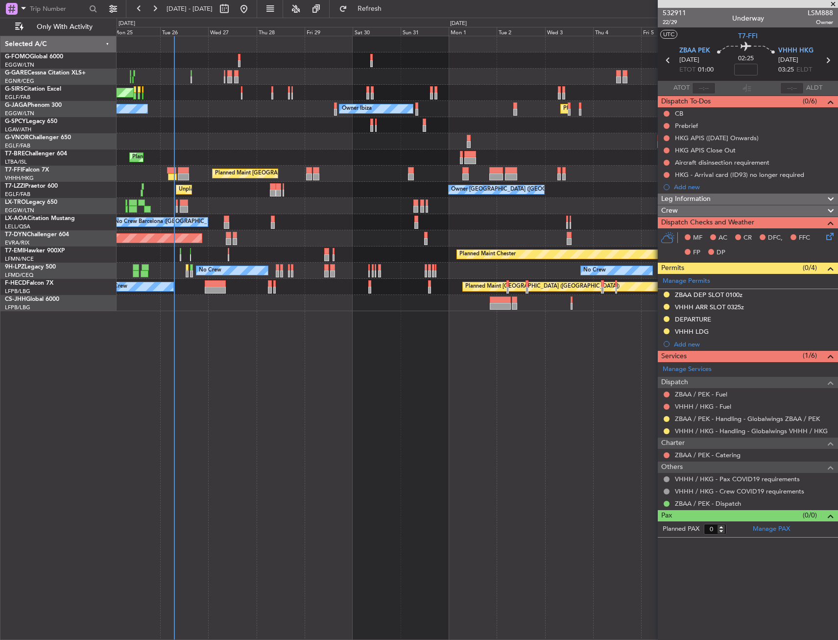
click at [486, 185] on div "Owner London (Farnborough) Unplanned Maint London (Farnborough) Owner Owner" at bounding box center [477, 190] width 721 height 16
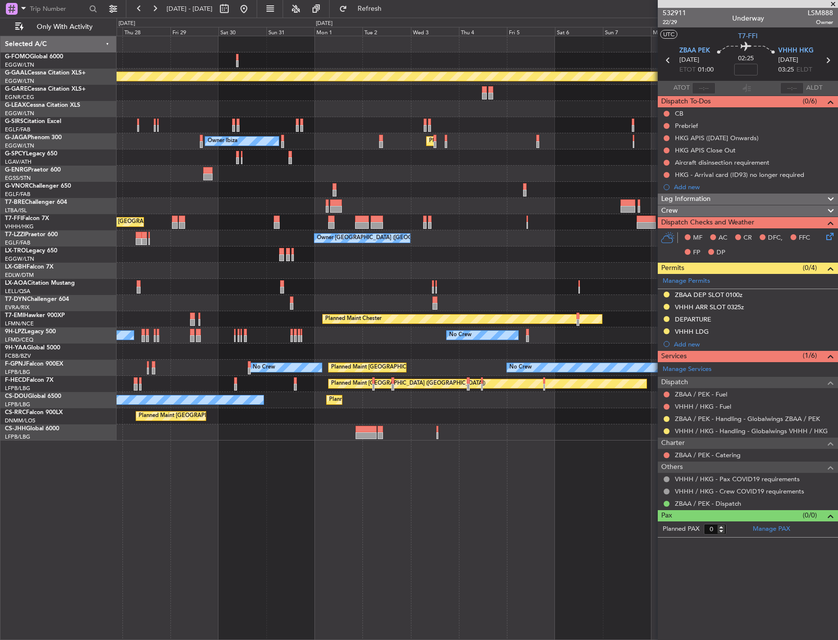
click at [417, 228] on div "Planned Maint Hong Kong (Hong Kong Intl) Planned Maint Geneva (Cointrin)" at bounding box center [477, 222] width 721 height 16
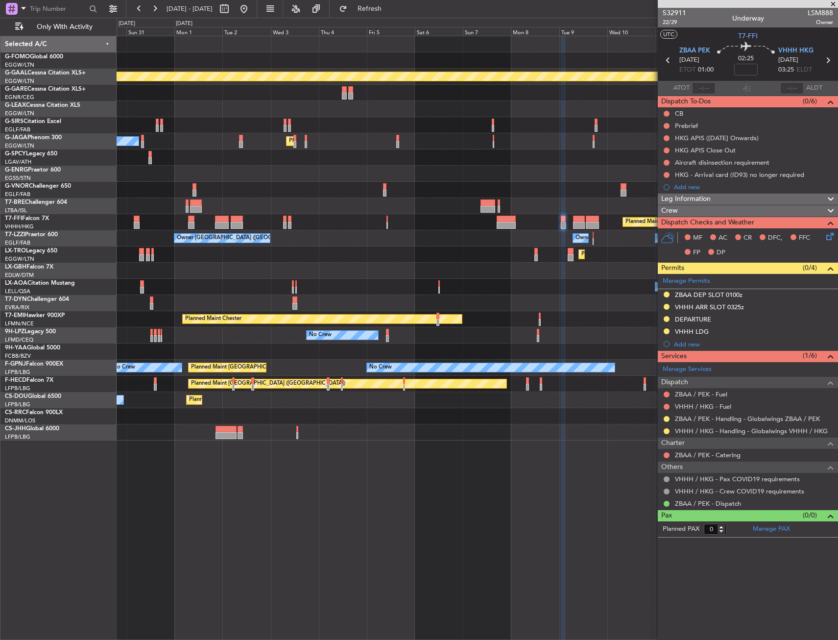
click at [472, 232] on div "Owner London (Farnborough) Owner Owner Owner" at bounding box center [477, 238] width 721 height 16
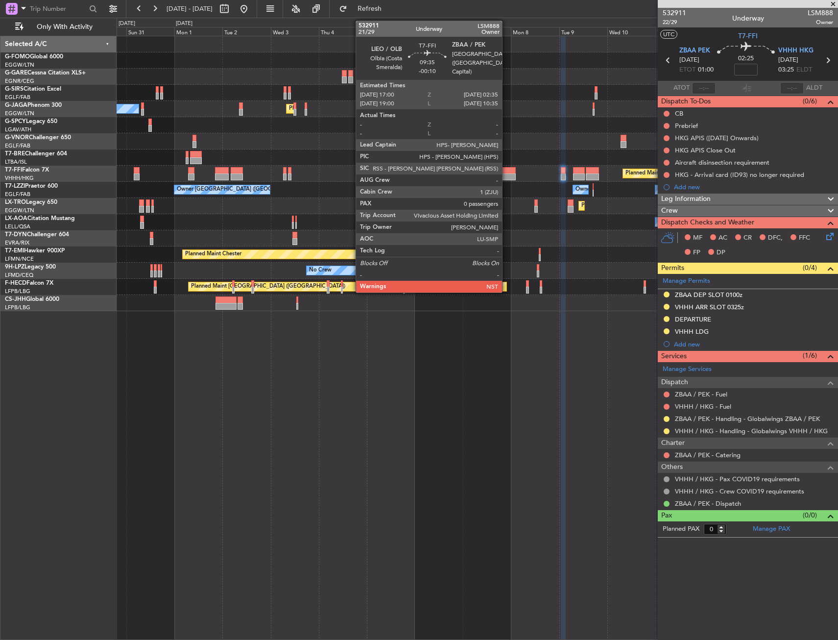
click at [506, 175] on div at bounding box center [507, 176] width 20 height 7
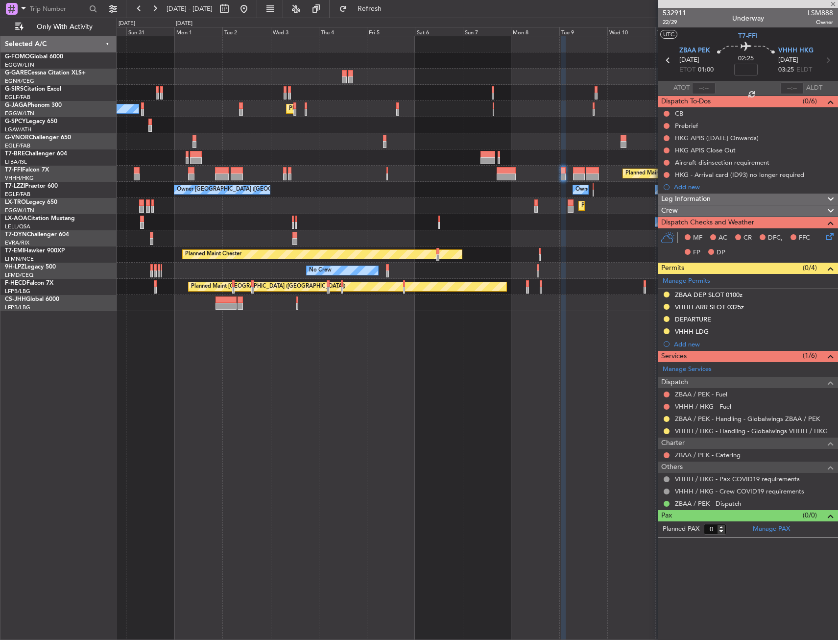
type input "-00:10"
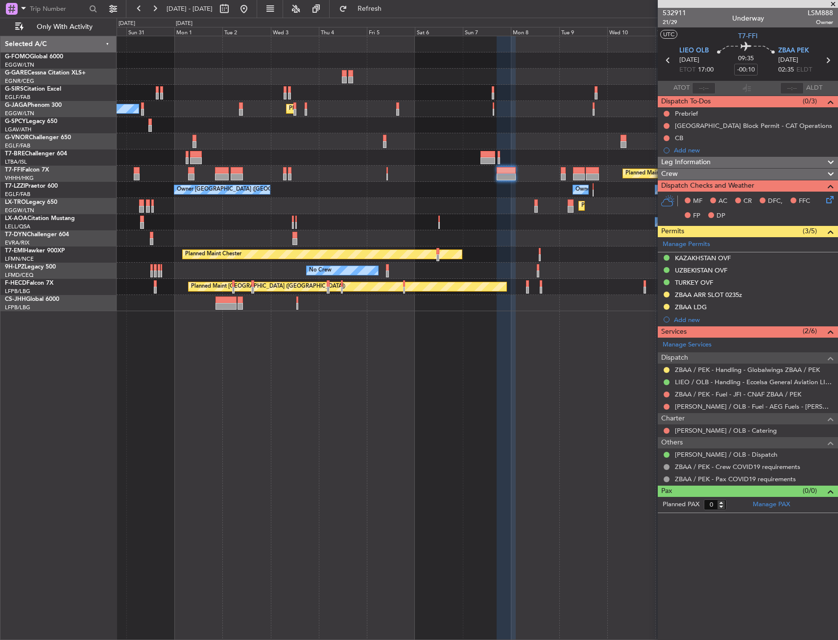
click at [687, 163] on span "Leg Information" at bounding box center [685, 162] width 49 height 11
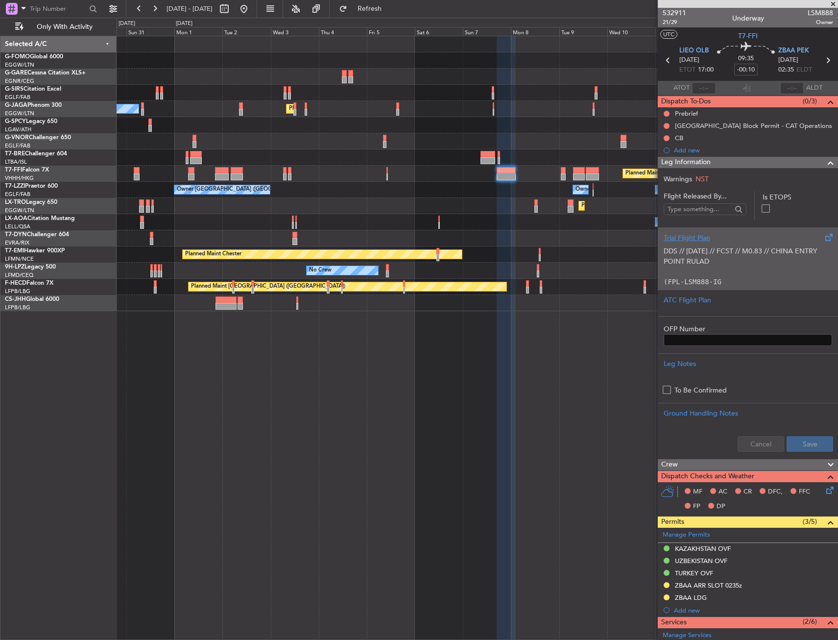
click at [712, 252] on p "DDS // 10AUG // FCST // M0.83 // CHINA ENTRY POINT RULAD" at bounding box center [748, 256] width 168 height 21
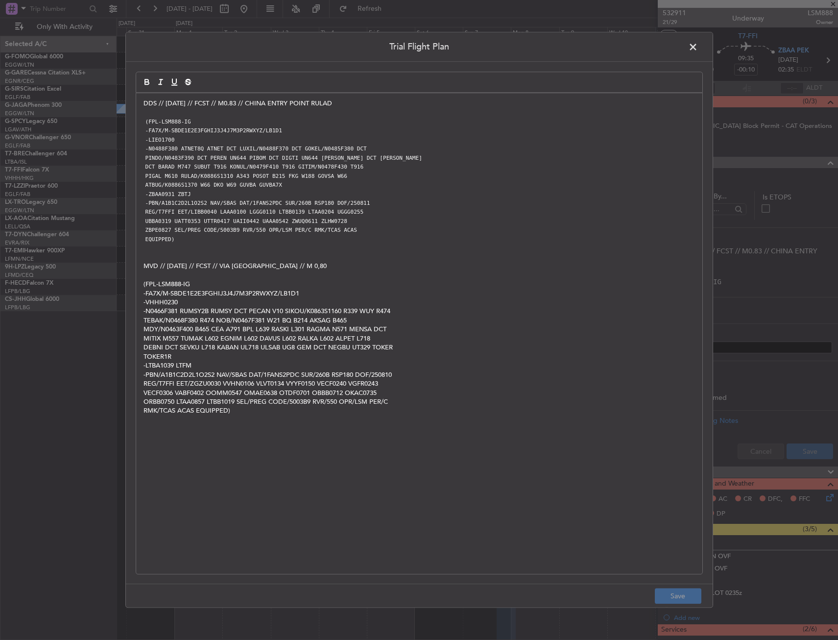
click at [698, 44] on span at bounding box center [698, 50] width 0 height 20
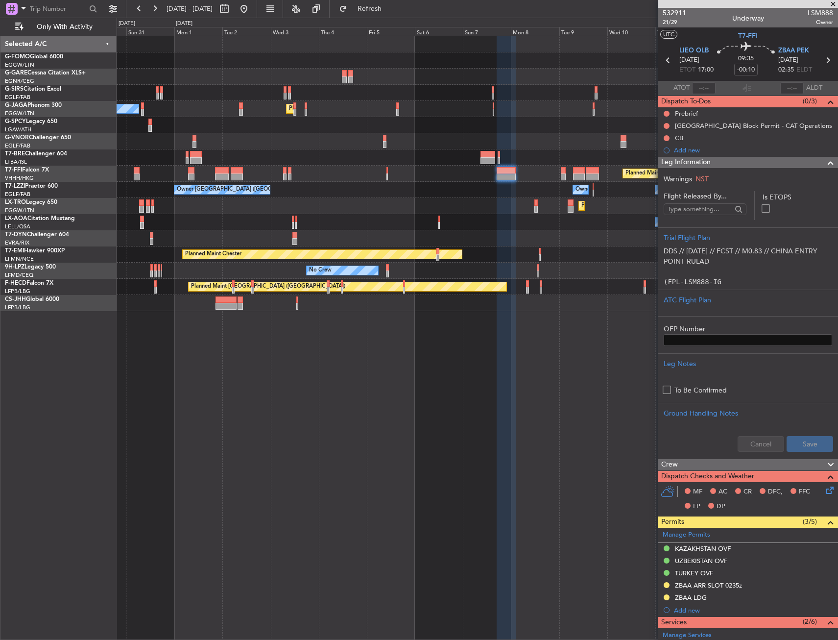
click at [722, 160] on div "Leg Information" at bounding box center [748, 162] width 180 height 11
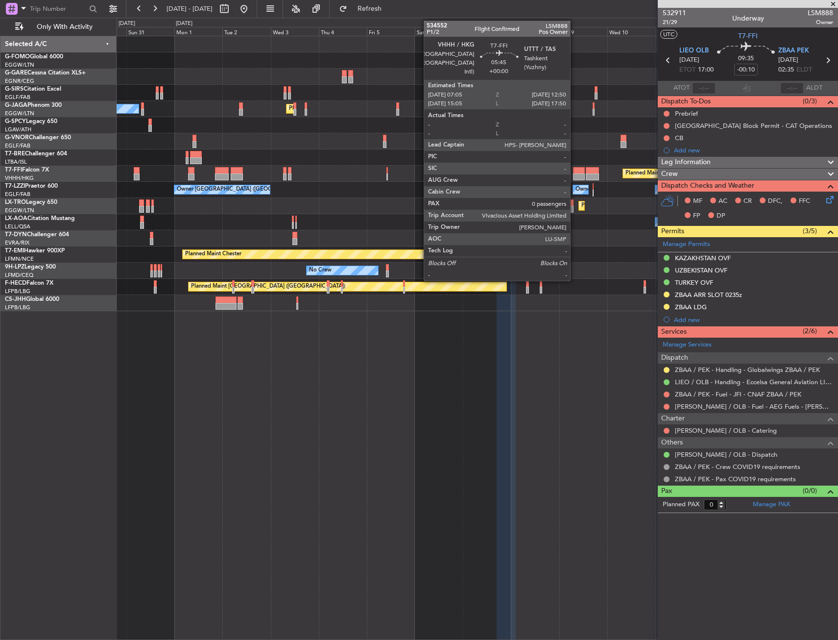
click at [575, 168] on div at bounding box center [579, 170] width 12 height 7
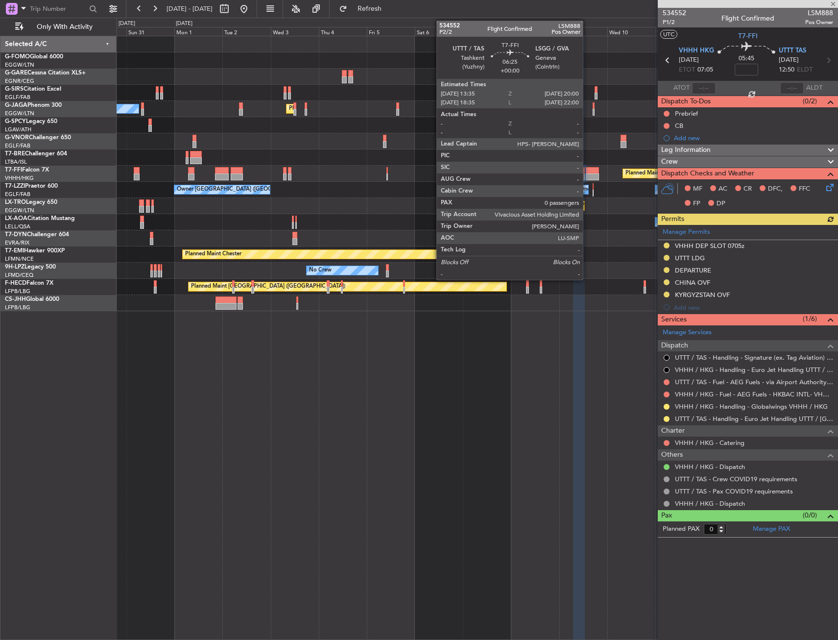
click at [587, 172] on div at bounding box center [592, 170] width 13 height 7
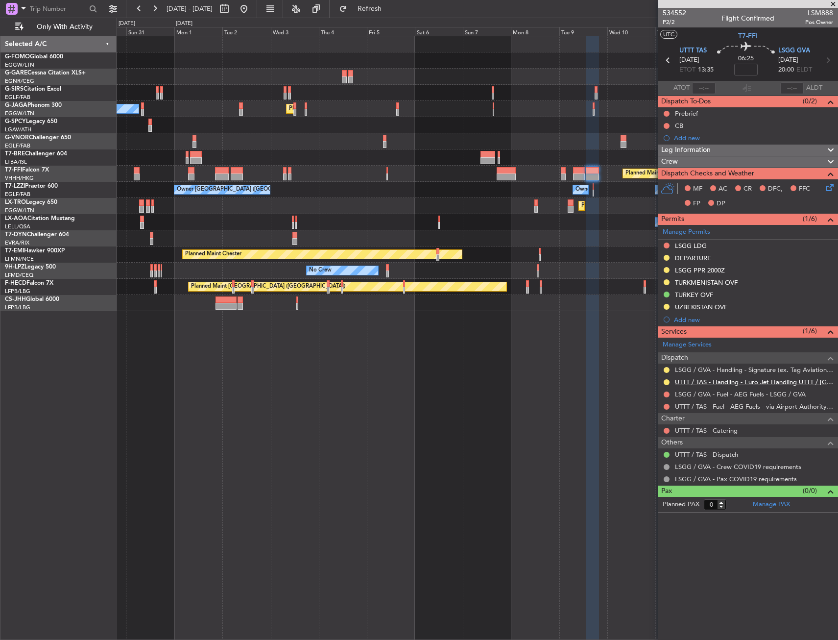
click at [792, 378] on link "UTTT / TAS - Handling - Euro Jet Handling UTTT / TAS" at bounding box center [754, 382] width 158 height 8
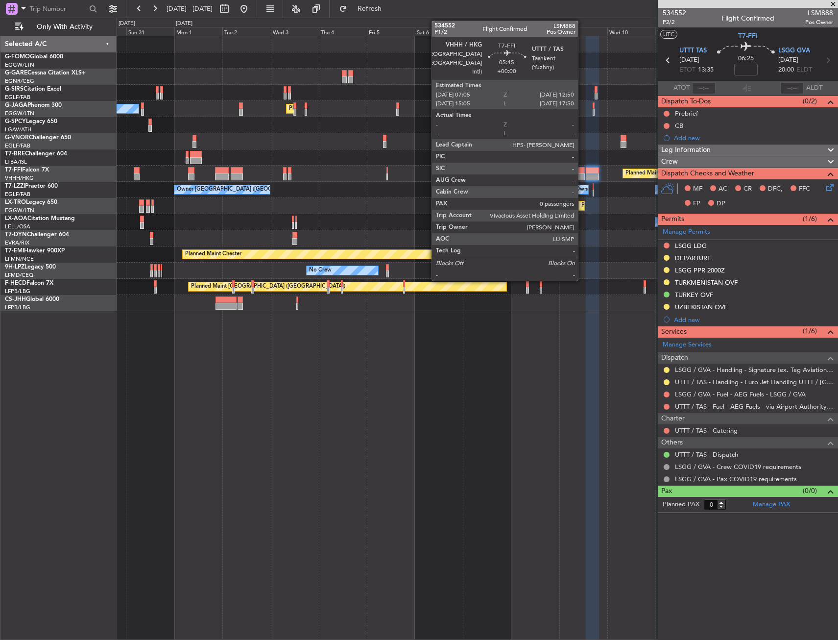
click at [582, 172] on div at bounding box center [579, 170] width 12 height 7
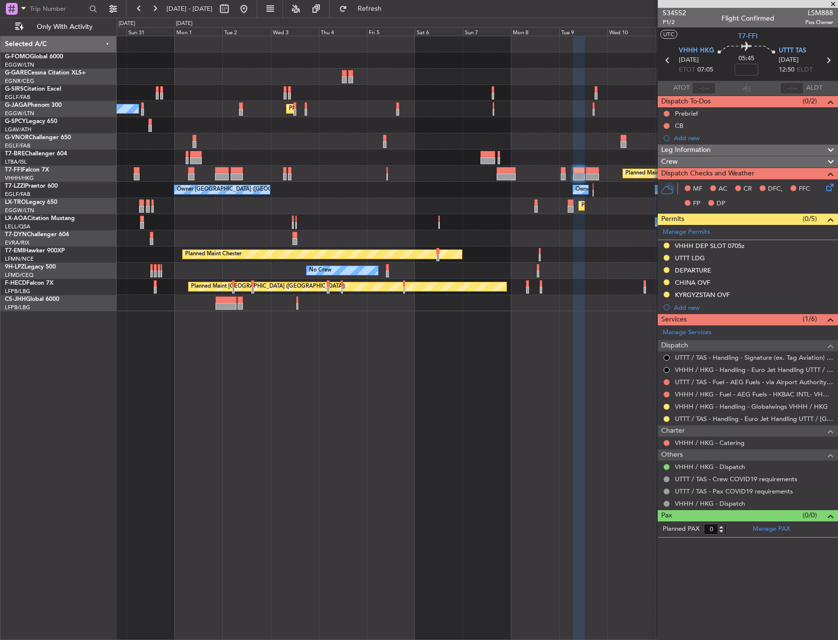
click at [681, 147] on span "Leg Information" at bounding box center [685, 149] width 49 height 11
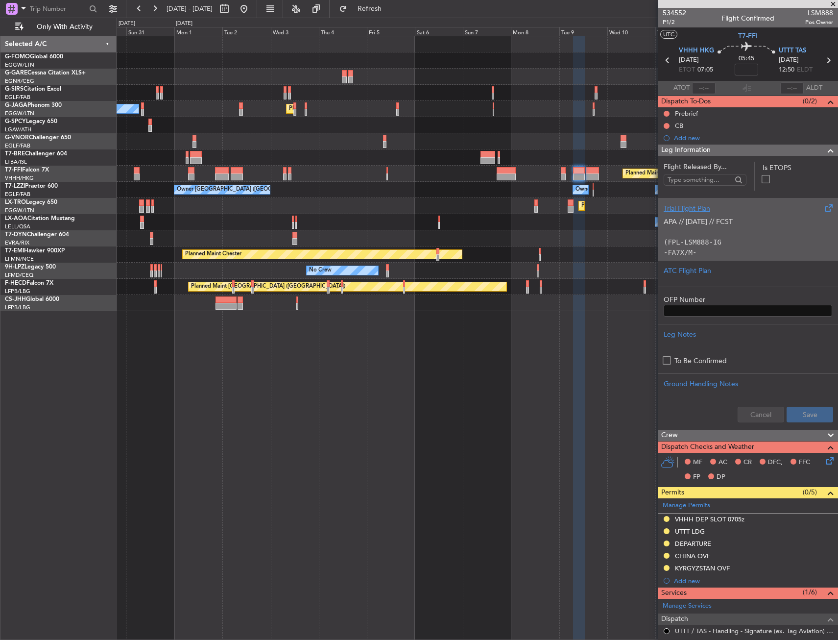
click at [747, 233] on p at bounding box center [748, 232] width 168 height 10
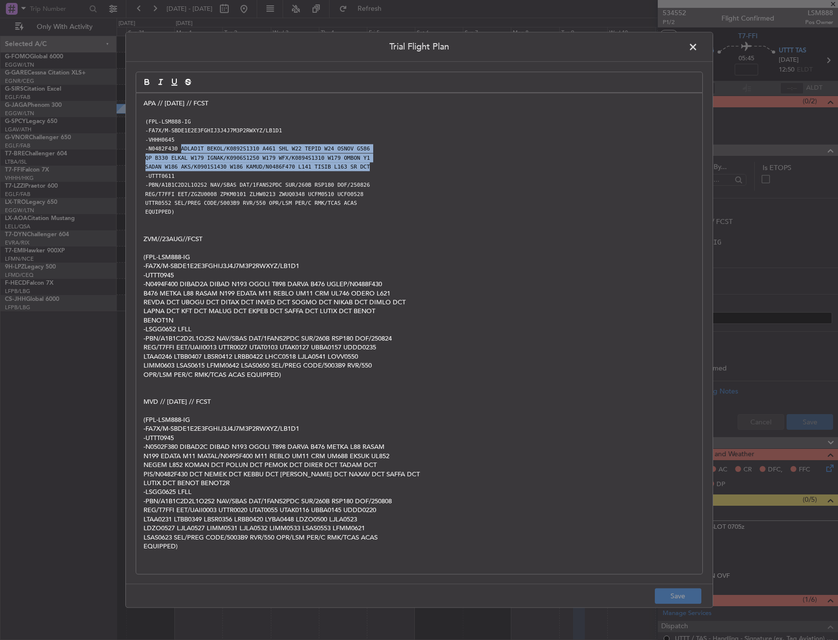
drag, startPoint x: 183, startPoint y: 151, endPoint x: 373, endPoint y: 167, distance: 190.7
click at [373, 167] on div "APA // 26AUG // FCST (FPL-LSM888-IG -FA7X/M-SBDE1E2E3FGHIJ3J4J7M3P2RWXYZ/LB1D1 …" at bounding box center [419, 333] width 566 height 481
copy div "ADLAD1T BEKOL/K0892S1310 A461 SHL W22 TEPID W24 OSNOV G586 QP B330 ELKAL W179 I…"
click at [698, 48] on span at bounding box center [698, 50] width 0 height 20
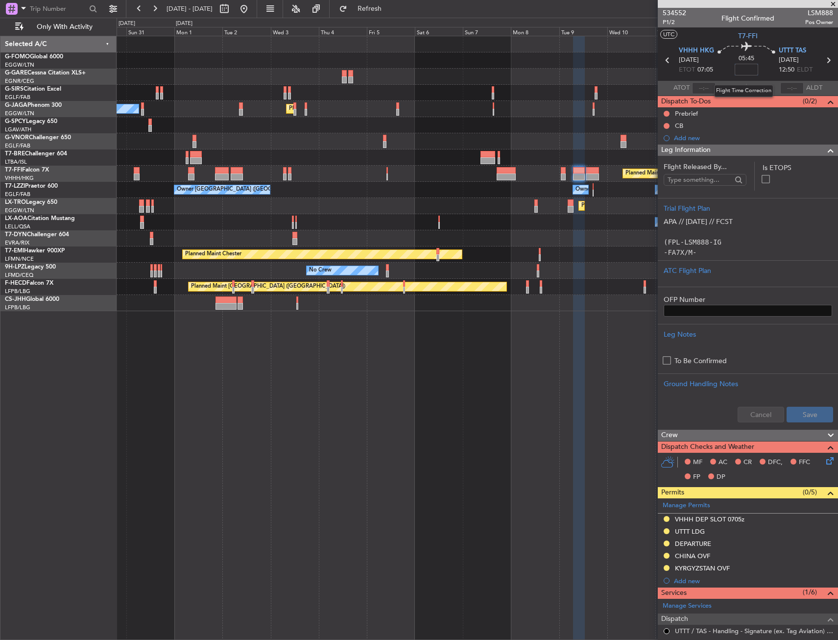
click at [751, 70] on input at bounding box center [747, 70] width 24 height 12
click at [770, 63] on div "05:45 -00:00" at bounding box center [746, 60] width 65 height 36
click at [748, 67] on input "-00:00" at bounding box center [747, 70] width 24 height 12
type input "-"
click at [761, 59] on div "05:45 0" at bounding box center [746, 60] width 65 height 36
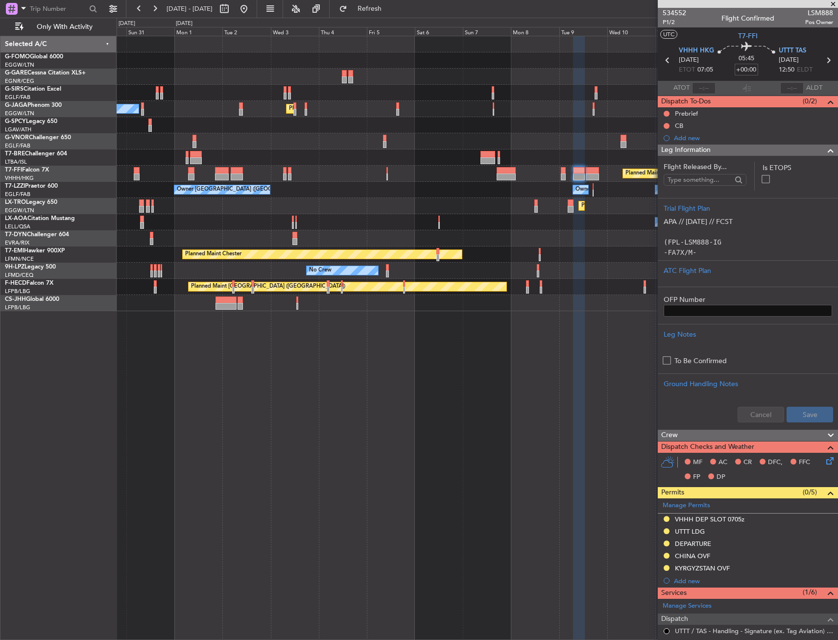
click at [750, 67] on input "+00:00" at bounding box center [747, 70] width 24 height 12
click at [765, 66] on div "05:45 40" at bounding box center [746, 60] width 65 height 36
type input "+00:40"
click at [374, 3] on button "Refresh" at bounding box center [364, 9] width 59 height 16
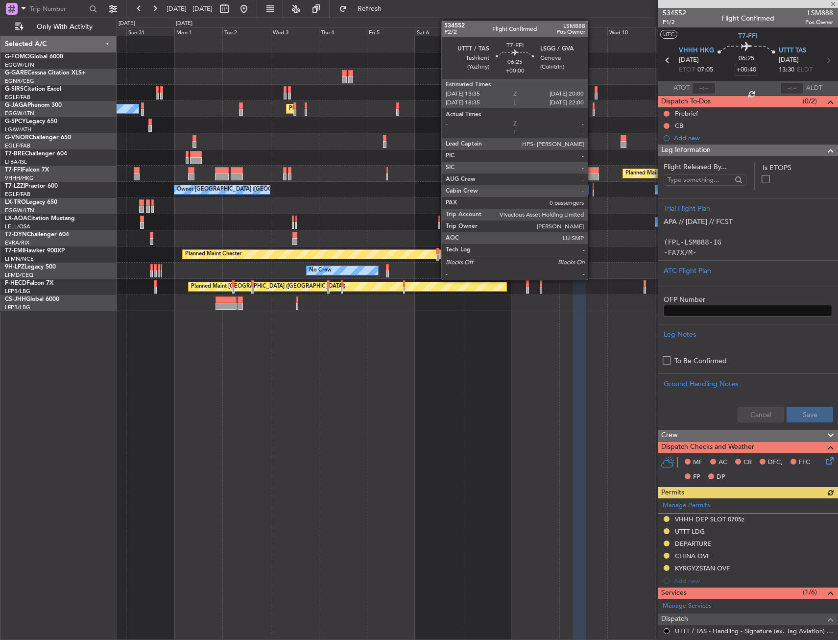
click at [592, 175] on div at bounding box center [592, 176] width 13 height 7
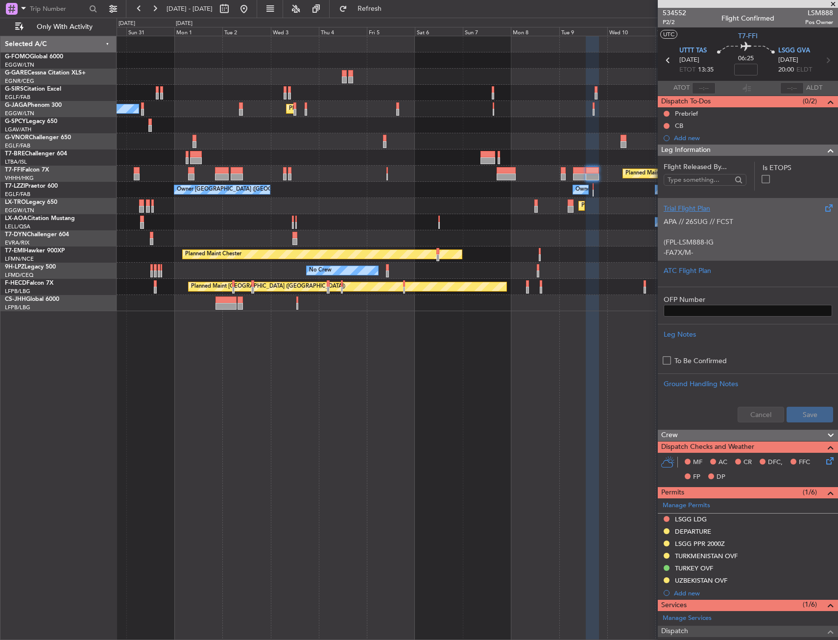
click at [709, 213] on div "Trial Flight Plan" at bounding box center [748, 208] width 168 height 10
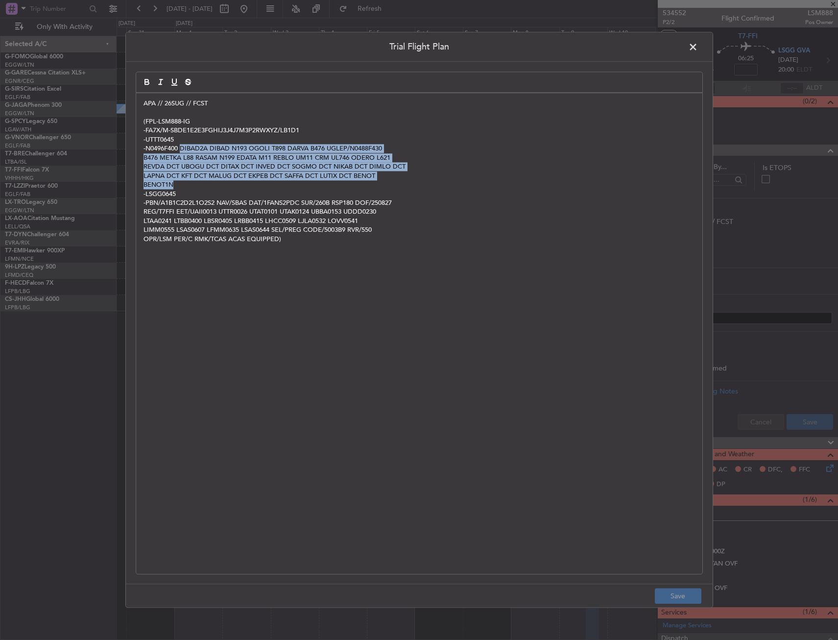
drag, startPoint x: 181, startPoint y: 147, endPoint x: 270, endPoint y: 183, distance: 95.6
click at [270, 183] on div "APA // 26SUG // FCST (FPL-LSM888-IG -FA7X/M-SBDE1E2E3FGHIJ3J4J7M3P2RWXYZ/LB1D1 …" at bounding box center [419, 333] width 566 height 481
copy div "DIBAD2A DIBAD N193 OGOLI T898 DARVA B476 UGLEP/N0488F430 B476 METKA L88 RASAM N…"
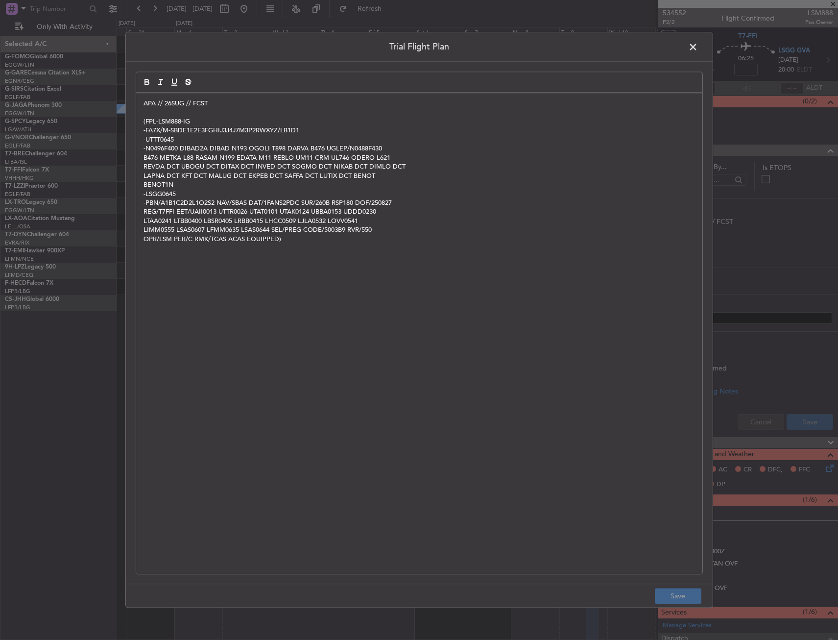
click at [700, 43] on div "Trial Flight Plan APA // 26SUG // FCST (FPL-LSM888-IG -FA7X/M-SBDE1E2E3FGHIJ3J4…" at bounding box center [419, 320] width 588 height 576
drag, startPoint x: 700, startPoint y: 44, endPoint x: 695, endPoint y: 44, distance: 4.9
click at [698, 44] on span at bounding box center [698, 50] width 0 height 20
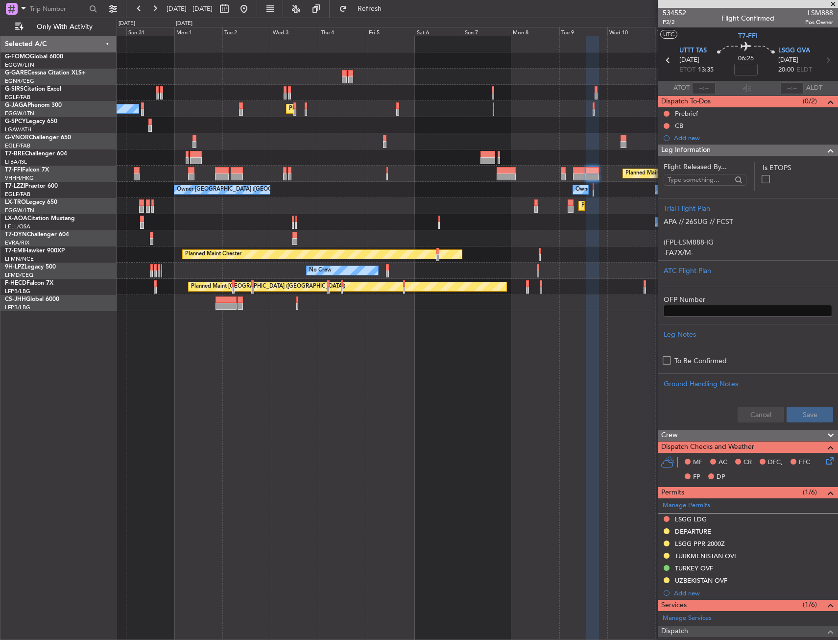
click at [716, 148] on div "Leg Information" at bounding box center [748, 149] width 180 height 11
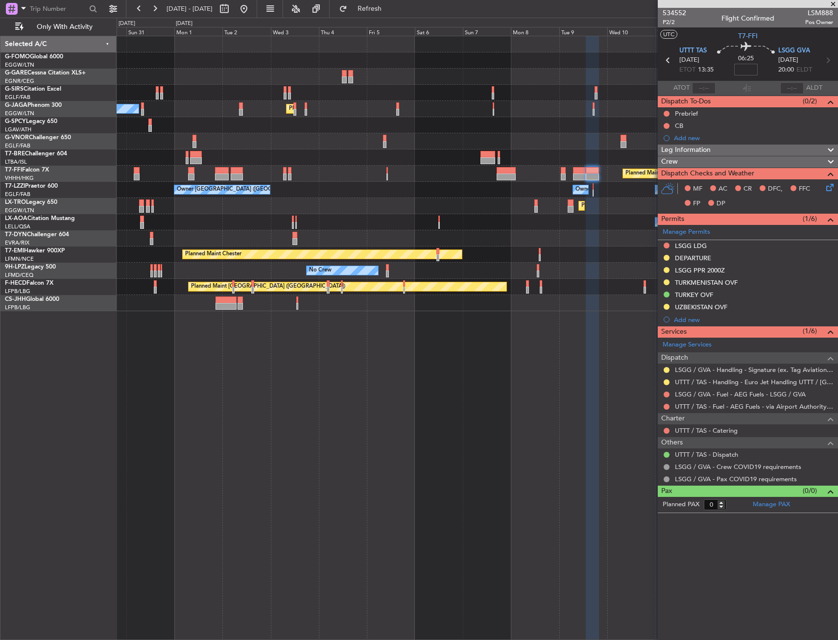
click at [750, 69] on input at bounding box center [746, 70] width 24 height 12
click at [762, 60] on div "06:25 15" at bounding box center [746, 60] width 65 height 36
click at [373, 12] on button "Refresh" at bounding box center [364, 9] width 59 height 16
click at [667, 381] on button "R" at bounding box center [667, 382] width 6 height 6
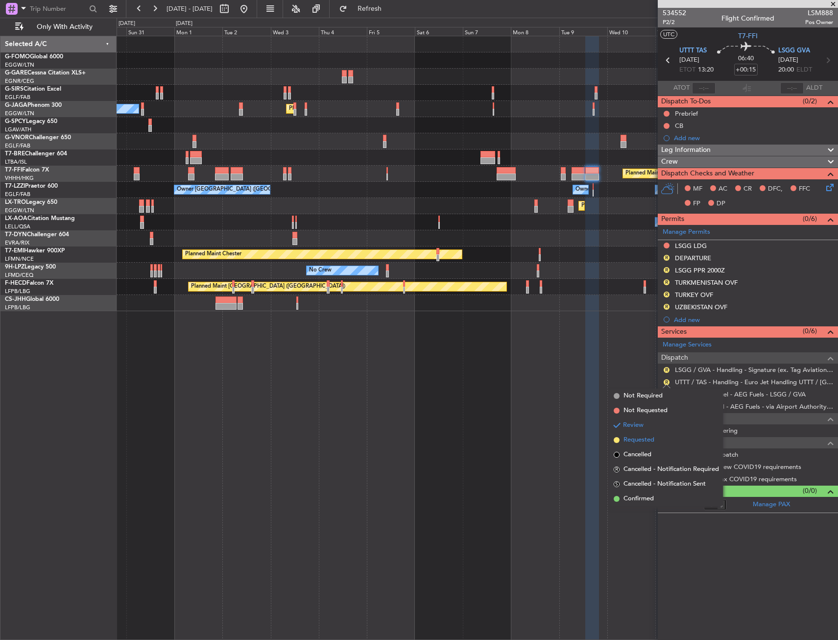
click at [636, 443] on span "Requested" at bounding box center [639, 440] width 31 height 10
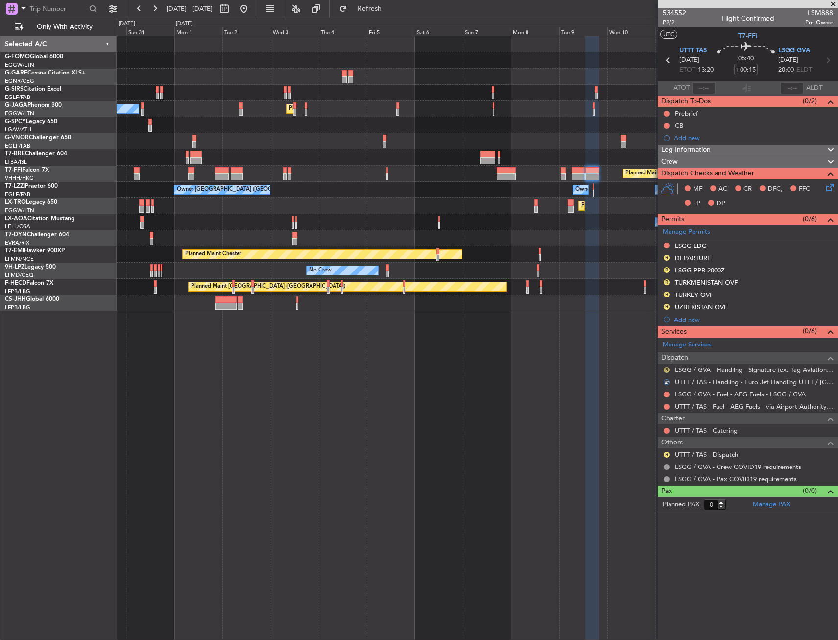
click at [665, 368] on button "R" at bounding box center [667, 370] width 6 height 6
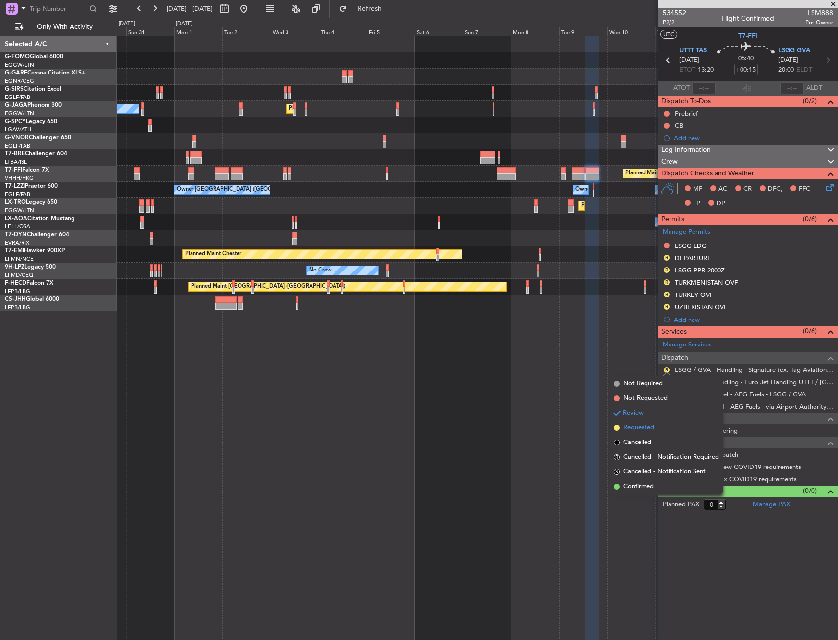
click at [652, 426] on span "Requested" at bounding box center [639, 428] width 31 height 10
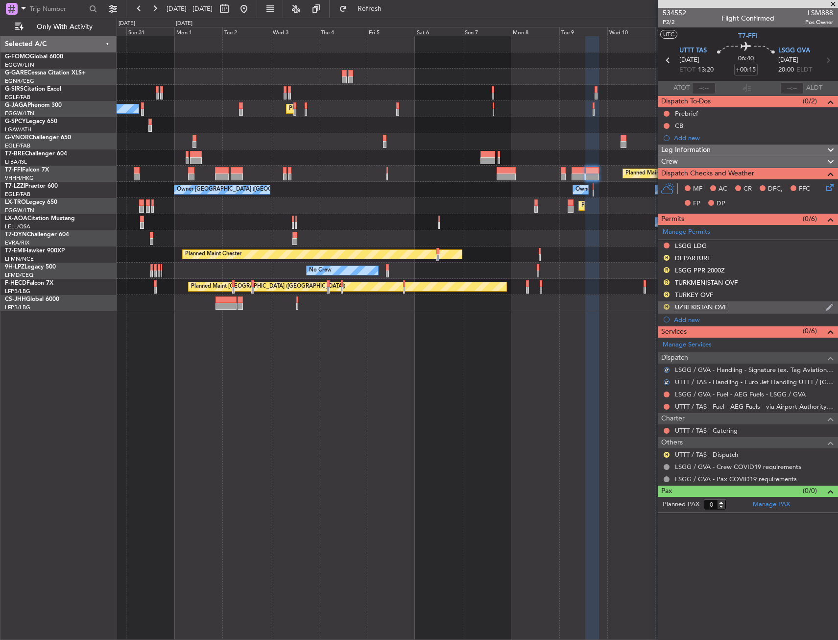
click at [668, 304] on button "R" at bounding box center [667, 307] width 6 height 6
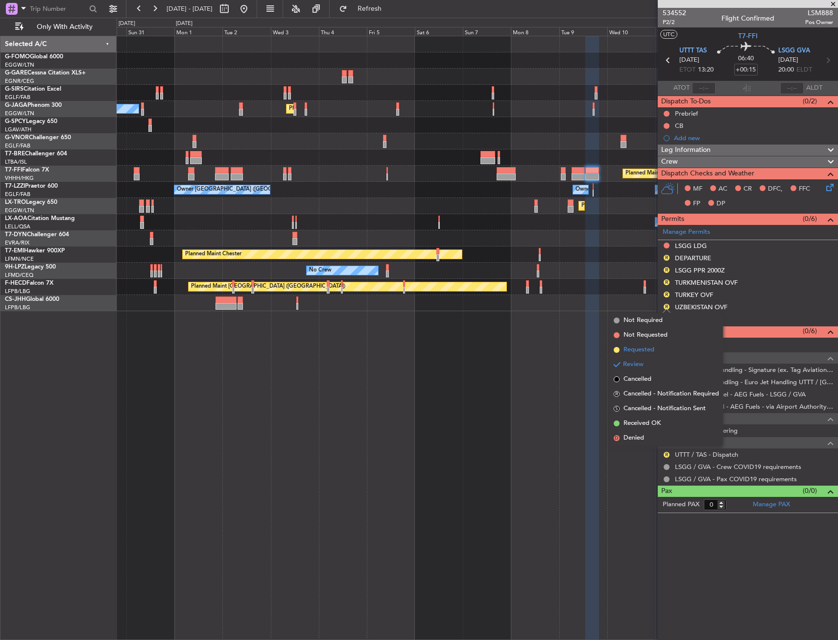
click at [653, 351] on span "Requested" at bounding box center [639, 350] width 31 height 10
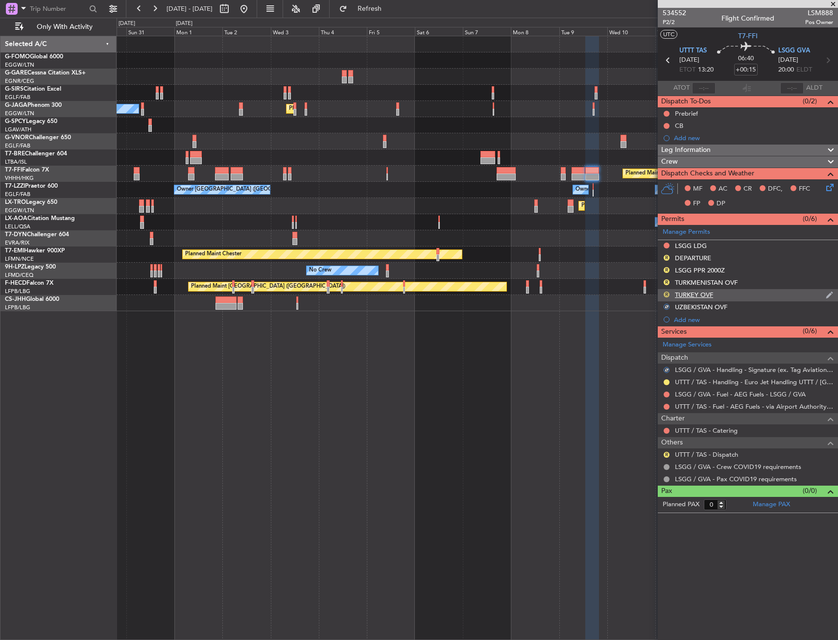
click at [667, 295] on button "R" at bounding box center [667, 294] width 6 height 6
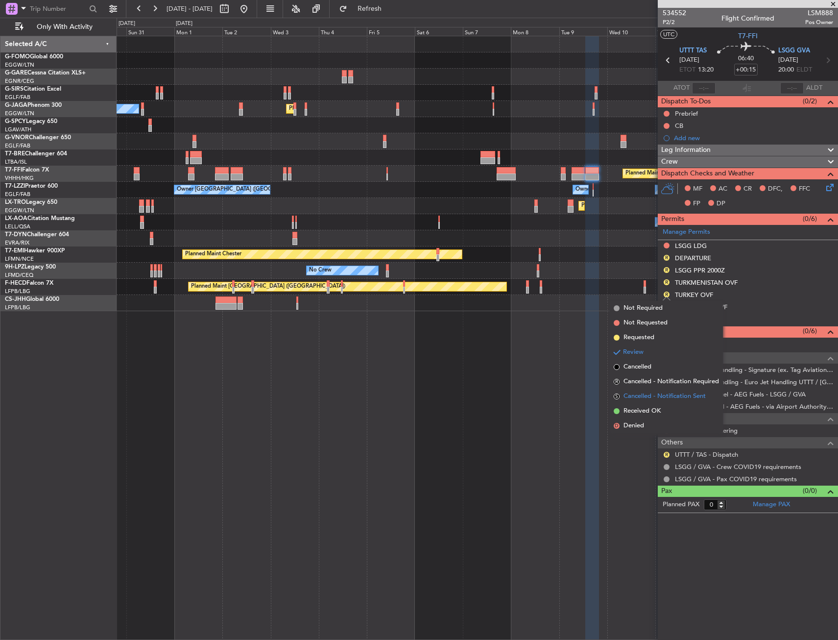
drag, startPoint x: 642, startPoint y: 411, endPoint x: 641, endPoint y: 402, distance: 9.8
click at [642, 409] on span "Received OK" at bounding box center [642, 411] width 37 height 10
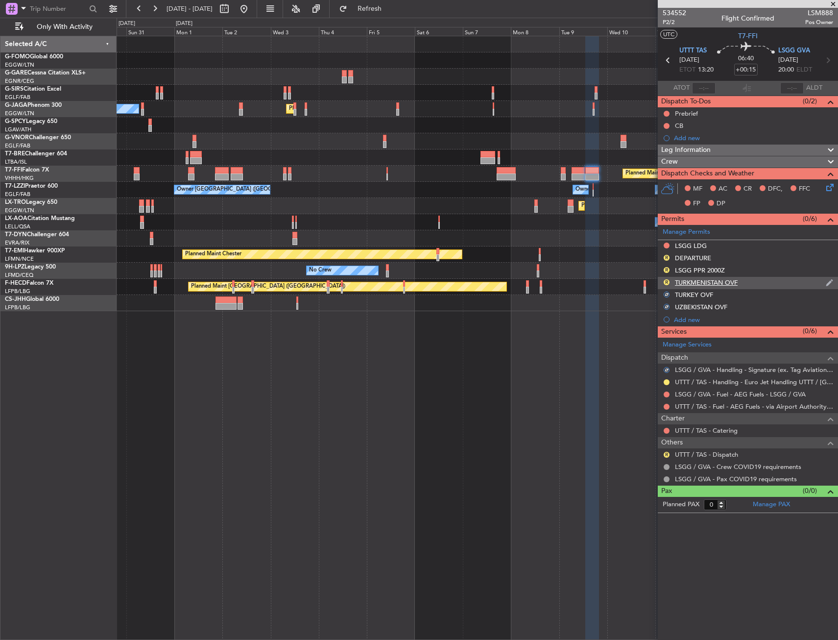
click at [664, 279] on div "R" at bounding box center [667, 282] width 8 height 8
click at [668, 285] on mat-tooltip-component "Review" at bounding box center [666, 298] width 35 height 26
click at [665, 279] on button "R" at bounding box center [667, 282] width 6 height 6
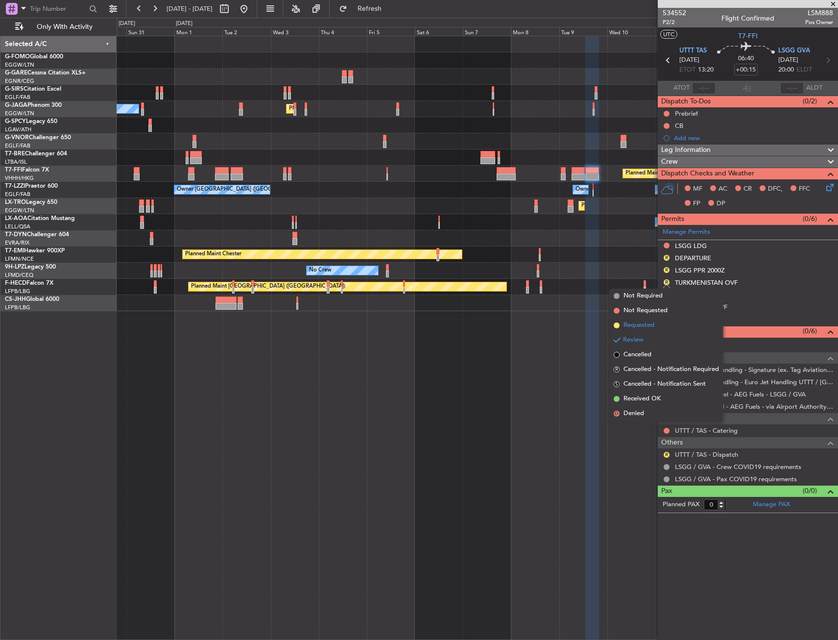
click at [655, 324] on li "Requested" at bounding box center [666, 325] width 113 height 15
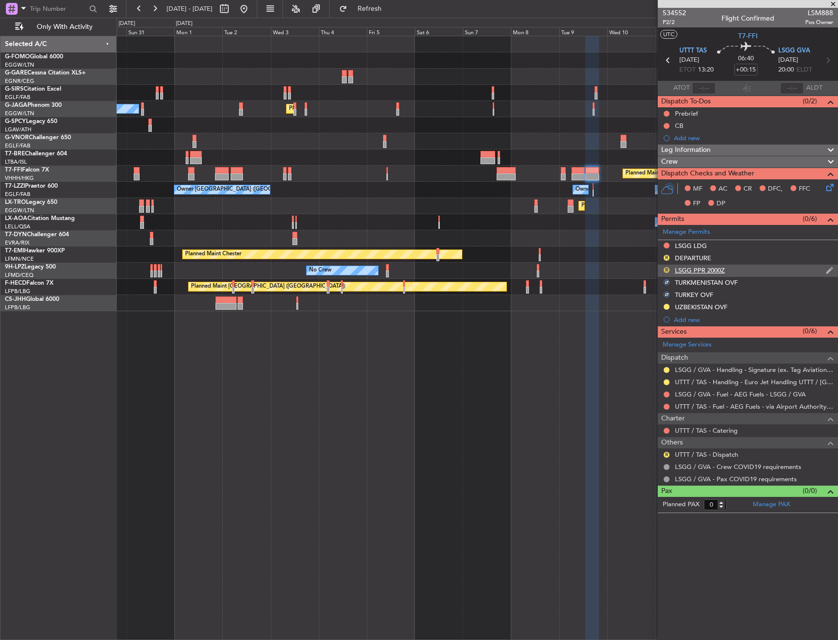
click at [666, 267] on button "R" at bounding box center [667, 270] width 6 height 6
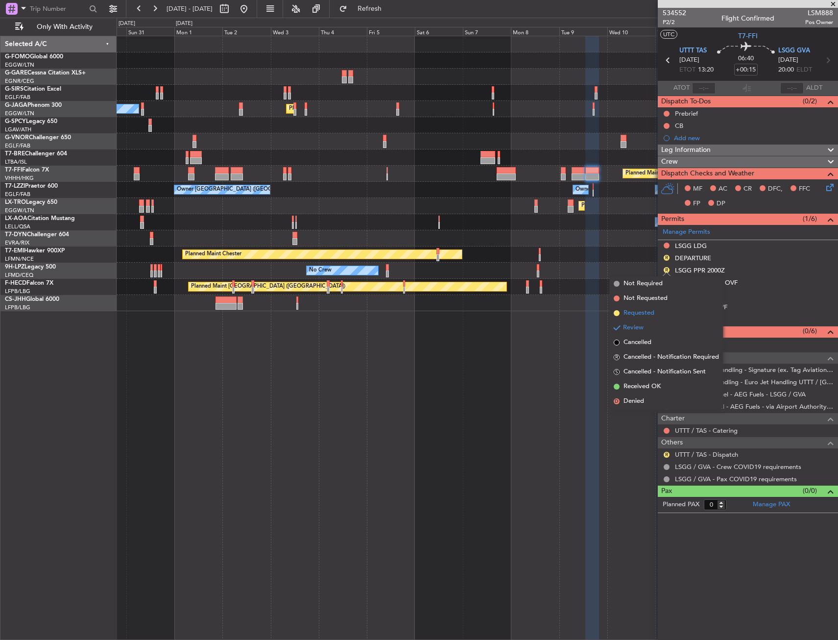
click at [652, 316] on span "Requested" at bounding box center [639, 313] width 31 height 10
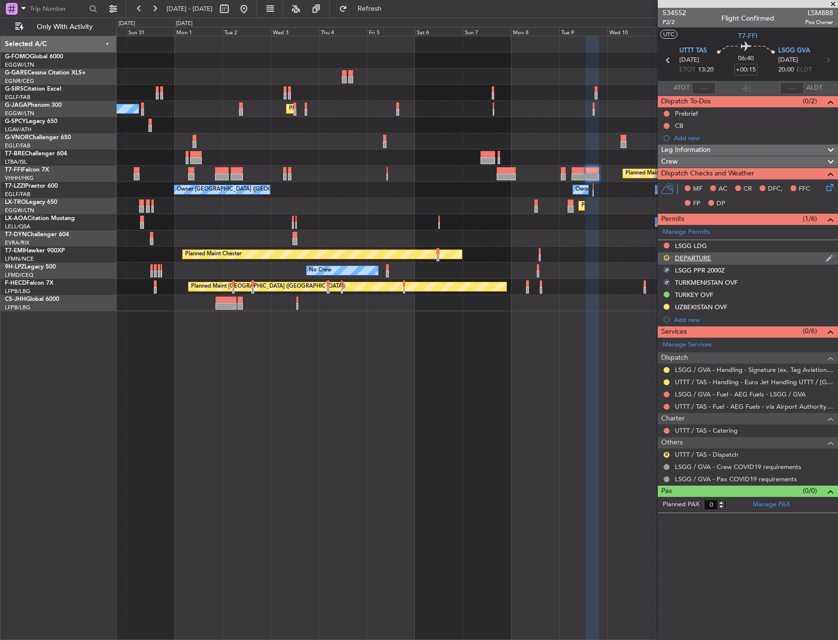
click at [668, 257] on button "R" at bounding box center [667, 258] width 6 height 6
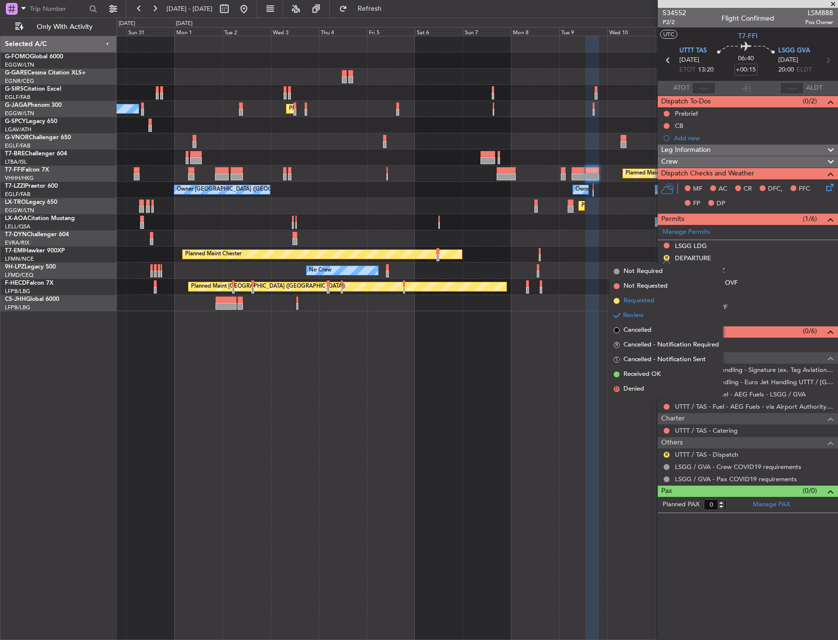
click at [643, 303] on span "Requested" at bounding box center [639, 301] width 31 height 10
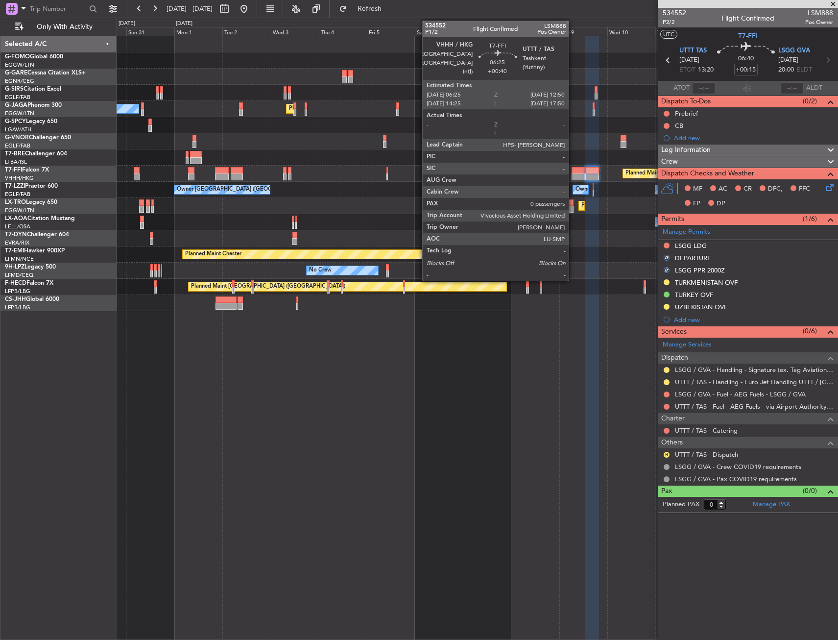
click at [573, 175] on div at bounding box center [578, 176] width 13 height 7
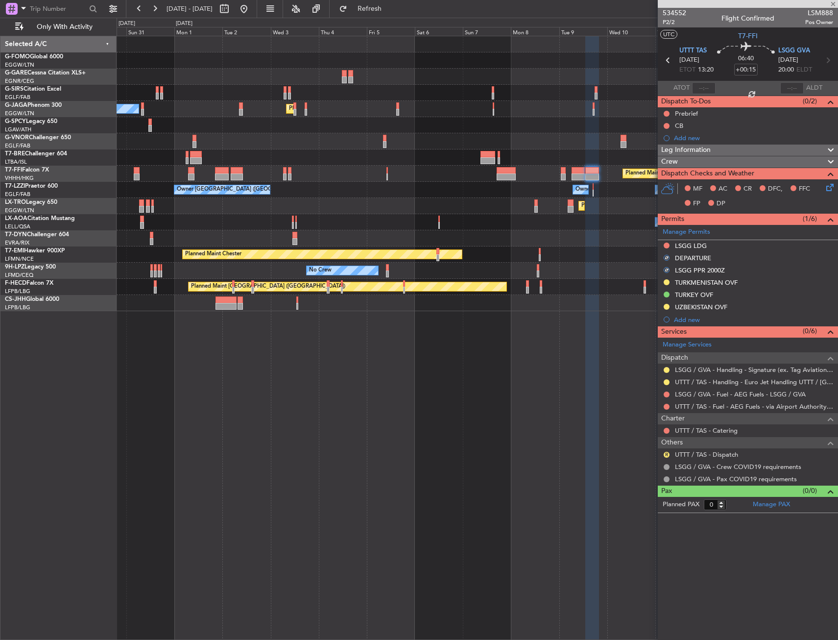
type input "+00:40"
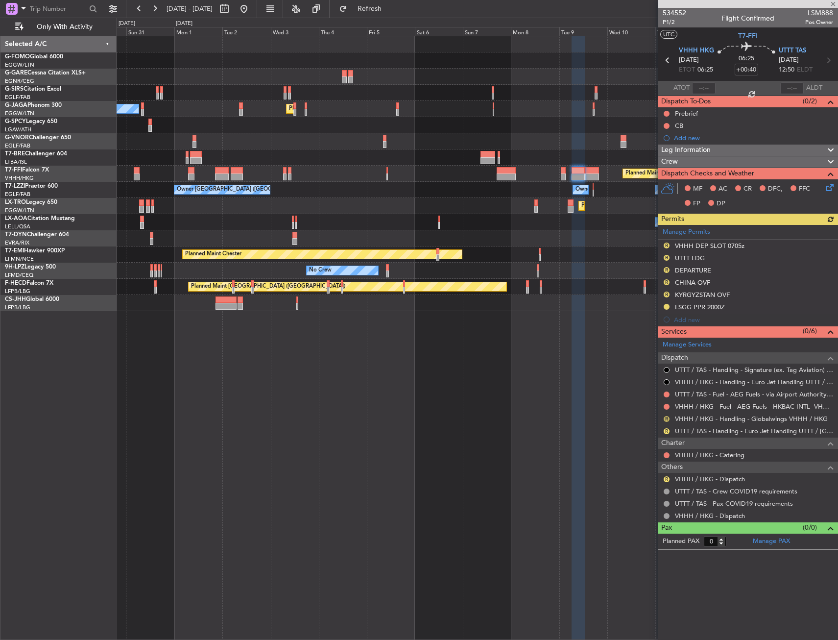
click at [666, 417] on button "R" at bounding box center [667, 419] width 6 height 6
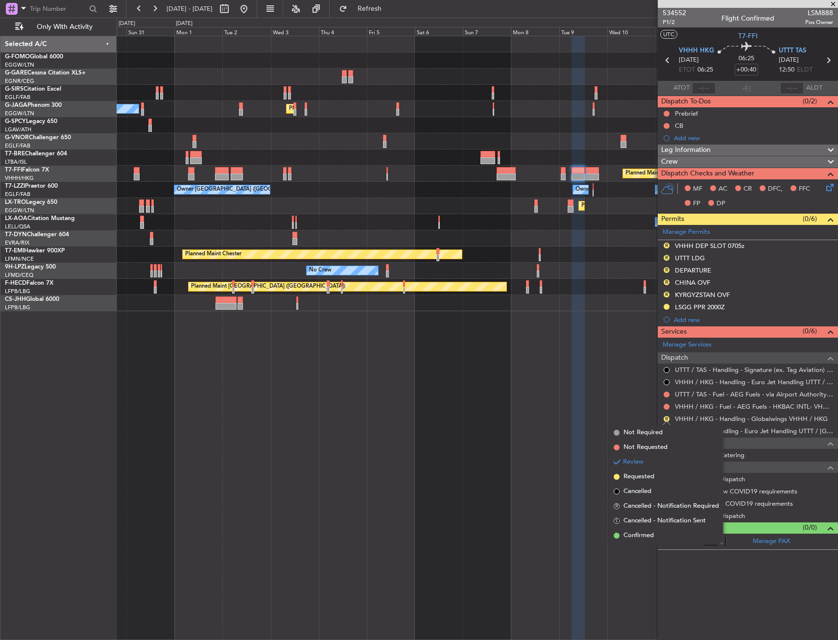
drag, startPoint x: 641, startPoint y: 477, endPoint x: 664, endPoint y: 452, distance: 33.3
click at [642, 476] on span "Requested" at bounding box center [639, 477] width 31 height 10
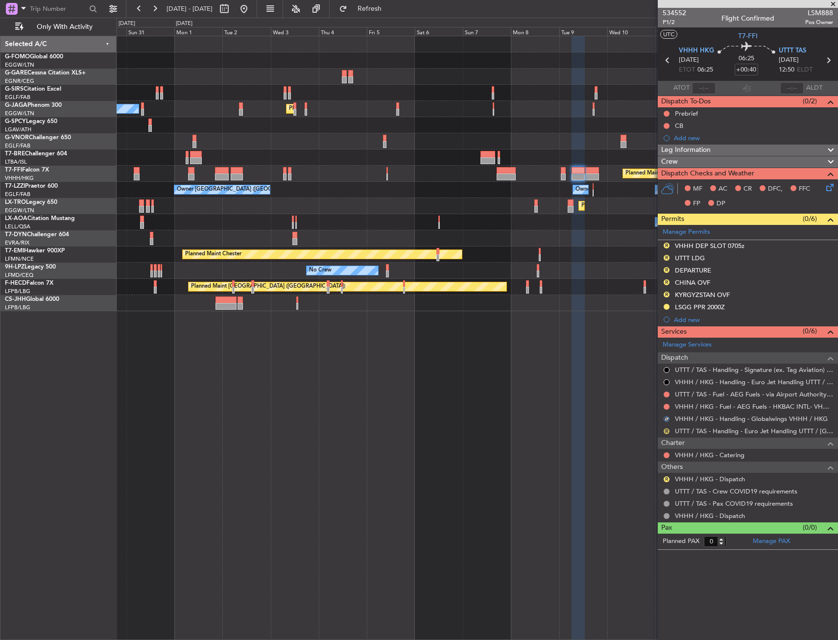
click at [665, 432] on button "R" at bounding box center [667, 431] width 6 height 6
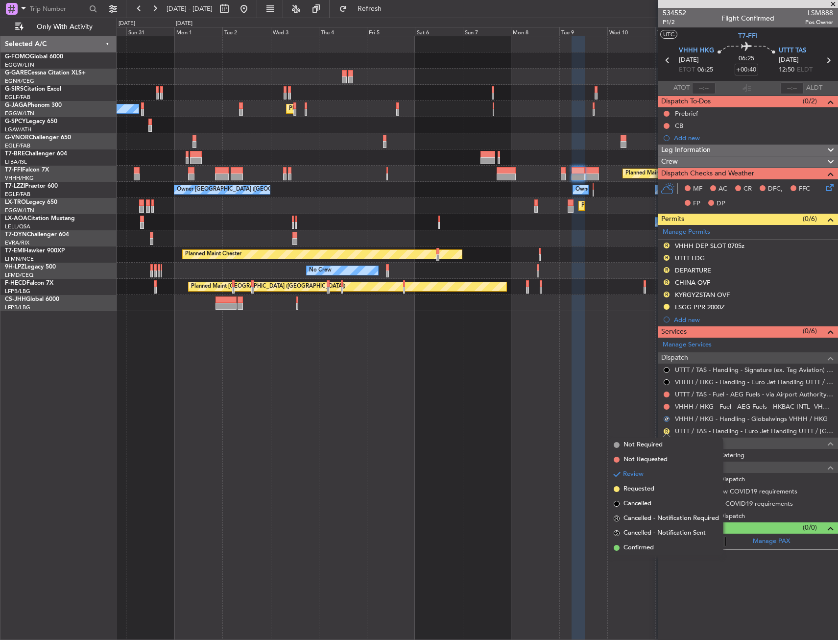
drag, startPoint x: 638, startPoint y: 492, endPoint x: 662, endPoint y: 473, distance: 30.0
click at [640, 491] on span "Requested" at bounding box center [639, 489] width 31 height 10
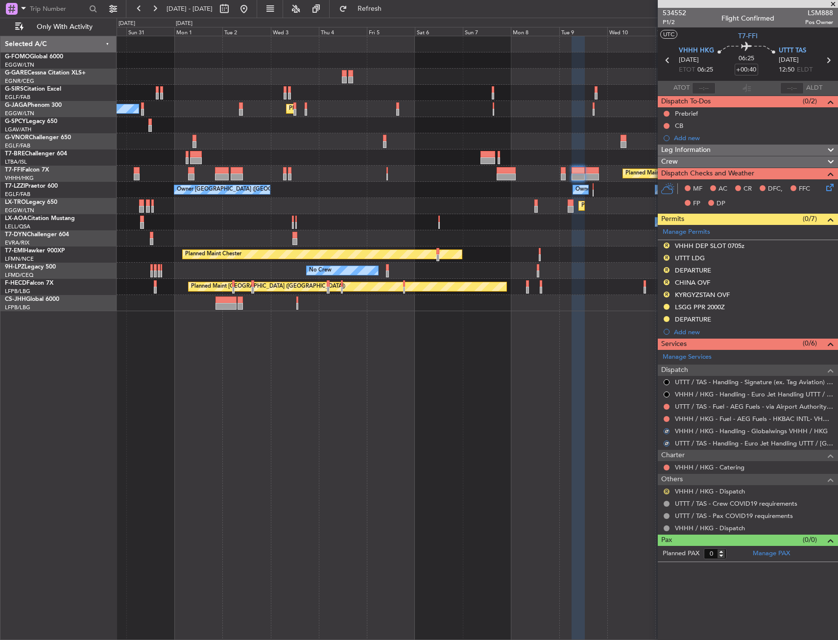
click at [668, 489] on button "R" at bounding box center [667, 491] width 6 height 6
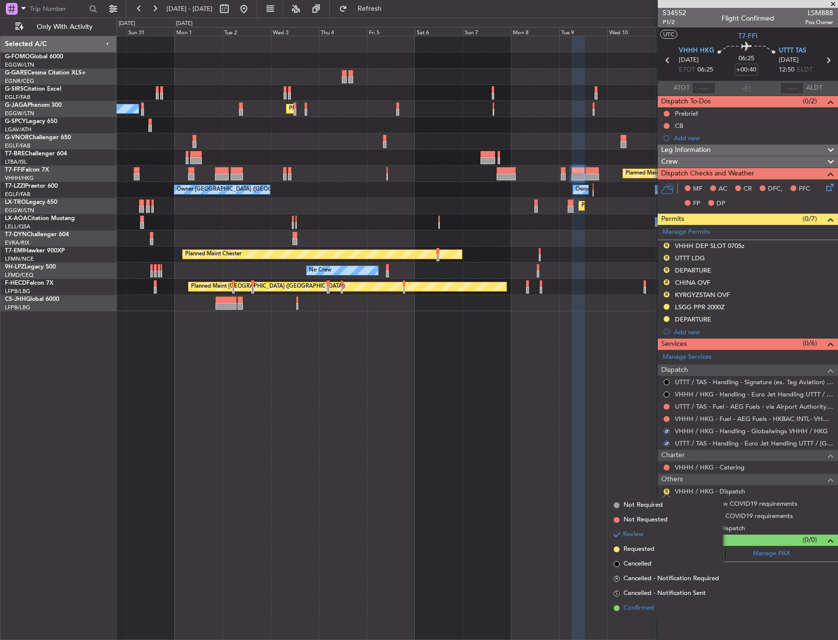
click at [628, 602] on li "Confirmed" at bounding box center [666, 608] width 113 height 15
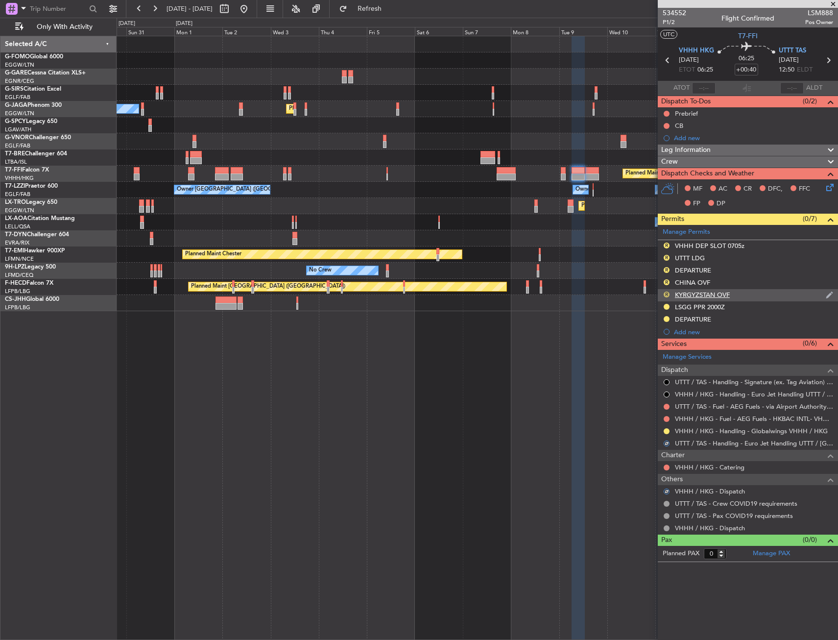
click at [666, 291] on button "R" at bounding box center [667, 294] width 6 height 6
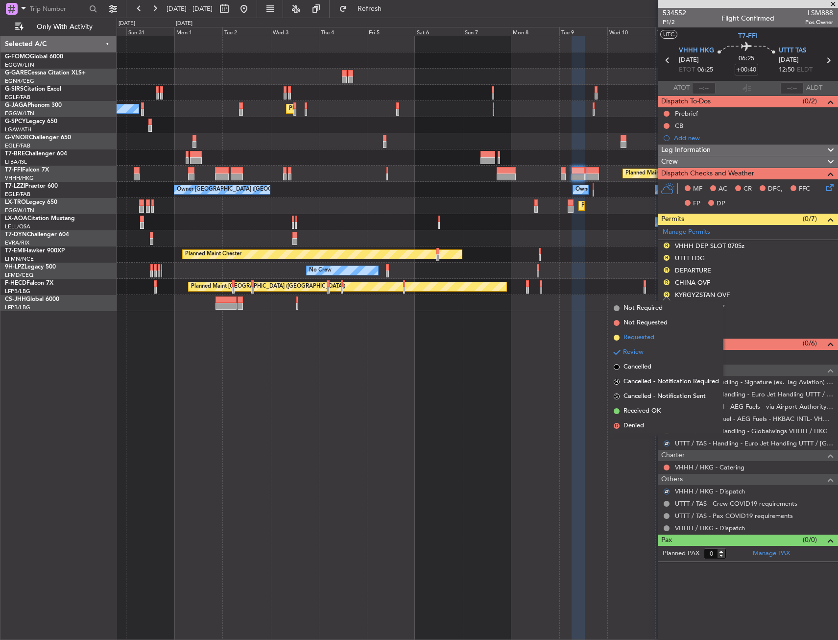
click at [652, 337] on span "Requested" at bounding box center [639, 338] width 31 height 10
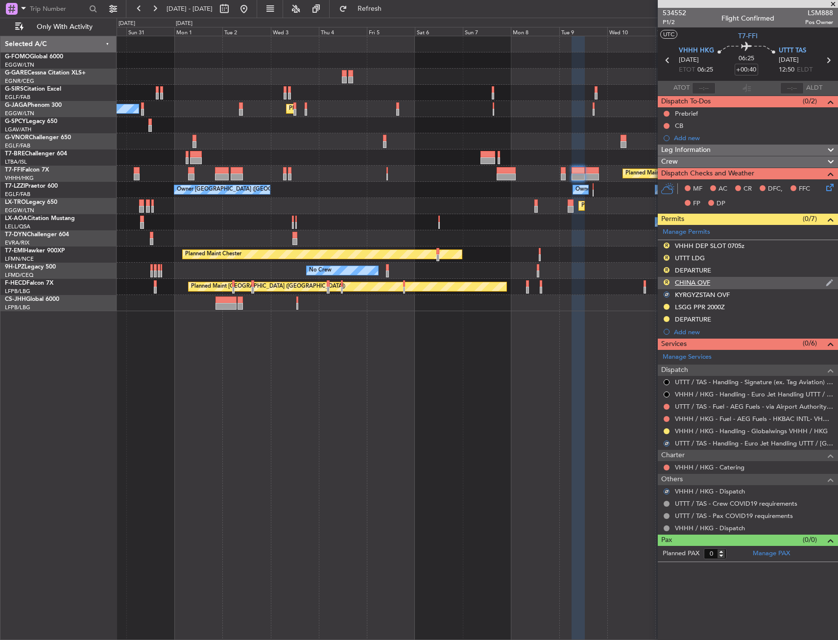
click at [670, 282] on div "R" at bounding box center [667, 282] width 8 height 8
drag, startPoint x: 668, startPoint y: 281, endPoint x: 665, endPoint y: 289, distance: 8.8
click at [667, 281] on button "R" at bounding box center [667, 282] width 6 height 6
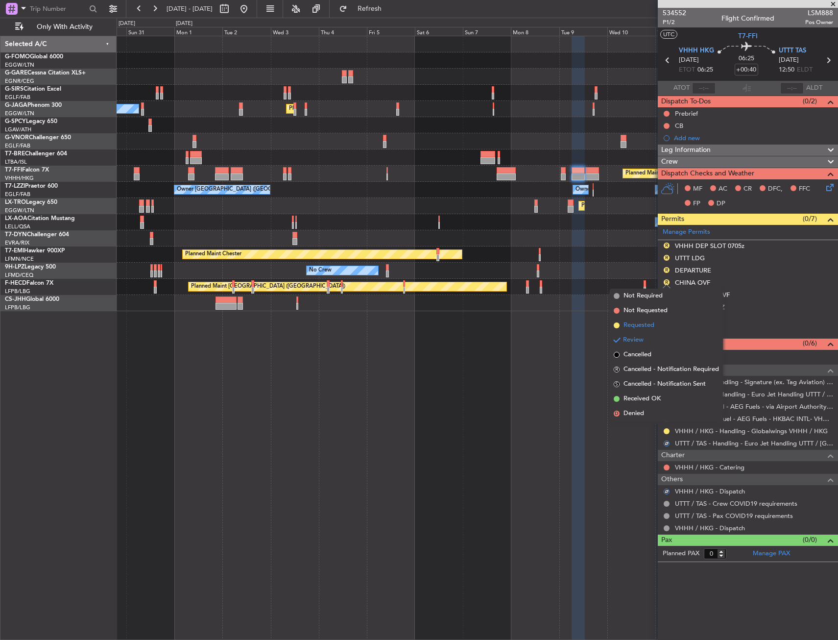
click at [646, 325] on span "Requested" at bounding box center [639, 325] width 31 height 10
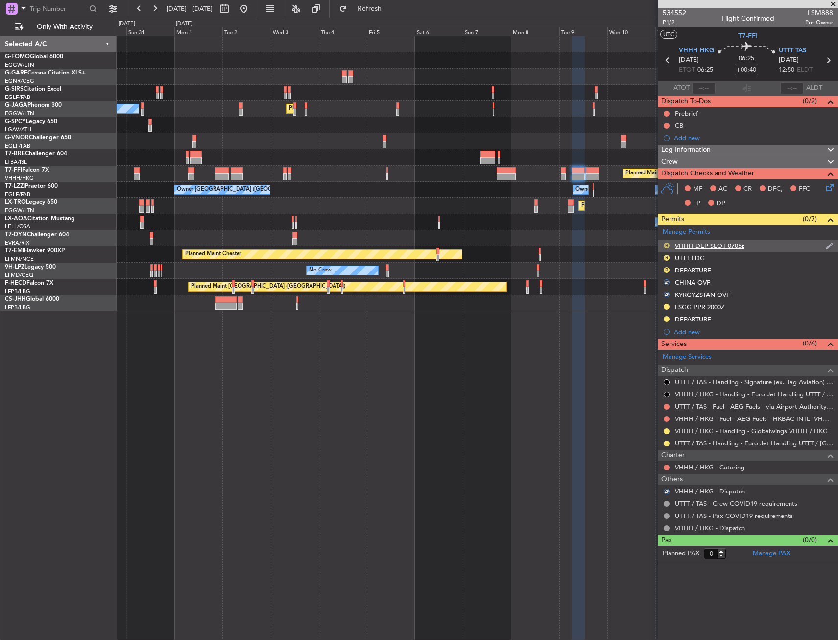
click at [668, 244] on button "R" at bounding box center [667, 245] width 6 height 6
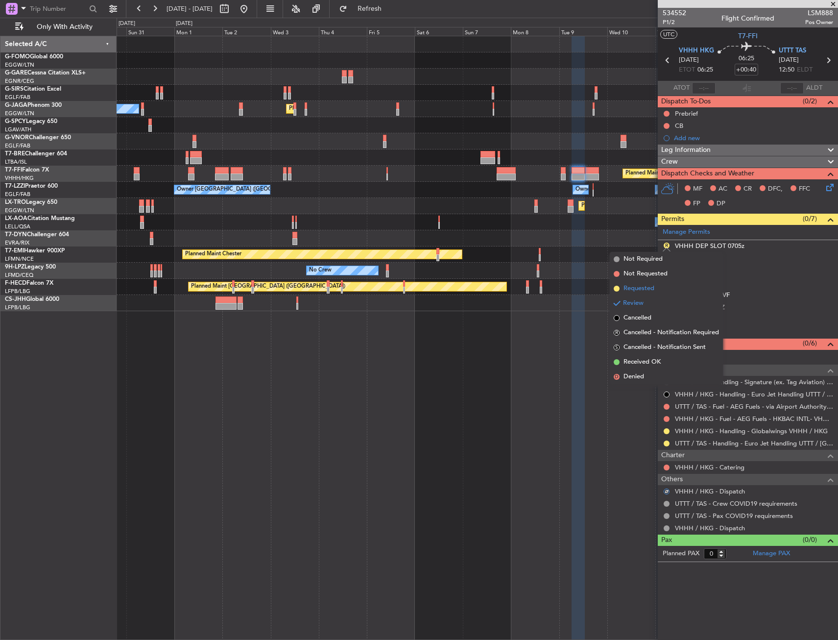
click at [653, 286] on span "Requested" at bounding box center [639, 289] width 31 height 10
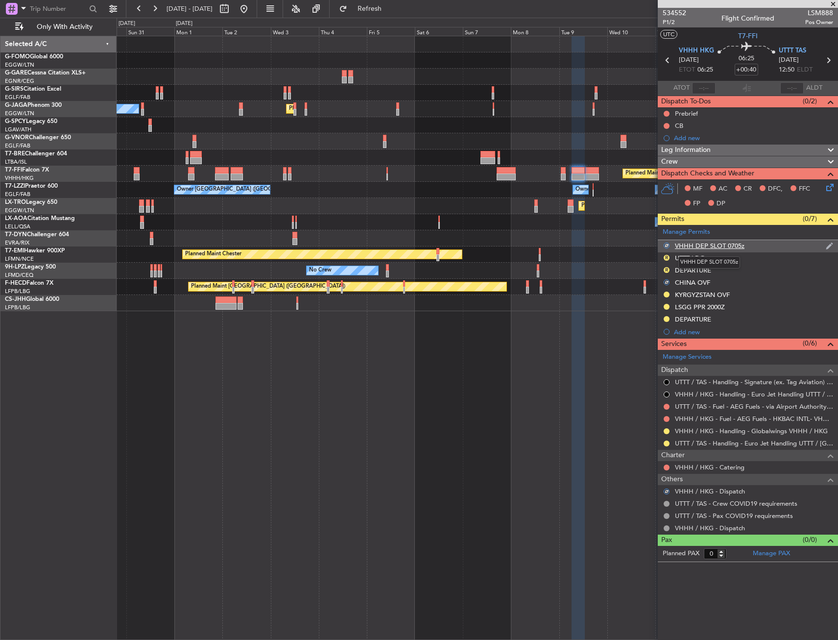
click at [724, 242] on div "VHHH DEP SLOT 0705z" at bounding box center [710, 245] width 70 height 8
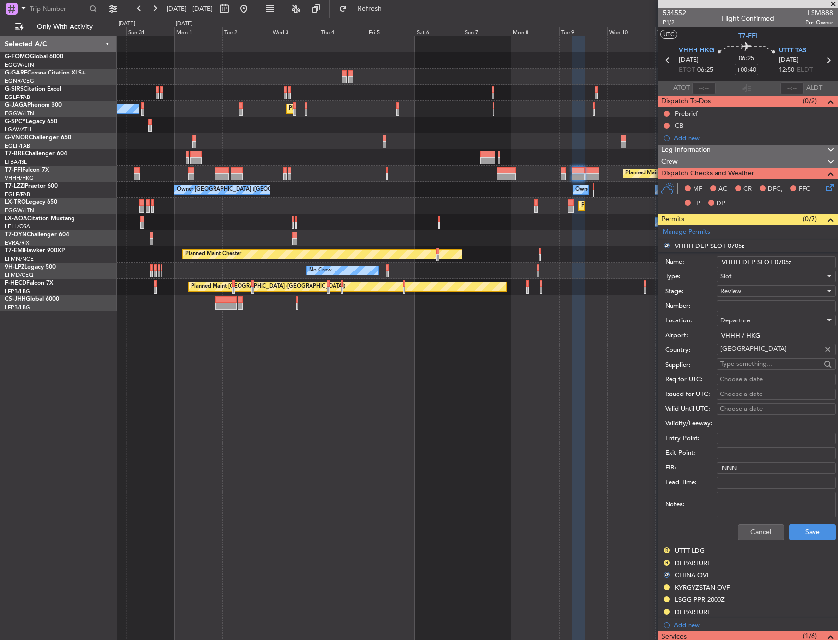
drag, startPoint x: 780, startPoint y: 260, endPoint x: 800, endPoint y: 263, distance: 20.8
click at [800, 263] on input "VHHH DEP SLOT 0705z" at bounding box center [776, 262] width 119 height 12
type input "VHHH DEP SLOT 0625z"
click at [739, 294] on span "Review" at bounding box center [731, 291] width 21 height 9
click at [748, 349] on span "Requested" at bounding box center [772, 354] width 103 height 15
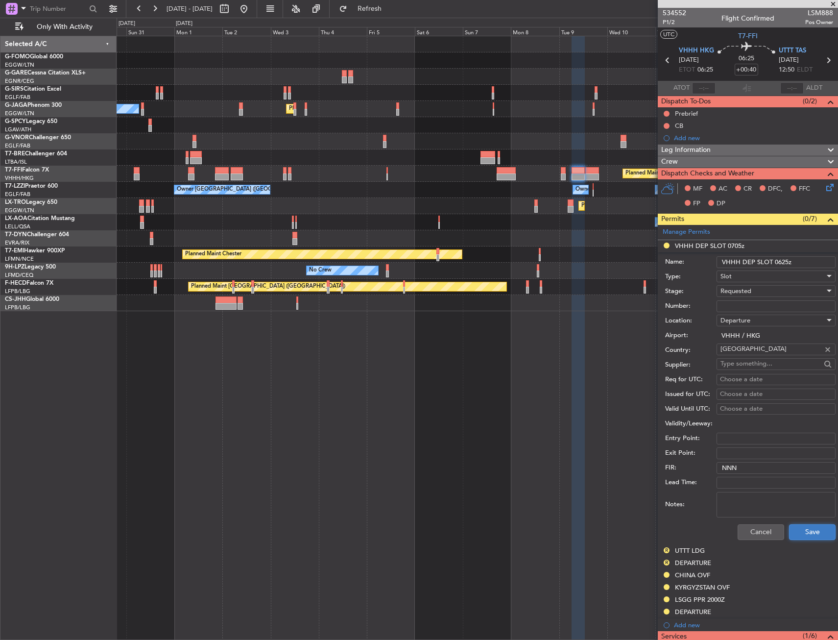
click at [806, 524] on button "Save" at bounding box center [812, 532] width 47 height 16
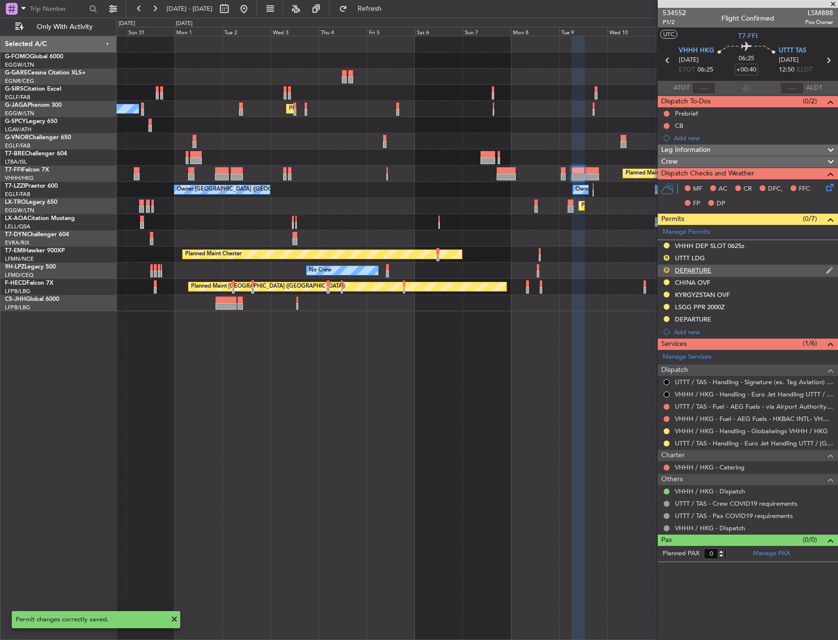
click at [666, 267] on button "R" at bounding box center [667, 270] width 6 height 6
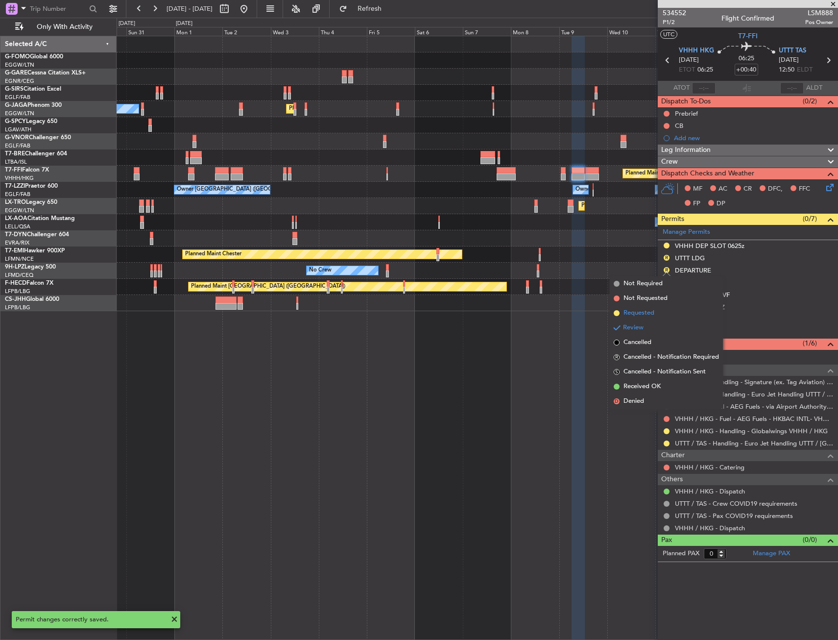
click at [651, 315] on span "Requested" at bounding box center [639, 313] width 31 height 10
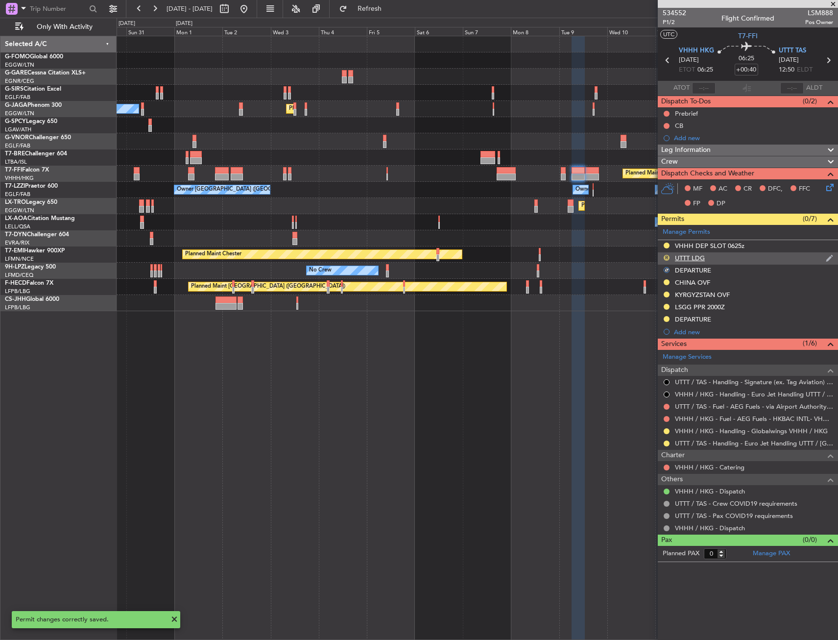
click at [666, 257] on button "R" at bounding box center [667, 258] width 6 height 6
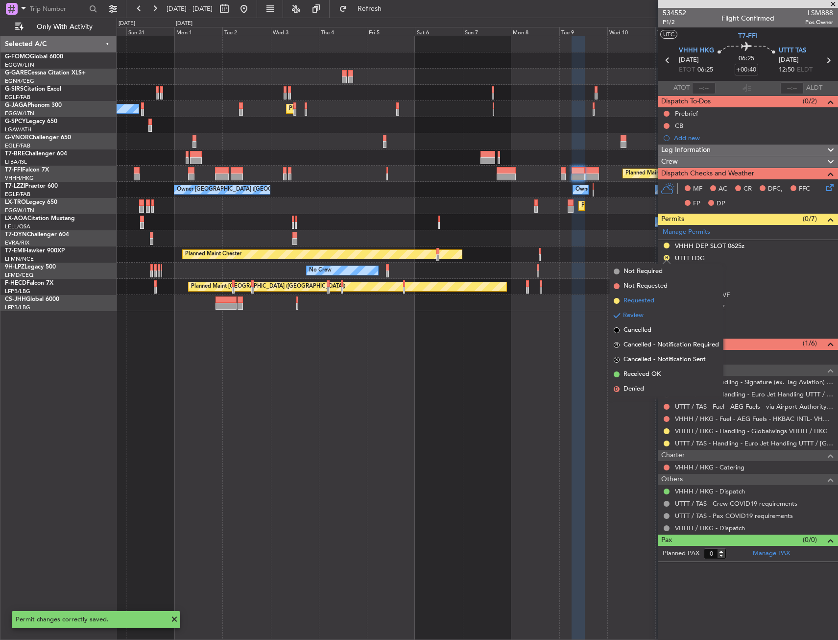
click at [657, 301] on li "Requested" at bounding box center [666, 300] width 113 height 15
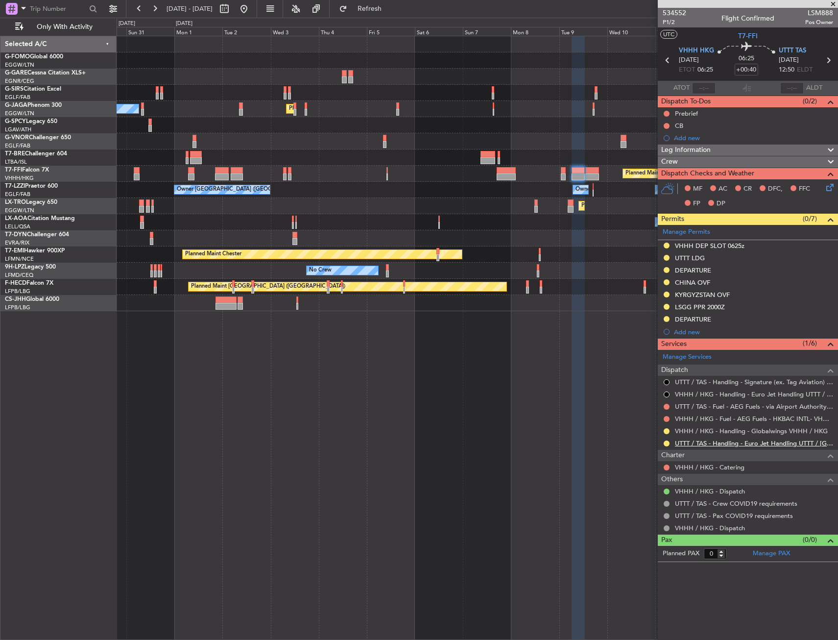
click at [746, 446] on link "UTTT / TAS - Handling - Euro Jet Handling UTTT / TAS" at bounding box center [754, 443] width 158 height 8
click at [517, 134] on div "Owner Ibiza Planned Maint London (Luton) Planned Maint Geneva (Cointrin) Planne…" at bounding box center [477, 173] width 721 height 275
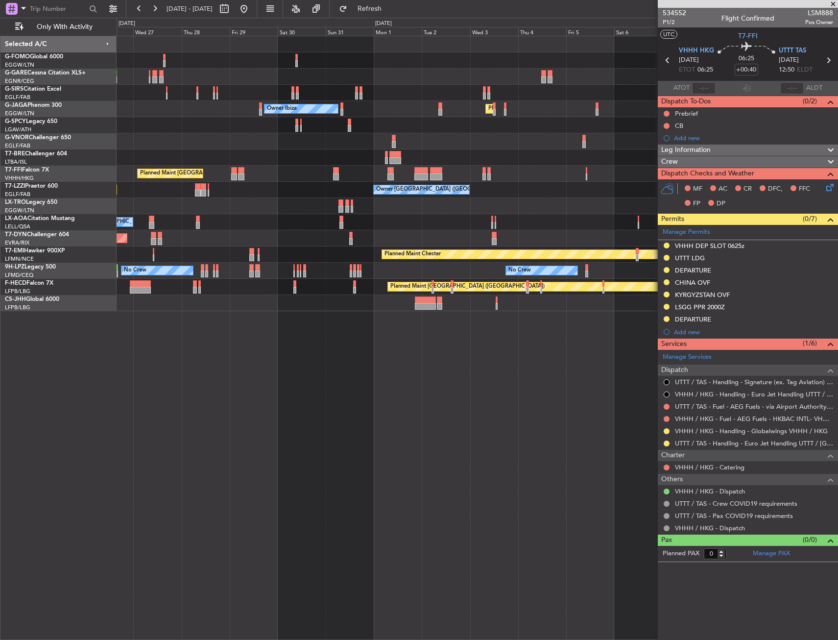
click at [481, 137] on div at bounding box center [477, 141] width 721 height 16
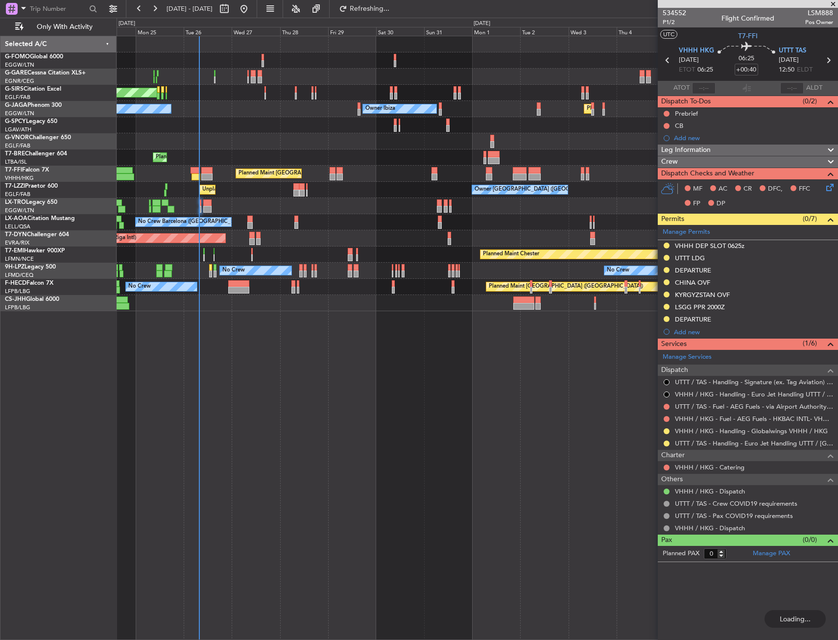
click at [250, 160] on div "Planned Maint Warsaw ([GEOGRAPHIC_DATA])" at bounding box center [477, 157] width 721 height 16
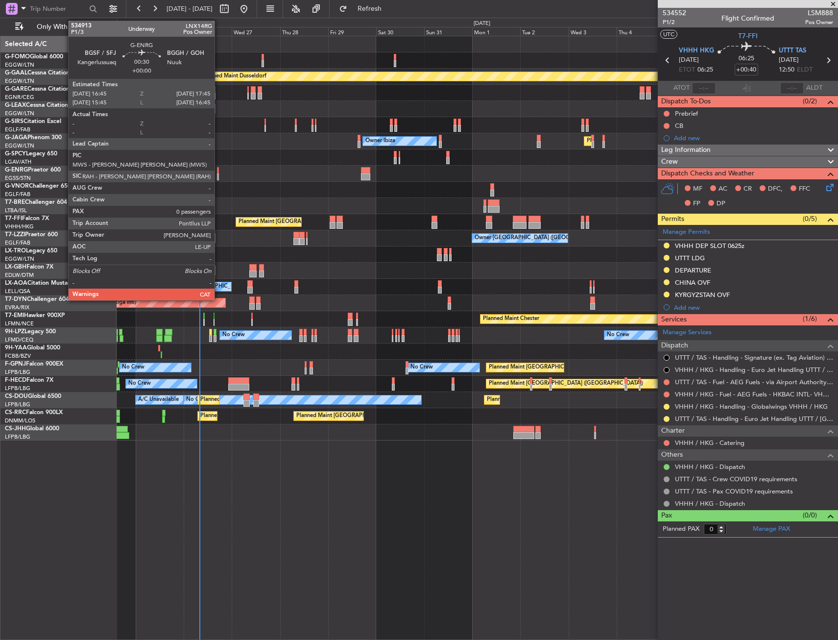
click at [219, 171] on div at bounding box center [218, 170] width 2 height 7
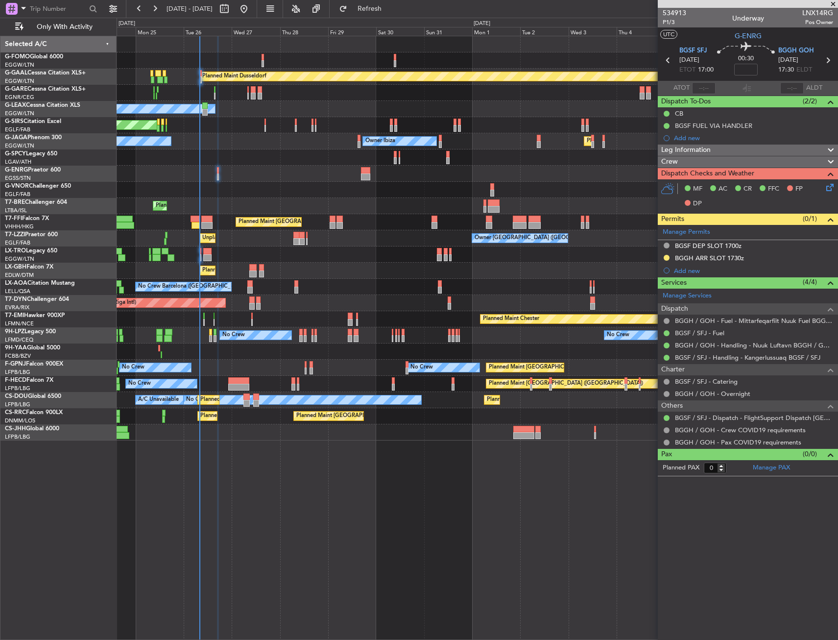
click at [774, 338] on div "BGSF / SFJ - Fuel" at bounding box center [748, 333] width 180 height 12
click at [786, 346] on link "BGGH / GOH - Handling - Nuuk Luftavn BGGH / GOH" at bounding box center [754, 345] width 158 height 8
click at [724, 345] on link "BGGH / GOH - Handling - Nuuk Luftavn BGGH / GOH" at bounding box center [754, 345] width 158 height 8
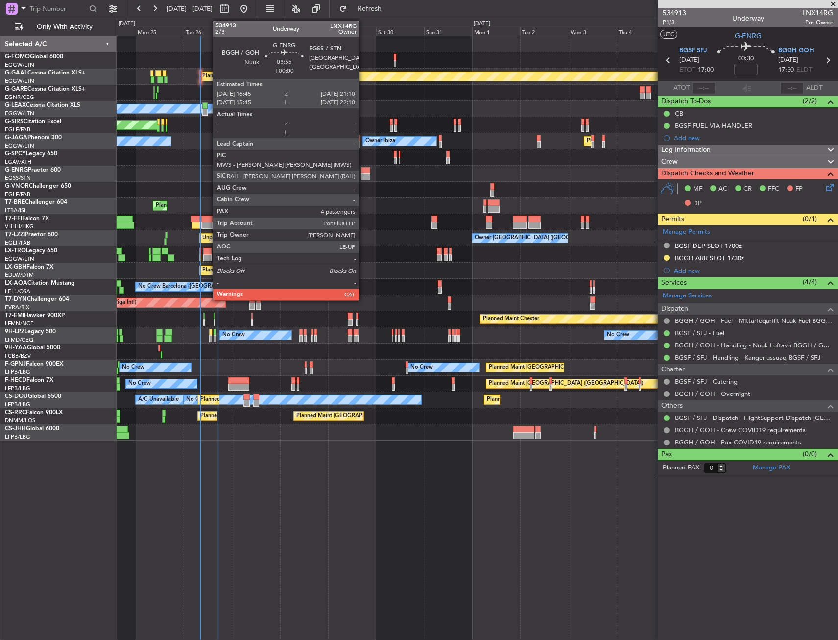
click at [363, 172] on div at bounding box center [365, 170] width 9 height 7
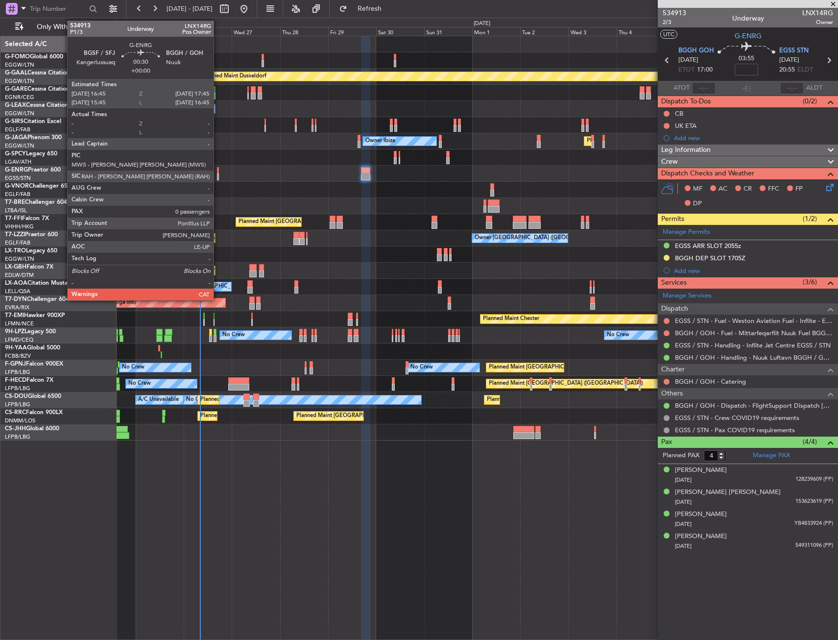
click at [218, 172] on div at bounding box center [218, 170] width 2 height 7
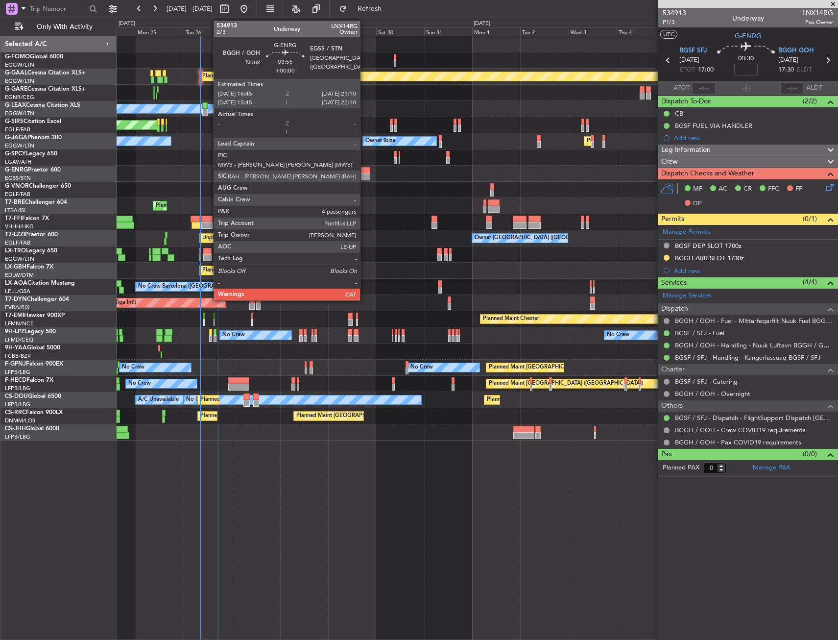
click at [365, 174] on div at bounding box center [365, 176] width 9 height 7
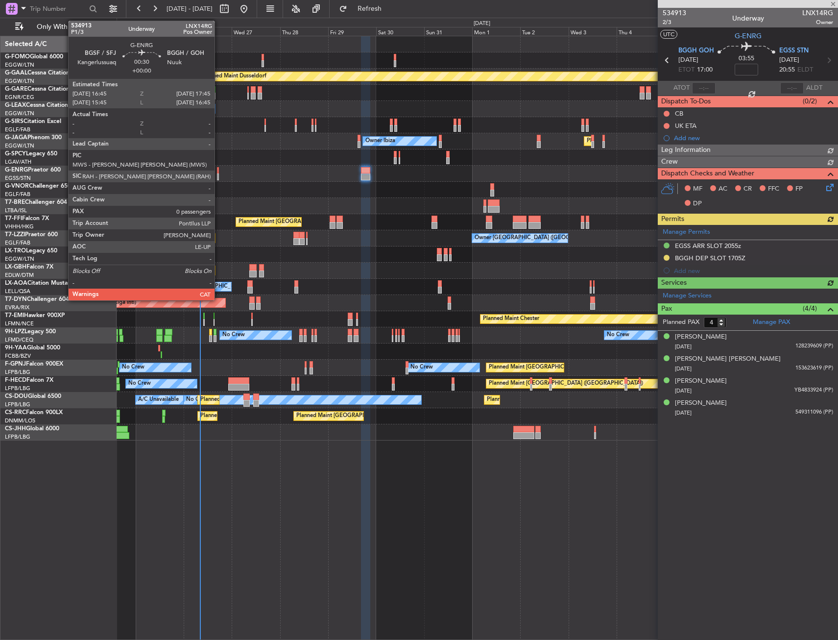
click at [219, 168] on div at bounding box center [218, 170] width 2 height 7
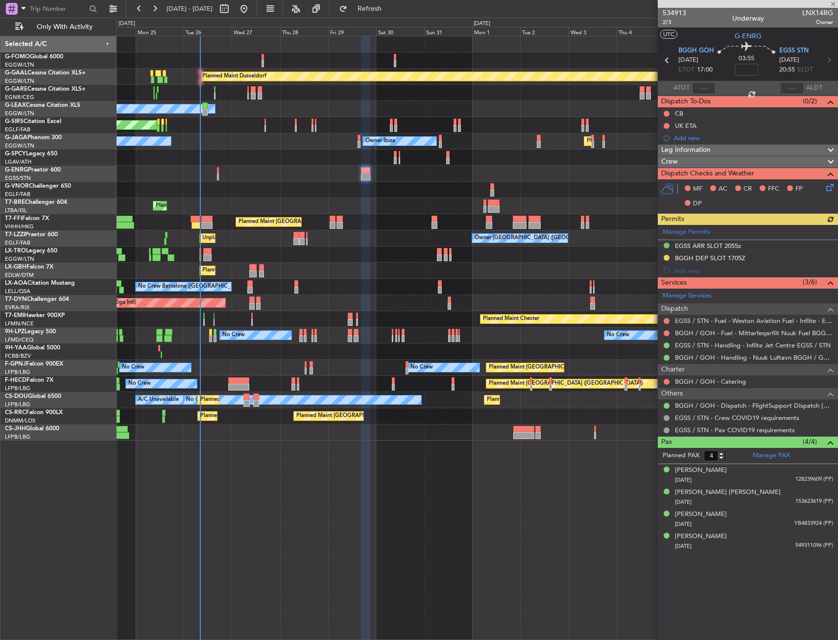
type input "0"
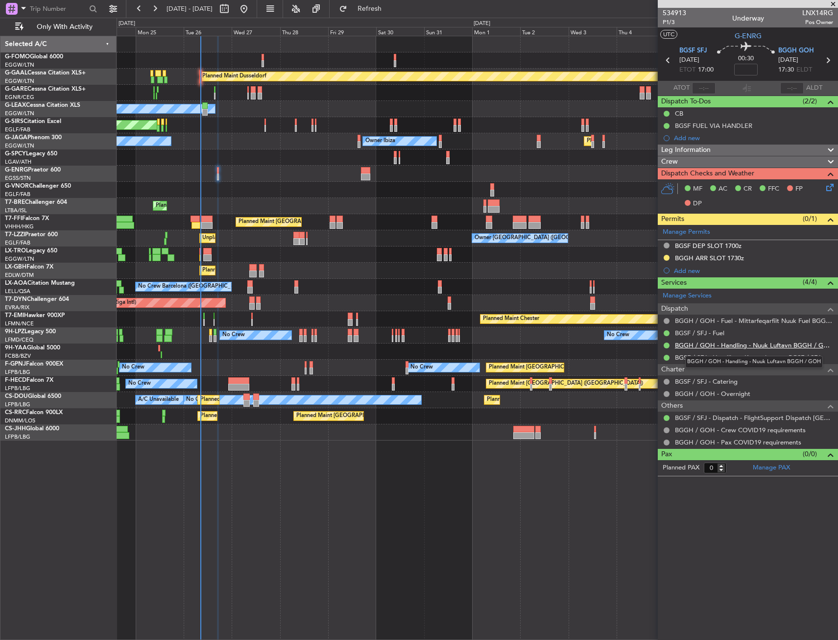
click at [715, 347] on link "BGGH / GOH - Handling - Nuuk Luftavn BGGH / GOH" at bounding box center [754, 345] width 158 height 8
click at [742, 36] on span "G-ENRG" at bounding box center [748, 36] width 27 height 10
click at [701, 153] on span "Leg Information" at bounding box center [685, 149] width 49 height 11
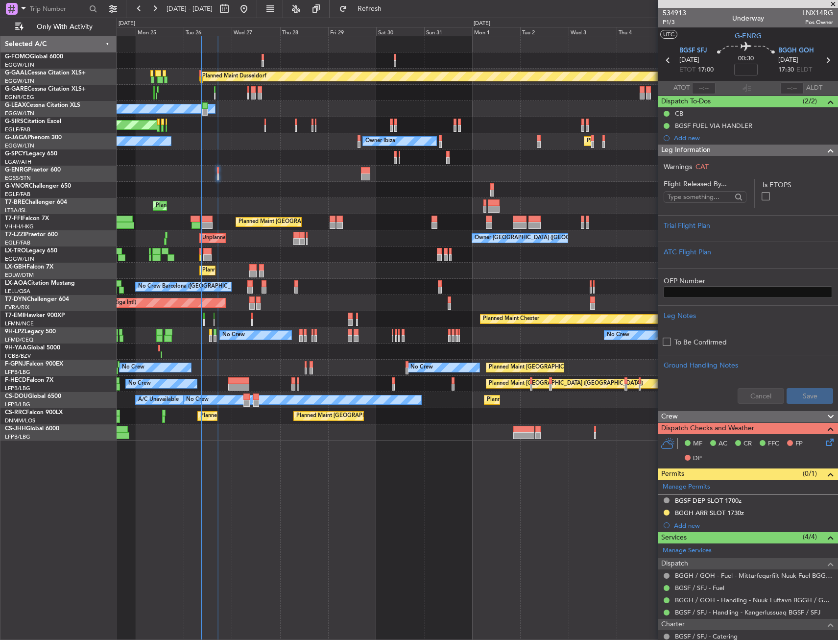
click at [693, 150] on span "Leg Information" at bounding box center [685, 149] width 49 height 11
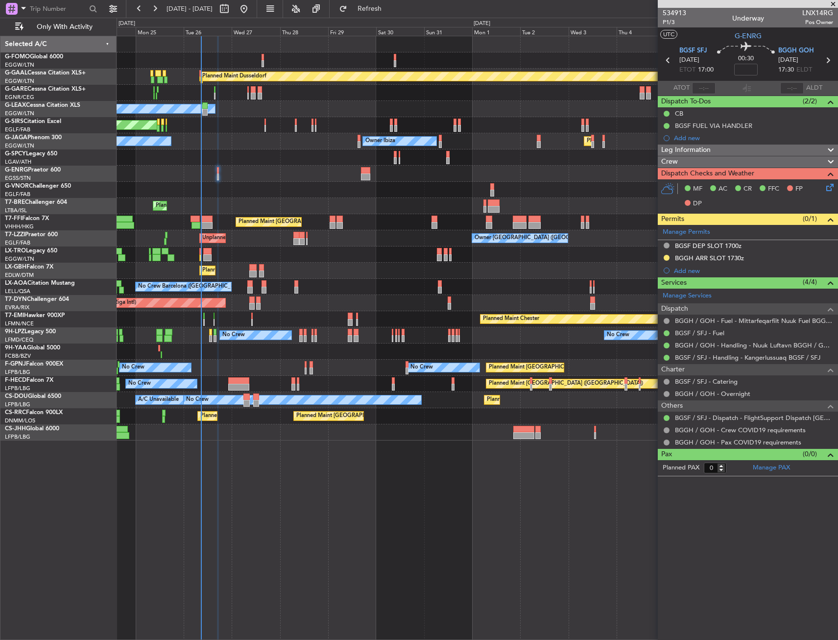
click at [684, 164] on div "Crew" at bounding box center [748, 161] width 180 height 11
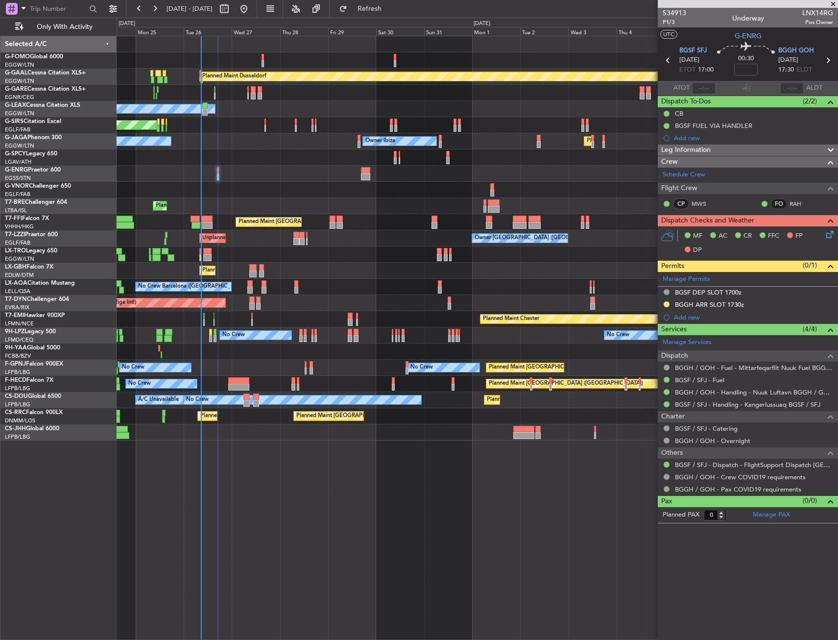
click at [694, 188] on span "Flight Crew" at bounding box center [679, 188] width 36 height 11
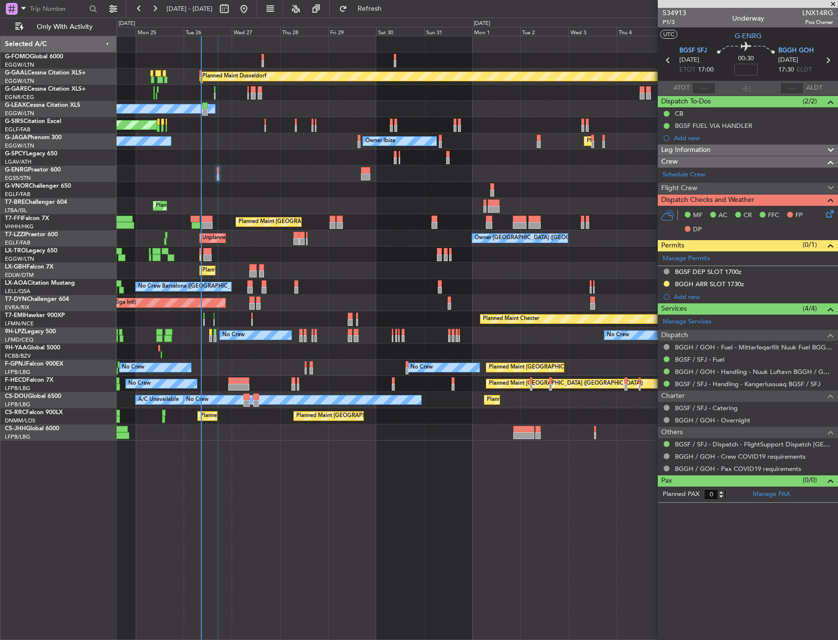
click at [709, 188] on div "Flight Crew" at bounding box center [748, 188] width 180 height 11
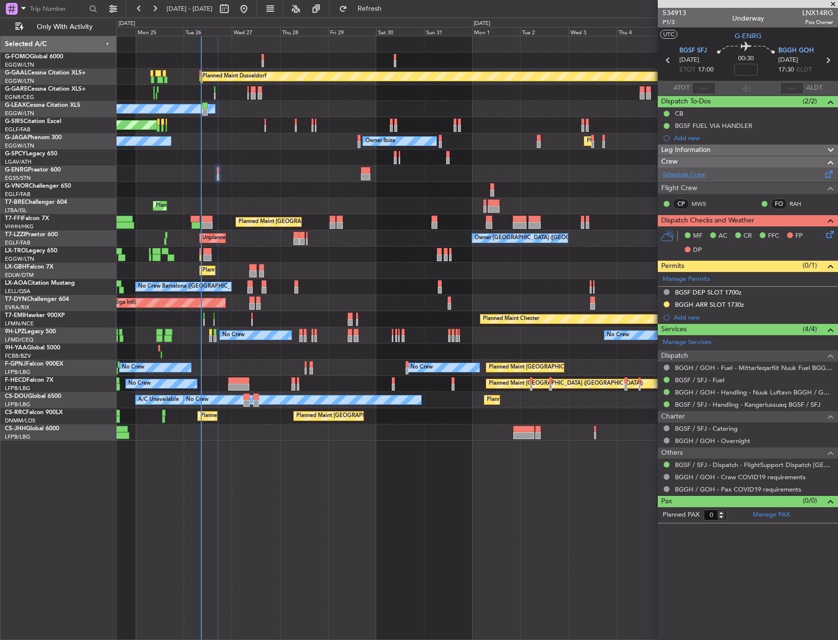
click at [683, 172] on link "Schedule Crew" at bounding box center [684, 175] width 43 height 10
click at [695, 178] on link "Schedule Crew" at bounding box center [684, 175] width 43 height 10
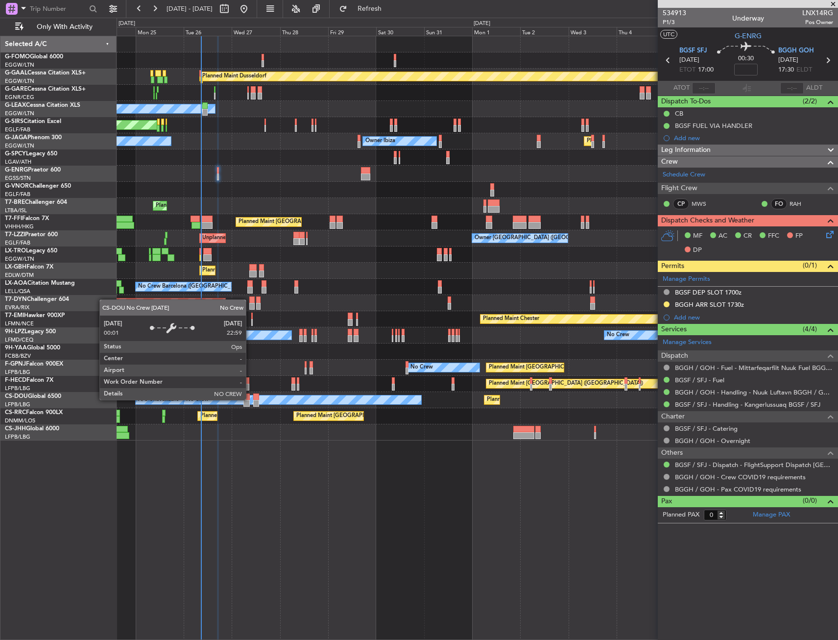
click at [250, 399] on div "No Crew" at bounding box center [303, 399] width 238 height 9
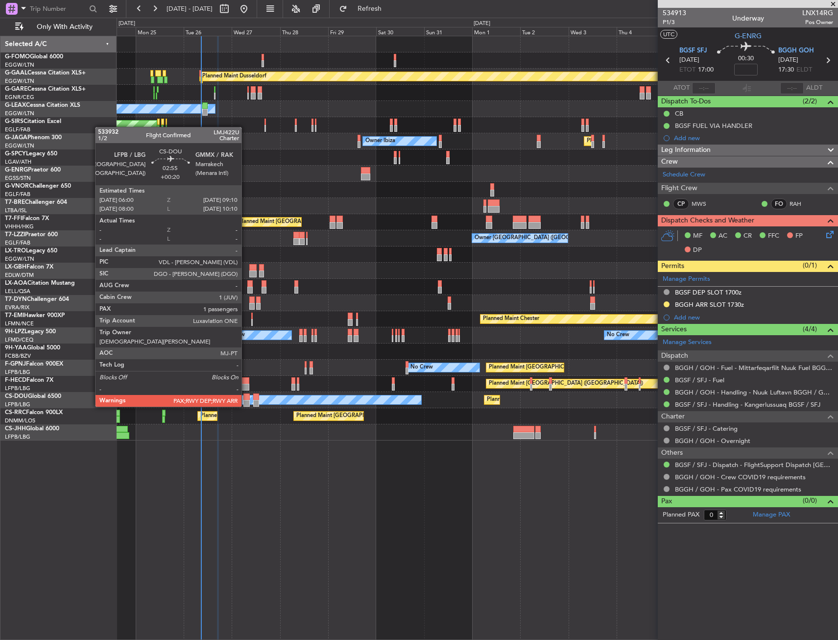
click at [246, 396] on div at bounding box center [246, 396] width 6 height 7
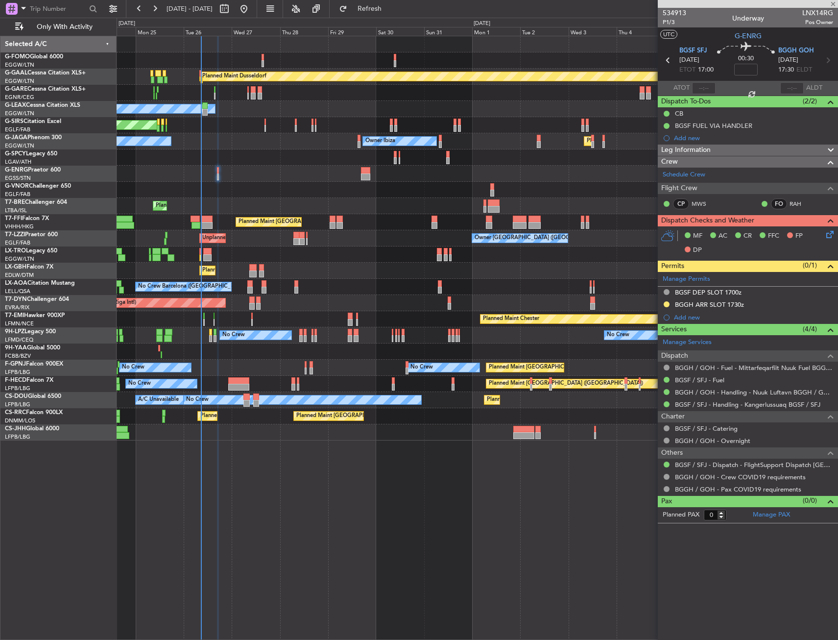
type input "+00:20"
type input "1"
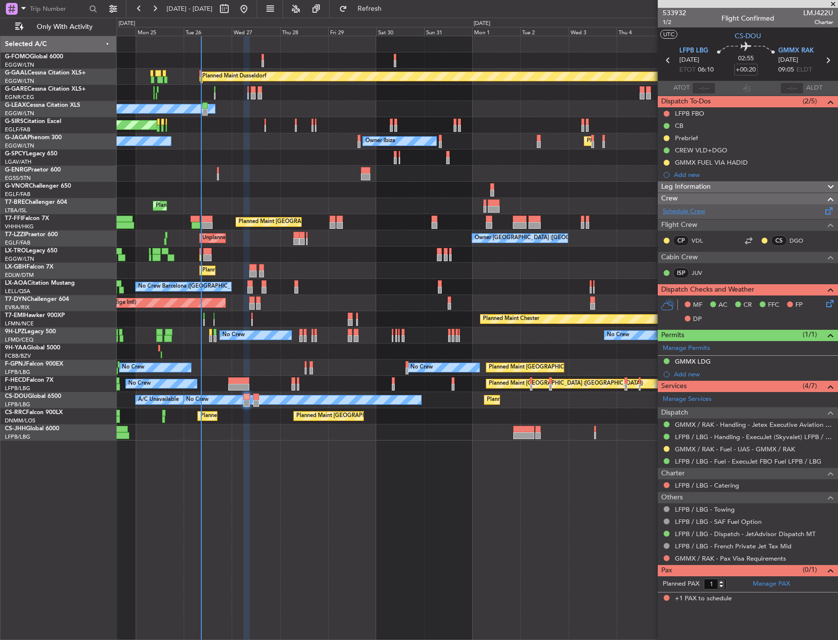
click at [688, 210] on link "Schedule Crew" at bounding box center [684, 212] width 43 height 10
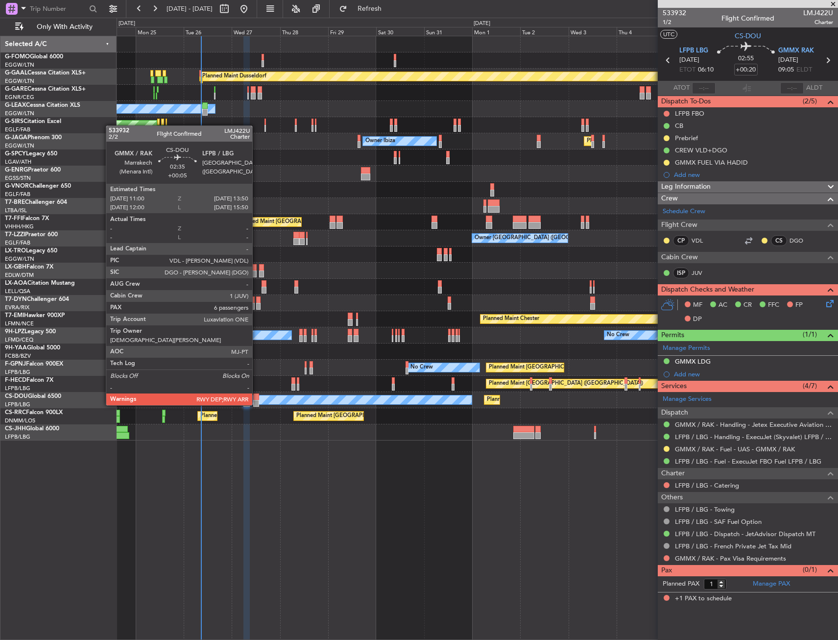
click at [257, 395] on div at bounding box center [256, 396] width 6 height 7
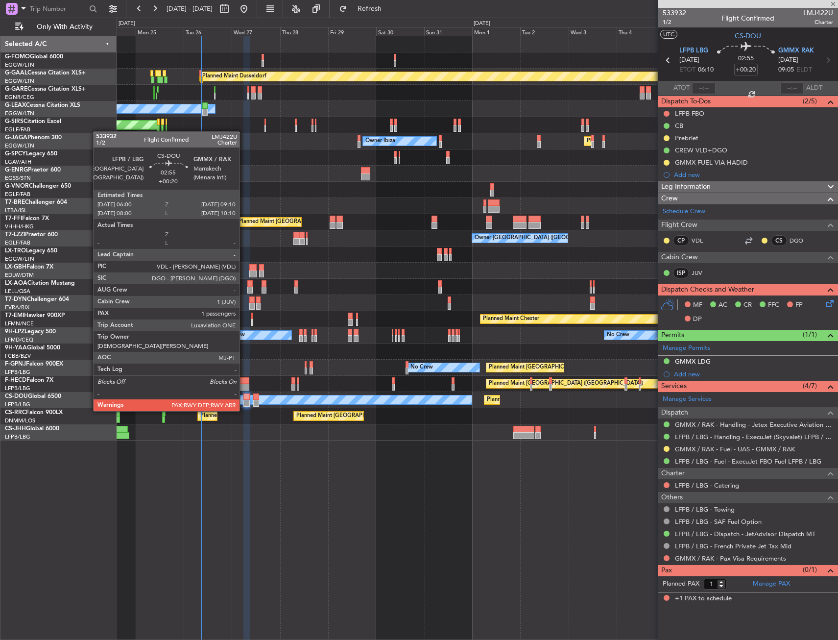
type input "+00:05"
type input "6"
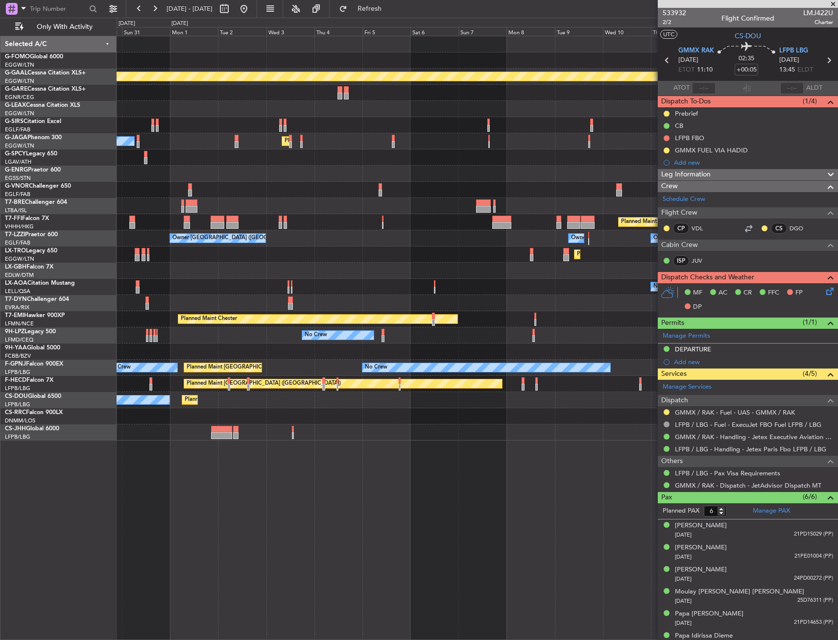
click at [257, 414] on div "Planned Maint [GEOGRAPHIC_DATA] ([GEOGRAPHIC_DATA])" at bounding box center [477, 416] width 721 height 16
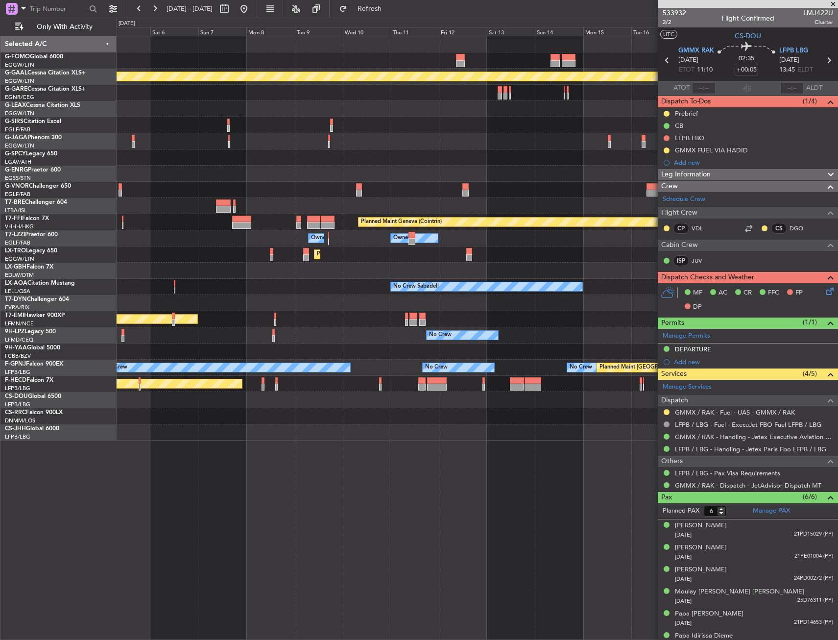
click at [263, 403] on div "Planned Maint [GEOGRAPHIC_DATA] ([GEOGRAPHIC_DATA])" at bounding box center [477, 400] width 721 height 16
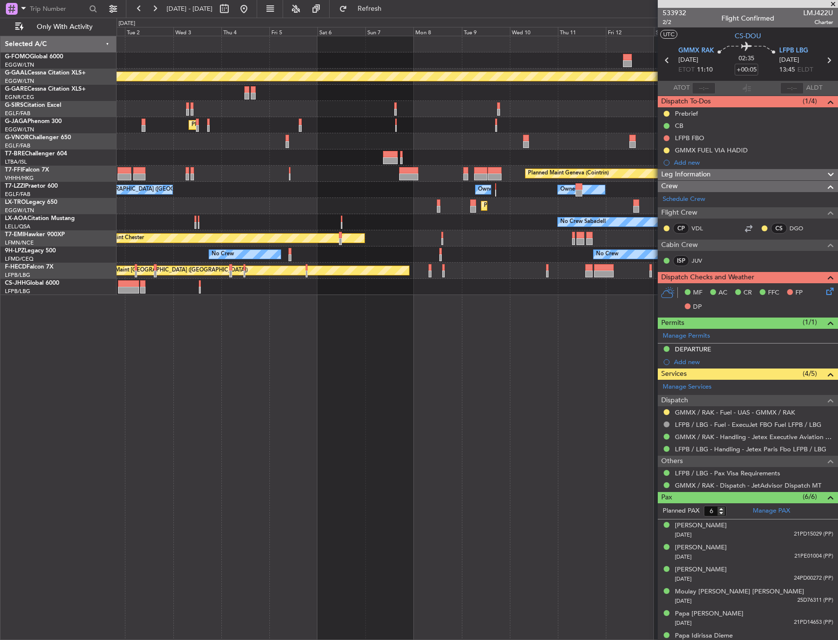
click at [473, 287] on div at bounding box center [477, 287] width 721 height 16
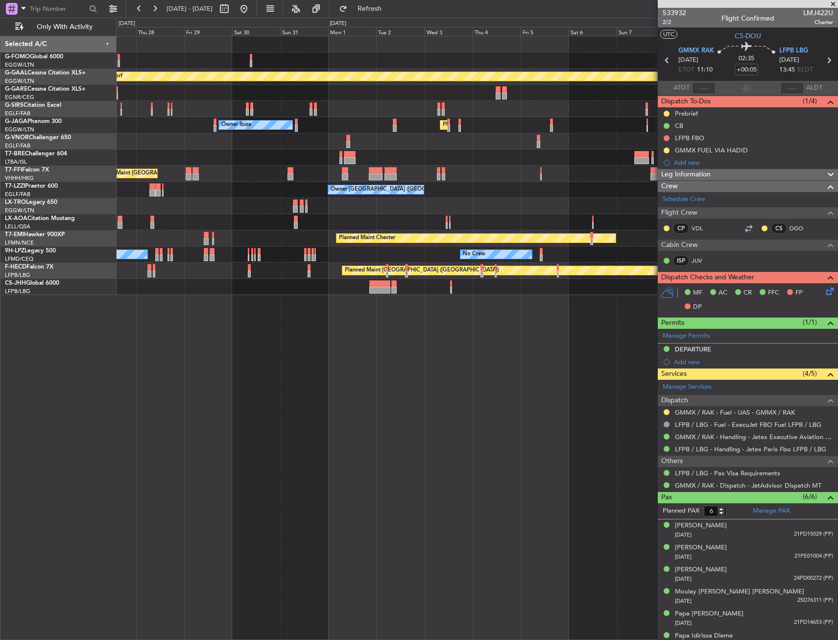
click at [552, 289] on div at bounding box center [477, 287] width 721 height 16
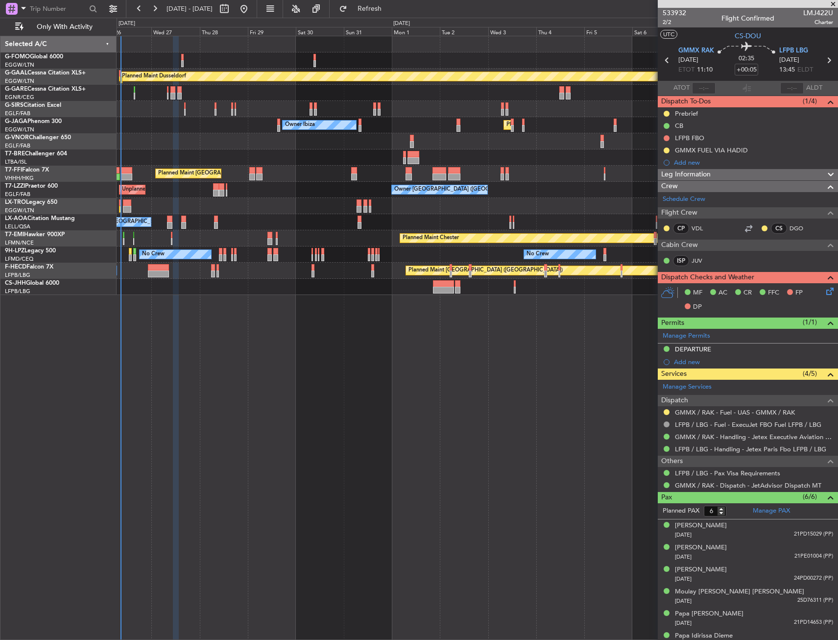
click at [511, 289] on div "Planned Maint [GEOGRAPHIC_DATA] ([GEOGRAPHIC_DATA])" at bounding box center [477, 287] width 721 height 16
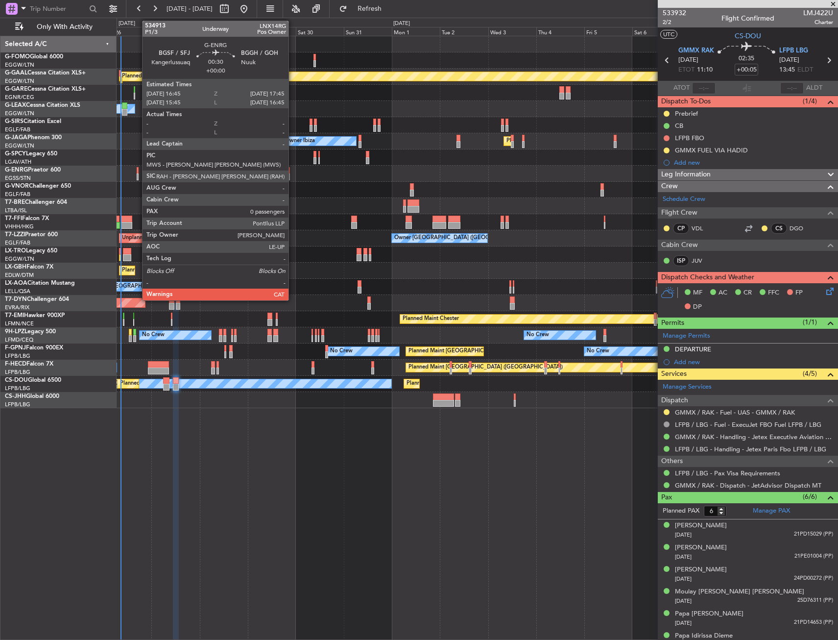
click at [137, 175] on div at bounding box center [138, 176] width 2 height 7
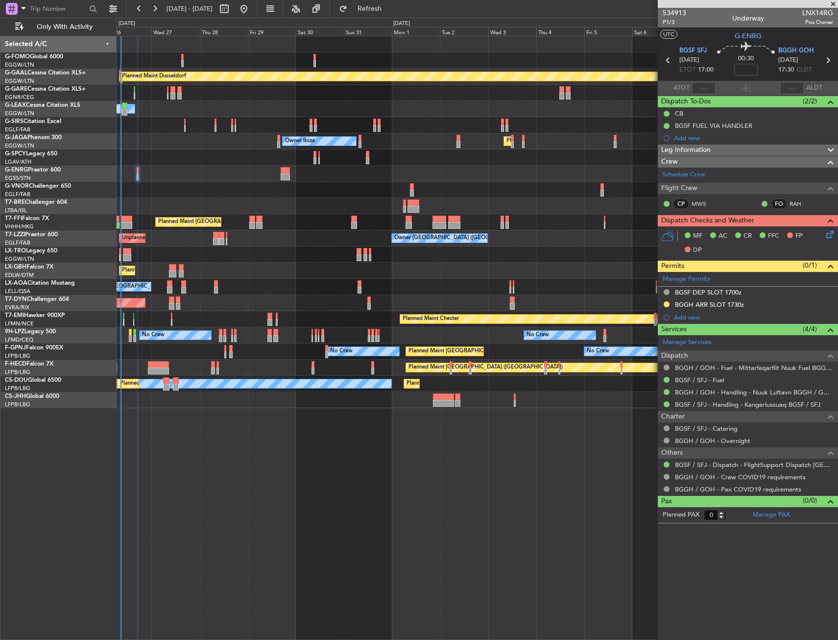
click at [291, 172] on div at bounding box center [477, 174] width 721 height 16
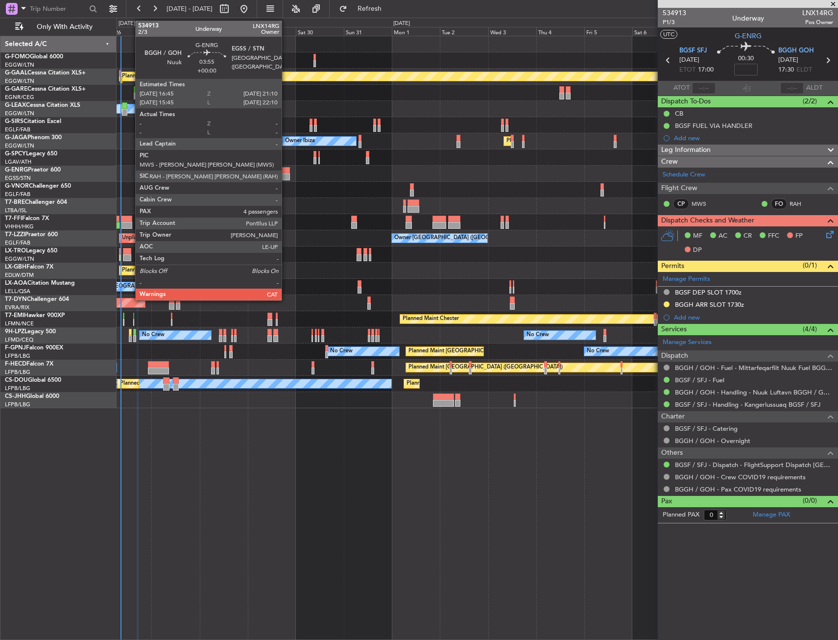
click at [286, 171] on div at bounding box center [285, 170] width 9 height 7
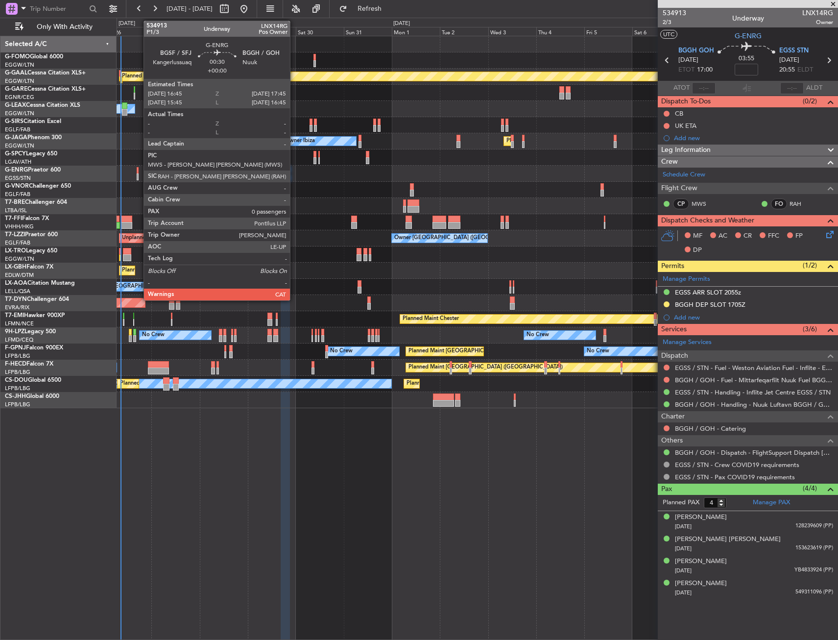
click at [139, 170] on div at bounding box center [138, 170] width 2 height 7
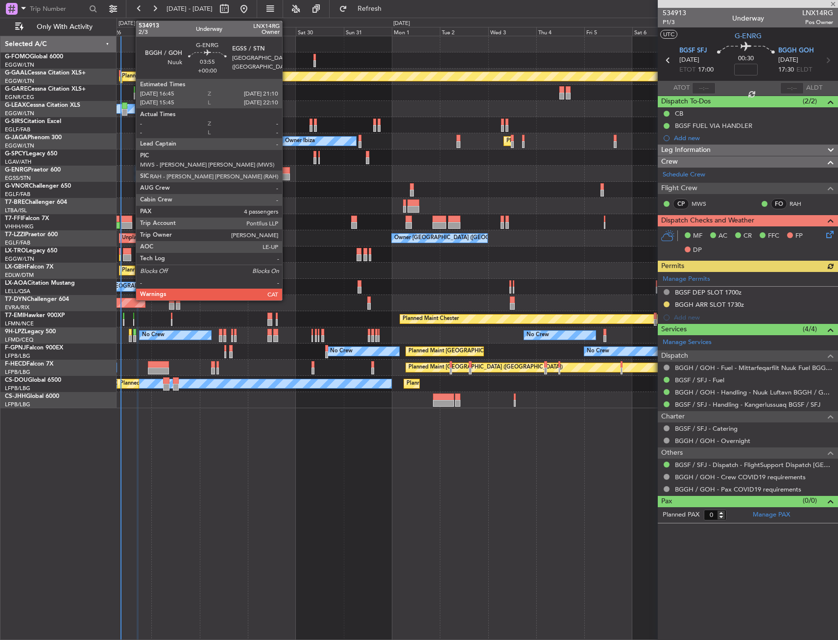
click at [287, 174] on div at bounding box center [285, 176] width 9 height 7
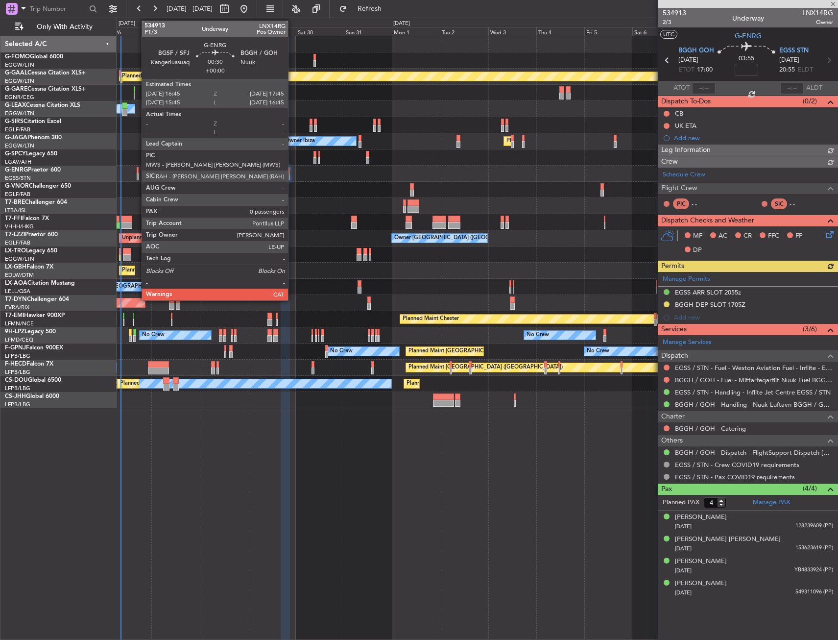
click at [137, 172] on div at bounding box center [138, 170] width 2 height 7
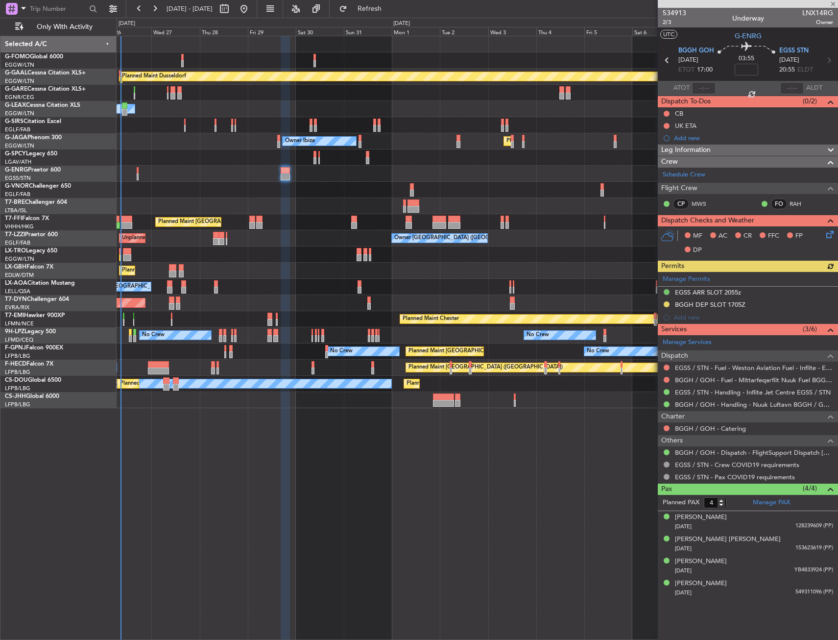
type input "0"
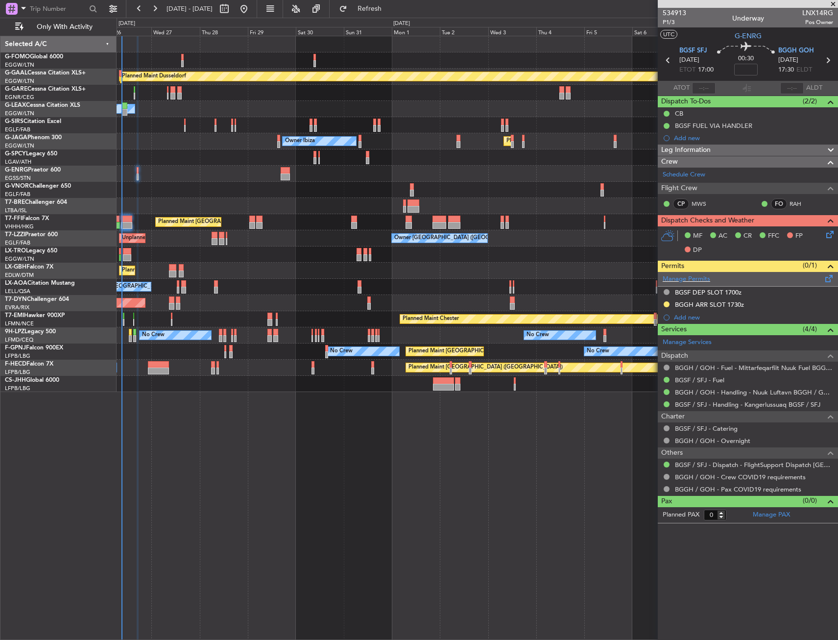
click at [831, 278] on span at bounding box center [829, 276] width 12 height 7
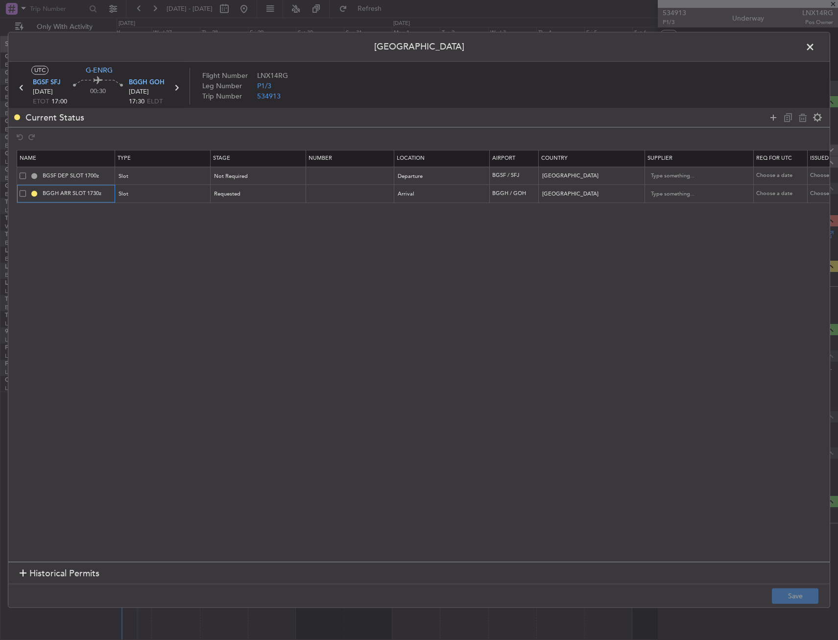
click at [103, 192] on input "BGGH ARR SLOT 1730z" at bounding box center [77, 194] width 73 height 8
click at [102, 192] on input "BGGH ARR SLOT 1730z" at bounding box center [77, 194] width 73 height 8
type input "BGGH ARR SLOT 1815Z"
click at [229, 194] on span "Requested" at bounding box center [228, 194] width 26 height 7
drag, startPoint x: 229, startPoint y: 195, endPoint x: 246, endPoint y: 275, distance: 82.1
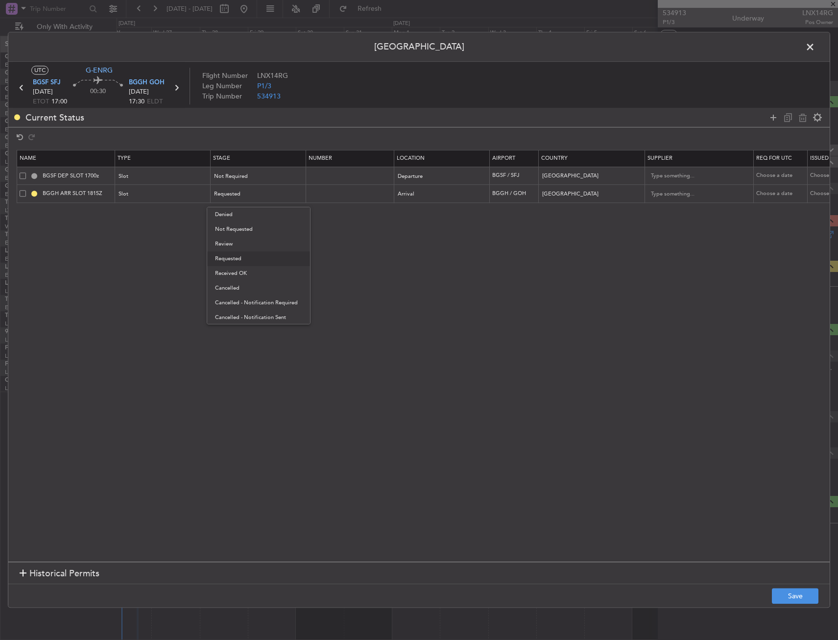
click at [247, 275] on span "Received OK" at bounding box center [258, 273] width 87 height 15
drag, startPoint x: 775, startPoint y: 616, endPoint x: 781, endPoint y: 602, distance: 15.1
click at [775, 616] on div "Permit Center UTC G-ENRG BGSF SFJ 26/08/2025 ETOT 17:00 00:30 BGGH GOH 26/08/20…" at bounding box center [419, 320] width 838 height 640
click at [783, 600] on button "Save" at bounding box center [795, 596] width 47 height 16
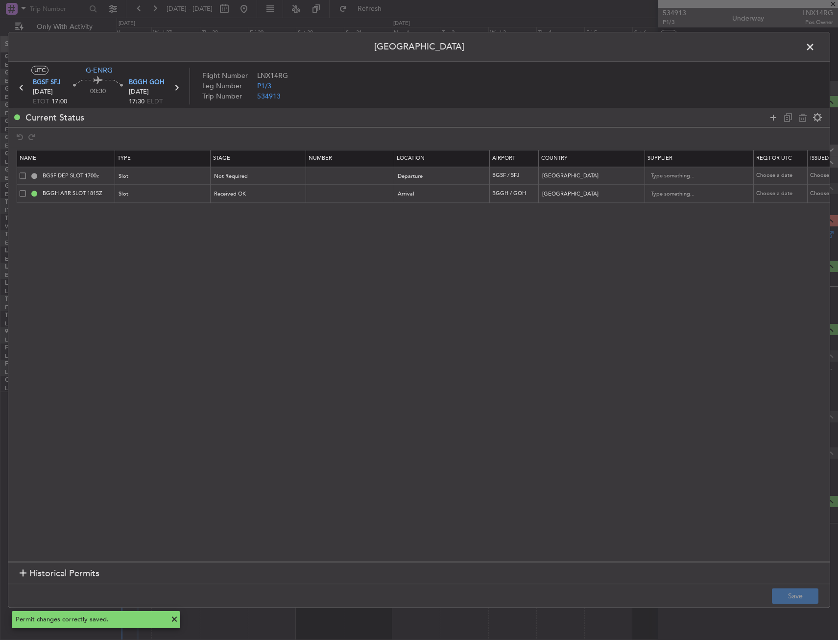
drag, startPoint x: 808, startPoint y: 48, endPoint x: 795, endPoint y: 84, distance: 37.7
click at [815, 51] on span at bounding box center [815, 50] width 0 height 20
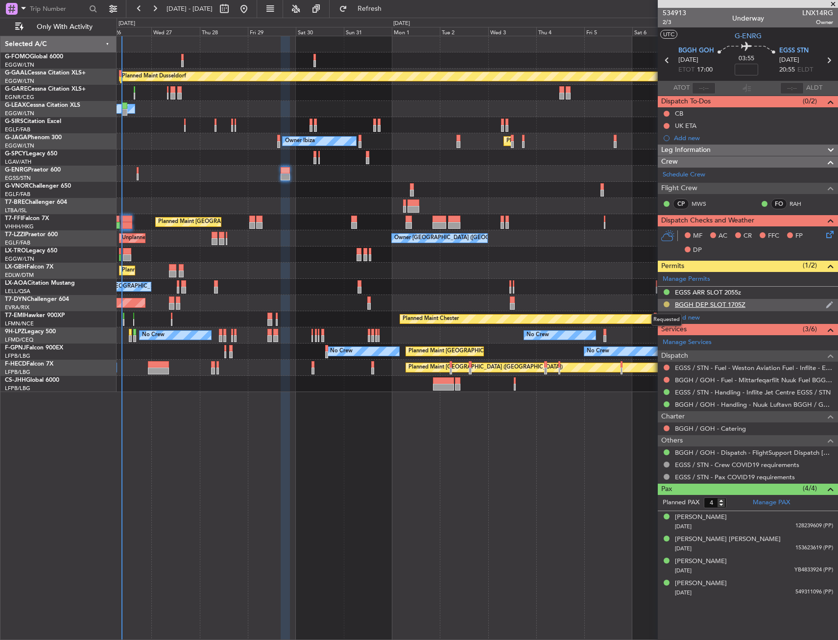
click at [666, 304] on button at bounding box center [667, 304] width 6 height 6
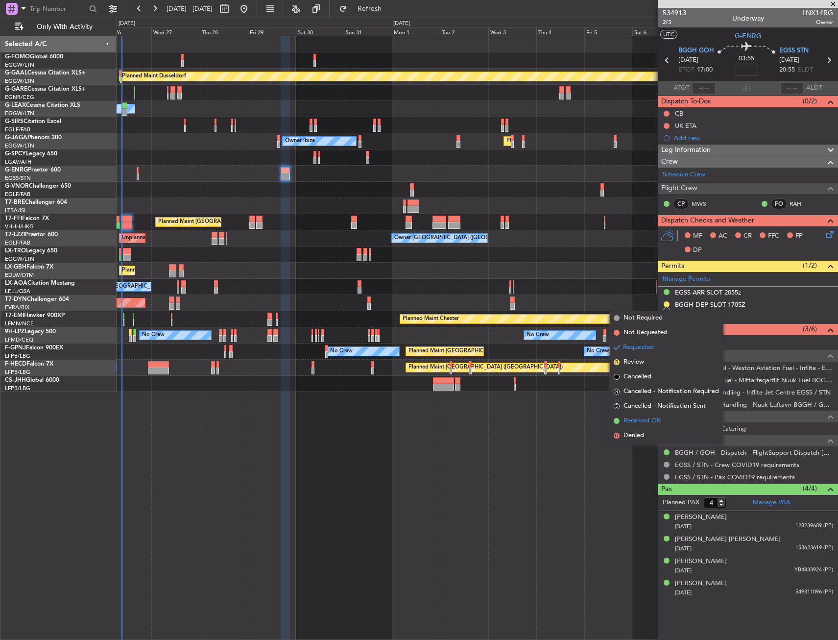
click at [645, 420] on span "Received OK" at bounding box center [642, 421] width 37 height 10
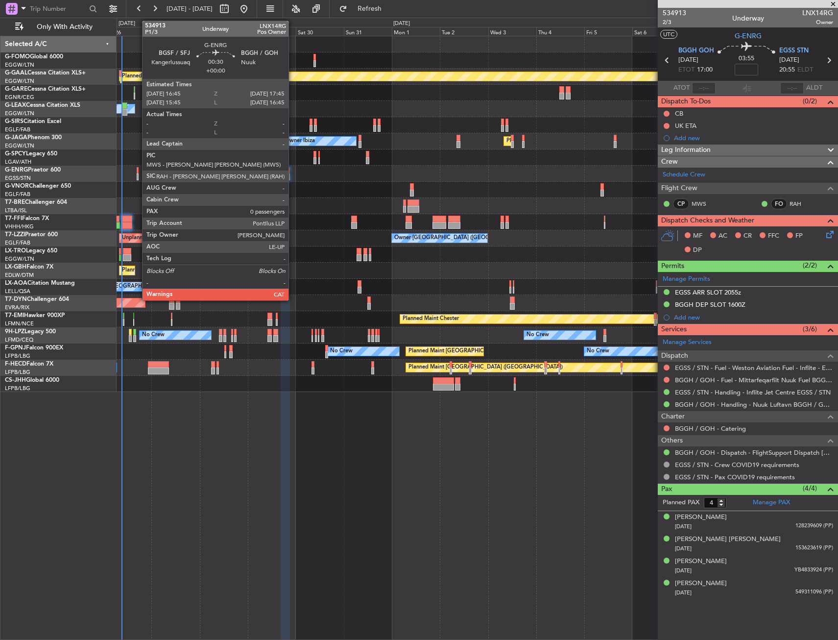
click at [137, 169] on div at bounding box center [138, 170] width 2 height 7
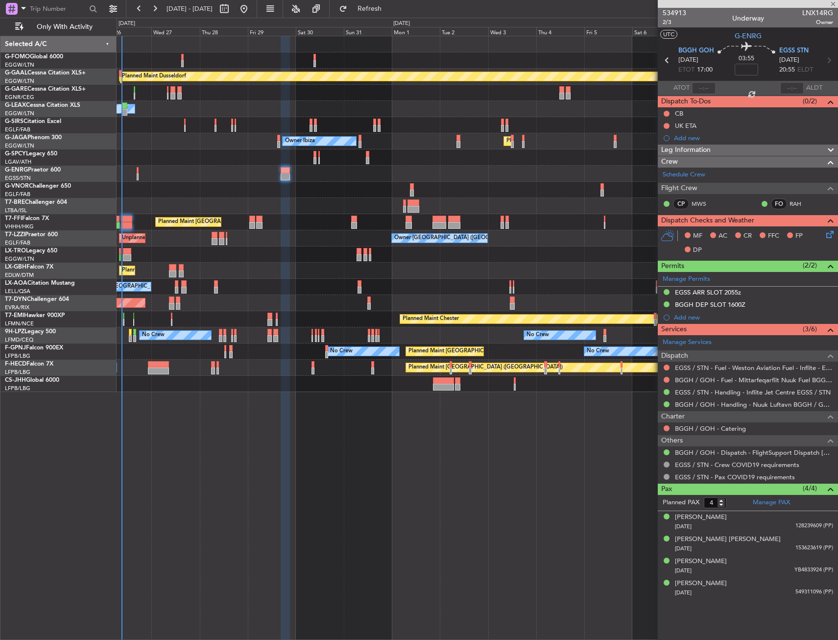
type input "0"
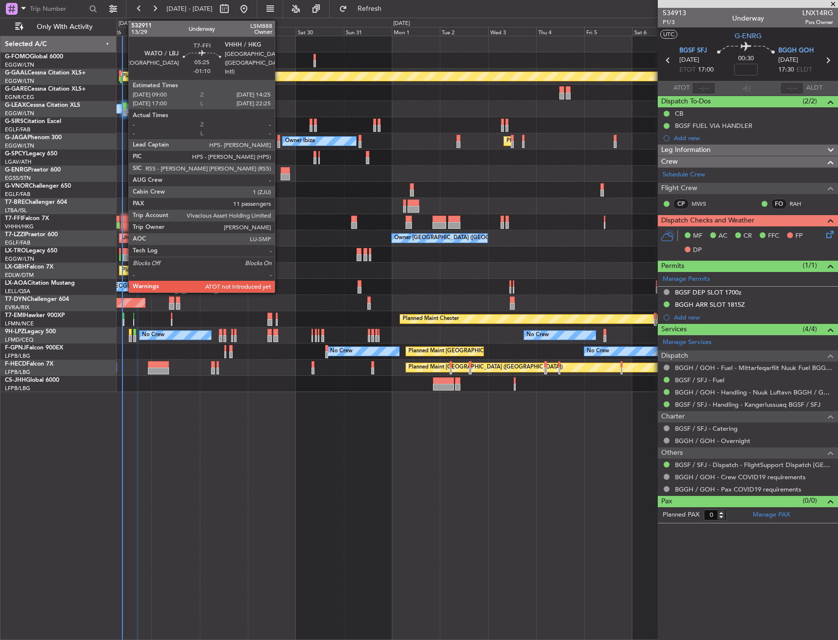
click at [123, 223] on div at bounding box center [126, 225] width 11 height 7
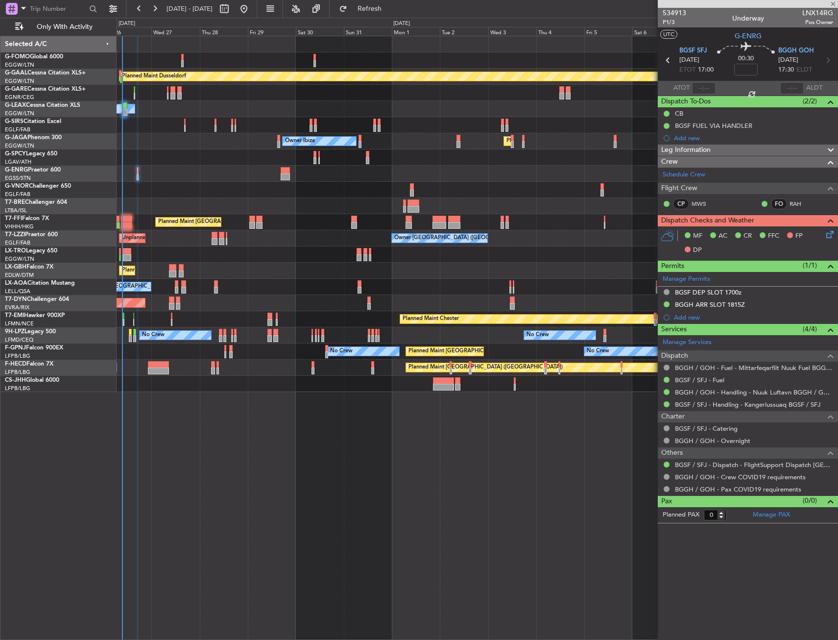
type input "-01:10"
type input "11"
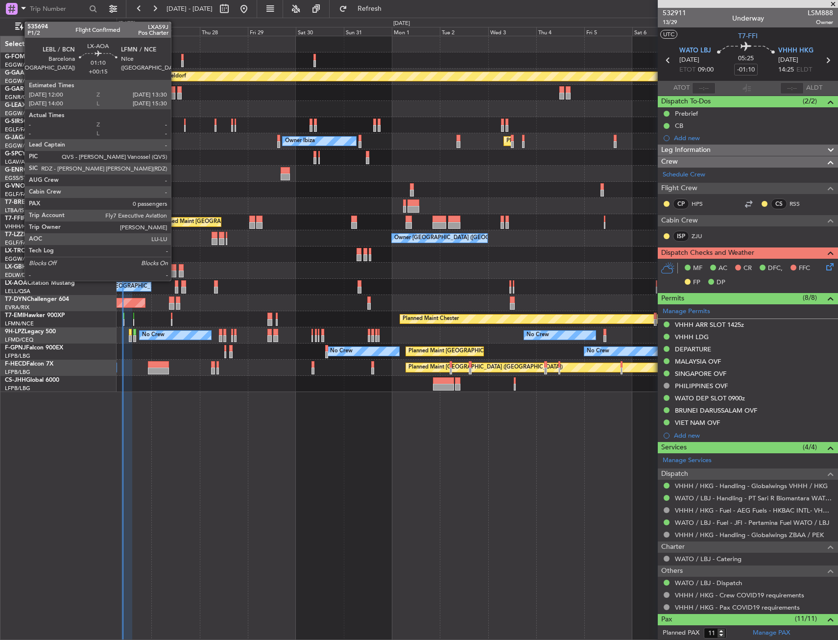
click at [175, 280] on div at bounding box center [176, 283] width 3 height 7
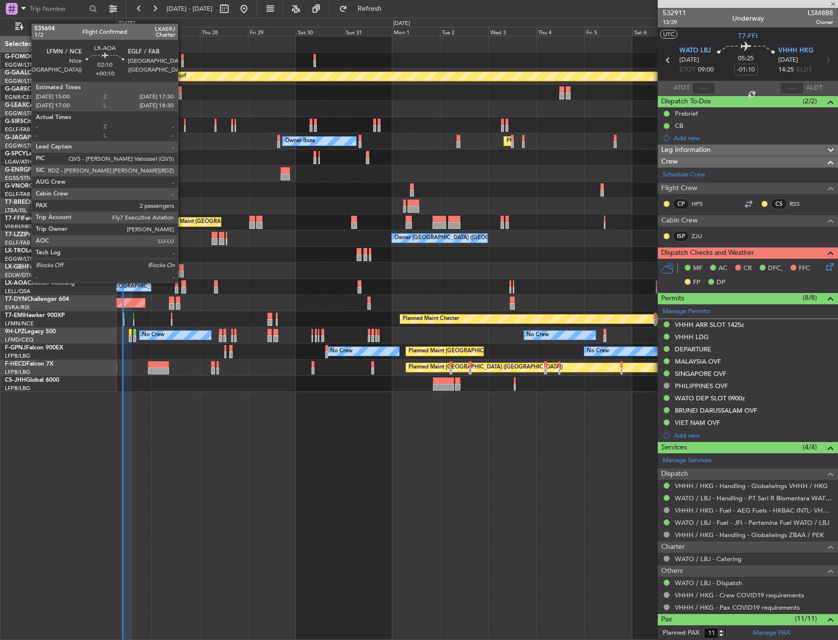
type input "+00:15"
type input "0"
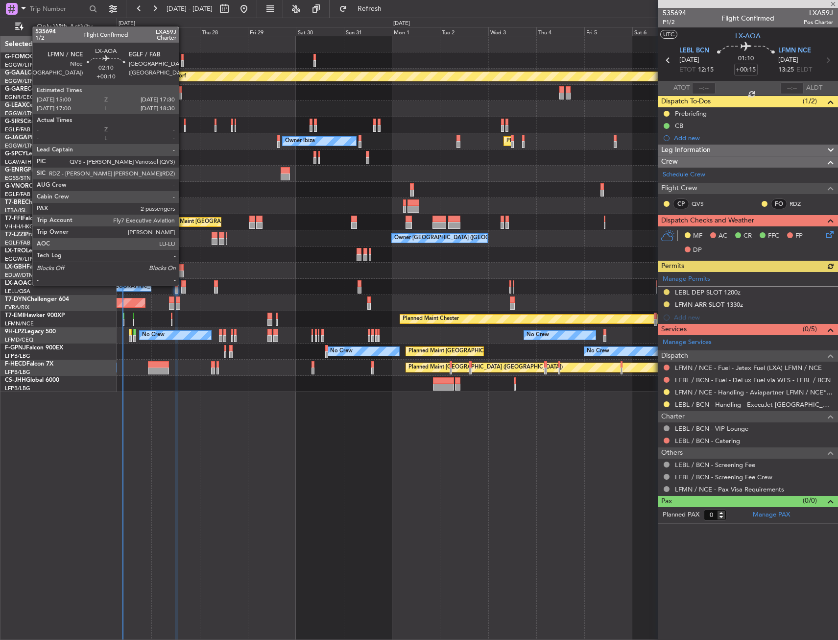
click at [183, 285] on div at bounding box center [183, 283] width 5 height 7
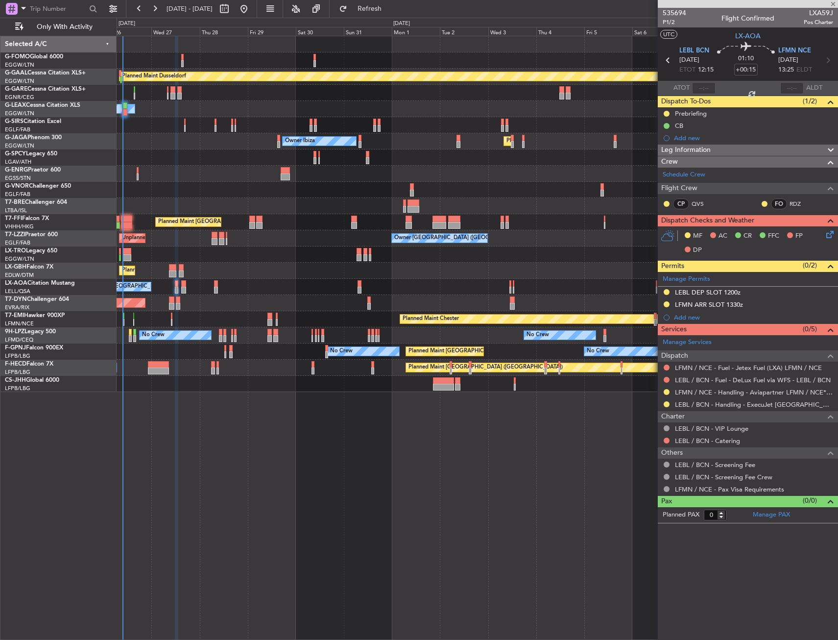
type input "+00:10"
type input "2"
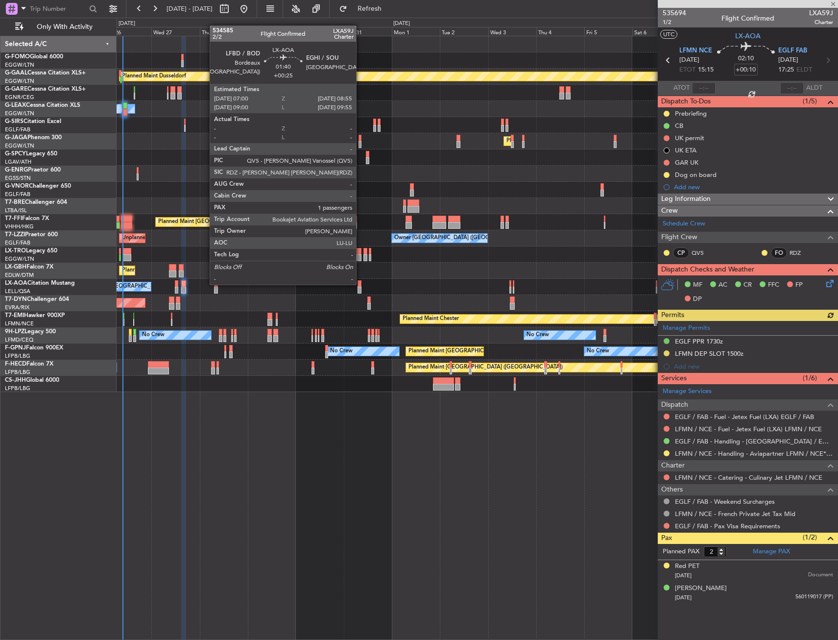
click at [361, 284] on div at bounding box center [360, 283] width 4 height 7
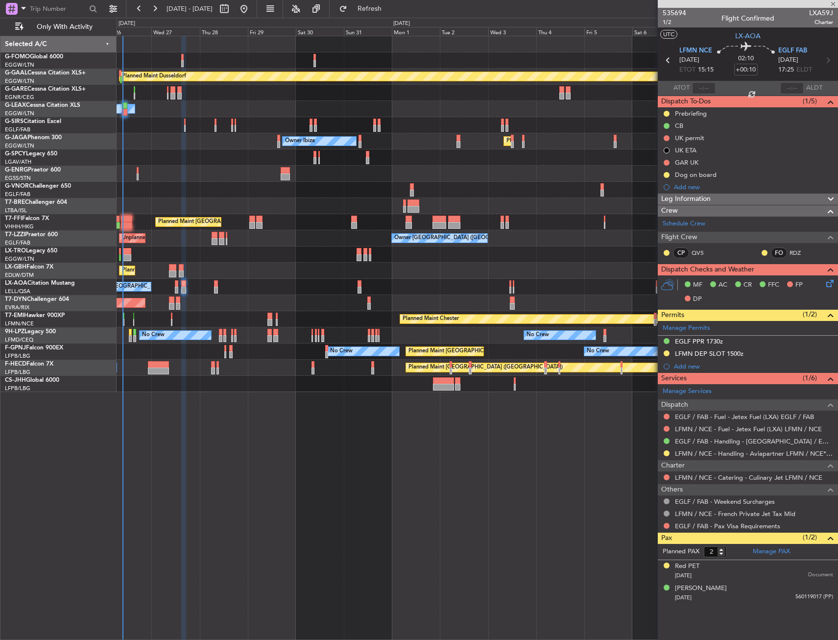
type input "+00:25"
type input "1"
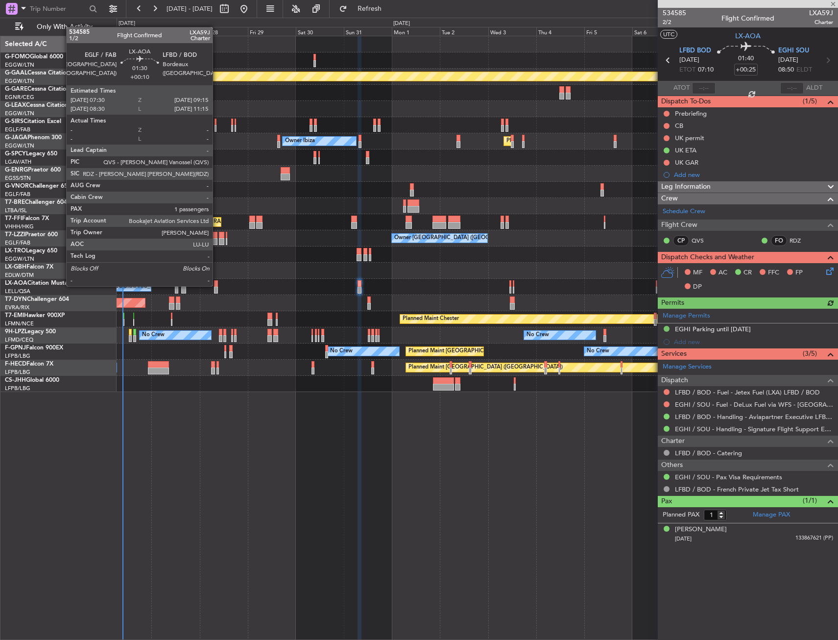
click at [217, 285] on div at bounding box center [216, 283] width 4 height 7
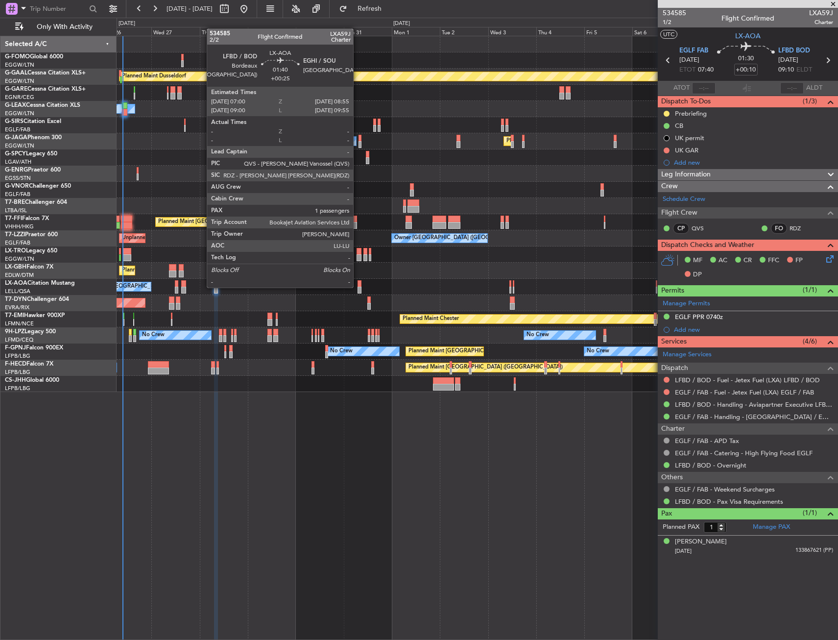
click at [358, 286] on div "No Crew Barcelona (El Prat) No Crew Sabadell" at bounding box center [477, 287] width 721 height 16
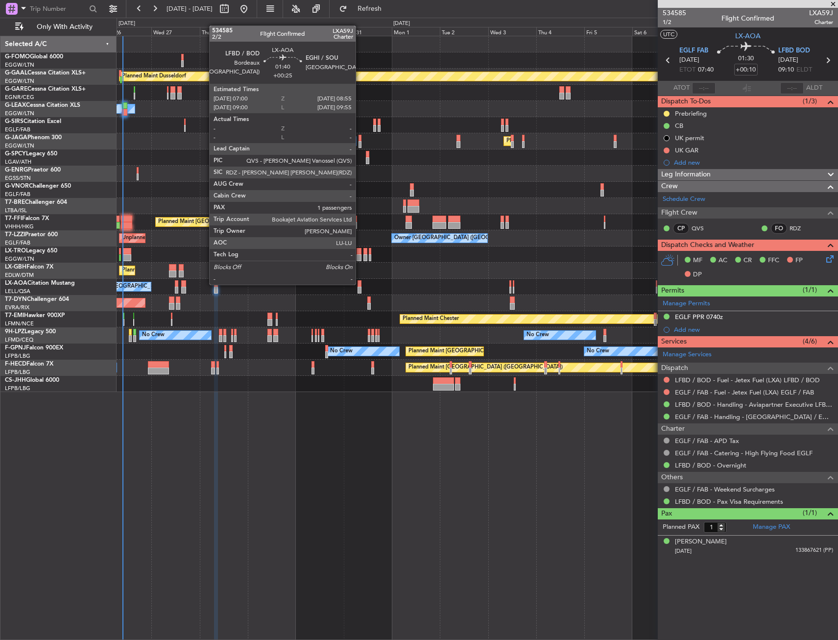
click at [360, 284] on div at bounding box center [360, 283] width 4 height 7
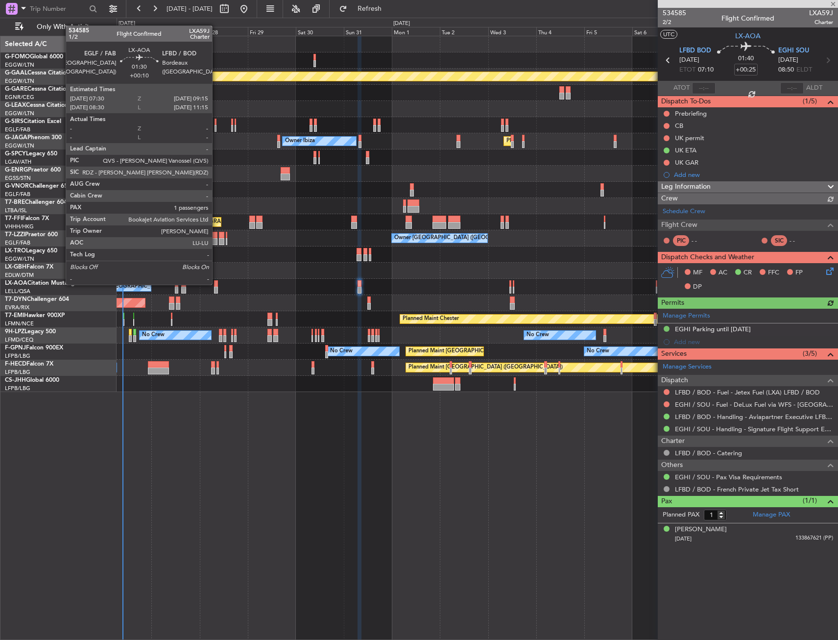
click at [217, 284] on div at bounding box center [216, 283] width 4 height 7
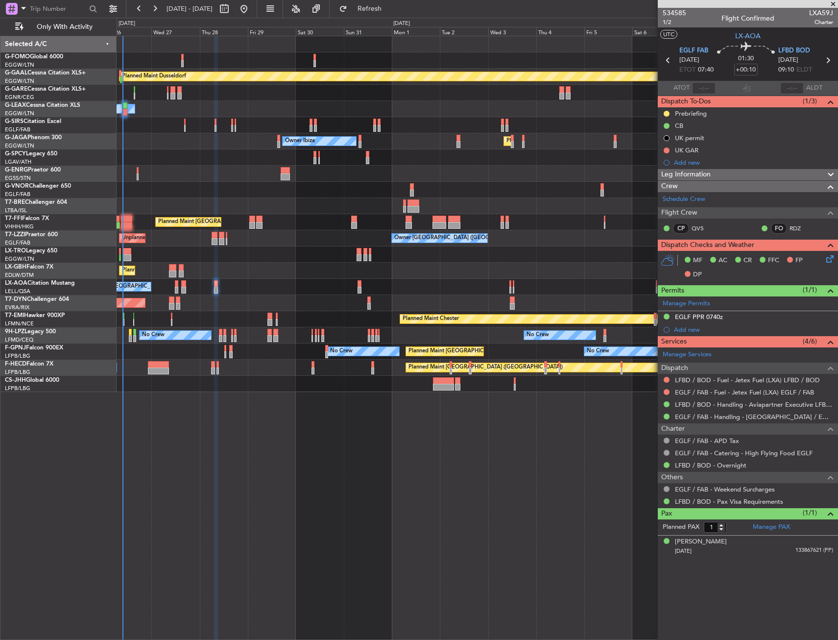
click at [456, 449] on div "Planned Maint Dusseldorf Owner Unplanned Maint Oxford (Kidlington) Owner Ibiza …" at bounding box center [478, 338] width 722 height 604
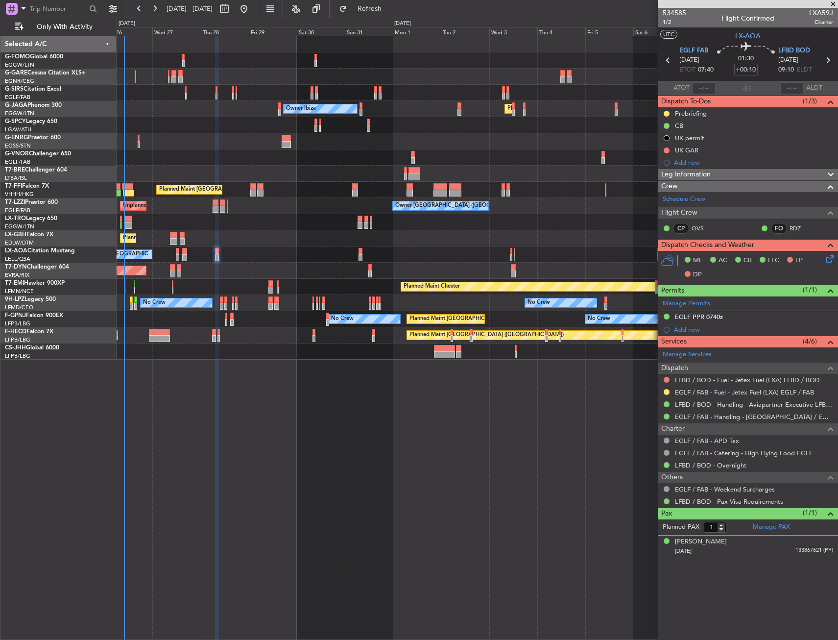
click at [604, 433] on div "Unplanned Maint Oxford (Kidlington) Owner Ibiza Planned Maint London (Luton) No…" at bounding box center [478, 338] width 722 height 604
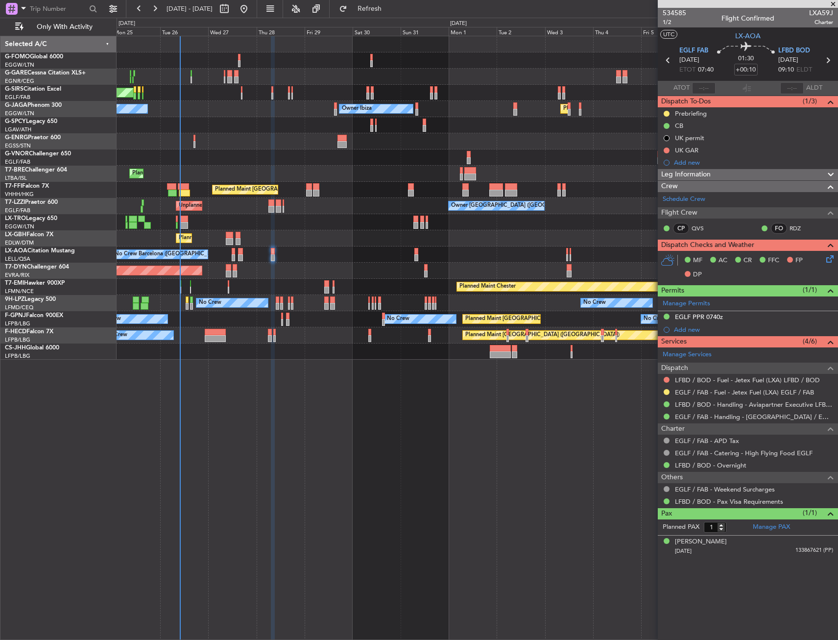
click at [297, 389] on div "Unplanned Maint Oxford (Kidlington) Owner Ibiza Planned Maint London (Luton) No…" at bounding box center [478, 338] width 722 height 604
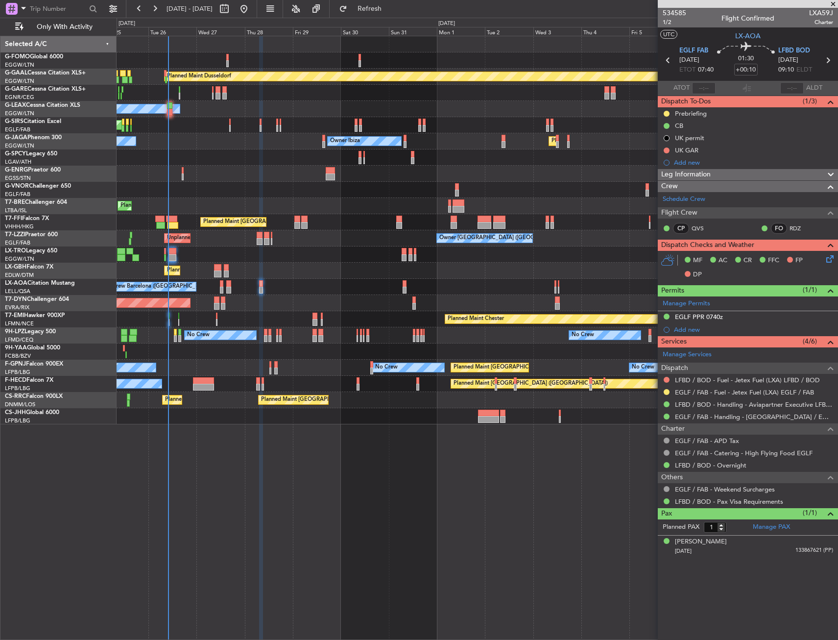
click at [228, 117] on div "Planned Maint Dusseldorf Owner Unplanned Maint Oxford (Kidlington) Owner Ibiza …" at bounding box center [477, 230] width 721 height 388
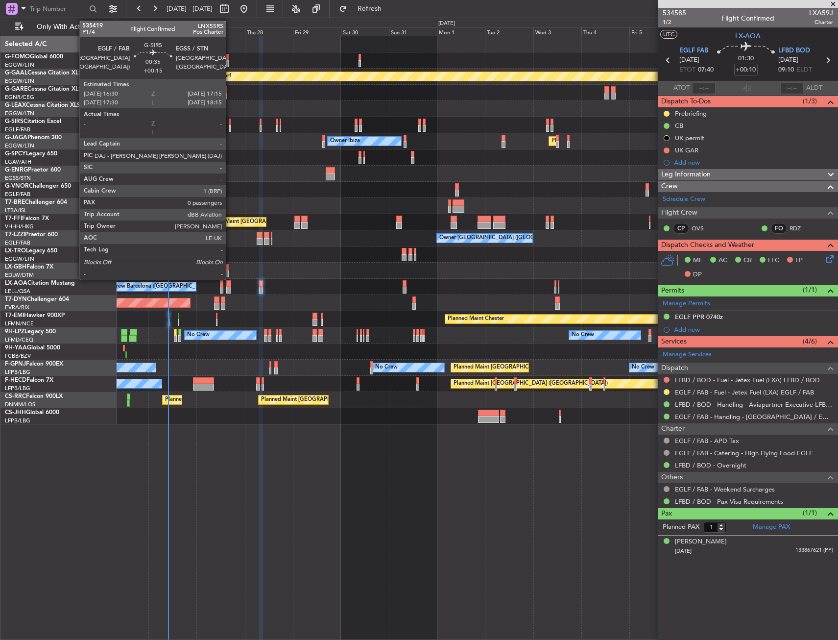
click at [230, 121] on div at bounding box center [230, 122] width 2 height 7
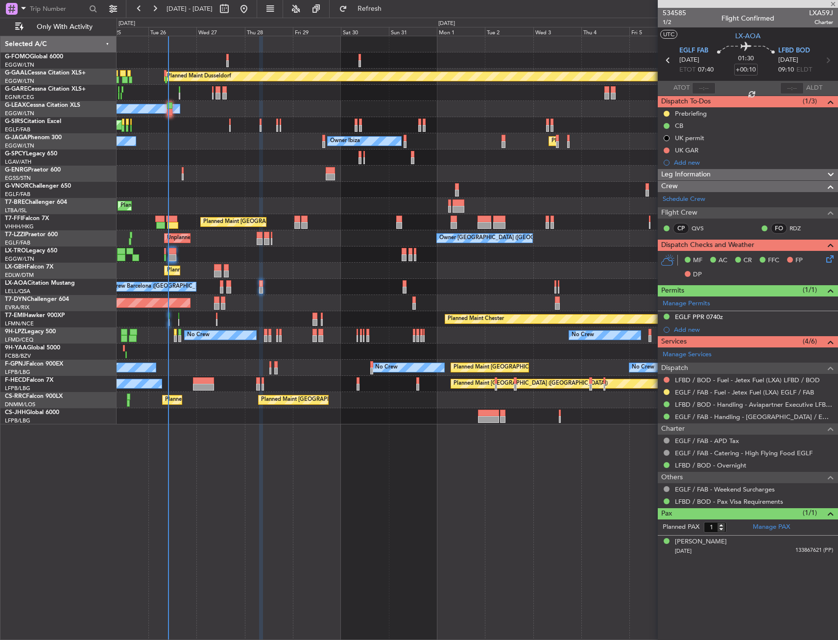
type input "+00:15"
type input "0"
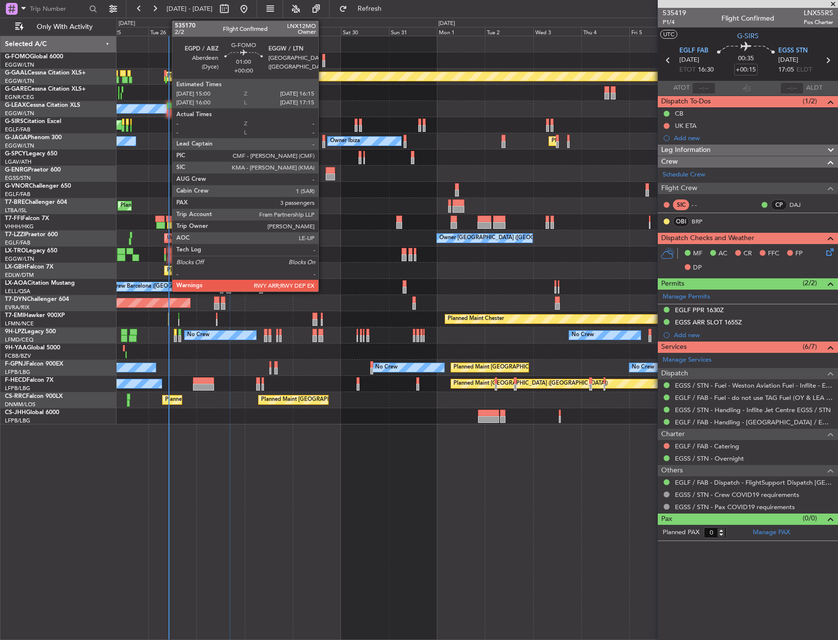
click at [323, 60] on div at bounding box center [323, 57] width 3 height 7
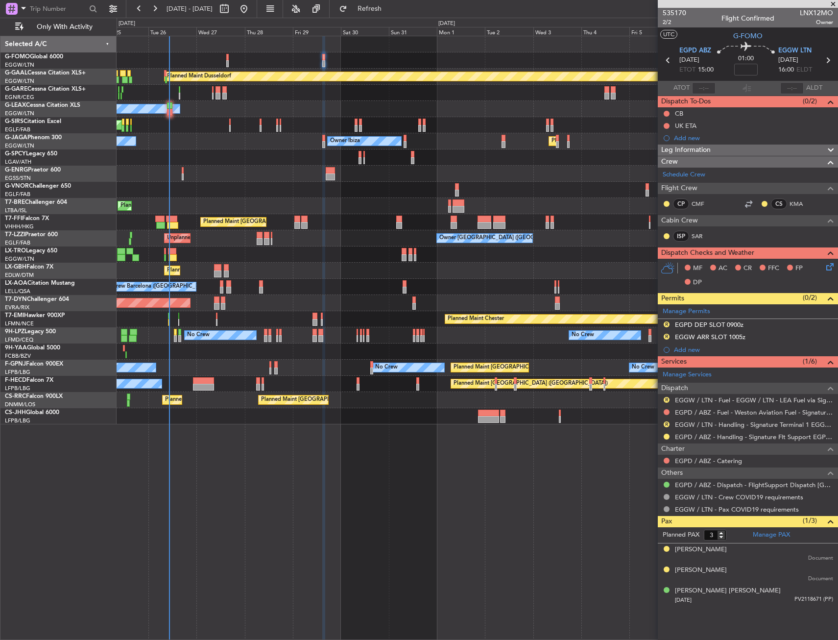
click at [181, 169] on div at bounding box center [477, 174] width 721 height 16
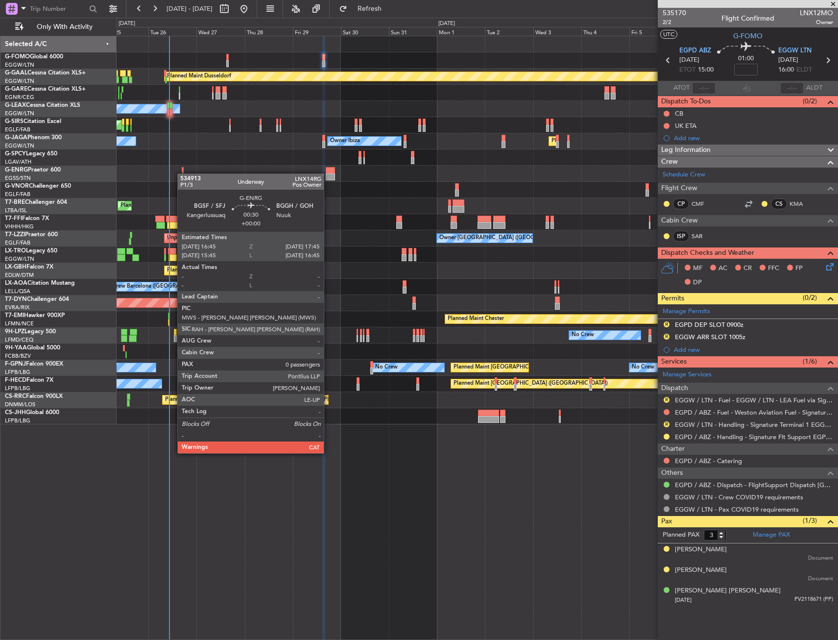
click at [182, 173] on div at bounding box center [477, 174] width 721 height 16
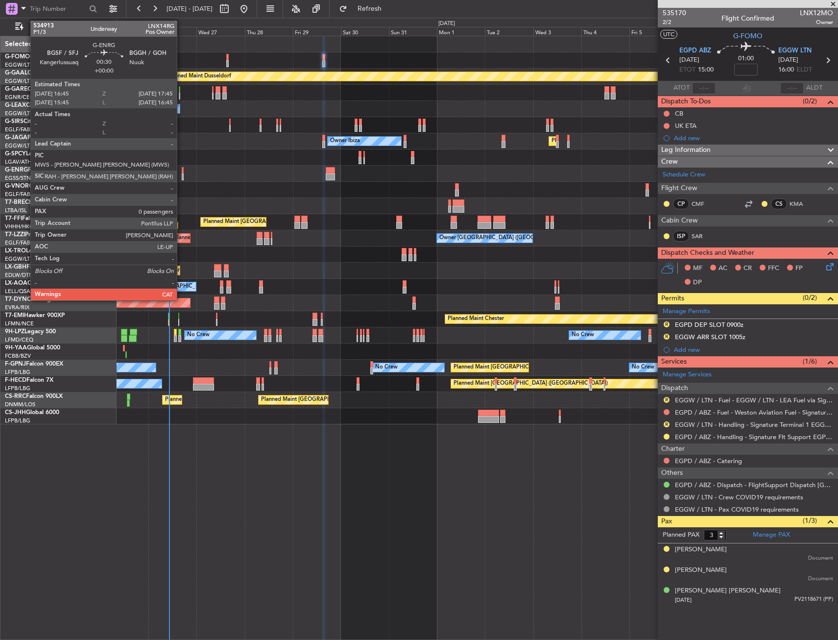
click at [182, 172] on div at bounding box center [183, 170] width 2 height 7
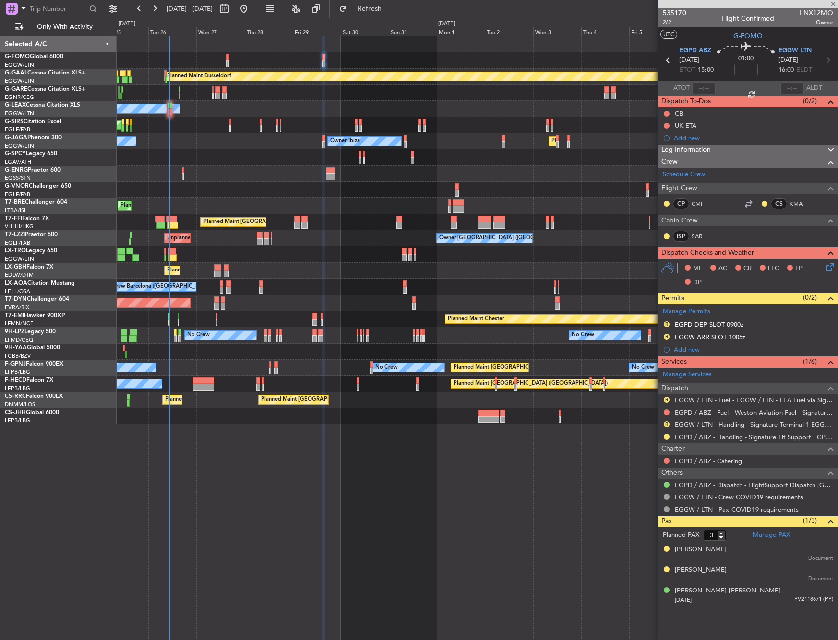
type input "0"
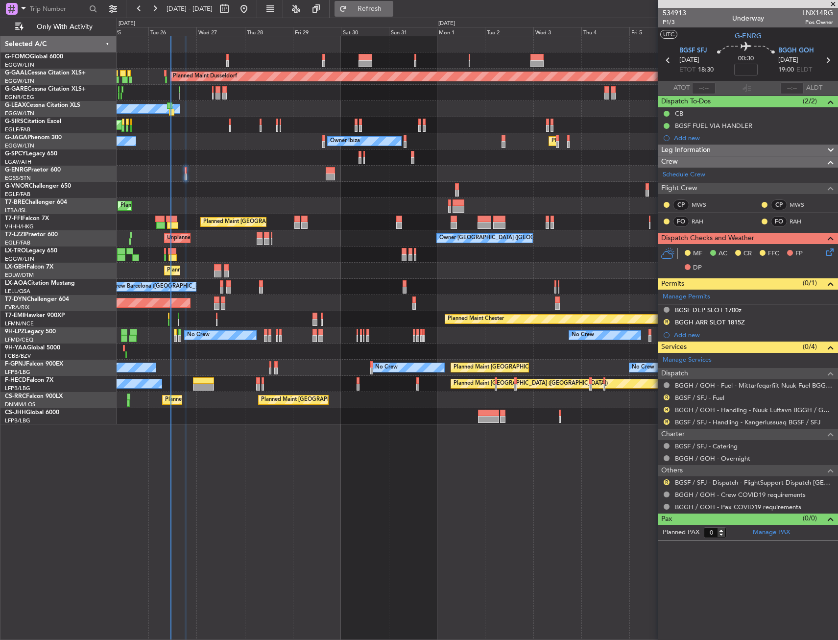
click at [390, 8] on span "Refresh" at bounding box center [369, 8] width 41 height 7
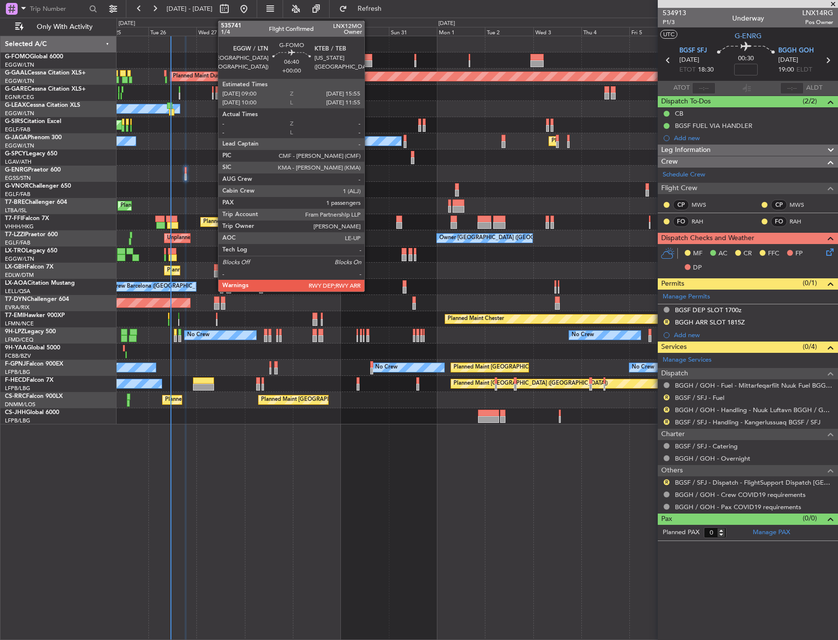
click at [369, 57] on div at bounding box center [366, 57] width 14 height 7
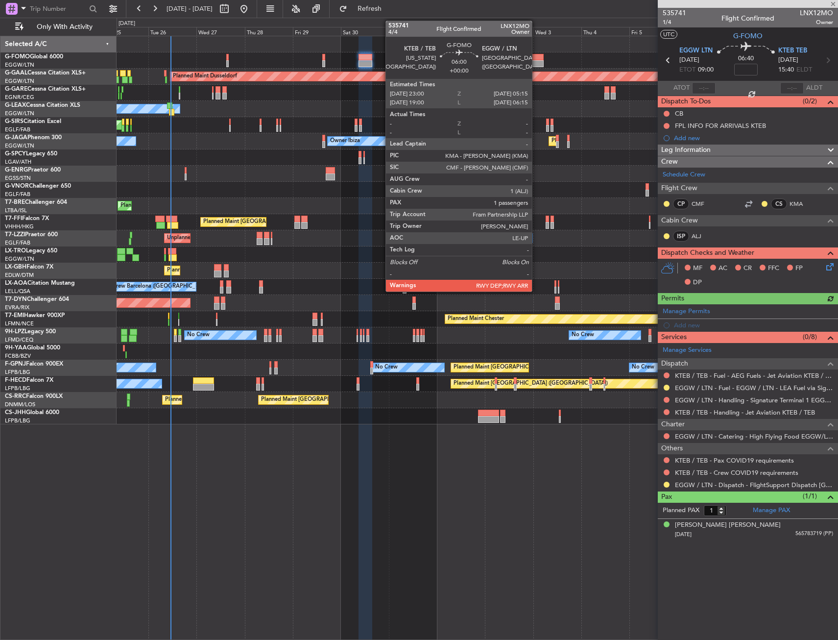
click at [536, 56] on div at bounding box center [536, 57] width 13 height 7
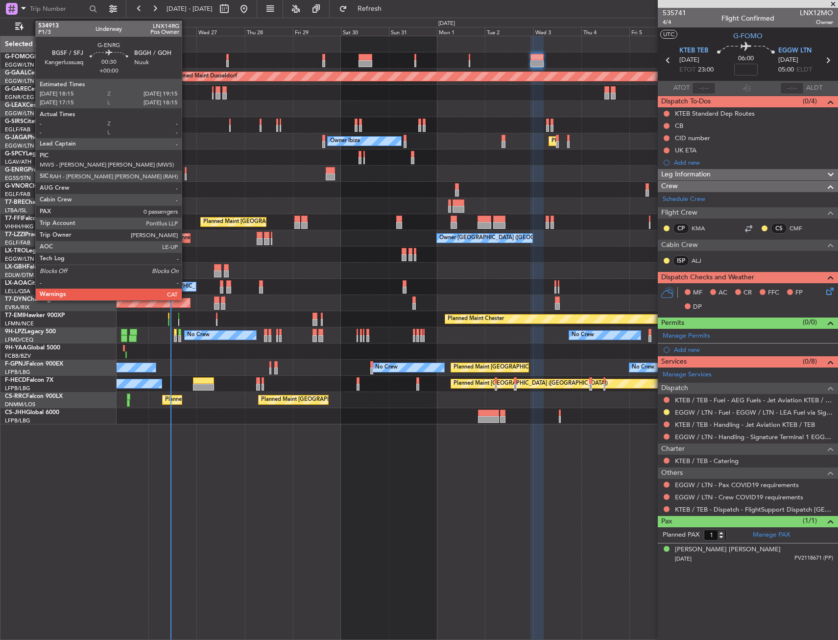
click at [186, 169] on div at bounding box center [186, 170] width 2 height 7
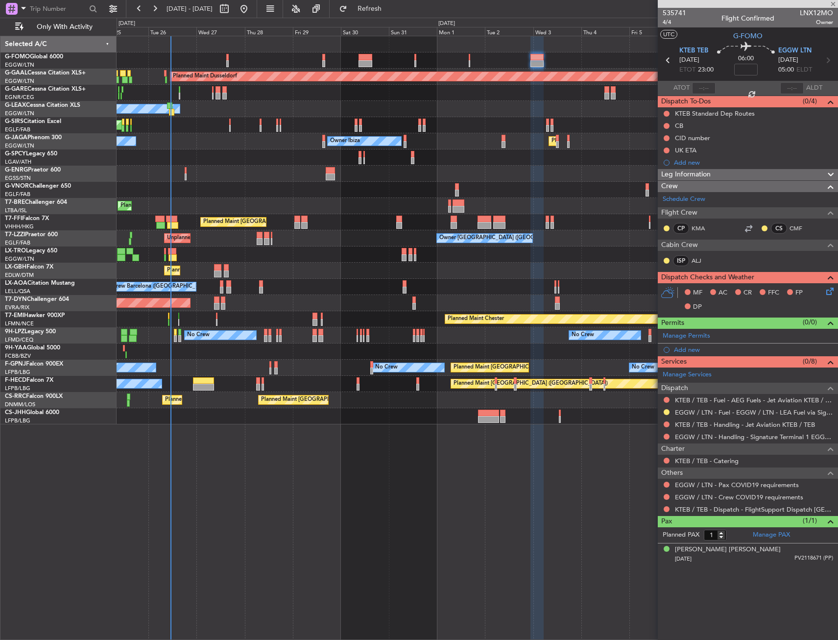
type input "0"
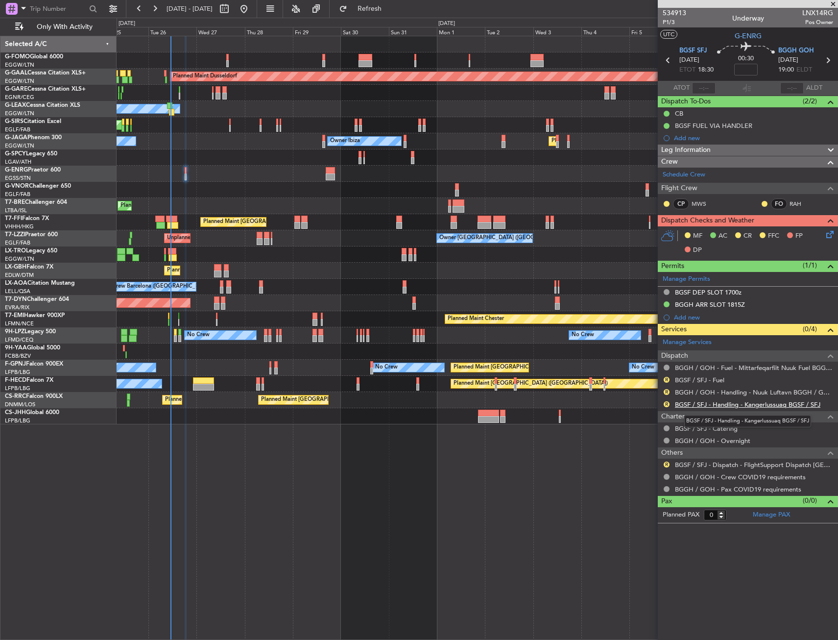
click at [703, 403] on link "BGSF / SFJ - Handling - Kangerlussuaq BGSF / SFJ" at bounding box center [747, 404] width 145 height 8
click at [666, 391] on button "R" at bounding box center [667, 392] width 6 height 6
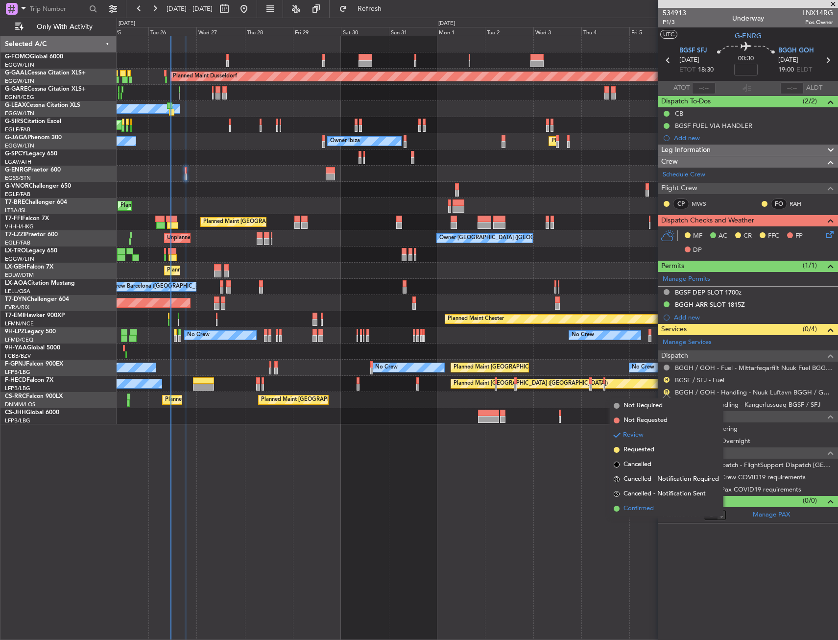
click at [628, 505] on span "Confirmed" at bounding box center [639, 509] width 30 height 10
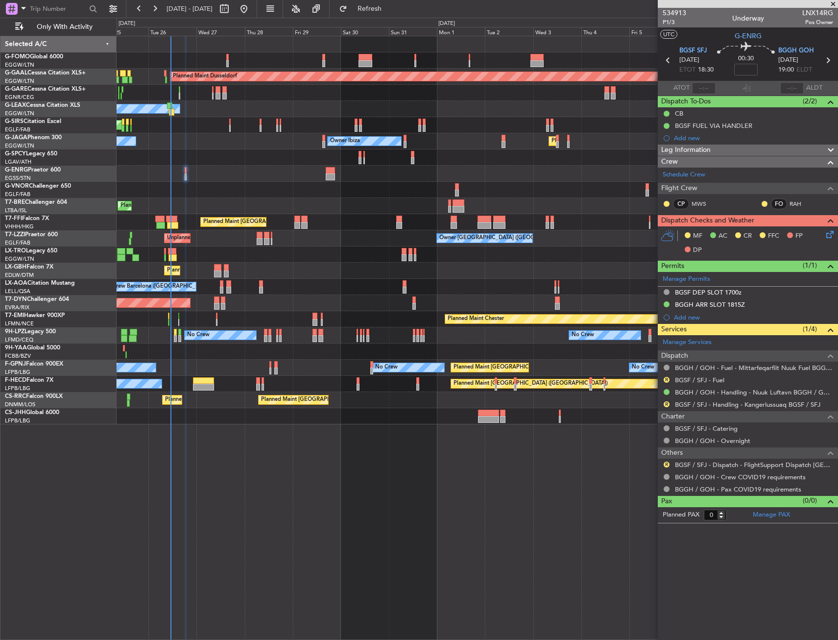
drag, startPoint x: 663, startPoint y: 401, endPoint x: 668, endPoint y: 408, distance: 9.1
click at [662, 400] on div "R BGSF / SFJ - Handling - Kangerlussuaq BGSF / SFJ" at bounding box center [748, 404] width 180 height 12
click at [668, 408] on div "R BGSF / SFJ - Handling - Kangerlussuaq BGSF / SFJ" at bounding box center [748, 404] width 180 height 12
click at [666, 404] on button "R" at bounding box center [667, 404] width 6 height 6
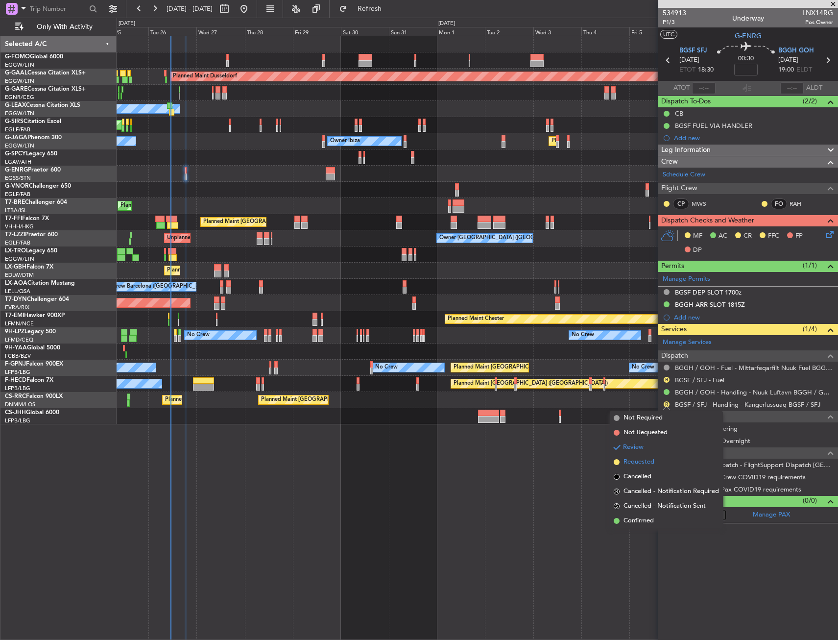
click at [629, 465] on span "Requested" at bounding box center [639, 462] width 31 height 10
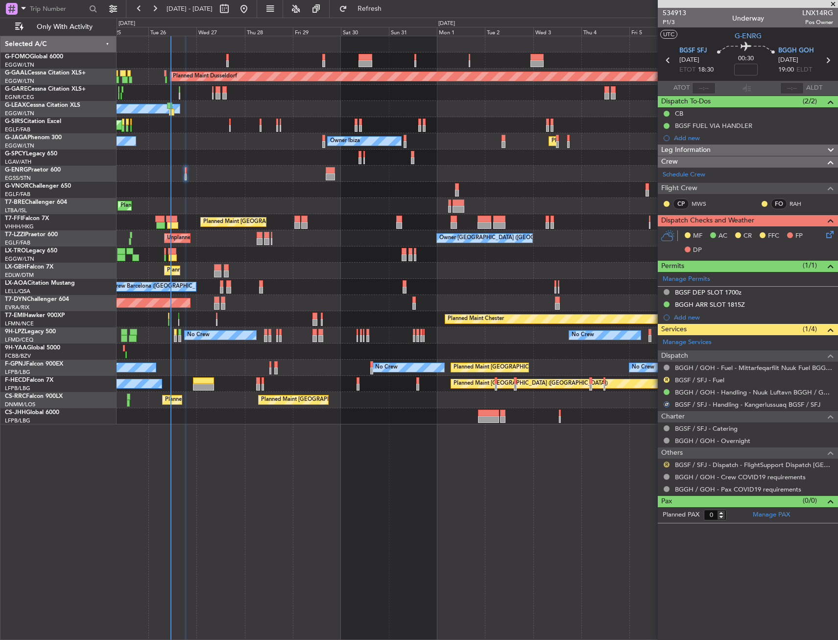
click at [666, 462] on button "R" at bounding box center [667, 464] width 6 height 6
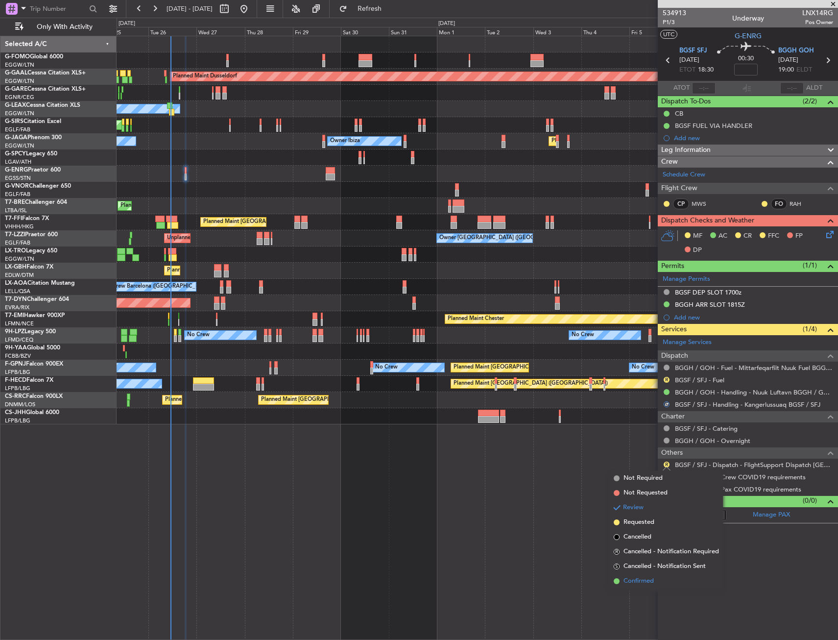
click at [632, 584] on span "Confirmed" at bounding box center [639, 581] width 30 height 10
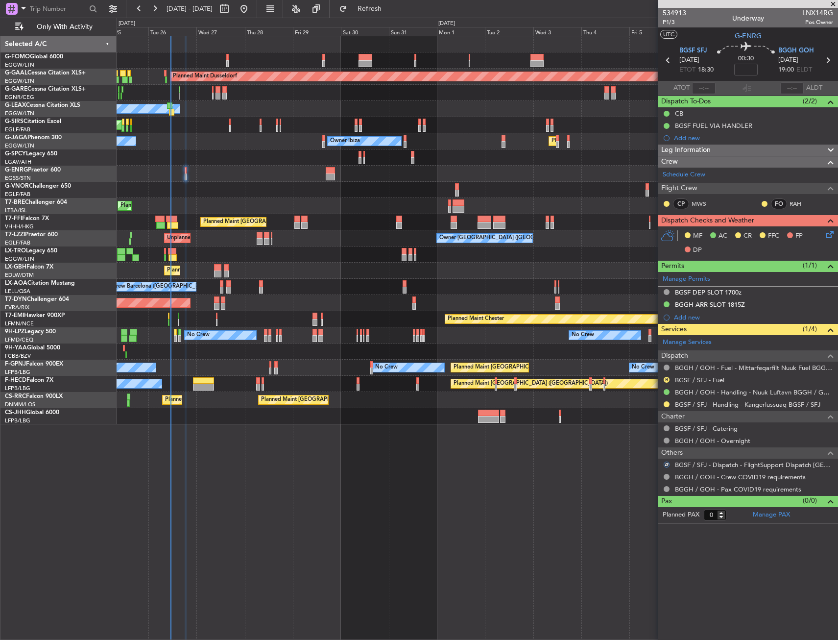
click at [828, 233] on icon at bounding box center [828, 233] width 8 height 8
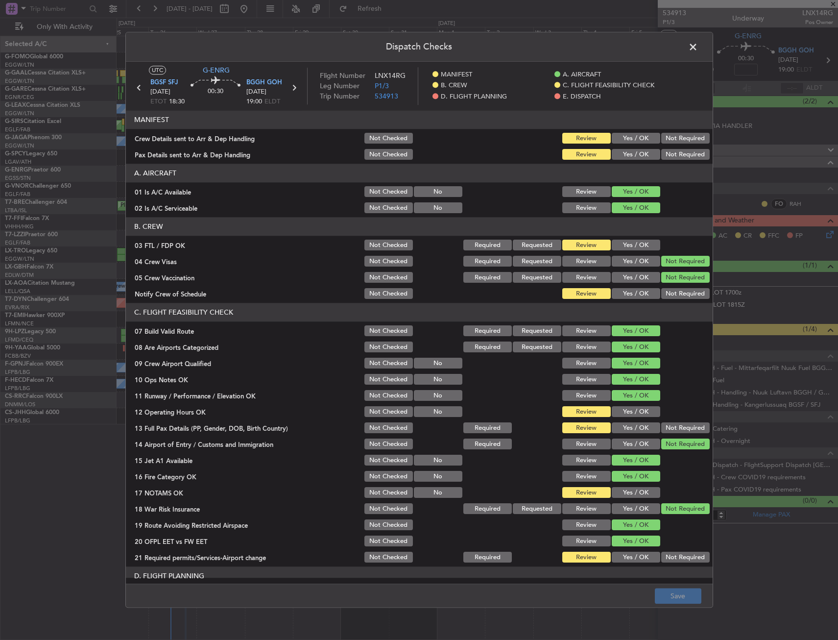
click at [614, 151] on button "Yes / OK" at bounding box center [636, 154] width 48 height 11
click at [626, 137] on button "Yes / OK" at bounding box center [636, 138] width 48 height 11
drag, startPoint x: 634, startPoint y: 243, endPoint x: 632, endPoint y: 251, distance: 8.5
click at [634, 243] on button "Yes / OK" at bounding box center [636, 245] width 48 height 11
drag, startPoint x: 624, startPoint y: 291, endPoint x: 624, endPoint y: 306, distance: 14.7
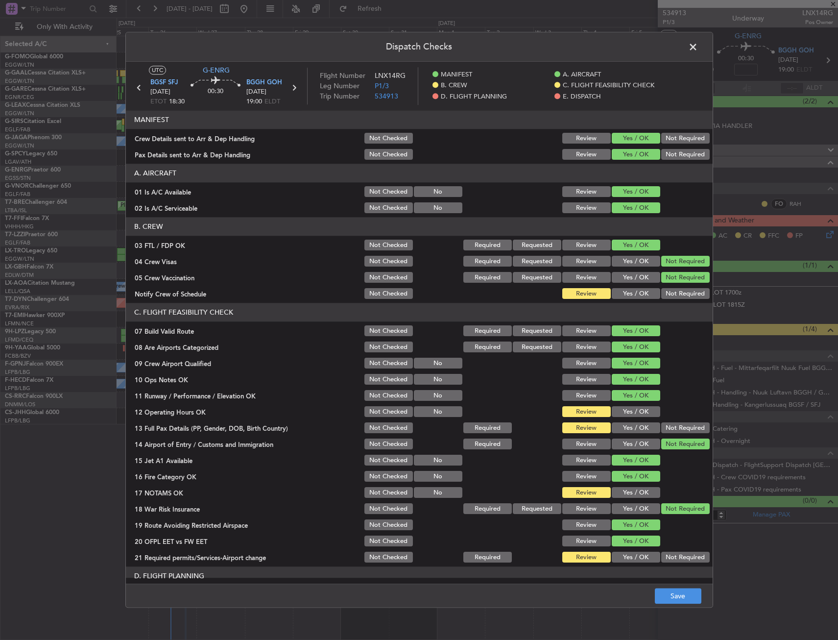
click at [623, 291] on button "Yes / OK" at bounding box center [636, 294] width 48 height 11
click at [626, 418] on div "Yes / OK" at bounding box center [634, 412] width 49 height 14
drag, startPoint x: 626, startPoint y: 412, endPoint x: 626, endPoint y: 419, distance: 7.4
click at [626, 417] on button "Yes / OK" at bounding box center [636, 412] width 48 height 11
click at [624, 431] on button "Yes / OK" at bounding box center [636, 428] width 48 height 11
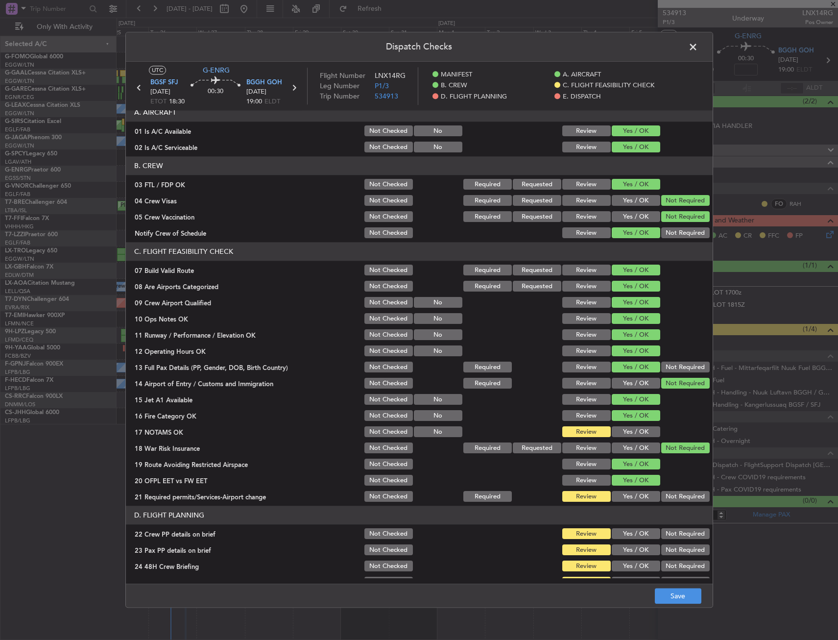
scroll to position [98, 0]
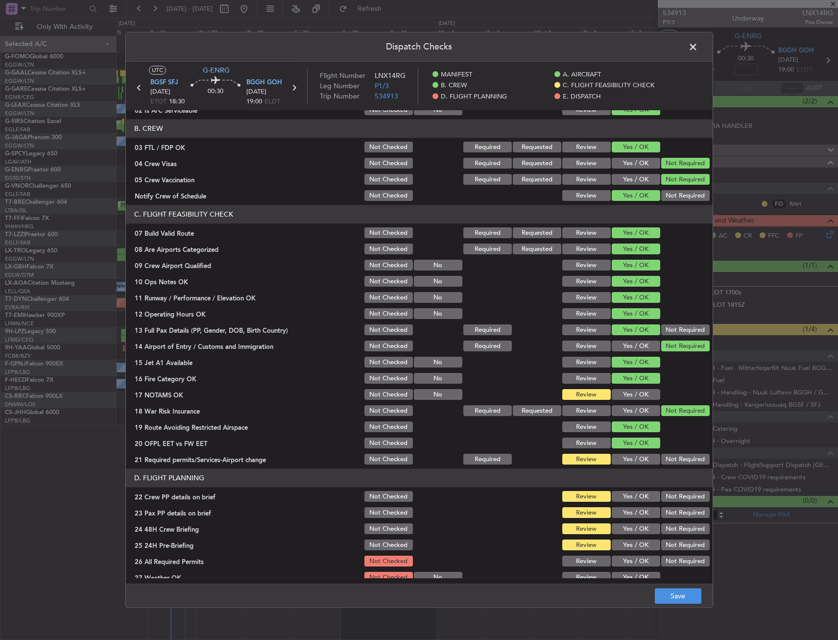
click at [621, 399] on button "Yes / OK" at bounding box center [636, 394] width 48 height 11
click at [621, 407] on button "Yes / OK" at bounding box center [636, 411] width 48 height 11
click at [632, 455] on button "Yes / OK" at bounding box center [636, 459] width 48 height 11
click at [626, 509] on button "Yes / OK" at bounding box center [636, 512] width 48 height 11
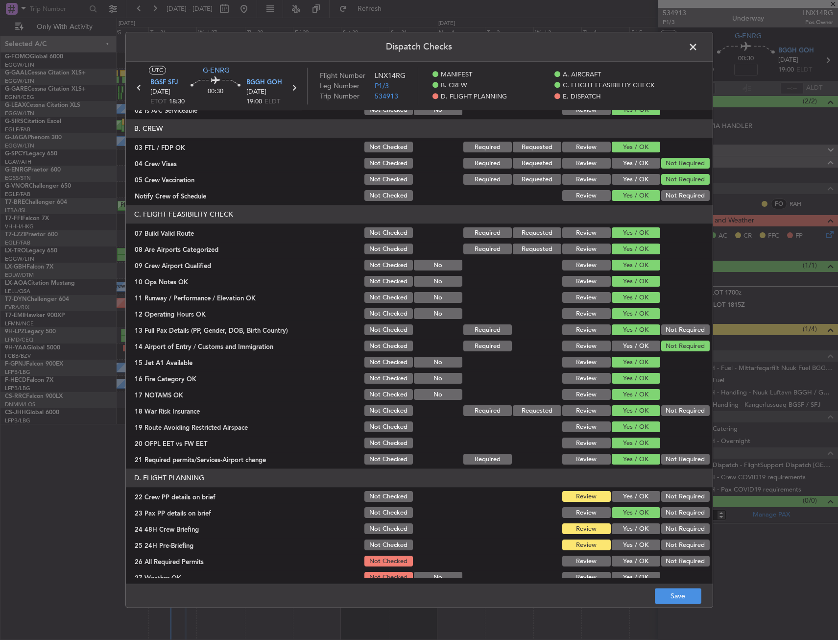
click at [625, 518] on div "Yes / OK" at bounding box center [634, 513] width 49 height 14
drag, startPoint x: 625, startPoint y: 502, endPoint x: 630, endPoint y: 525, distance: 24.0
click at [625, 502] on button "Yes / OK" at bounding box center [636, 496] width 48 height 11
drag, startPoint x: 630, startPoint y: 526, endPoint x: 644, endPoint y: 537, distance: 17.8
click at [630, 527] on button "Yes / OK" at bounding box center [636, 529] width 48 height 11
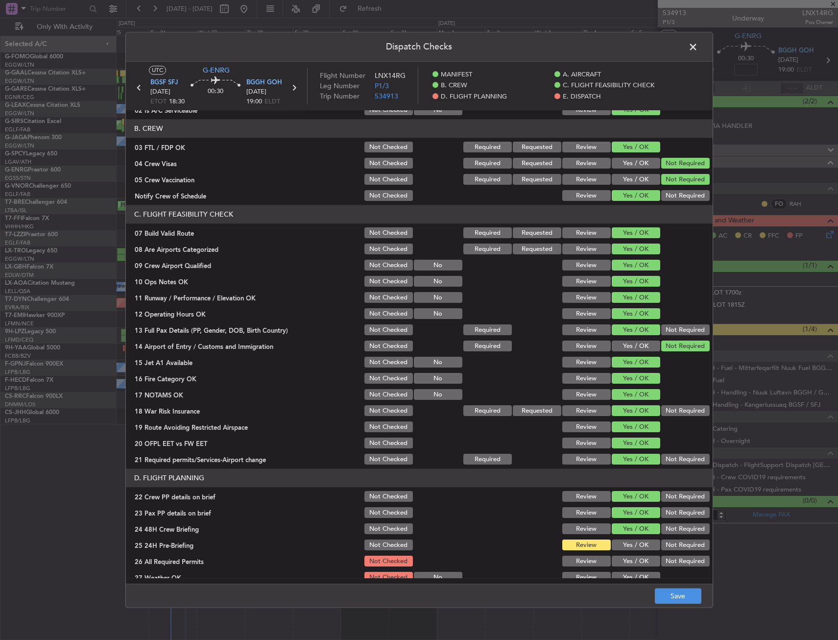
click at [675, 549] on button "Not Required" at bounding box center [685, 545] width 48 height 11
click at [672, 609] on div "Dispatch Checks UTC G-ENRG BGSF SFJ 26/08/2025 ETOT 18:30 00:30 BGGH GOH 26/08/…" at bounding box center [419, 320] width 838 height 640
click at [672, 598] on button "Save" at bounding box center [678, 596] width 47 height 16
drag, startPoint x: 696, startPoint y: 44, endPoint x: 687, endPoint y: 53, distance: 13.2
click at [698, 44] on span at bounding box center [698, 50] width 0 height 20
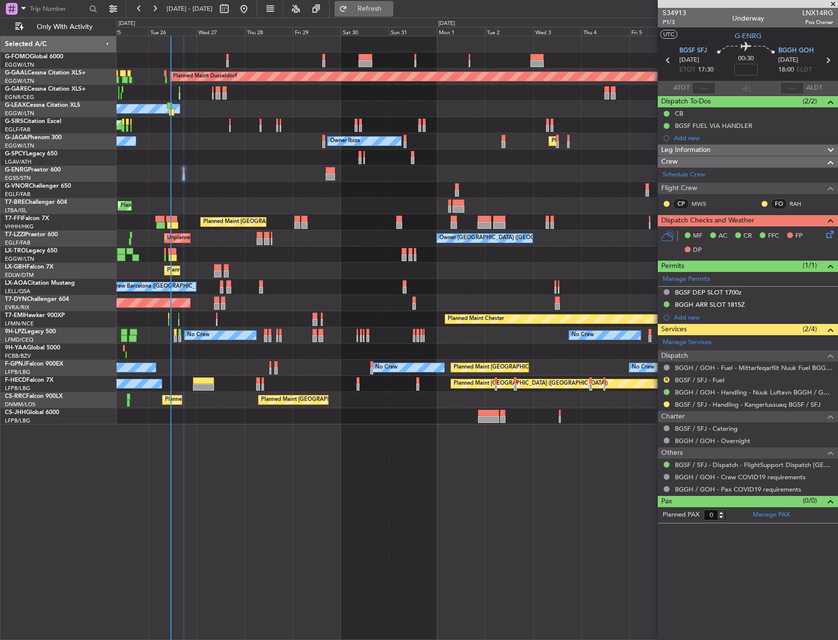
click at [390, 10] on span "Refresh" at bounding box center [369, 8] width 41 height 7
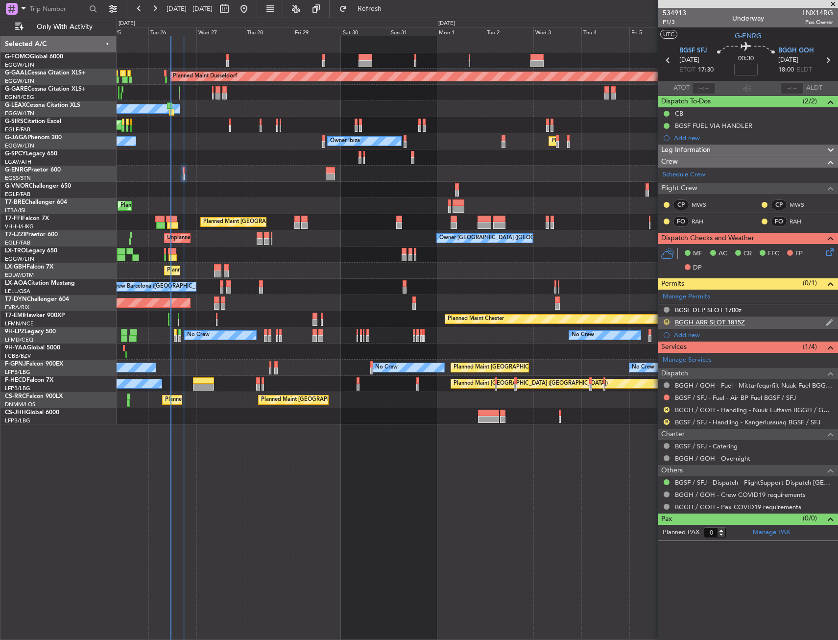
click at [668, 324] on button "R" at bounding box center [667, 322] width 6 height 6
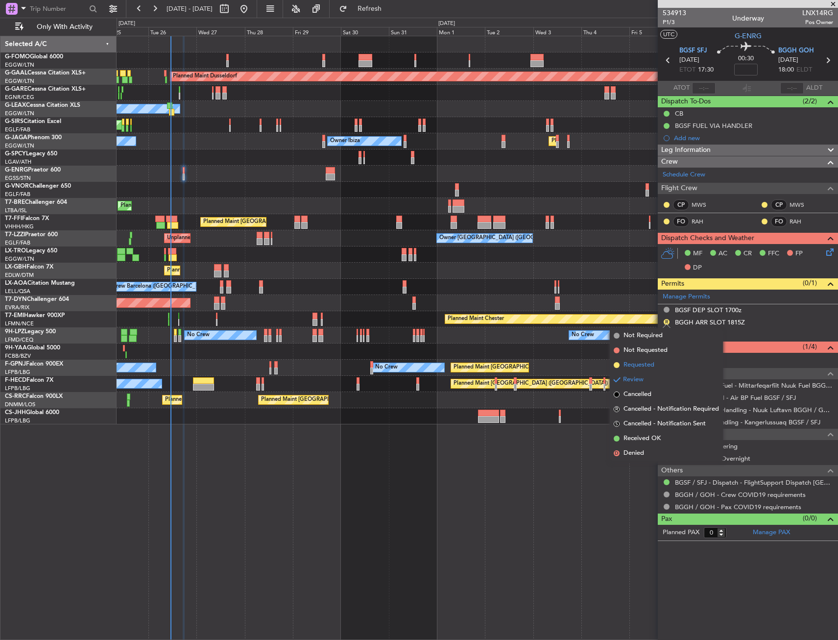
click at [663, 365] on li "Requested" at bounding box center [666, 365] width 113 height 15
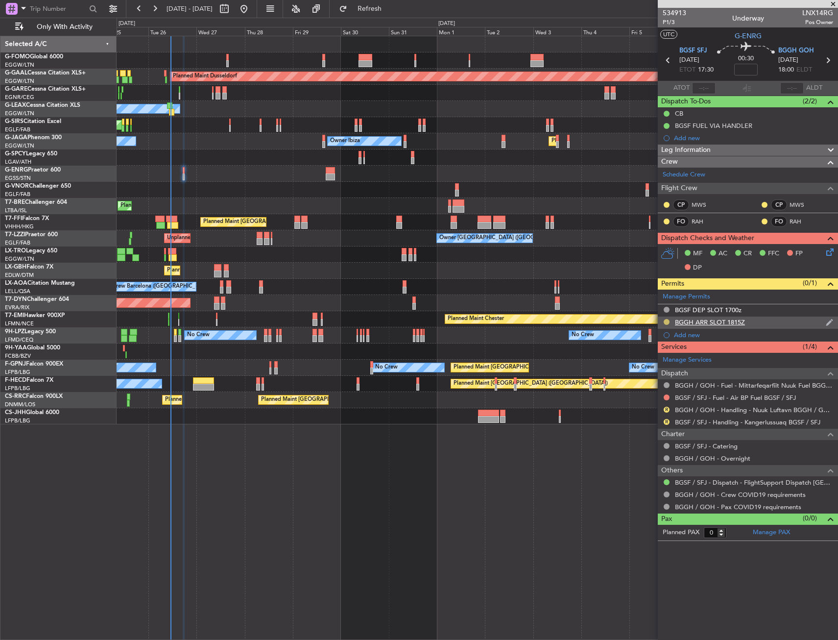
click at [666, 322] on button at bounding box center [667, 322] width 6 height 6
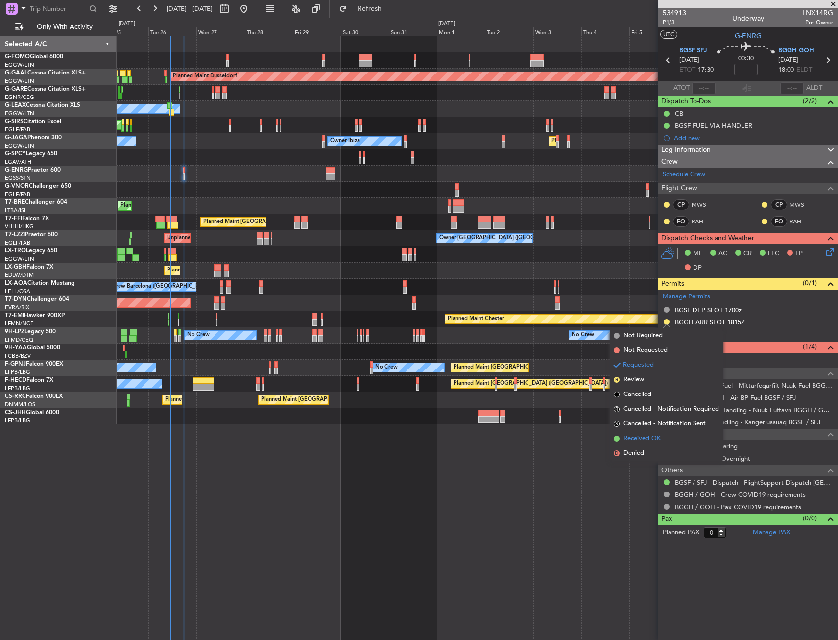
click at [643, 434] on span "Received OK" at bounding box center [642, 438] width 37 height 10
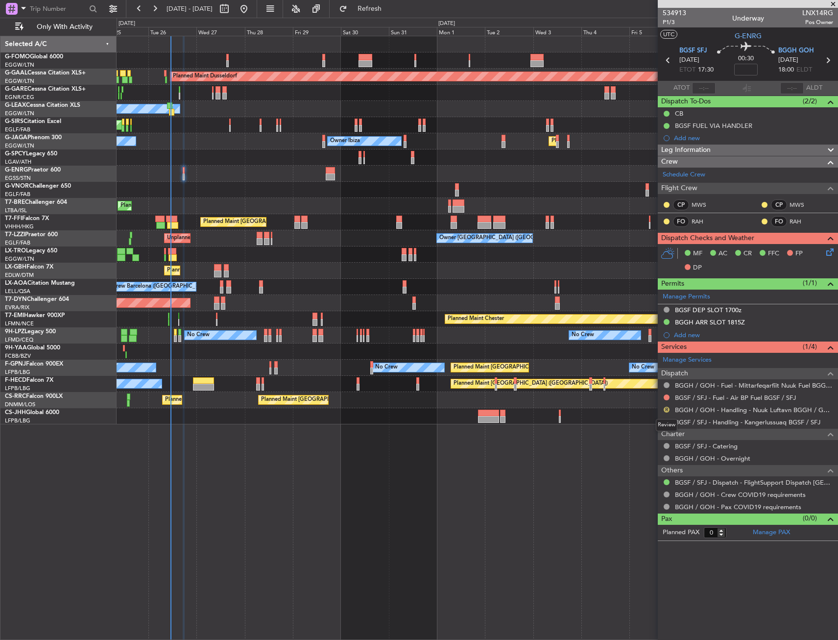
click at [667, 409] on button "R" at bounding box center [667, 410] width 6 height 6
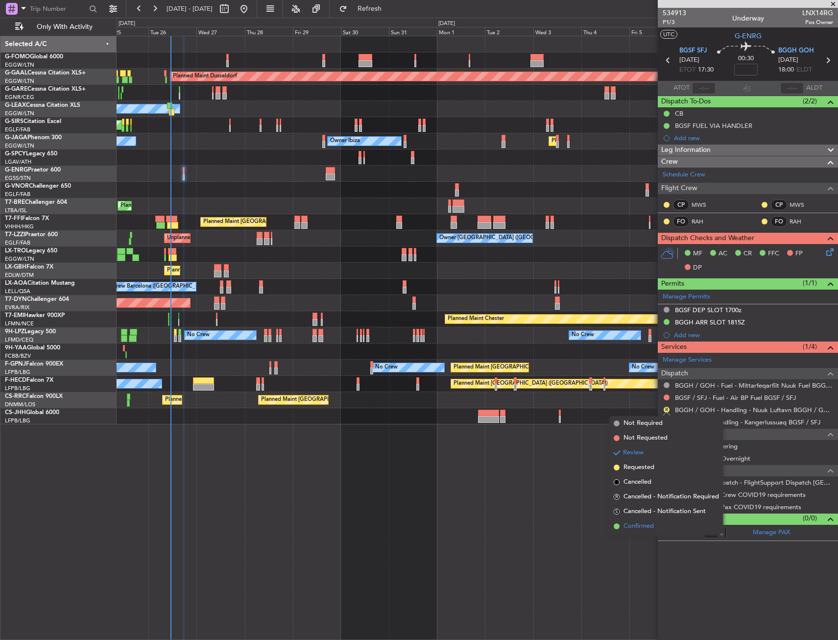
click at [628, 519] on li "Confirmed" at bounding box center [666, 526] width 113 height 15
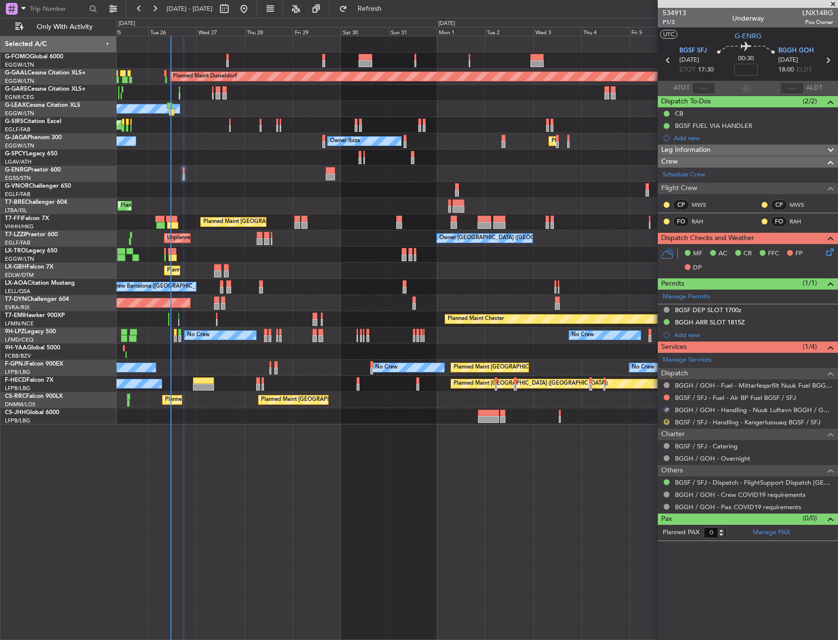
click at [666, 419] on button "R" at bounding box center [667, 422] width 6 height 6
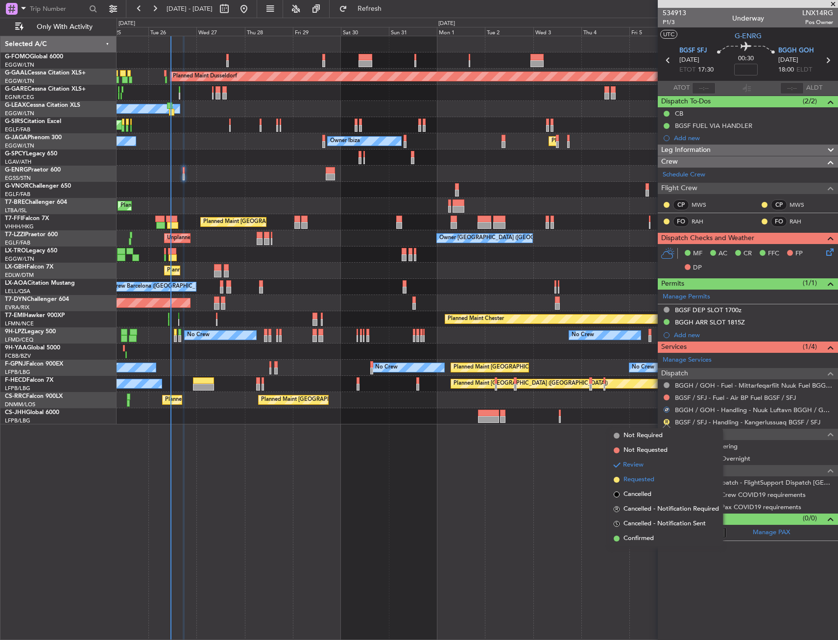
click at [644, 481] on span "Requested" at bounding box center [639, 480] width 31 height 10
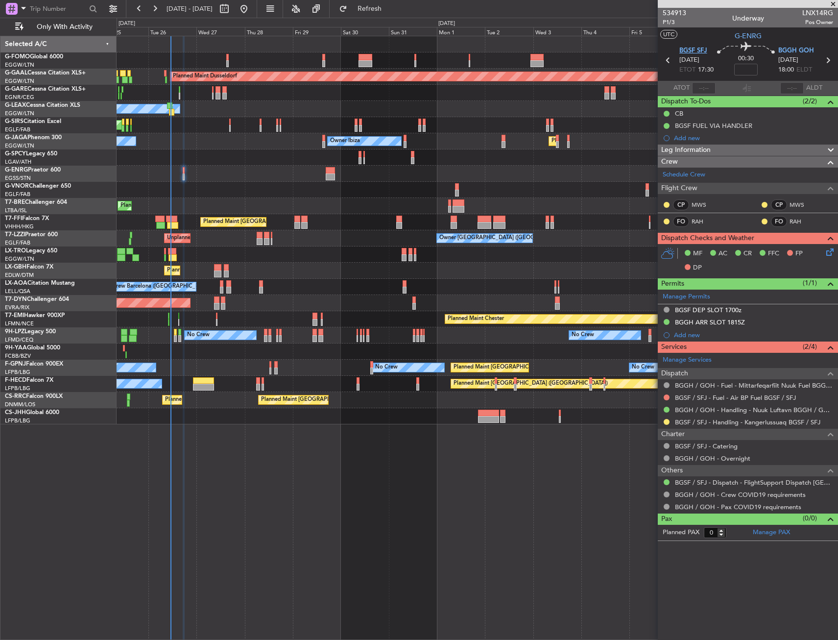
click at [691, 47] on span "BGSF SFJ" at bounding box center [693, 51] width 28 height 10
click at [752, 423] on link "BGSF / SFJ - Handling - Kangerlussuaq BGSF / SFJ" at bounding box center [747, 422] width 145 height 8
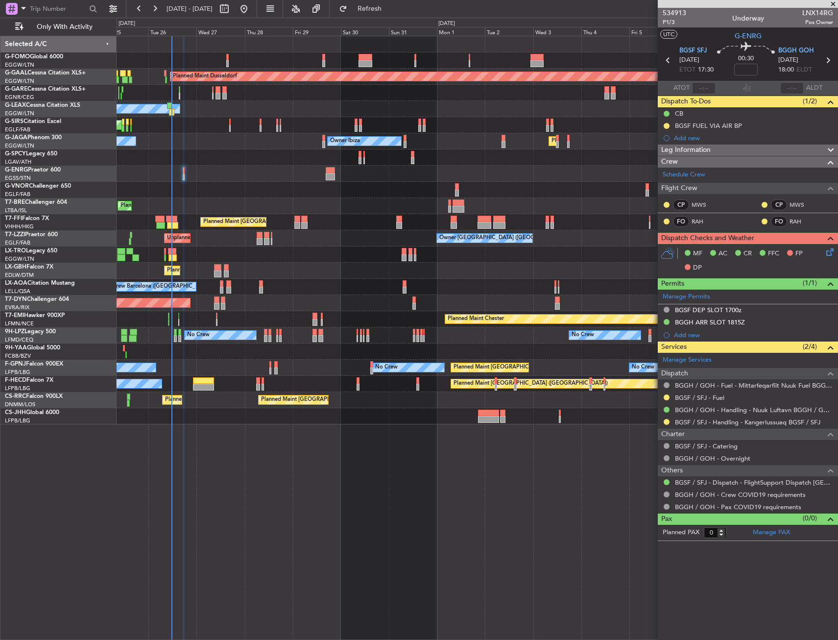
click at [474, 334] on div "No Crew No Crew No Crew" at bounding box center [477, 335] width 721 height 16
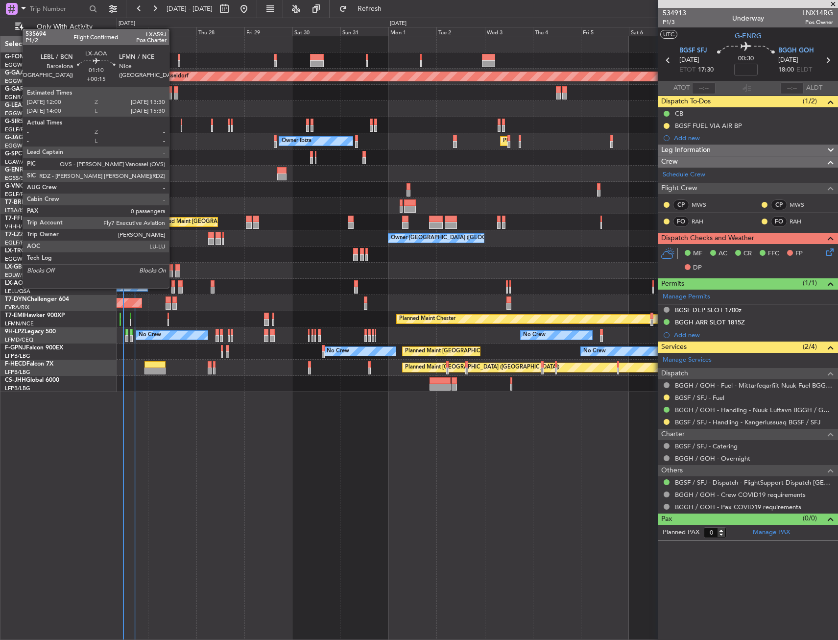
click at [173, 287] on div at bounding box center [172, 290] width 3 height 7
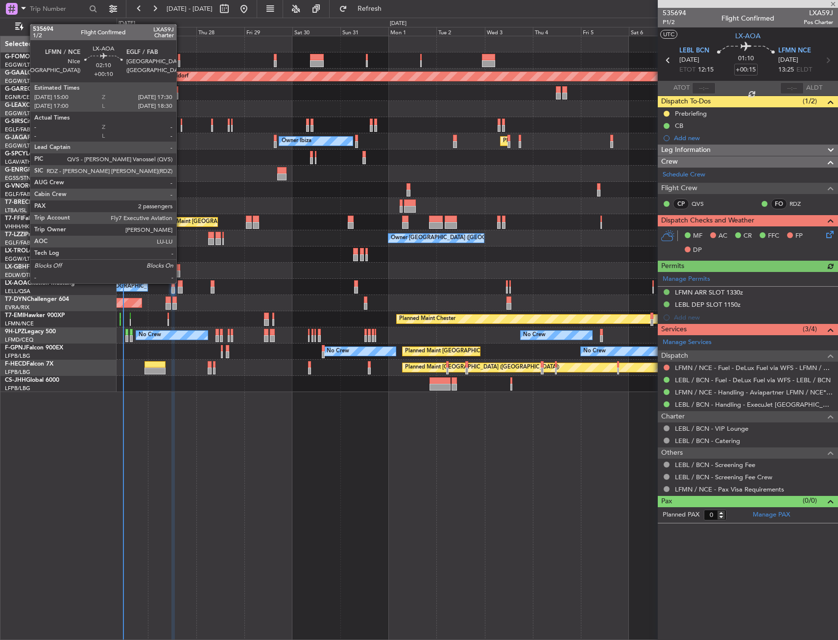
click at [181, 282] on div at bounding box center [180, 283] width 5 height 7
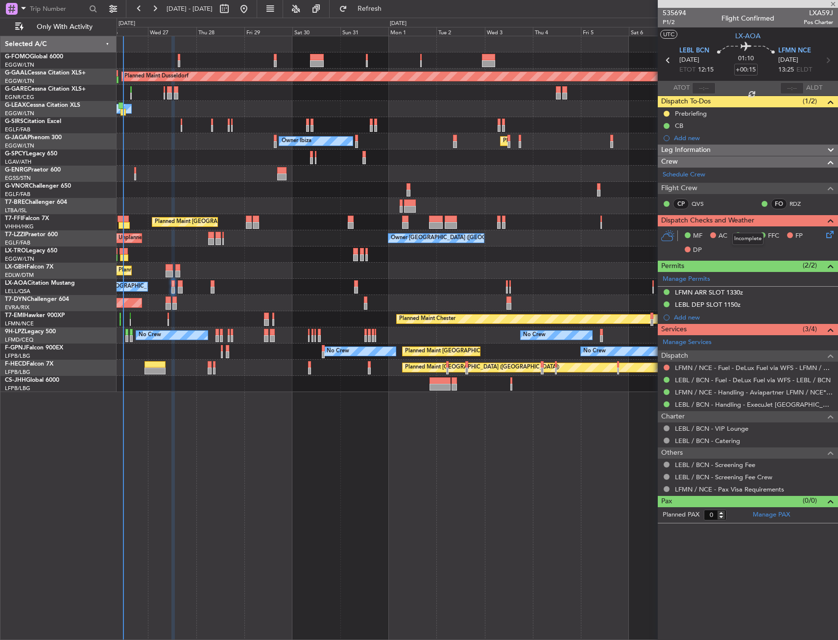
type input "+00:10"
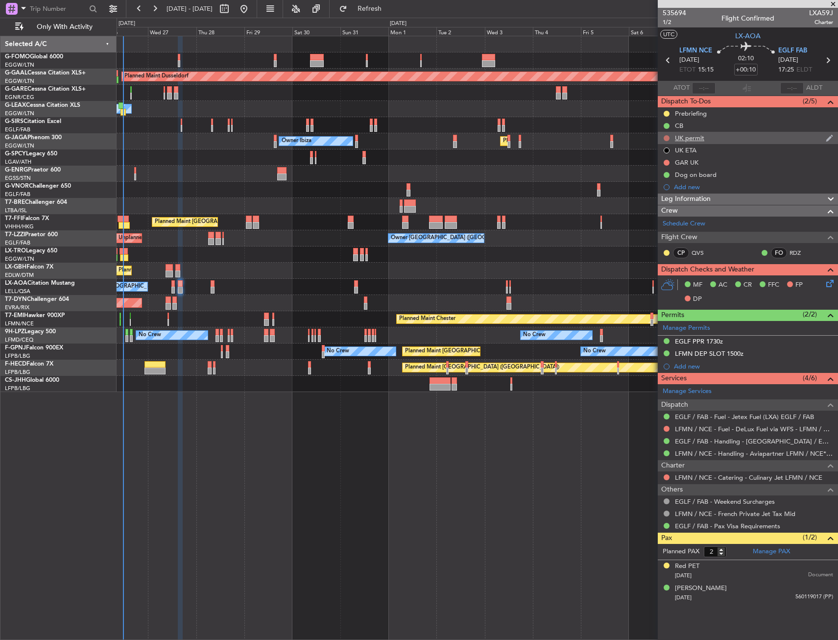
click at [669, 138] on button at bounding box center [667, 138] width 6 height 6
click at [665, 197] on span "Cancelled" at bounding box center [669, 196] width 28 height 10
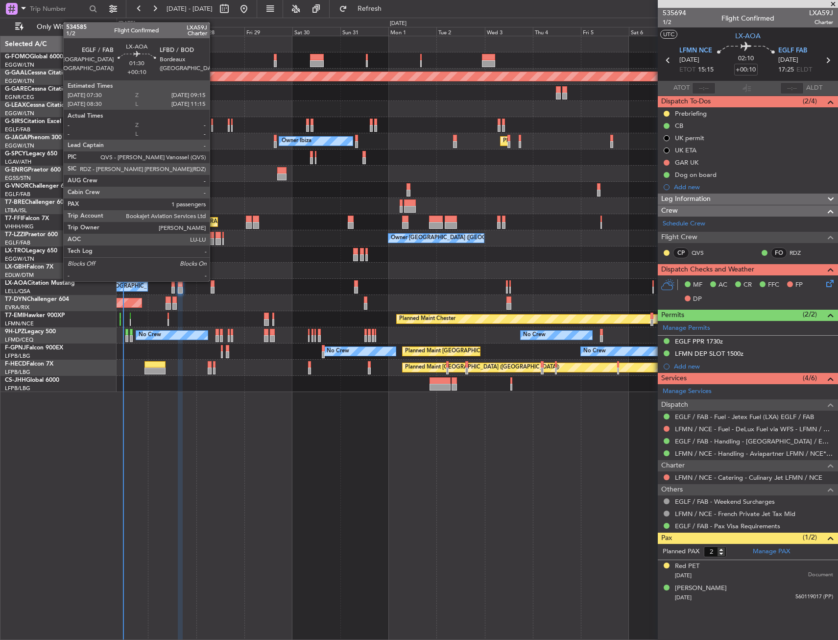
click at [214, 280] on div at bounding box center [213, 283] width 4 height 7
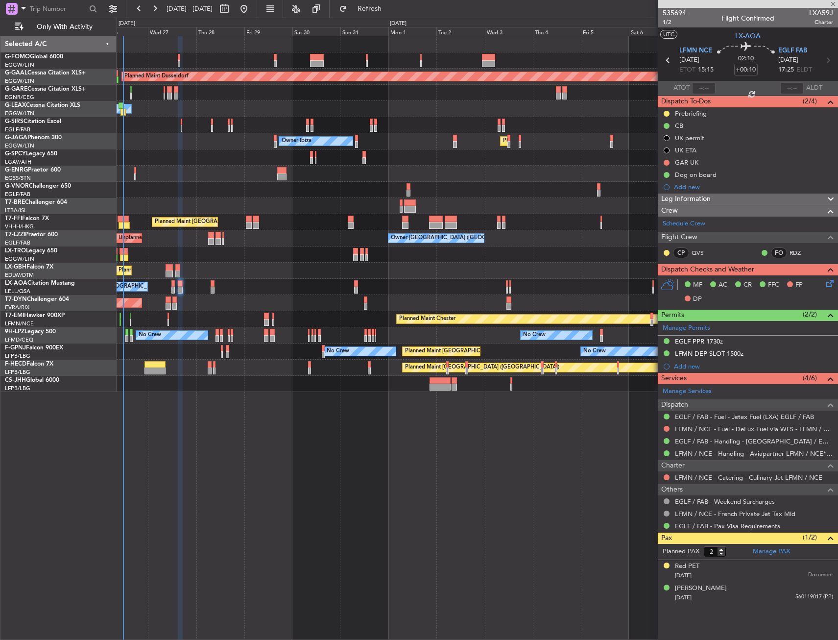
type input "1"
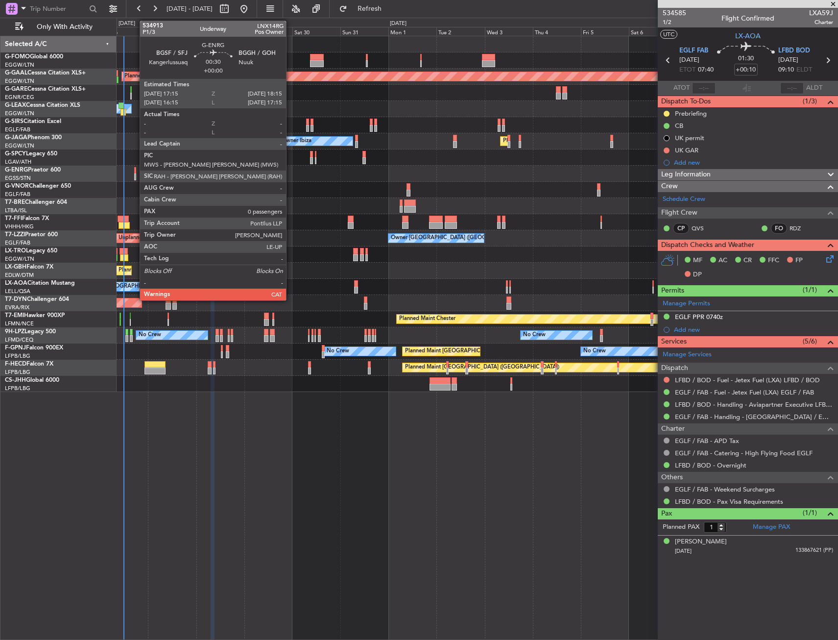
click at [135, 171] on div at bounding box center [135, 170] width 2 height 7
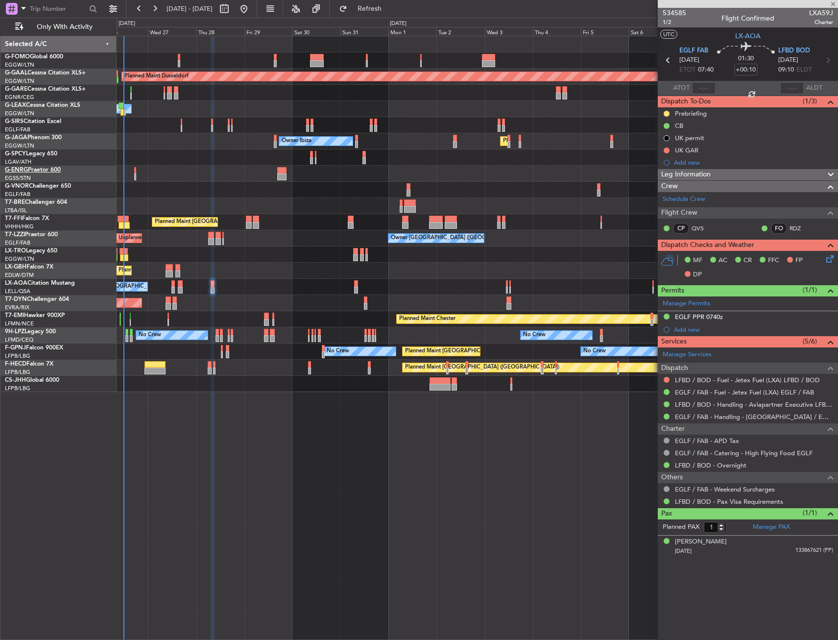
type input "0"
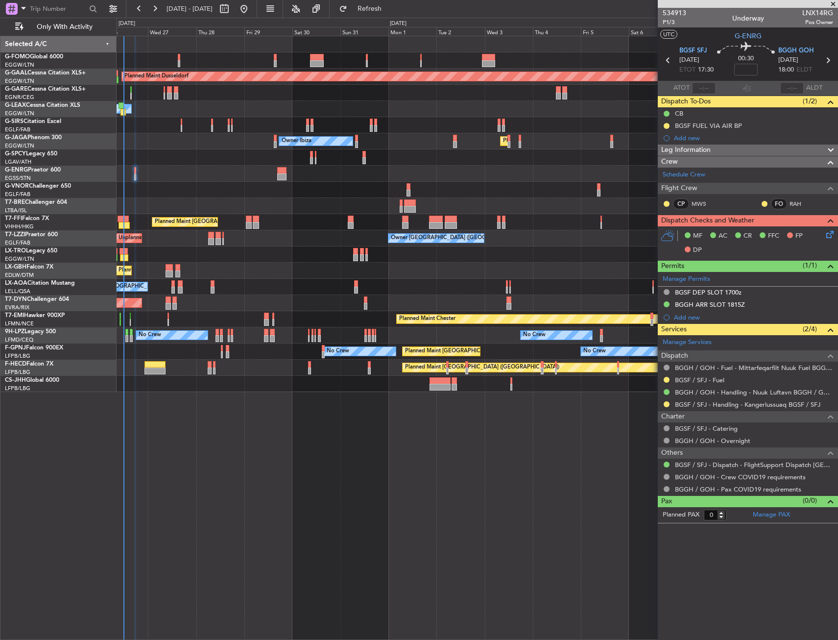
click at [796, 301] on div "BGGH ARR SLOT 1815Z" at bounding box center [748, 305] width 180 height 12
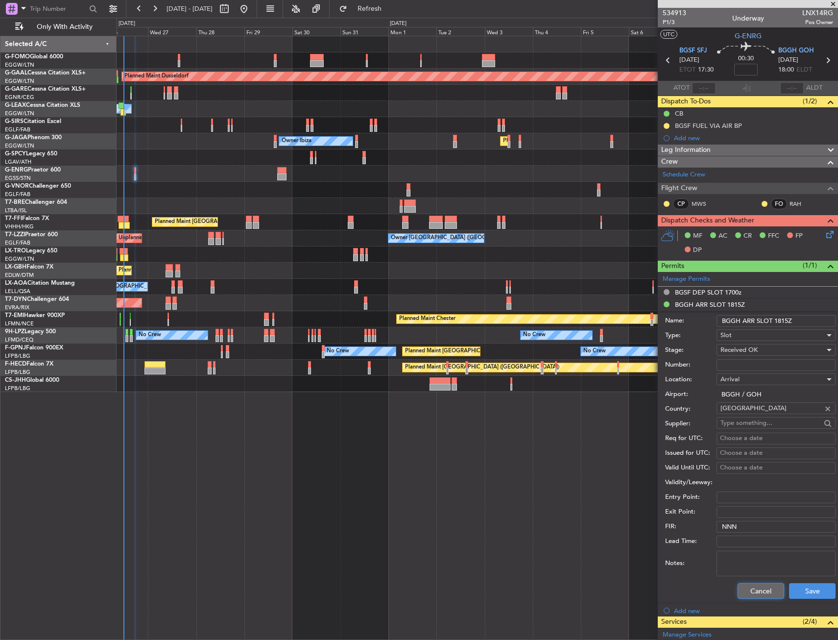
click at [759, 591] on button "Cancel" at bounding box center [761, 591] width 47 height 16
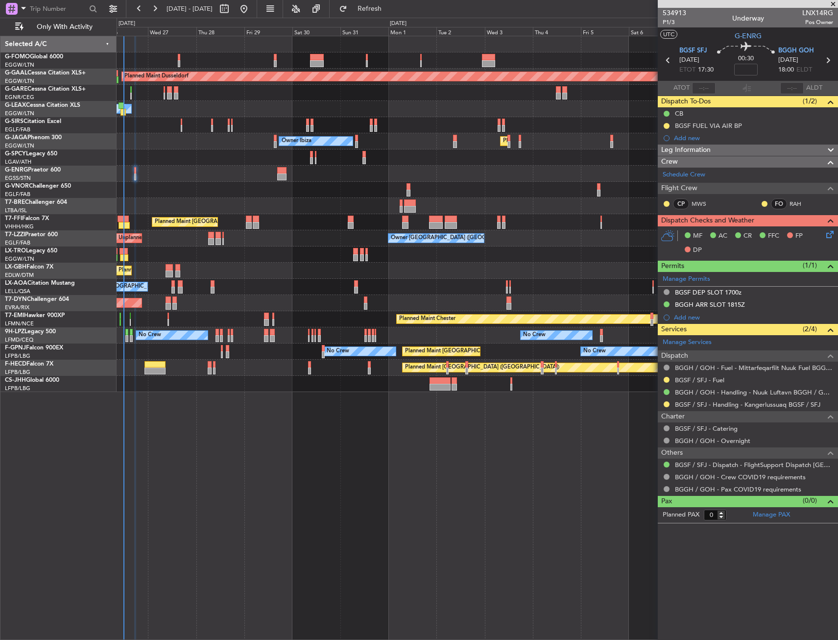
click at [684, 150] on span "Leg Information" at bounding box center [685, 149] width 49 height 11
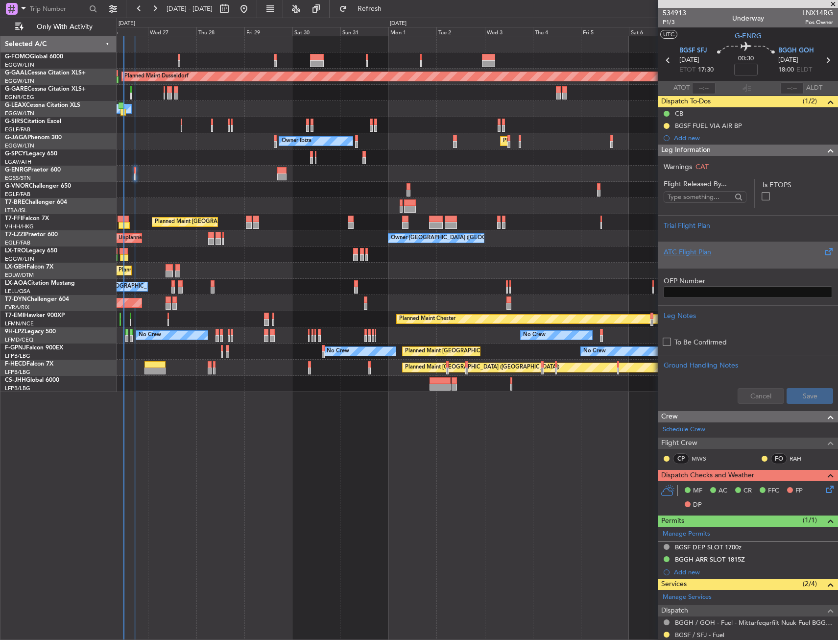
click at [708, 256] on div "ATC Flight Plan" at bounding box center [748, 252] width 168 height 10
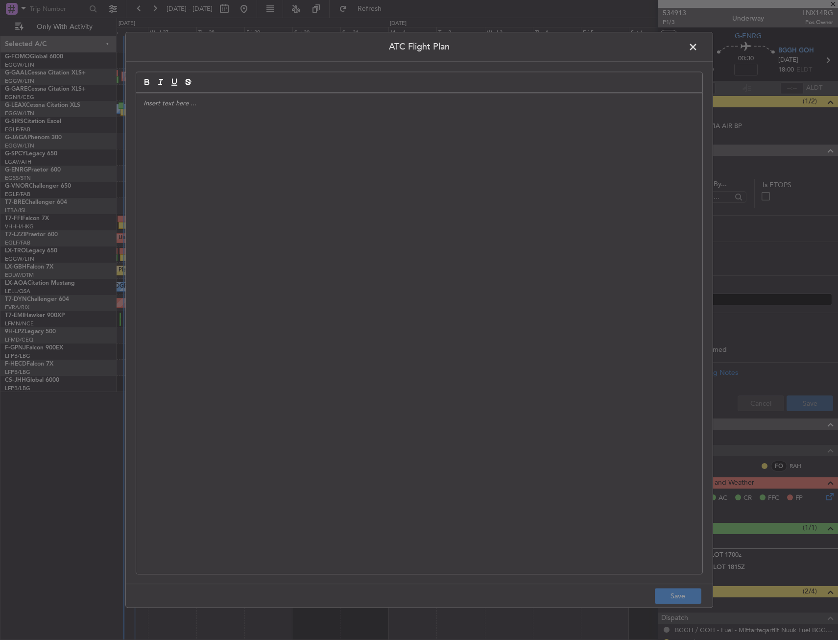
click at [433, 212] on div at bounding box center [419, 333] width 566 height 481
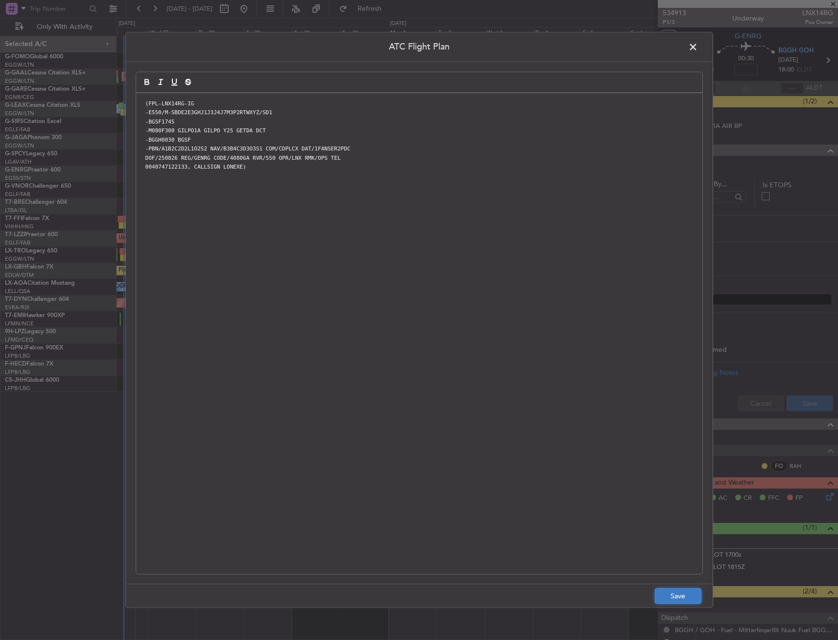
click at [681, 595] on button "Save" at bounding box center [678, 596] width 47 height 16
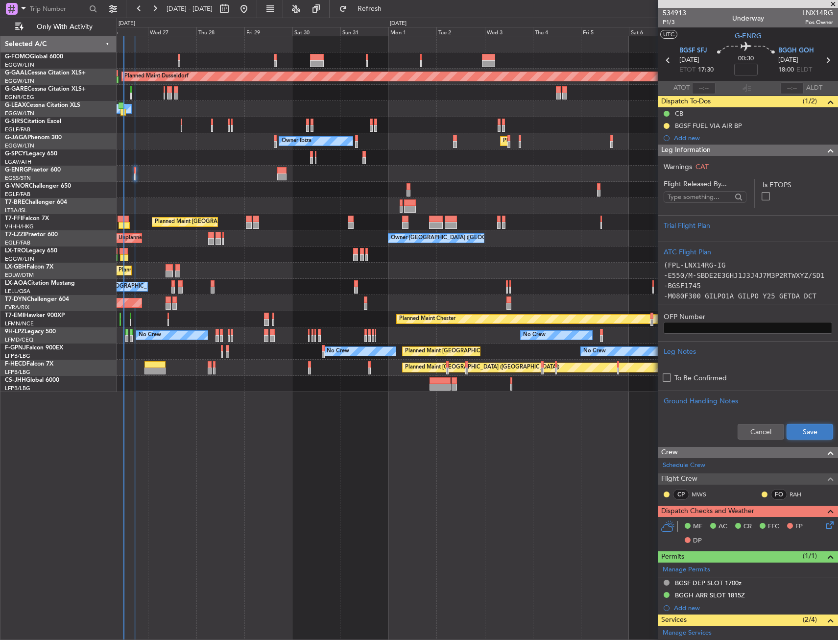
click at [794, 431] on button "Save" at bounding box center [810, 432] width 47 height 16
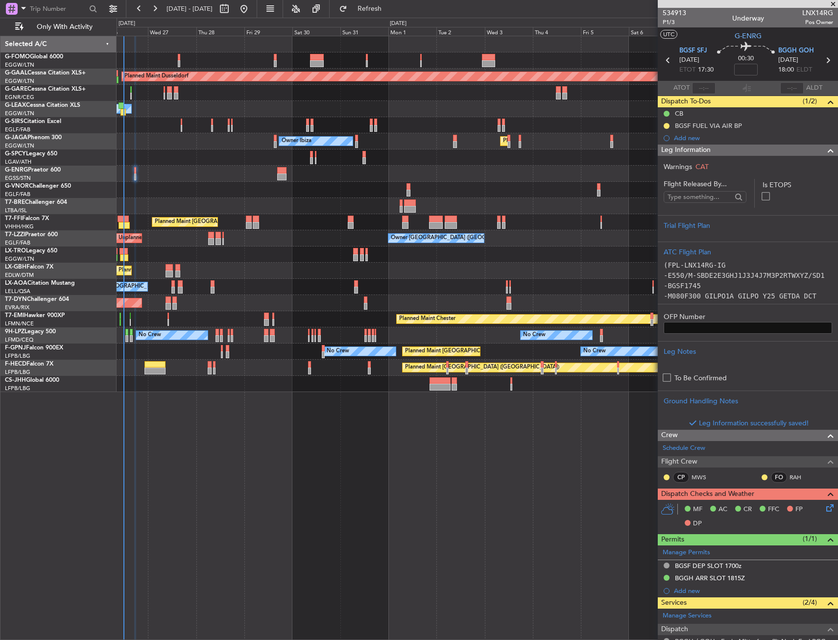
drag, startPoint x: 808, startPoint y: 155, endPoint x: 796, endPoint y: 176, distance: 24.4
click at [808, 155] on div "Leg Information" at bounding box center [748, 149] width 180 height 11
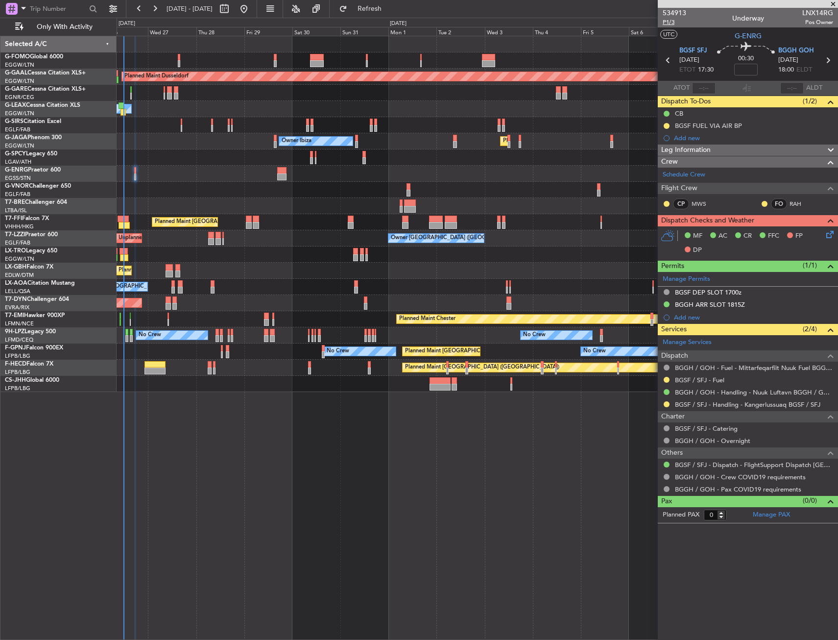
click at [673, 24] on span "P1/3" at bounding box center [675, 22] width 24 height 8
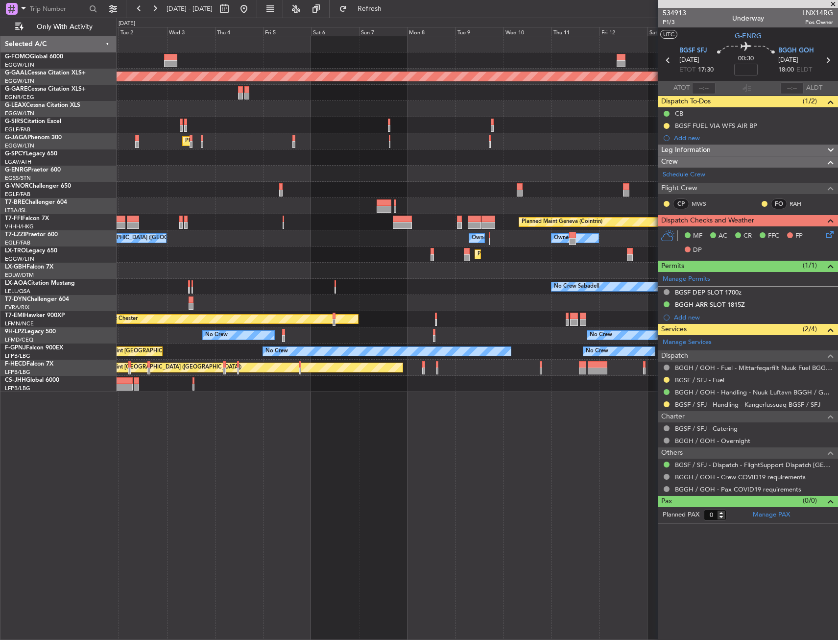
click at [275, 423] on div "Planned Maint Dusseldorf Planned Maint [GEOGRAPHIC_DATA] ([GEOGRAPHIC_DATA]) Ow…" at bounding box center [478, 338] width 722 height 604
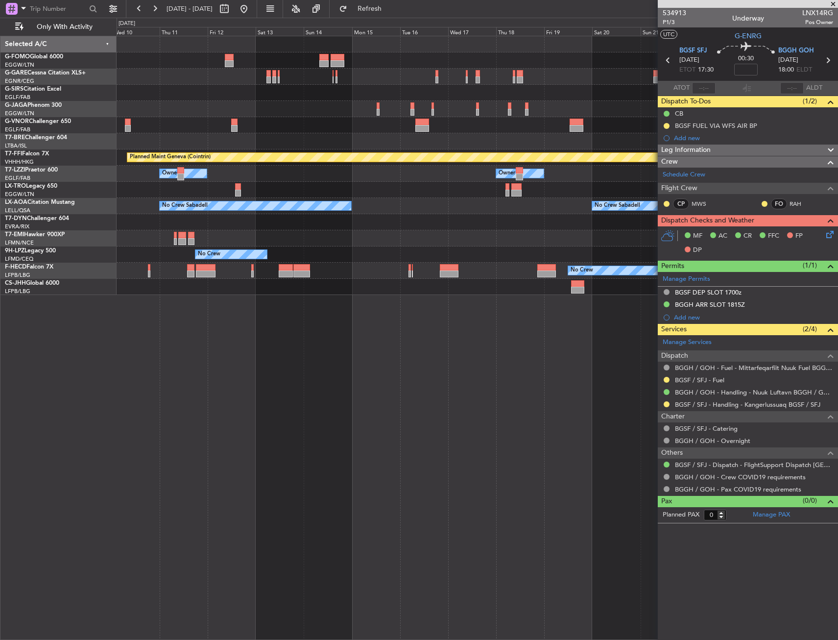
click at [171, 394] on div "Planned Maint Geneva (Cointrin) Owner Owner Owner Planned [GEOGRAPHIC_DATA] No …" at bounding box center [478, 338] width 722 height 604
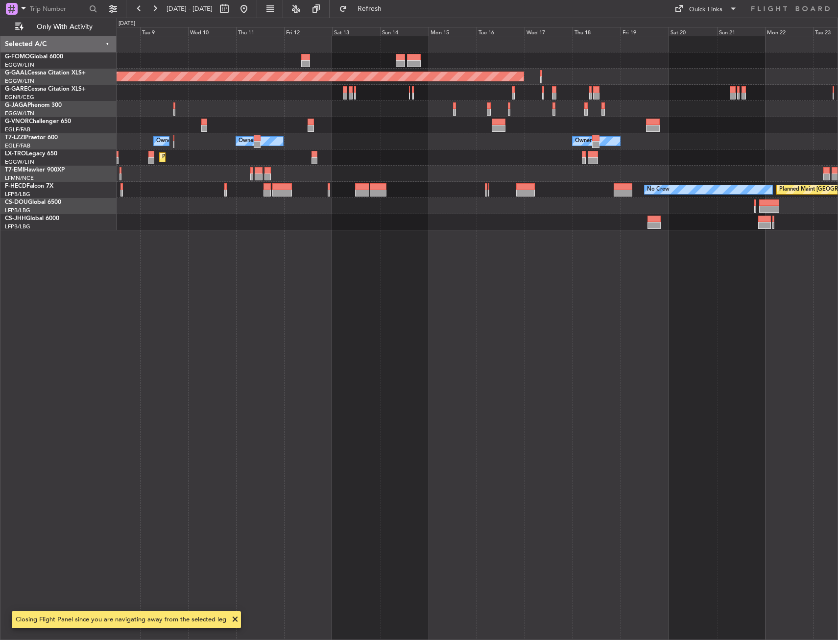
click at [664, 274] on div "Planned Maint Dusseldorf Owner Owner Owner Planned [GEOGRAPHIC_DATA] Planned Ma…" at bounding box center [478, 338] width 722 height 604
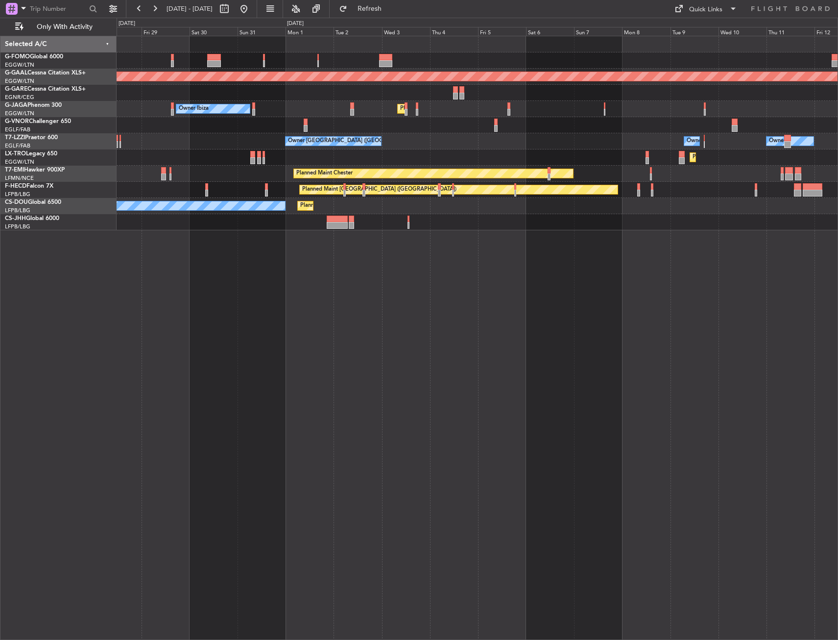
click at [742, 266] on div "Planned Maint Dusseldorf Planned Maint [GEOGRAPHIC_DATA] ([GEOGRAPHIC_DATA]) Ow…" at bounding box center [478, 338] width 722 height 604
click at [703, 253] on div "Planned Maint Dusseldorf Planned Maint [GEOGRAPHIC_DATA] ([GEOGRAPHIC_DATA]) Ow…" at bounding box center [478, 338] width 722 height 604
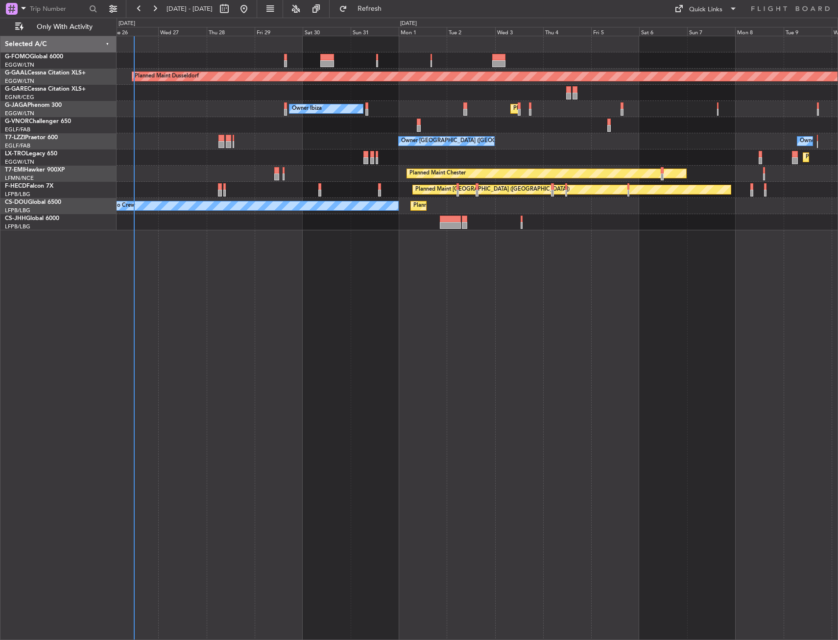
click at [488, 277] on div "Planned Maint Dusseldorf Planned Maint [GEOGRAPHIC_DATA] ([GEOGRAPHIC_DATA]) Ow…" at bounding box center [478, 338] width 722 height 604
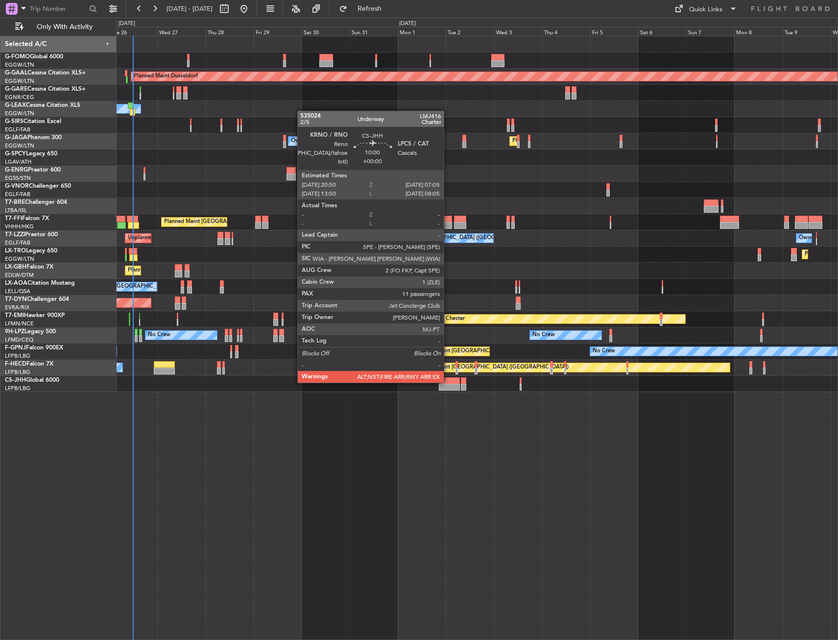
click at [448, 382] on div at bounding box center [449, 380] width 21 height 7
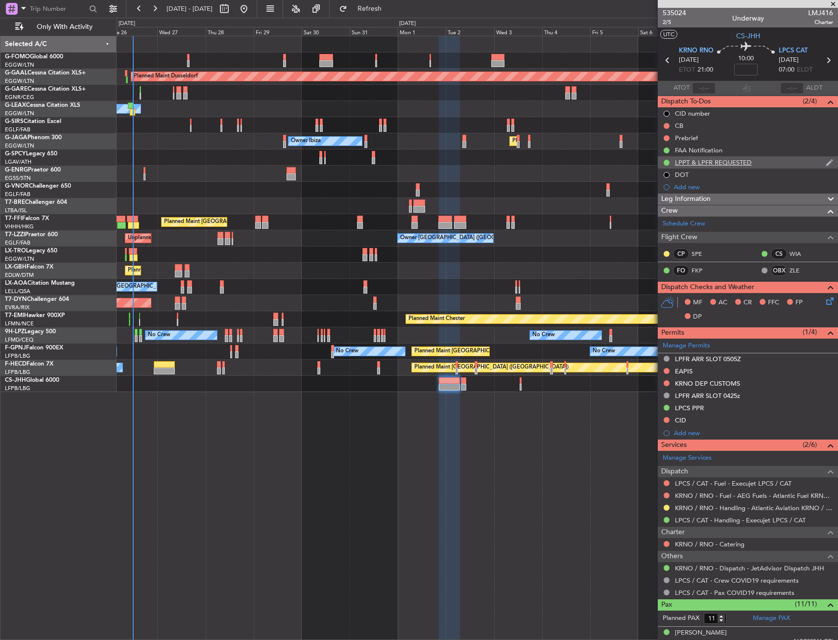
click at [712, 164] on div "LPPT & LPFR REQUESTED" at bounding box center [713, 162] width 77 height 8
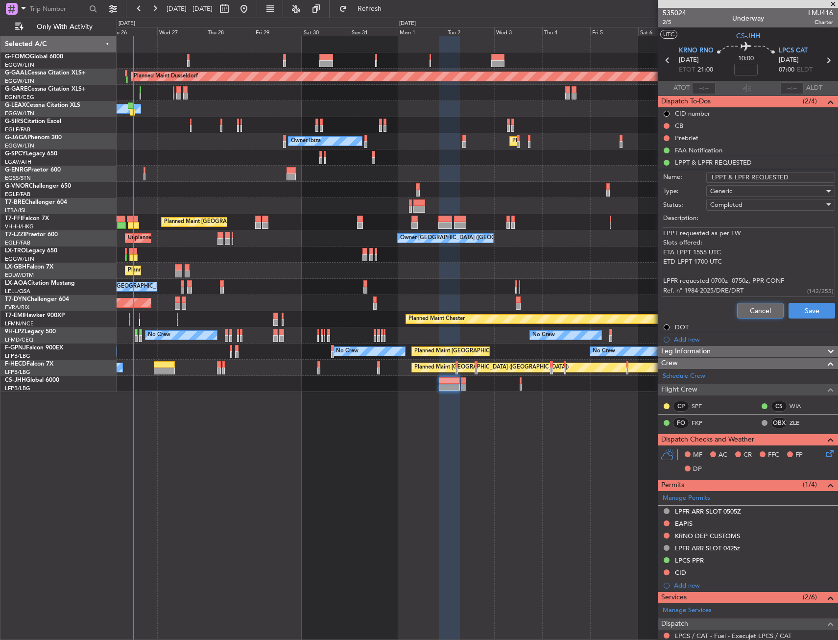
click at [751, 311] on button "Cancel" at bounding box center [760, 311] width 47 height 16
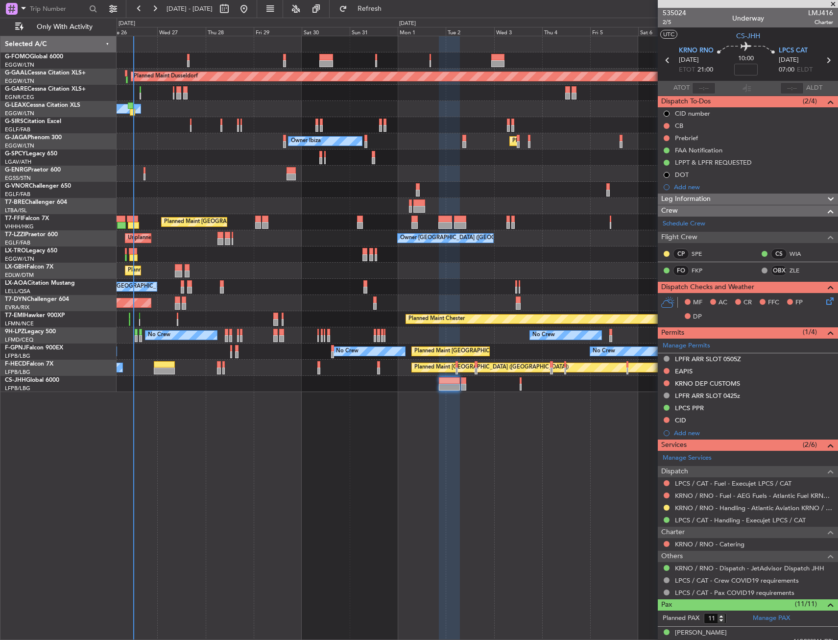
click at [142, 170] on div at bounding box center [477, 174] width 721 height 16
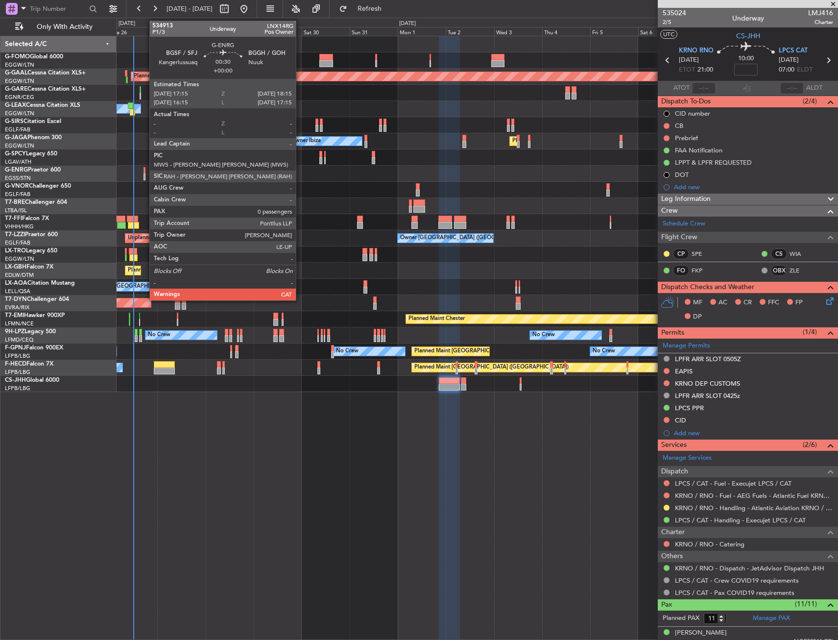
click at [144, 171] on div at bounding box center [145, 170] width 2 height 7
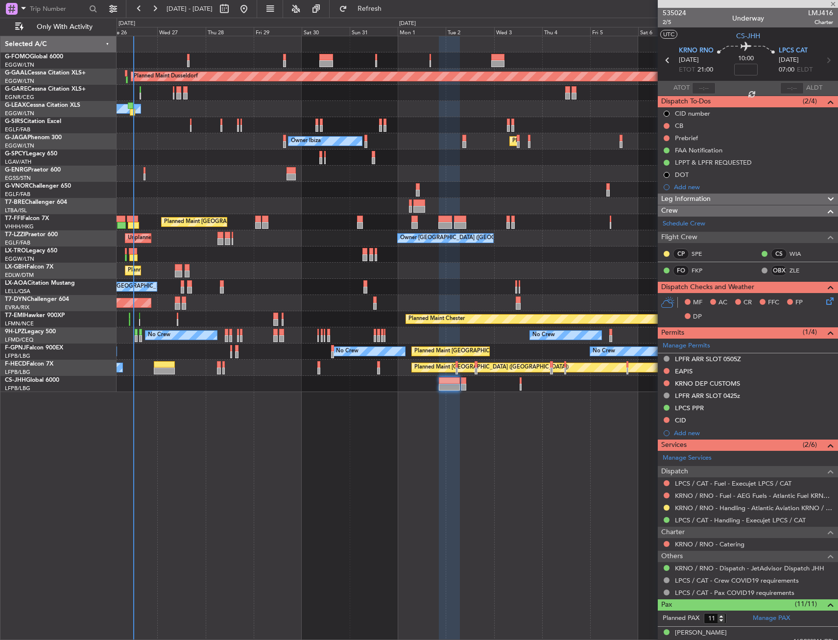
type input "0"
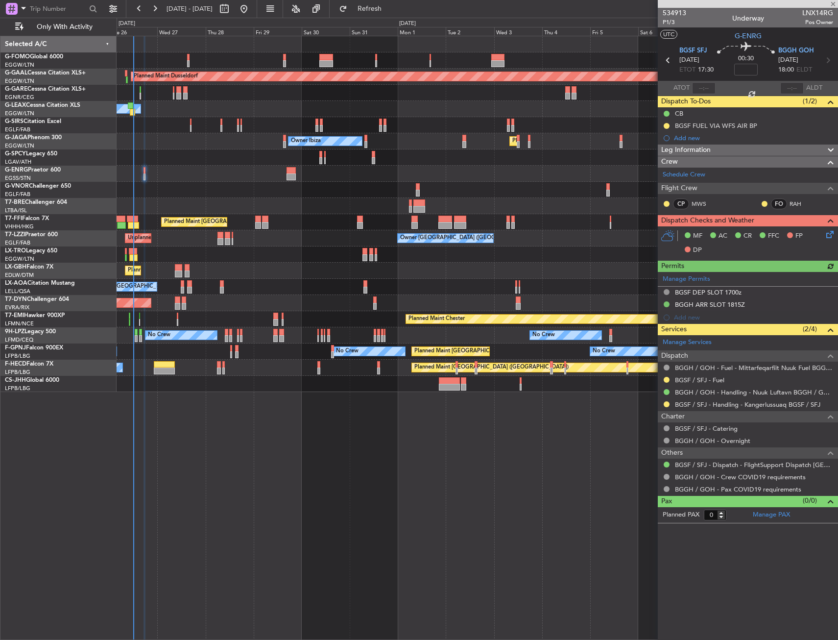
click at [831, 232] on icon at bounding box center [828, 233] width 8 height 8
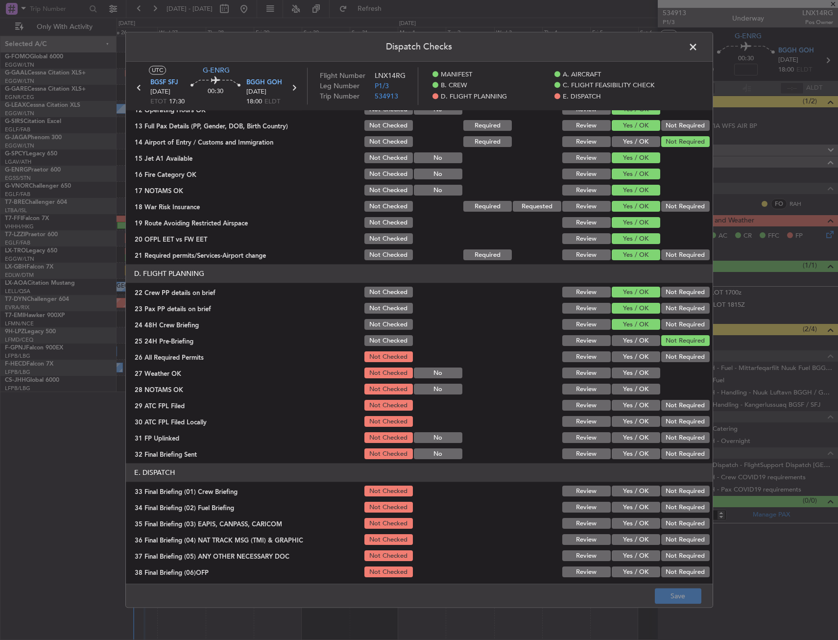
scroll to position [343, 0]
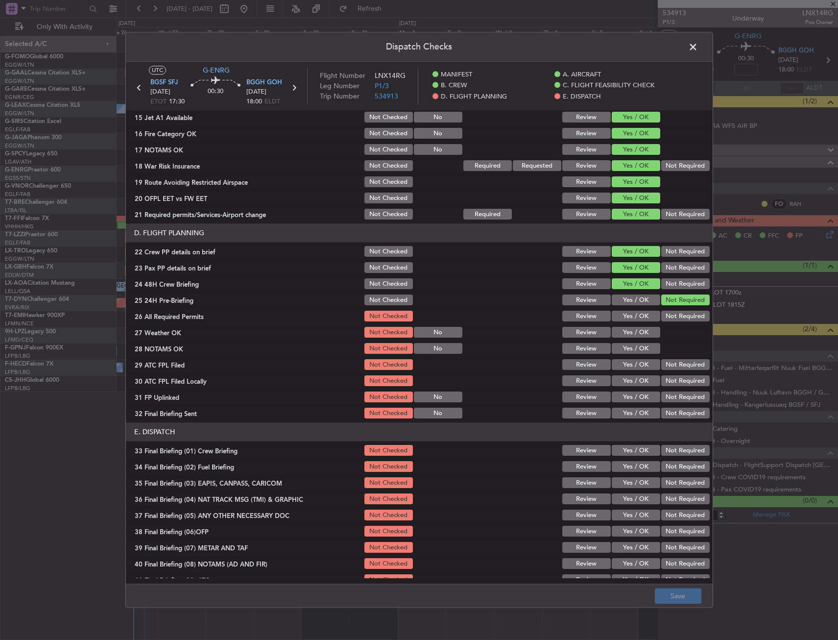
click at [628, 324] on section "D. FLIGHT PLANNING 22 Crew PP details on brief Not Checked Review Yes / OK Not …" at bounding box center [419, 322] width 587 height 196
drag, startPoint x: 623, startPoint y: 312, endPoint x: 620, endPoint y: 328, distance: 16.4
click at [623, 313] on button "Yes / OK" at bounding box center [636, 316] width 48 height 11
click at [620, 333] on button "Yes / OK" at bounding box center [636, 332] width 48 height 11
click at [625, 347] on button "Yes / OK" at bounding box center [636, 348] width 48 height 11
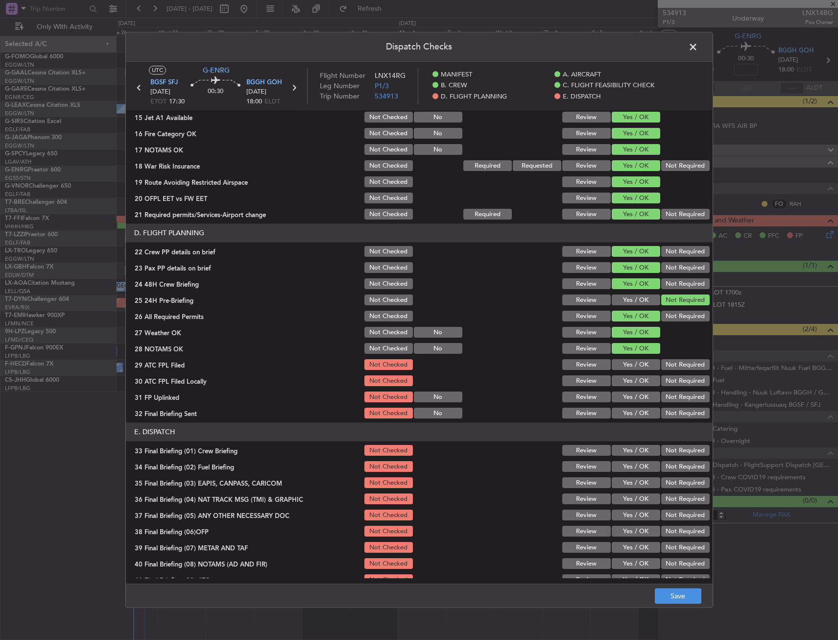
click at [626, 365] on button "Yes / OK" at bounding box center [636, 365] width 48 height 11
click at [668, 384] on button "Not Required" at bounding box center [685, 381] width 48 height 11
drag, startPoint x: 627, startPoint y: 399, endPoint x: 626, endPoint y: 415, distance: 15.7
click at [627, 400] on button "Yes / OK" at bounding box center [636, 397] width 48 height 11
click at [626, 415] on button "Yes / OK" at bounding box center [636, 413] width 48 height 11
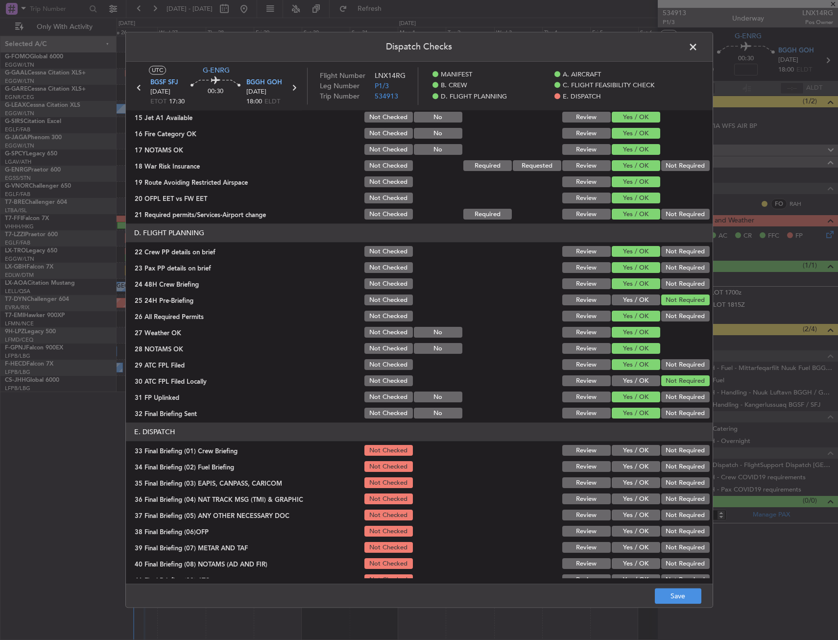
click at [628, 453] on button "Yes / OK" at bounding box center [636, 450] width 48 height 11
click at [624, 470] on button "Yes / OK" at bounding box center [636, 466] width 48 height 11
drag, startPoint x: 666, startPoint y: 485, endPoint x: 655, endPoint y: 494, distance: 13.9
click at [666, 485] on button "Not Required" at bounding box center [685, 483] width 48 height 11
click at [650, 499] on button "Yes / OK" at bounding box center [636, 499] width 48 height 11
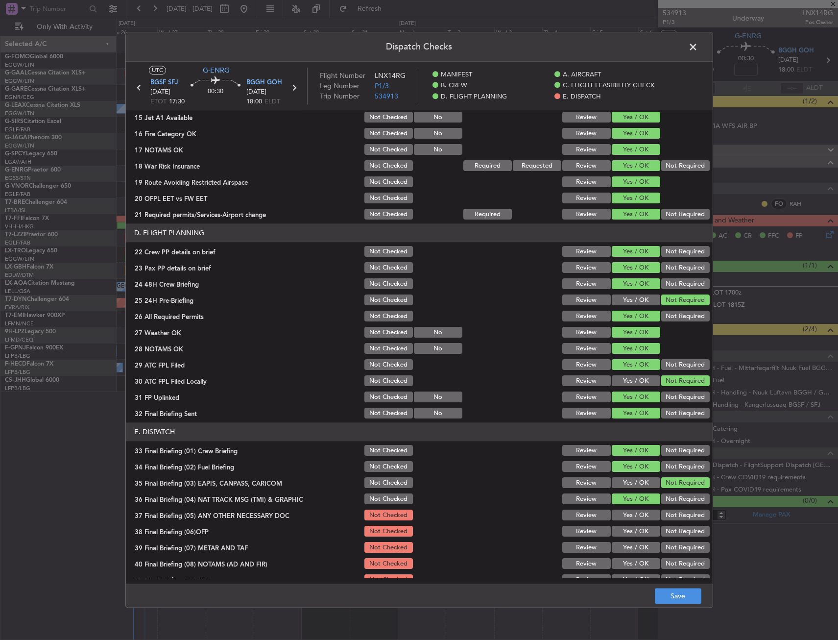
click at [666, 504] on button "Not Required" at bounding box center [685, 499] width 48 height 11
click at [626, 519] on button "Yes / OK" at bounding box center [636, 515] width 48 height 11
click at [622, 529] on button "Yes / OK" at bounding box center [636, 531] width 48 height 11
click at [622, 538] on div "Yes / OK" at bounding box center [634, 532] width 49 height 14
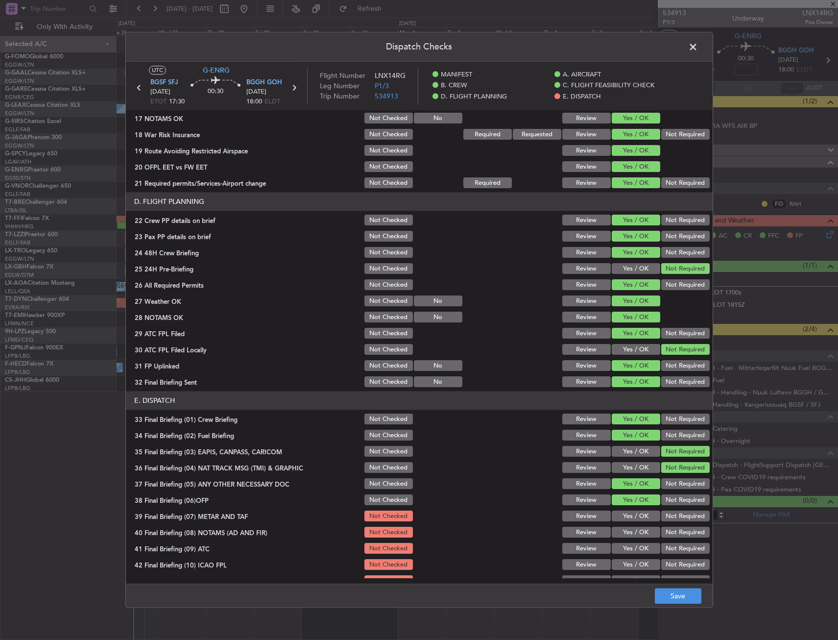
scroll to position [403, 0]
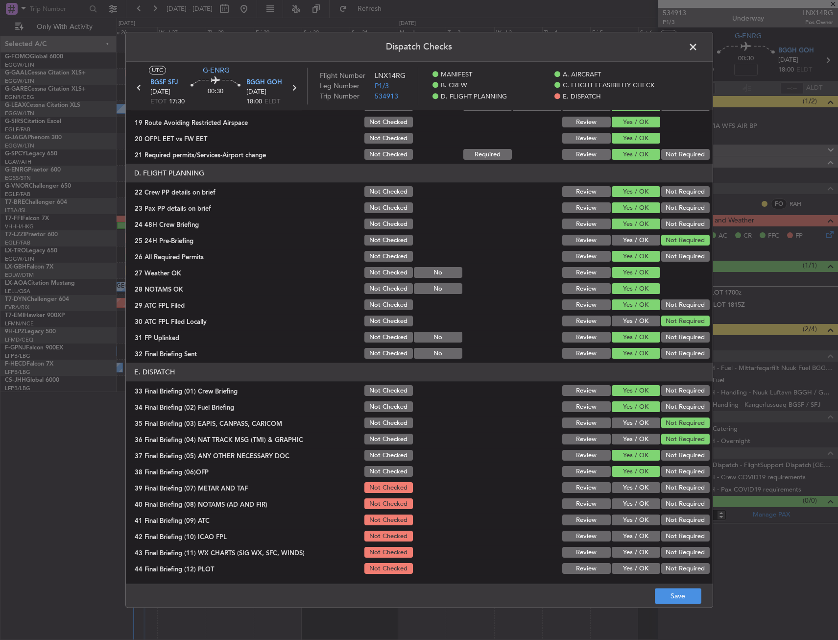
click at [629, 504] on button "Yes / OK" at bounding box center [636, 504] width 48 height 11
click at [623, 492] on button "Yes / OK" at bounding box center [636, 487] width 48 height 11
click at [621, 519] on button "Yes / OK" at bounding box center [636, 520] width 48 height 11
click at [622, 537] on button "Yes / OK" at bounding box center [636, 536] width 48 height 11
drag, startPoint x: 627, startPoint y: 551, endPoint x: 630, endPoint y: 561, distance: 10.2
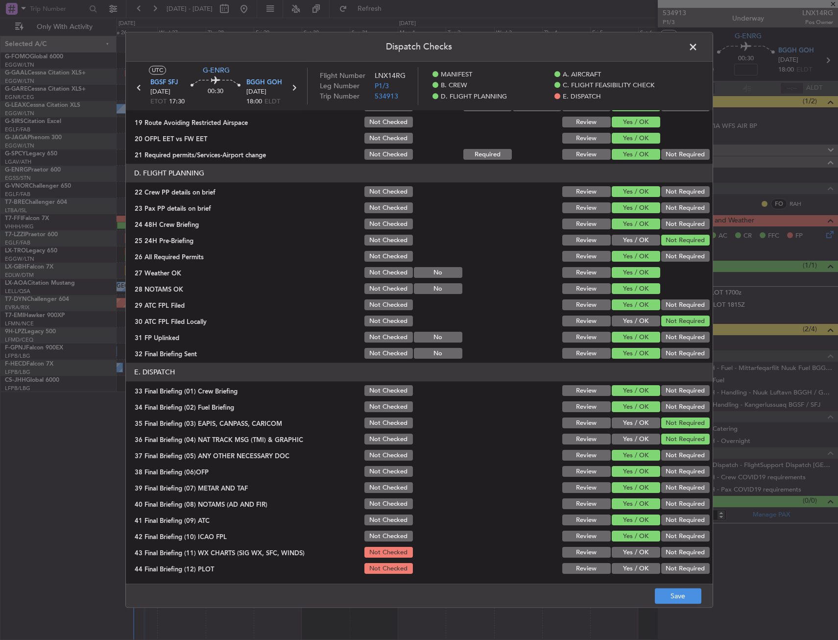
click at [627, 554] on button "Yes / OK" at bounding box center [636, 552] width 48 height 11
drag, startPoint x: 632, startPoint y: 567, endPoint x: 660, endPoint y: 583, distance: 32.3
click at [632, 568] on button "Yes / OK" at bounding box center [636, 568] width 48 height 11
click at [685, 589] on footer "Save" at bounding box center [419, 596] width 587 height 24
click at [676, 592] on button "Save" at bounding box center [678, 596] width 47 height 16
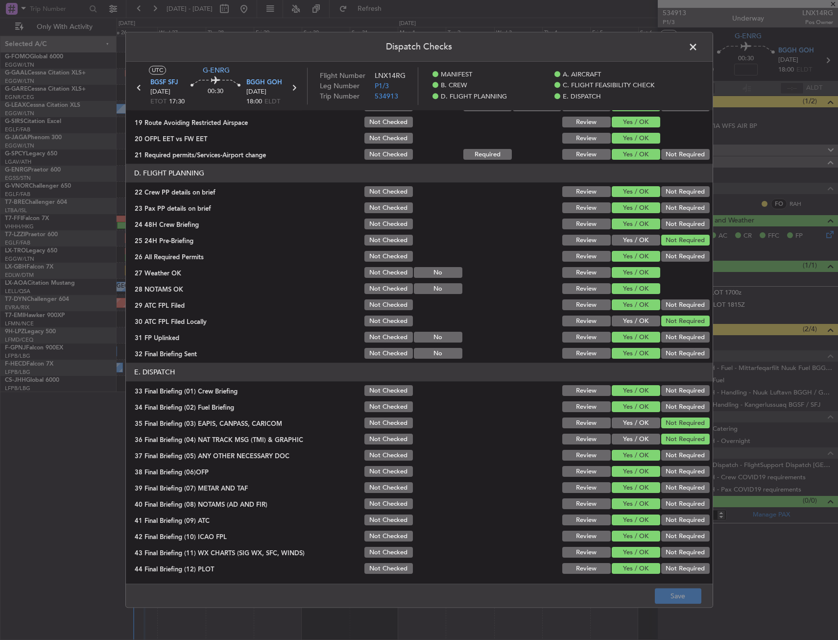
click at [700, 40] on header "Dispatch Checks" at bounding box center [419, 46] width 587 height 29
click at [698, 43] on span at bounding box center [698, 50] width 0 height 20
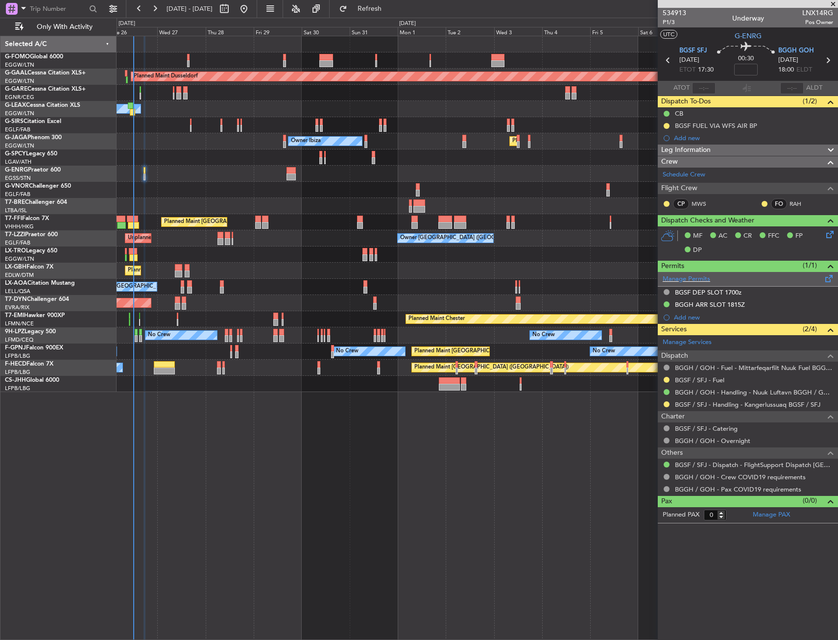
click at [828, 274] on span at bounding box center [829, 276] width 12 height 7
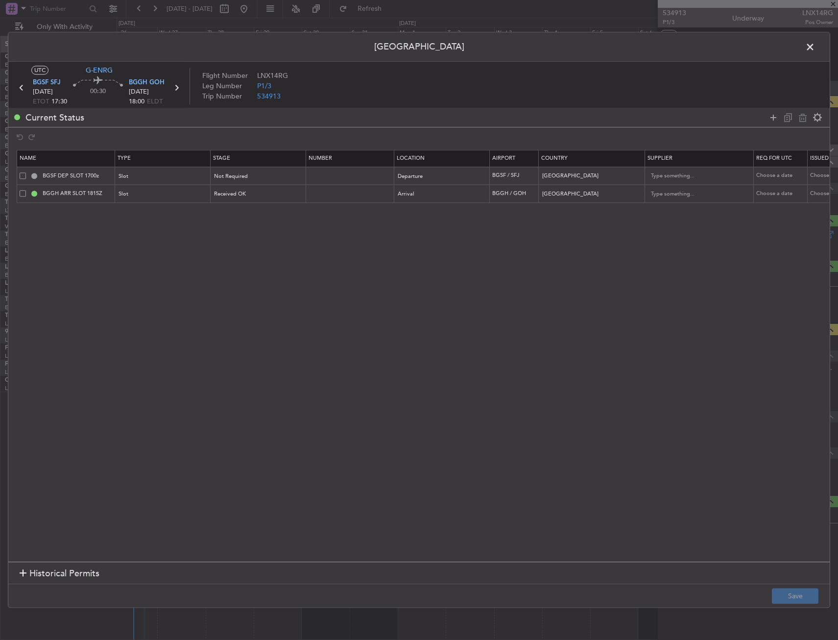
click at [815, 52] on span at bounding box center [815, 50] width 0 height 20
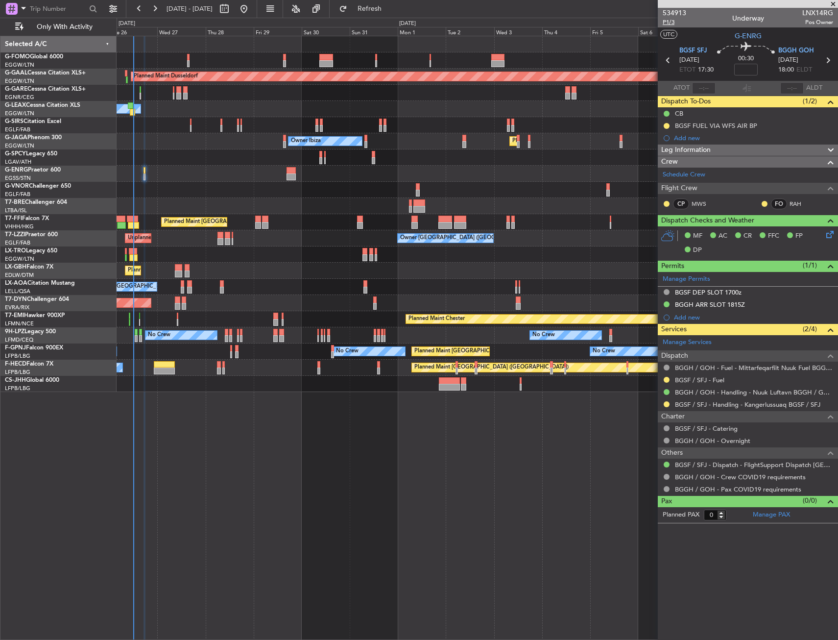
click at [673, 24] on span "P1/3" at bounding box center [675, 22] width 24 height 8
drag, startPoint x: 667, startPoint y: 403, endPoint x: 670, endPoint y: 412, distance: 9.8
click at [666, 403] on button at bounding box center [667, 404] width 6 height 6
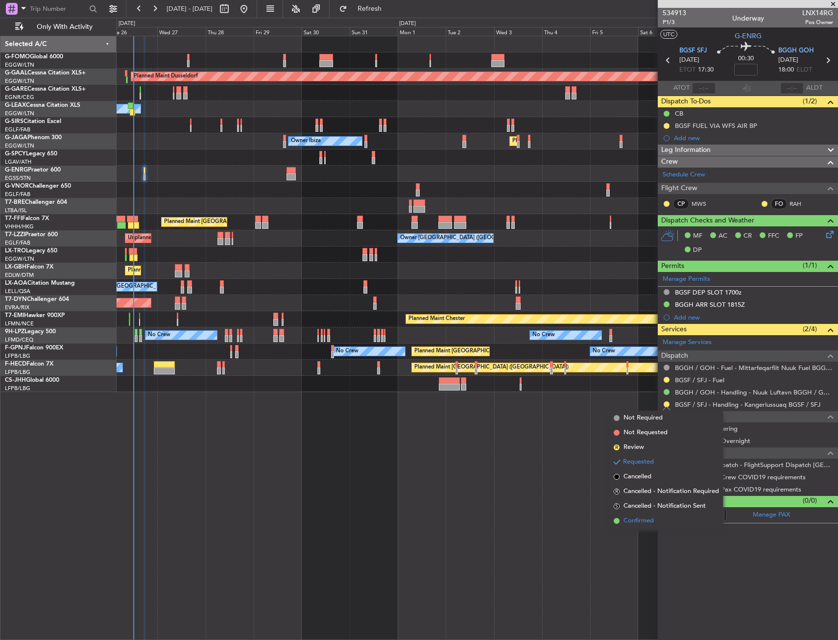
click at [657, 526] on li "Confirmed" at bounding box center [666, 520] width 113 height 15
